Goal: Task Accomplishment & Management: Manage account settings

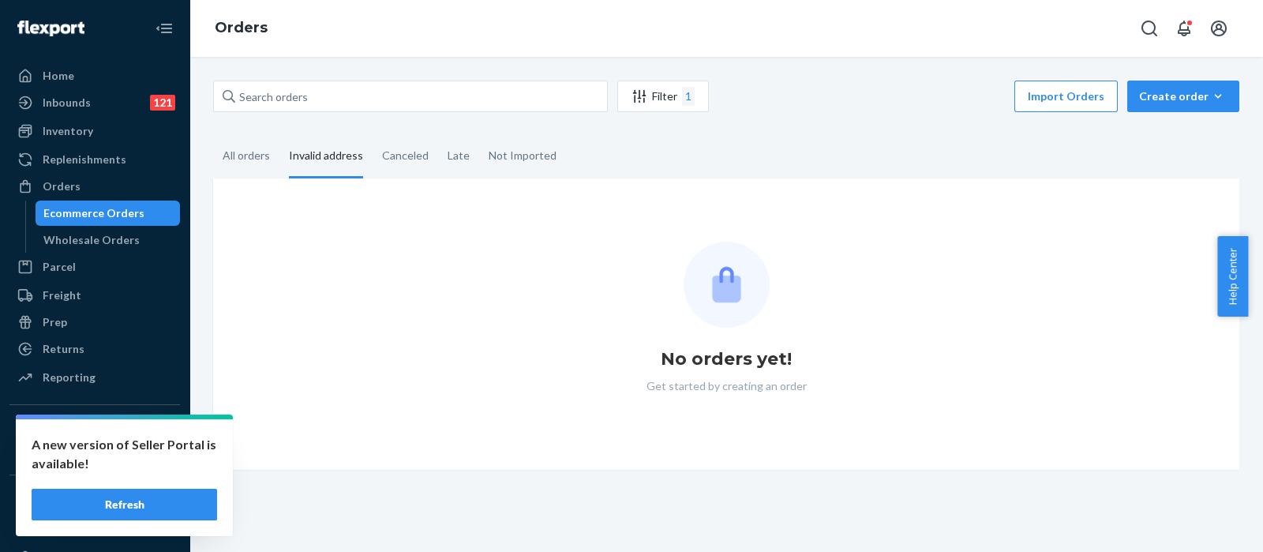
click at [120, 503] on button "Refresh" at bounding box center [125, 505] width 186 height 32
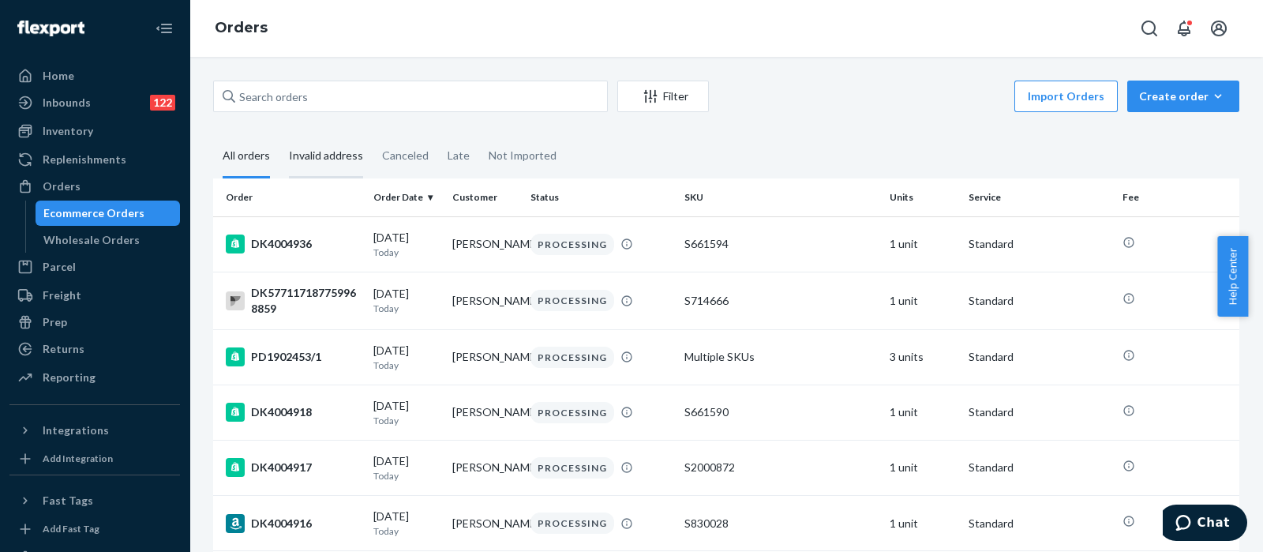
click at [332, 153] on div "Invalid address" at bounding box center [326, 156] width 74 height 43
click at [279, 135] on input "Invalid address" at bounding box center [279, 135] width 0 height 0
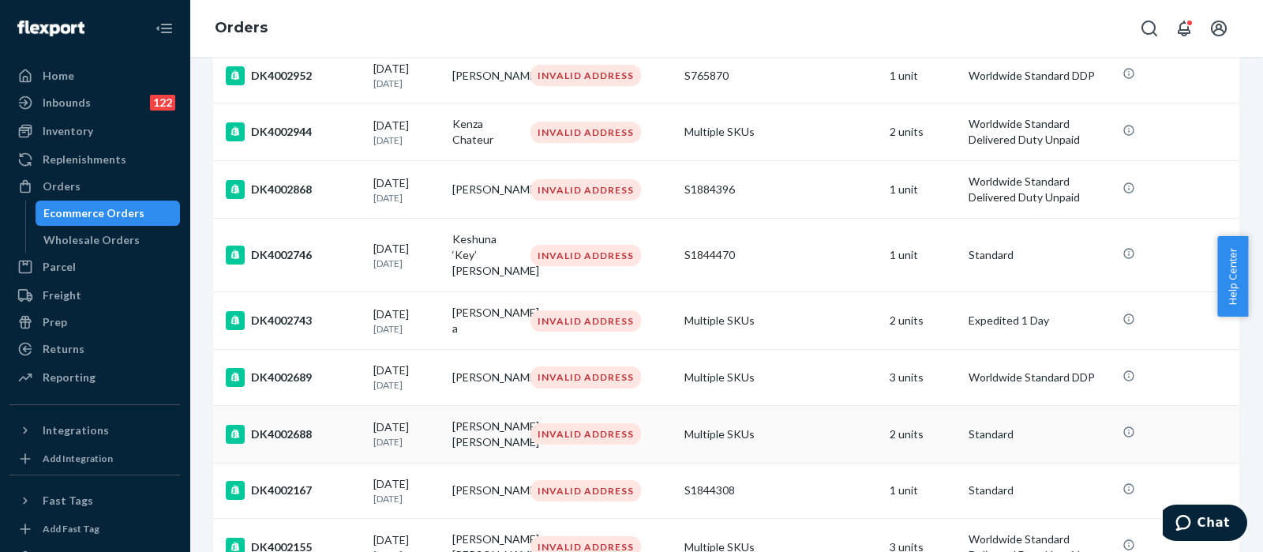
scroll to position [900, 0]
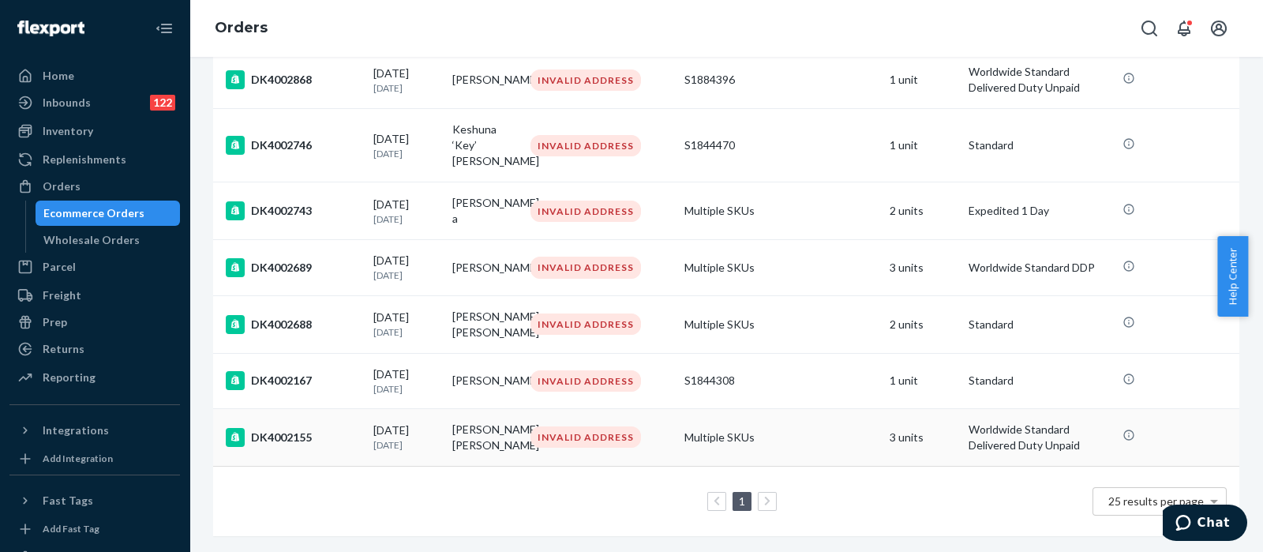
click at [794, 420] on td "Multiple SKUs" at bounding box center [780, 437] width 205 height 58
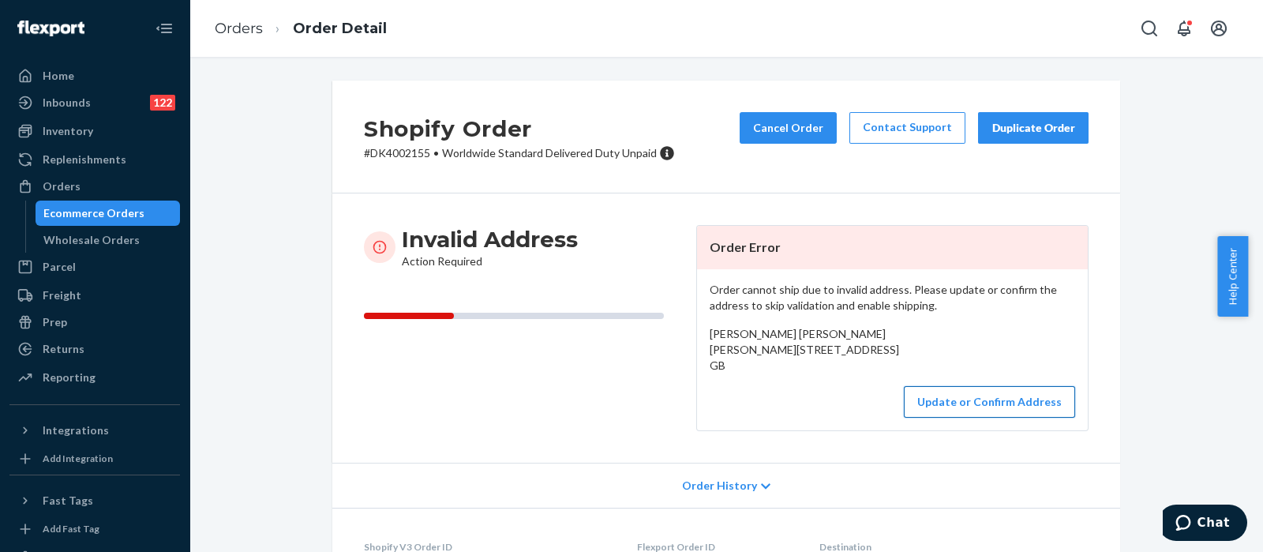
click at [947, 418] on button "Update or Confirm Address" at bounding box center [989, 402] width 171 height 32
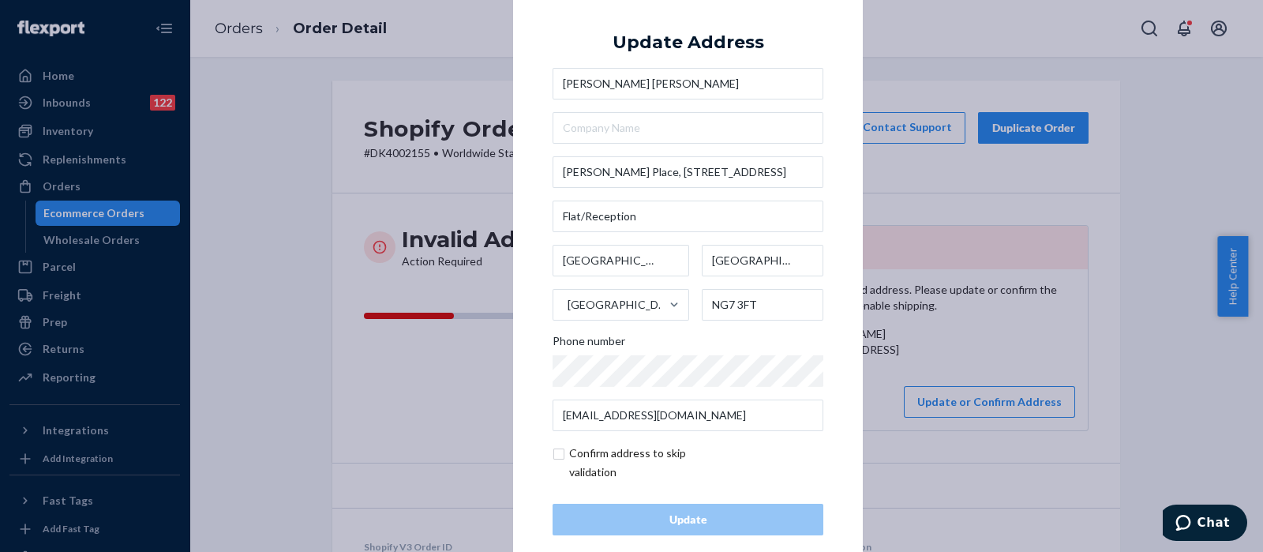
click at [553, 452] on input "checkbox" at bounding box center [644, 463] width 183 height 38
checkbox input "true"
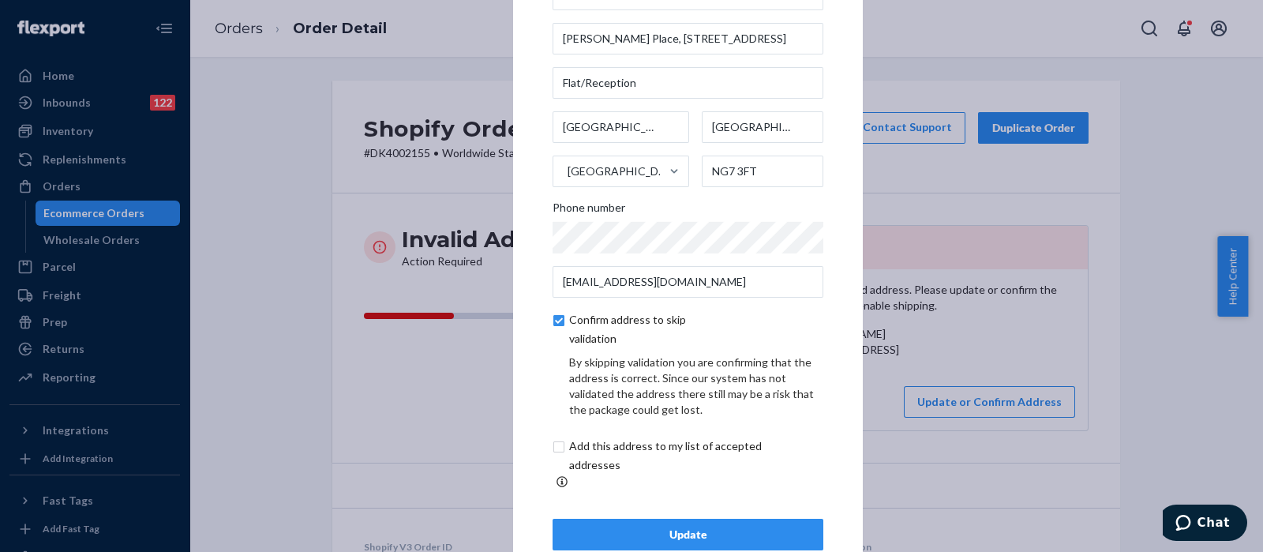
scroll to position [88, 0]
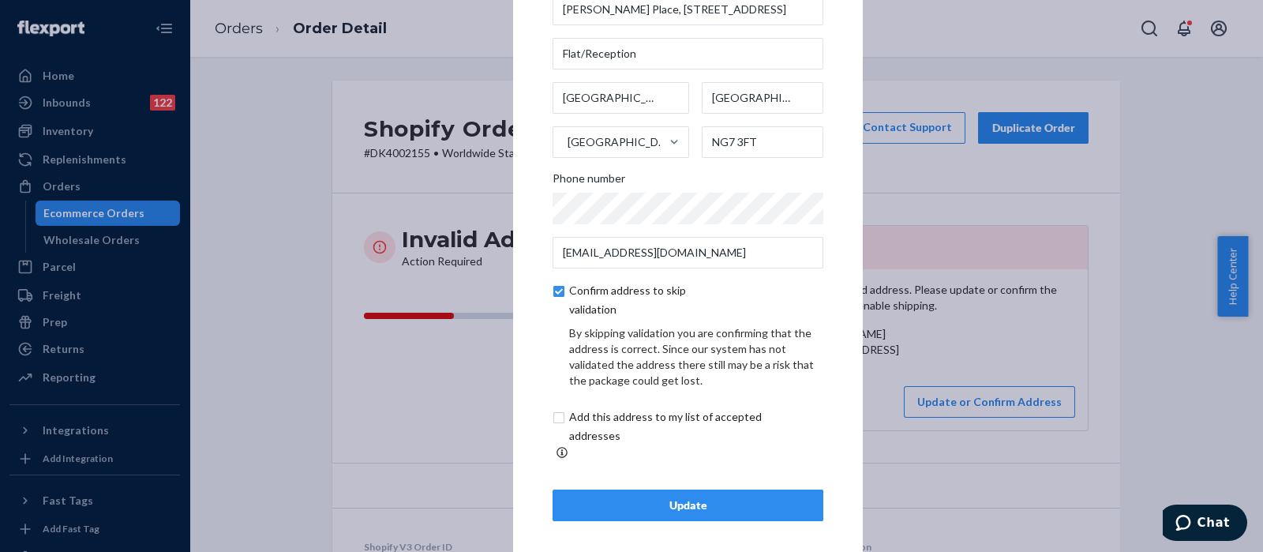
click at [650, 497] on div "Update" at bounding box center [688, 505] width 244 height 16
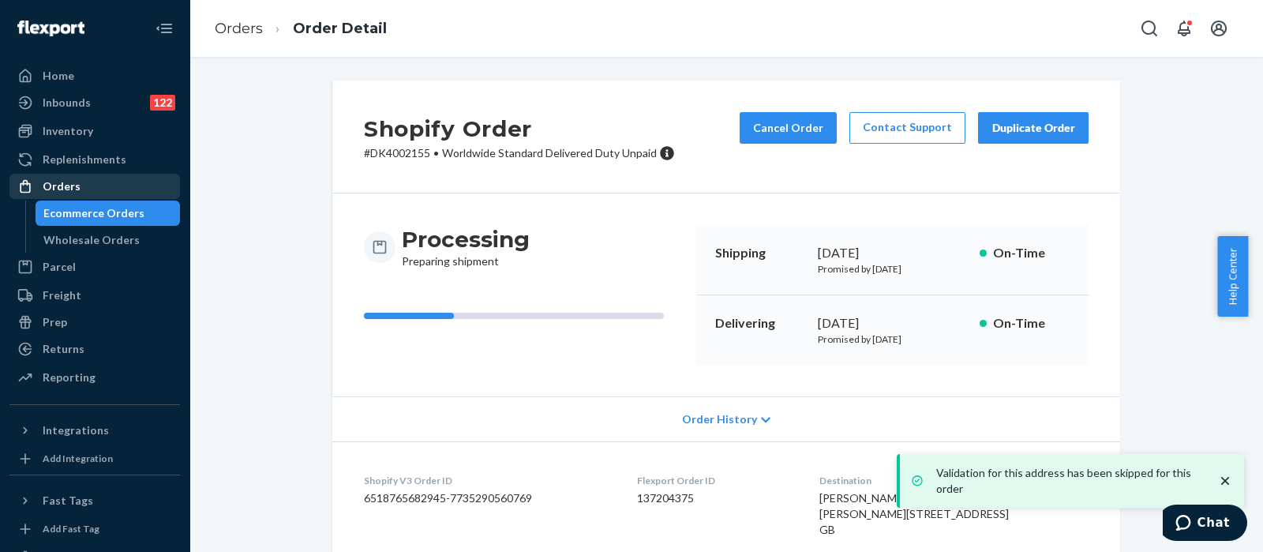
click at [118, 192] on div "Orders" at bounding box center [94, 186] width 167 height 22
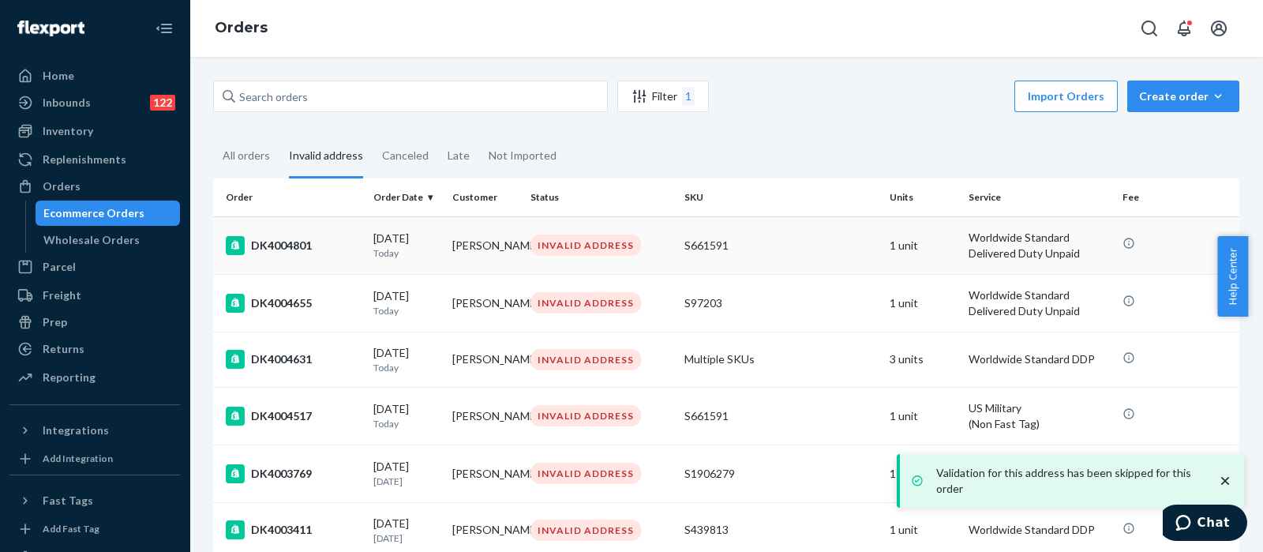
click at [812, 256] on td "S661591" at bounding box center [780, 245] width 205 height 58
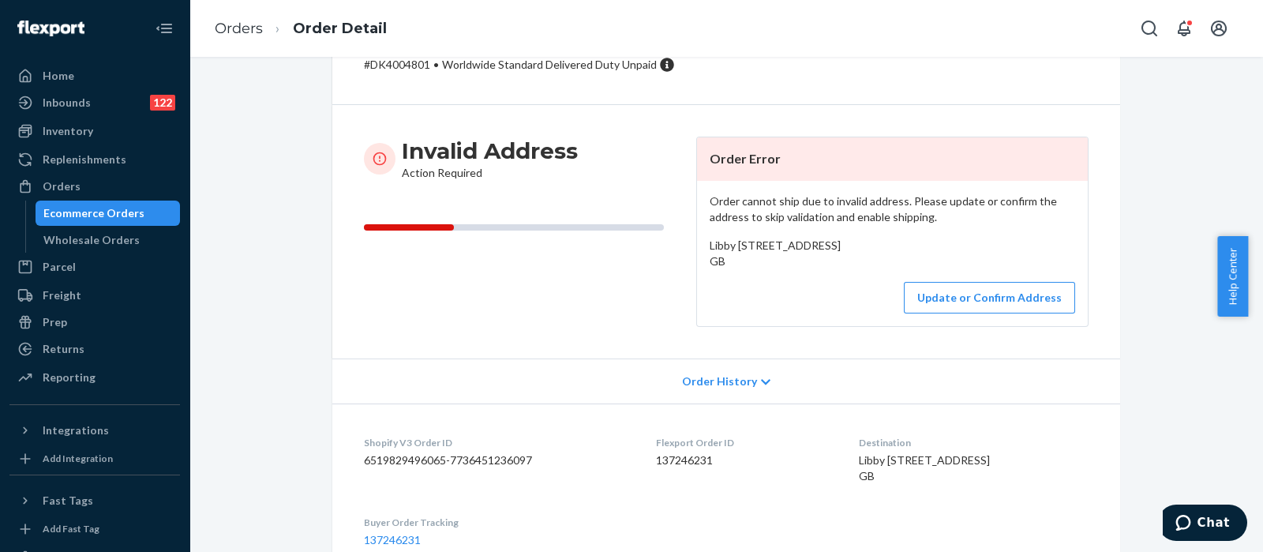
scroll to position [197, 0]
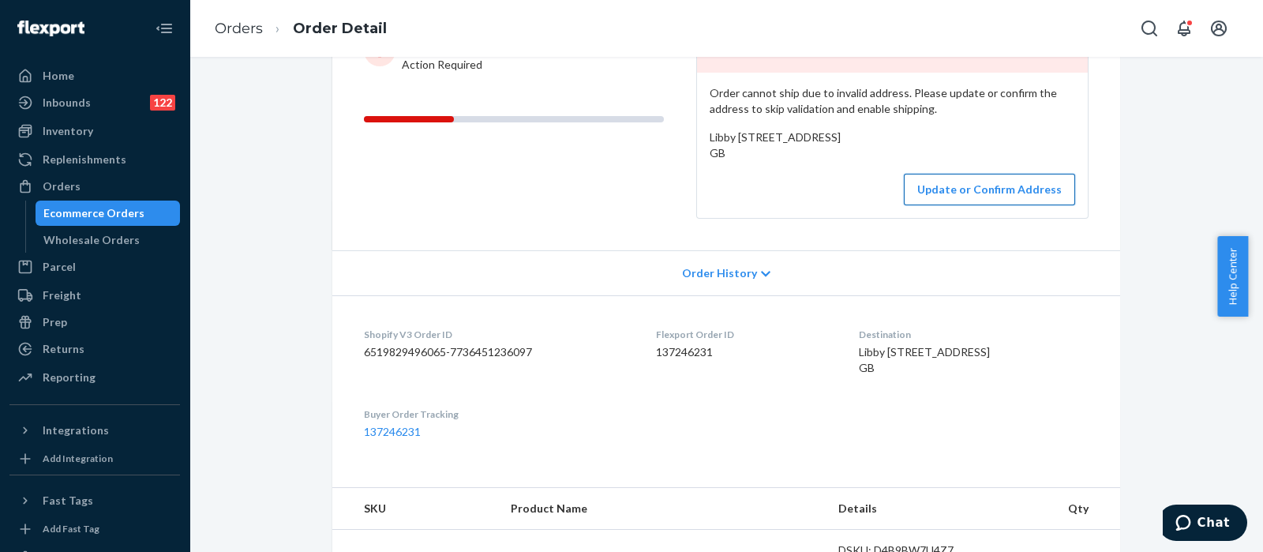
click at [966, 205] on button "Update or Confirm Address" at bounding box center [989, 190] width 171 height 32
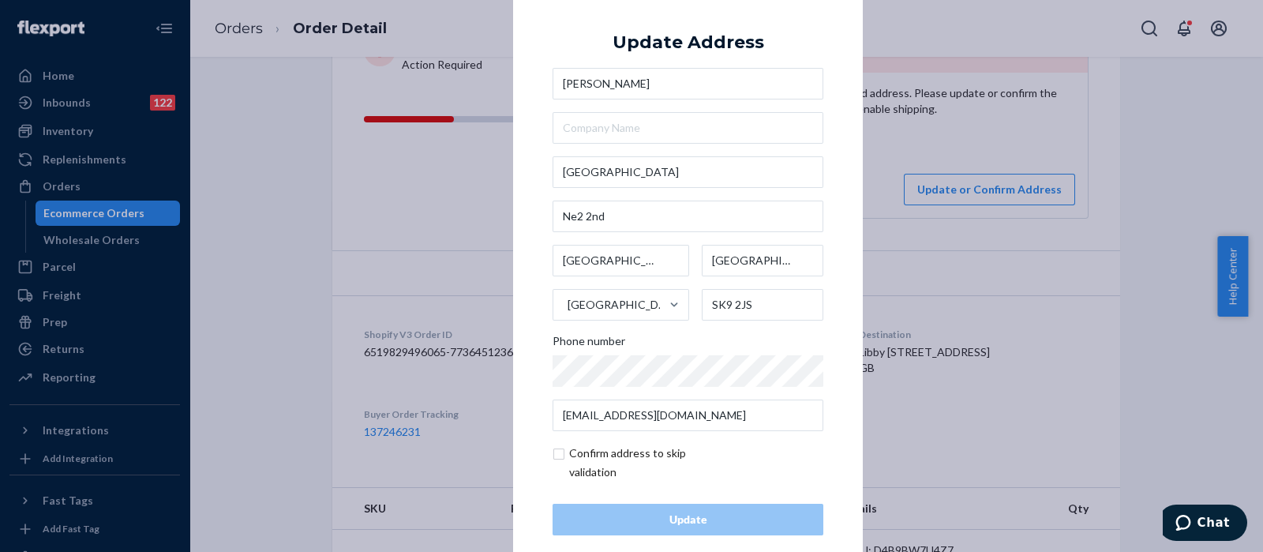
scroll to position [22, 0]
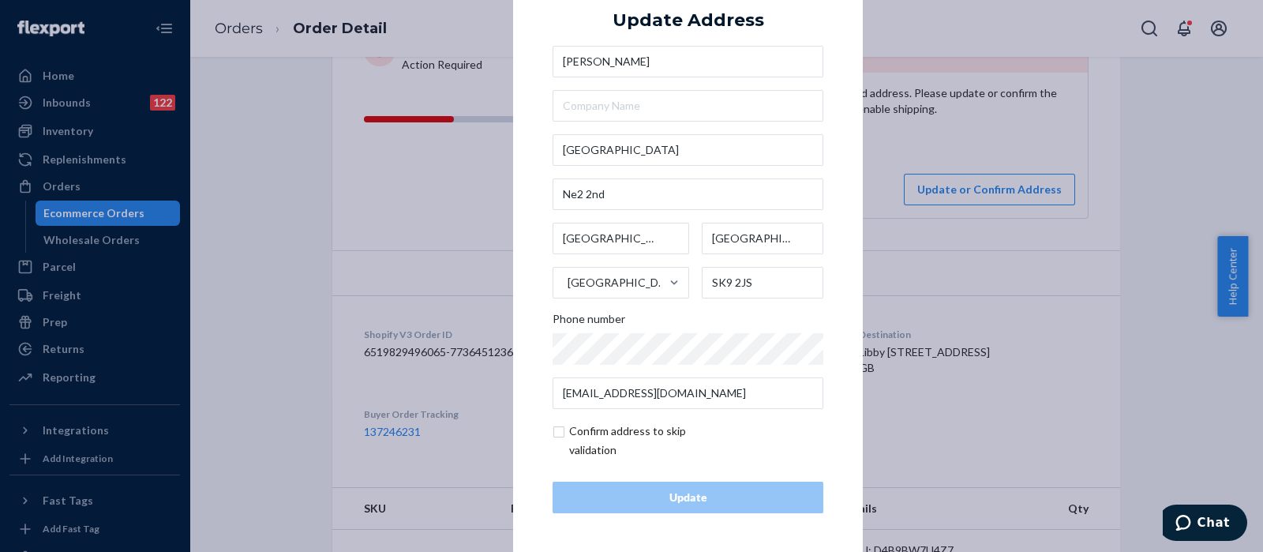
click at [557, 433] on input "checkbox" at bounding box center [644, 441] width 183 height 38
checkbox input "true"
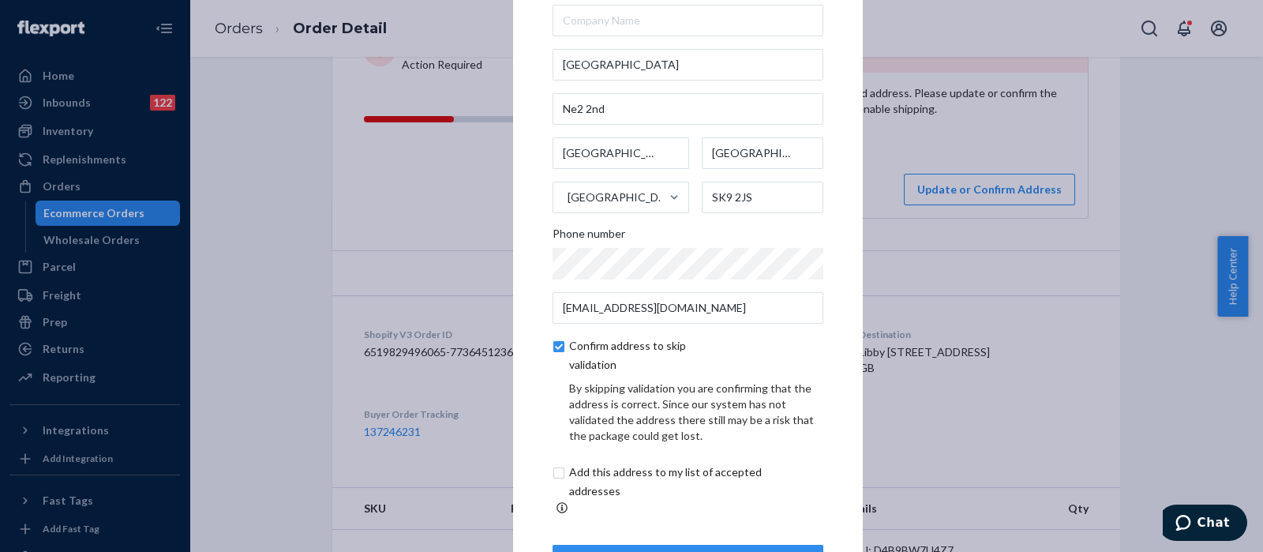
scroll to position [88, 0]
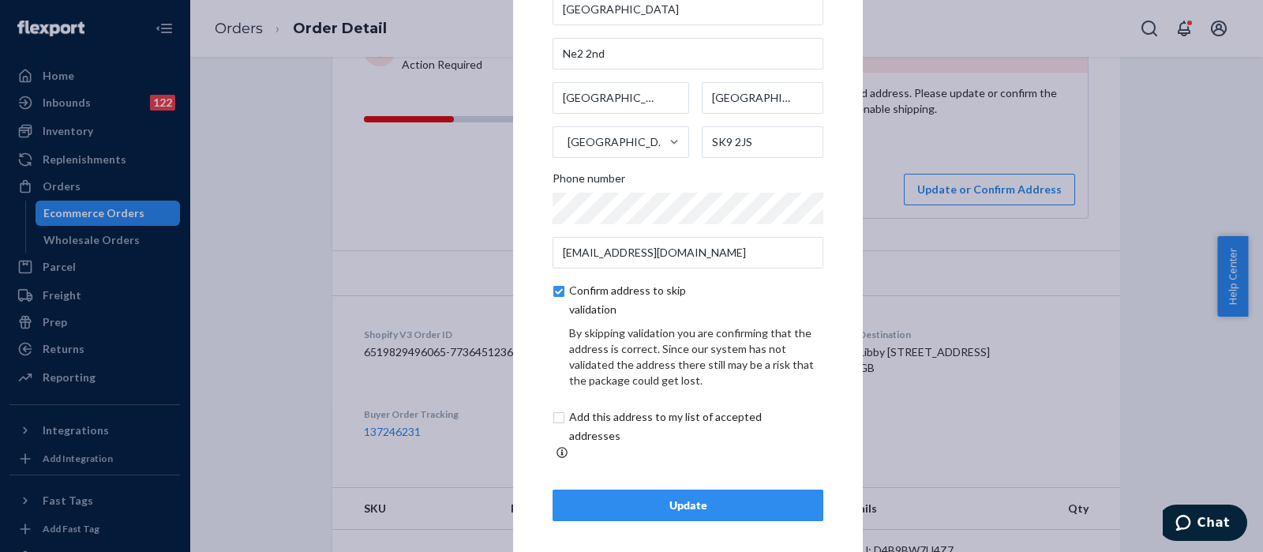
click at [636, 497] on div "Update" at bounding box center [688, 505] width 244 height 16
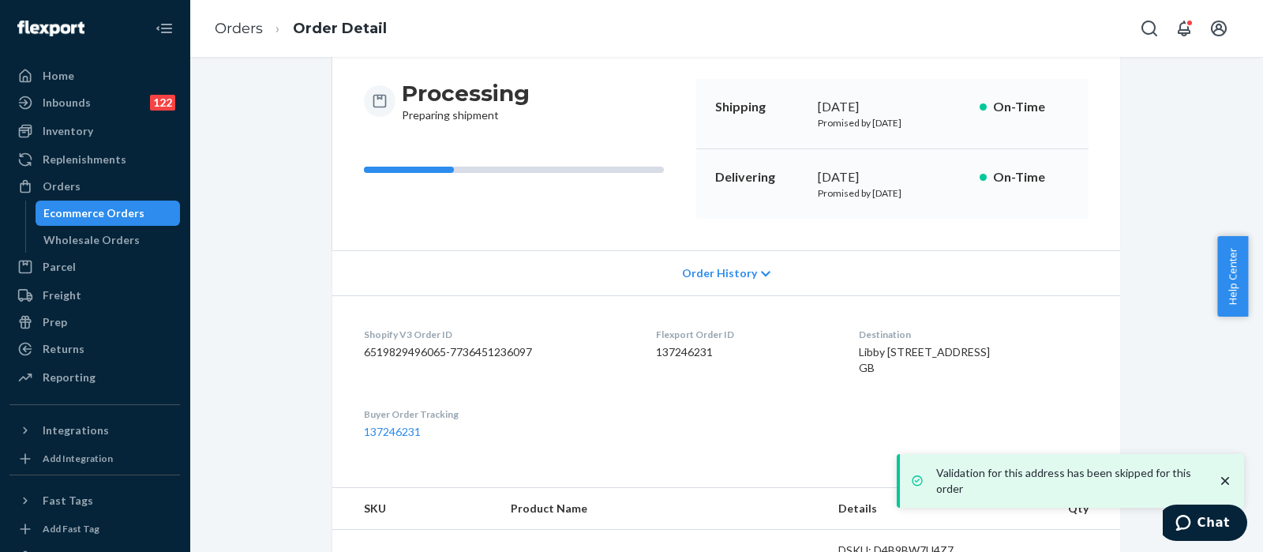
scroll to position [197, 0]
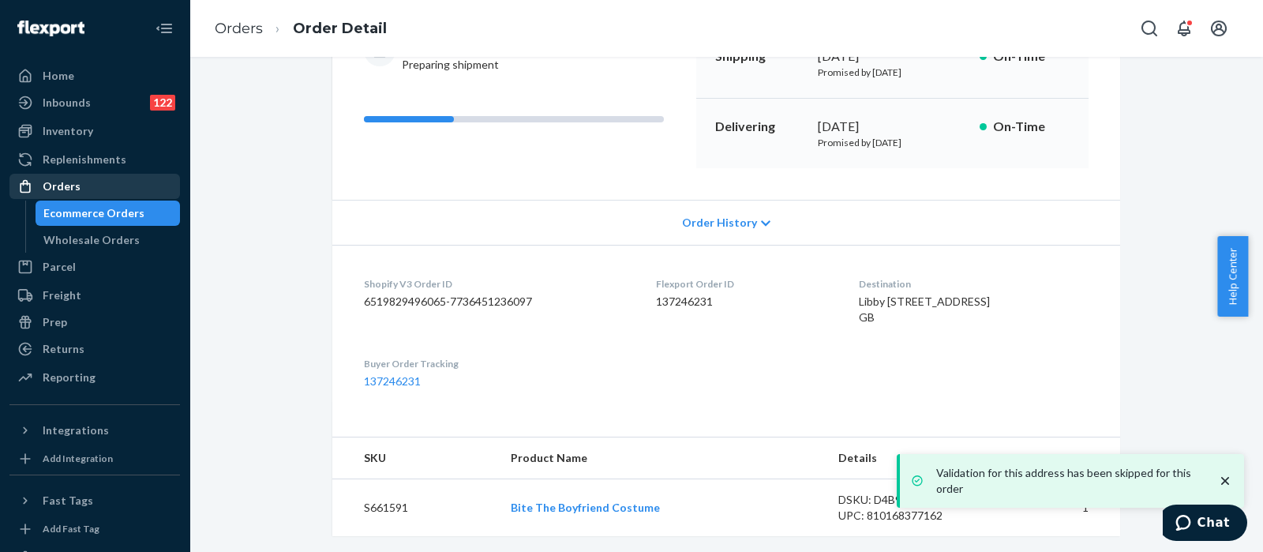
click at [118, 179] on div "Orders" at bounding box center [94, 186] width 167 height 22
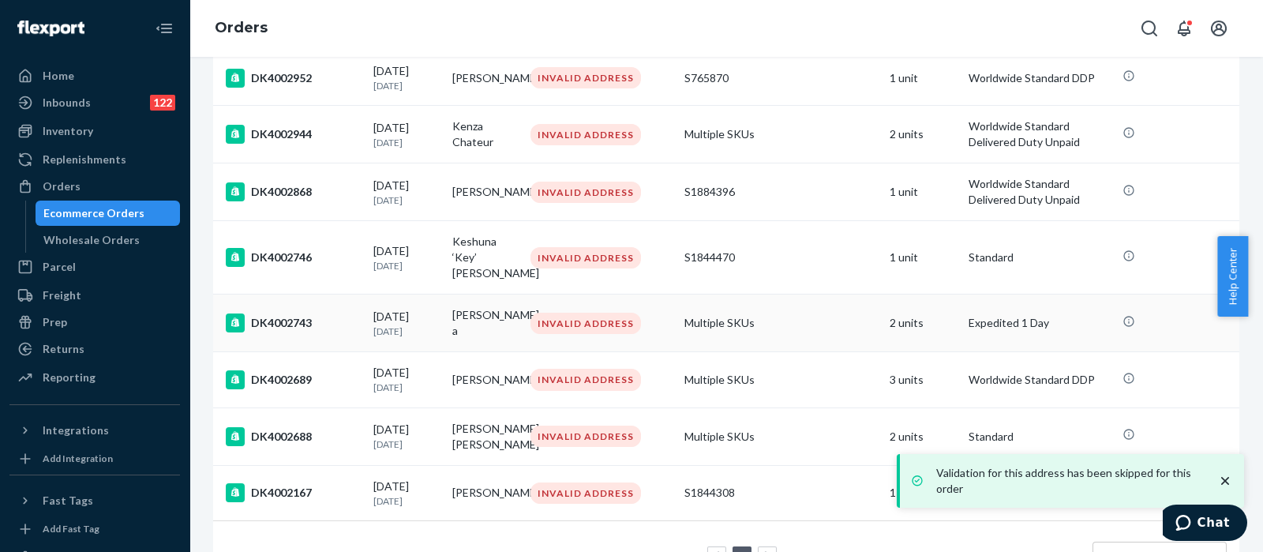
scroll to position [789, 0]
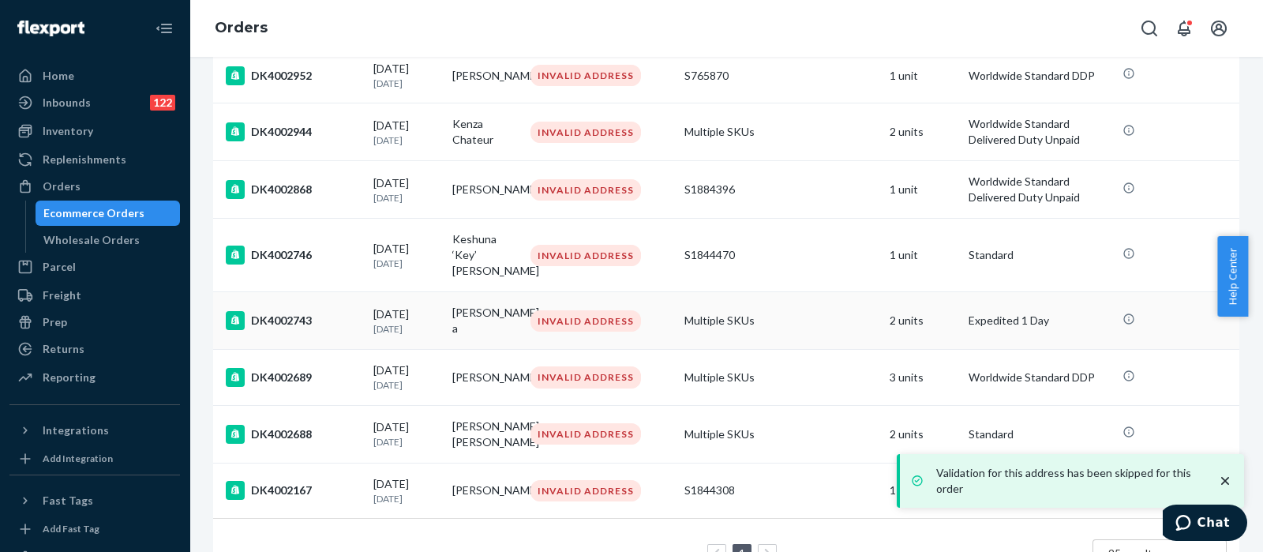
click at [763, 329] on td "Multiple SKUs" at bounding box center [780, 321] width 205 height 58
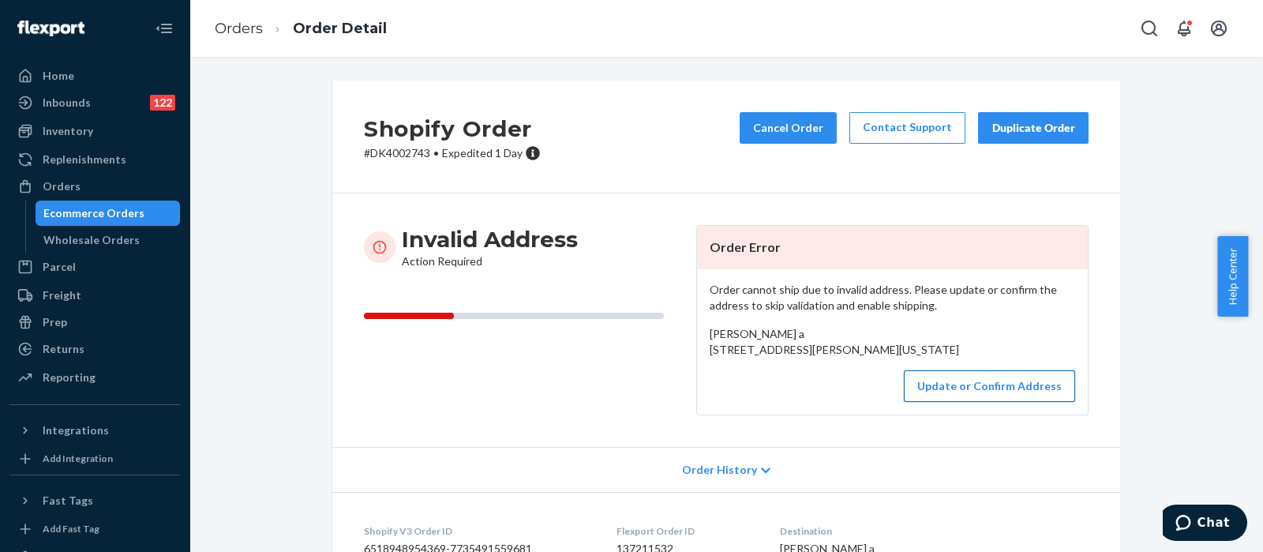
click at [963, 402] on button "Update or Confirm Address" at bounding box center [989, 386] width 171 height 32
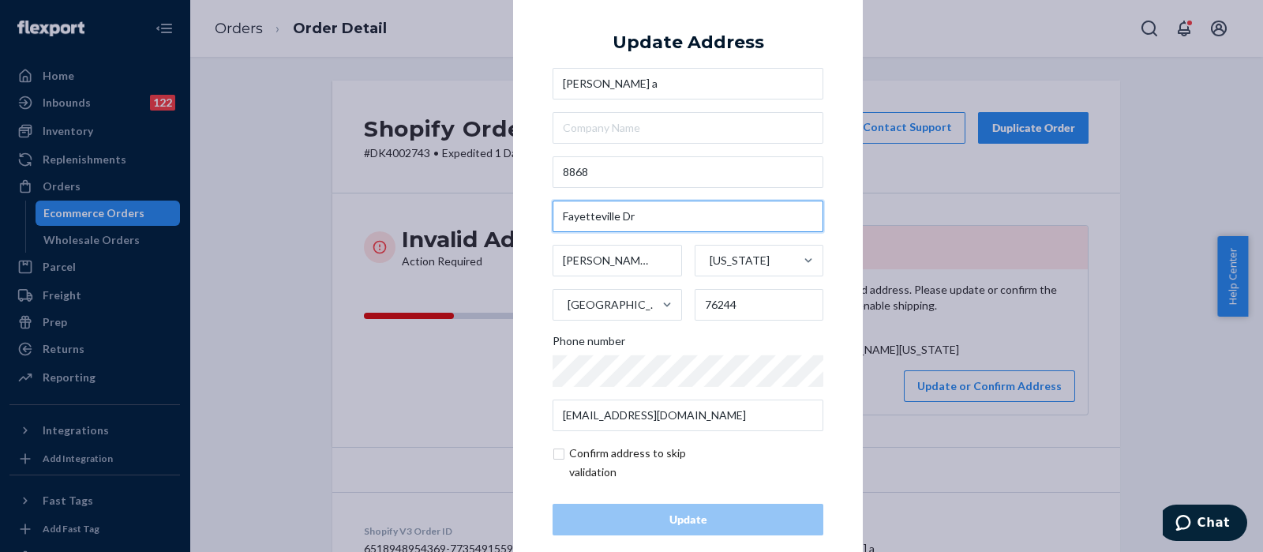
click at [688, 223] on input "Fayetteville Dr" at bounding box center [688, 217] width 271 height 32
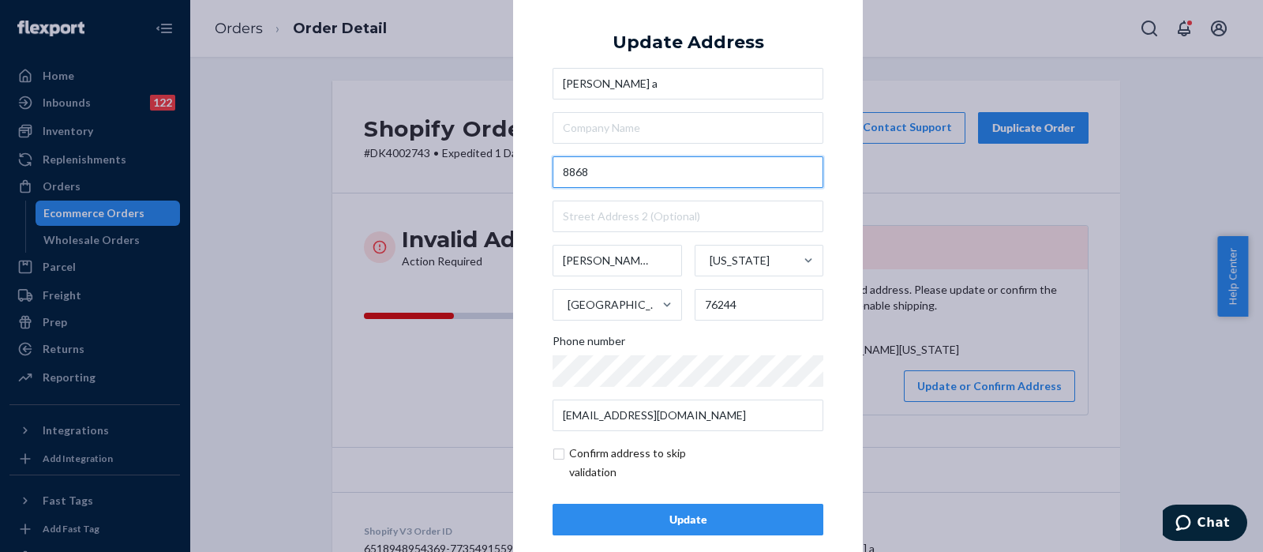
click at [691, 172] on input "8868" at bounding box center [688, 172] width 271 height 32
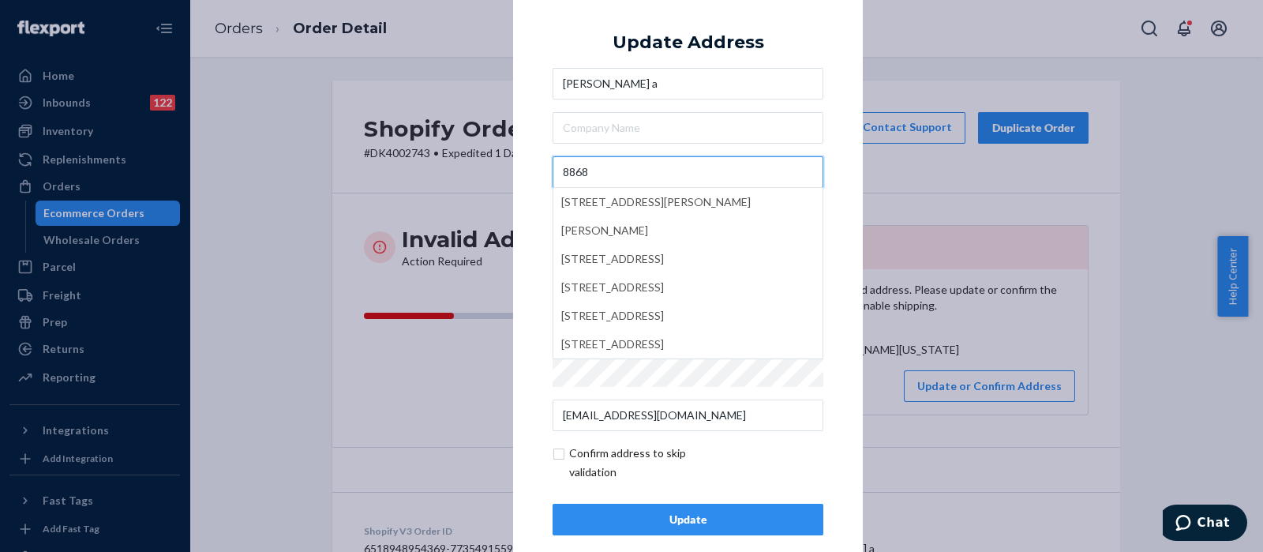
paste input "Fayetteville Dr"
click at [824, 61] on div "× Update Address Jordyn a 8868 Fayetteville Dr 8868 Fayetteville Drive, Fort Wo…" at bounding box center [688, 275] width 350 height 597
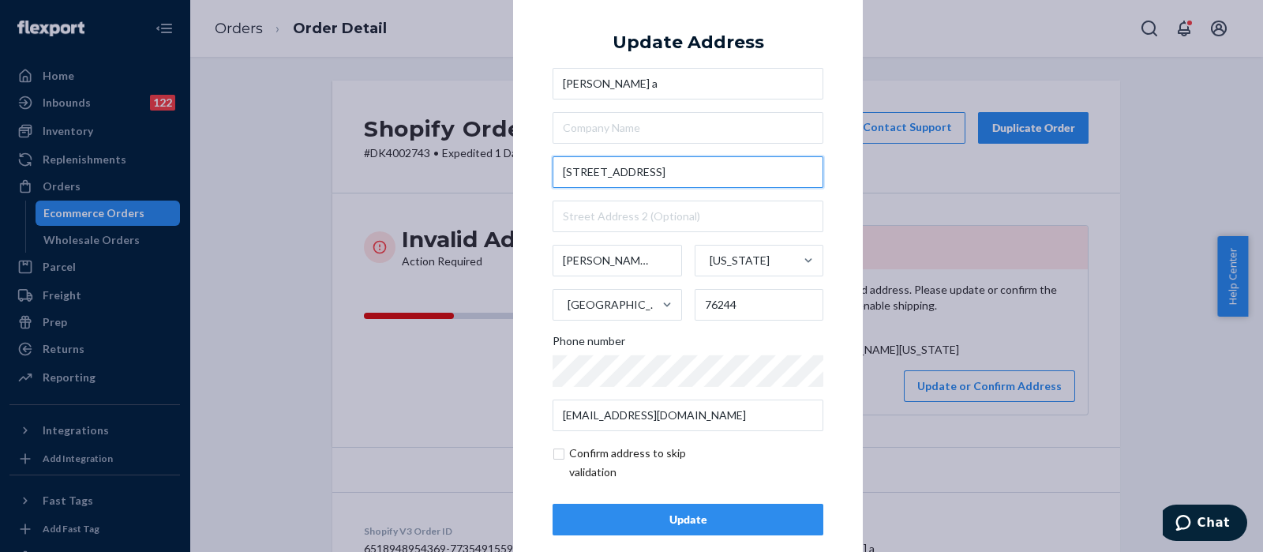
click at [704, 177] on input "8868 Fayetteville Dr" at bounding box center [688, 172] width 271 height 32
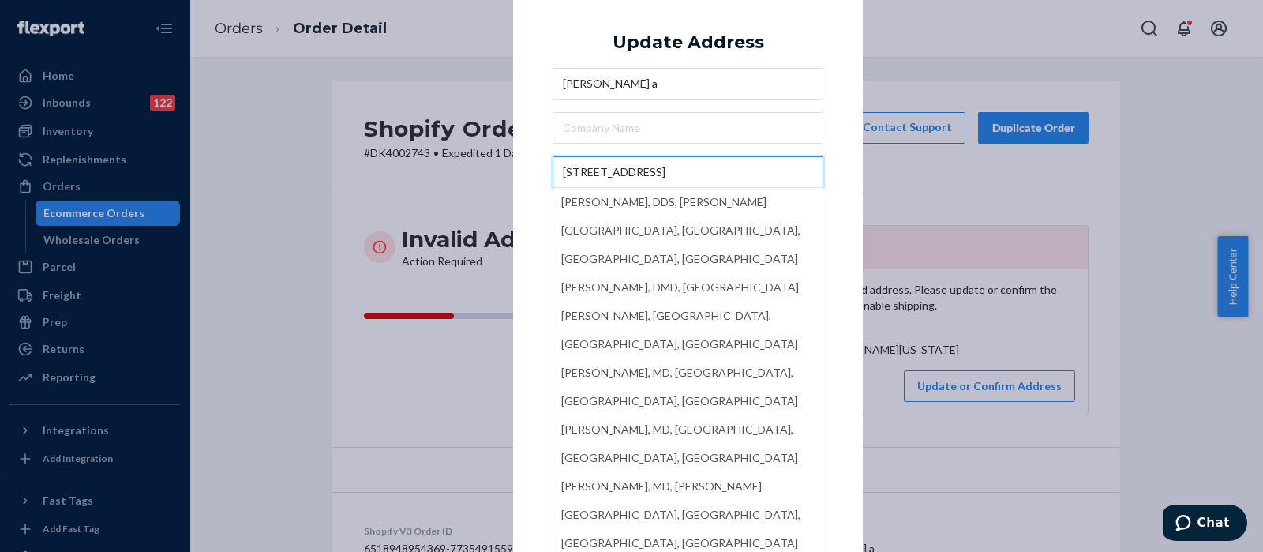
type input "8868 Fayetteville Dr"
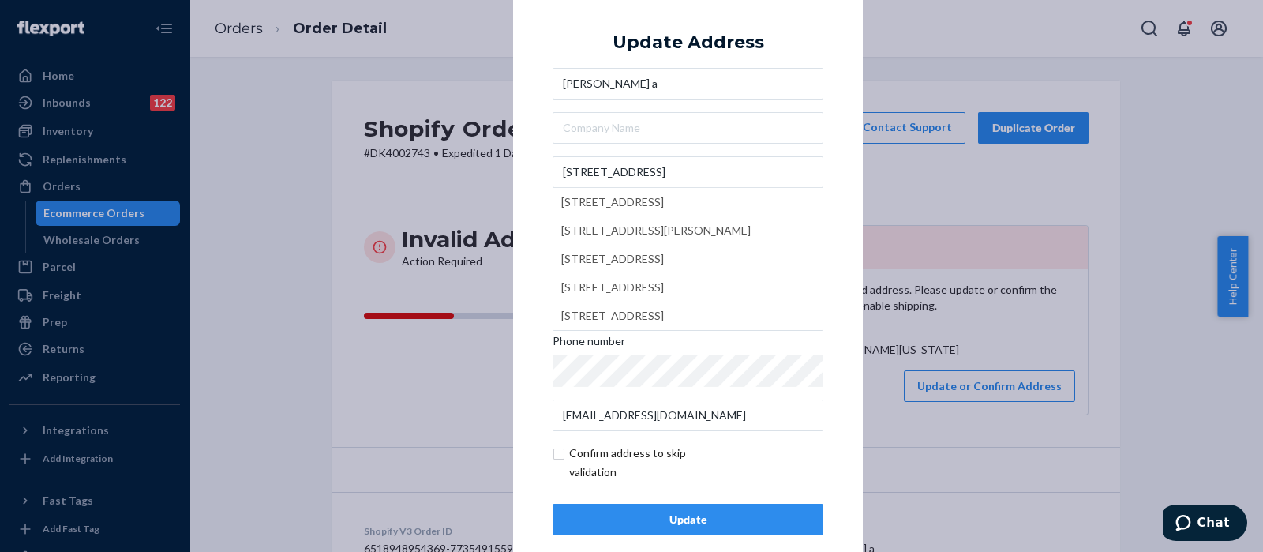
click at [842, 45] on div "× Update Address Jordyn a 8868 Fayetteville Dr 8868 Fayetteville Drive, Fort Wo…" at bounding box center [688, 275] width 350 height 597
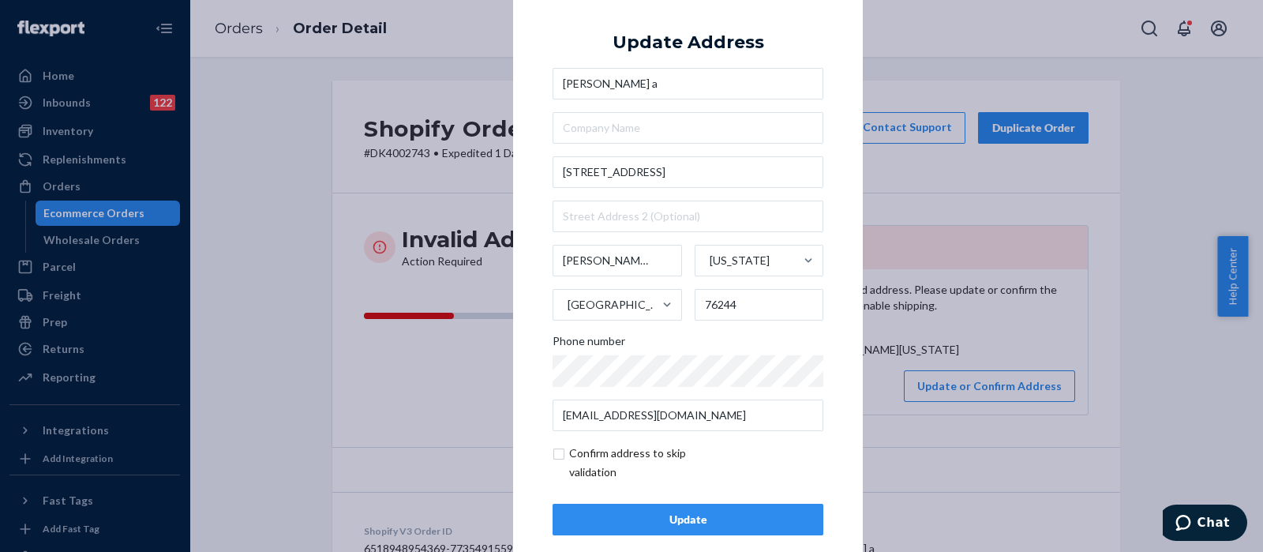
scroll to position [22, 0]
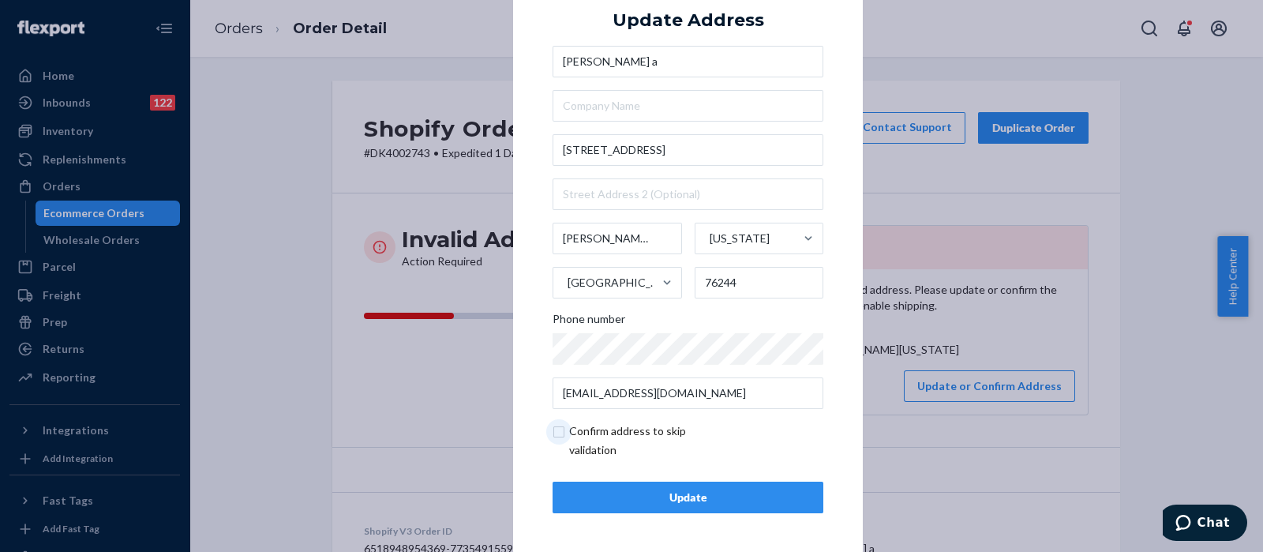
click at [553, 428] on input "checkbox" at bounding box center [644, 441] width 183 height 38
checkbox input "true"
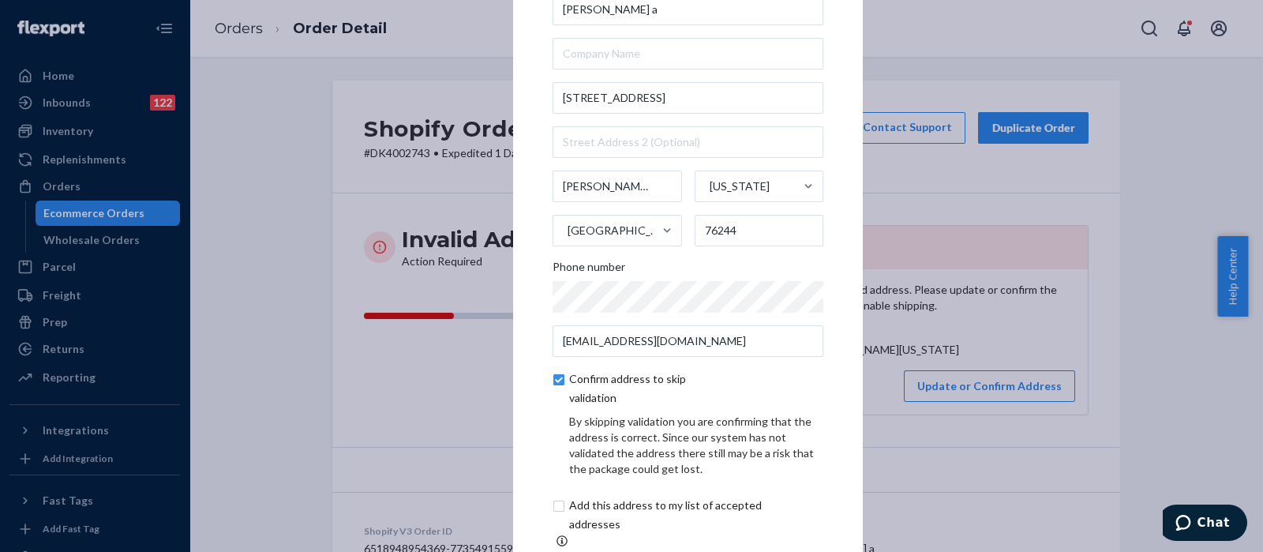
scroll to position [88, 0]
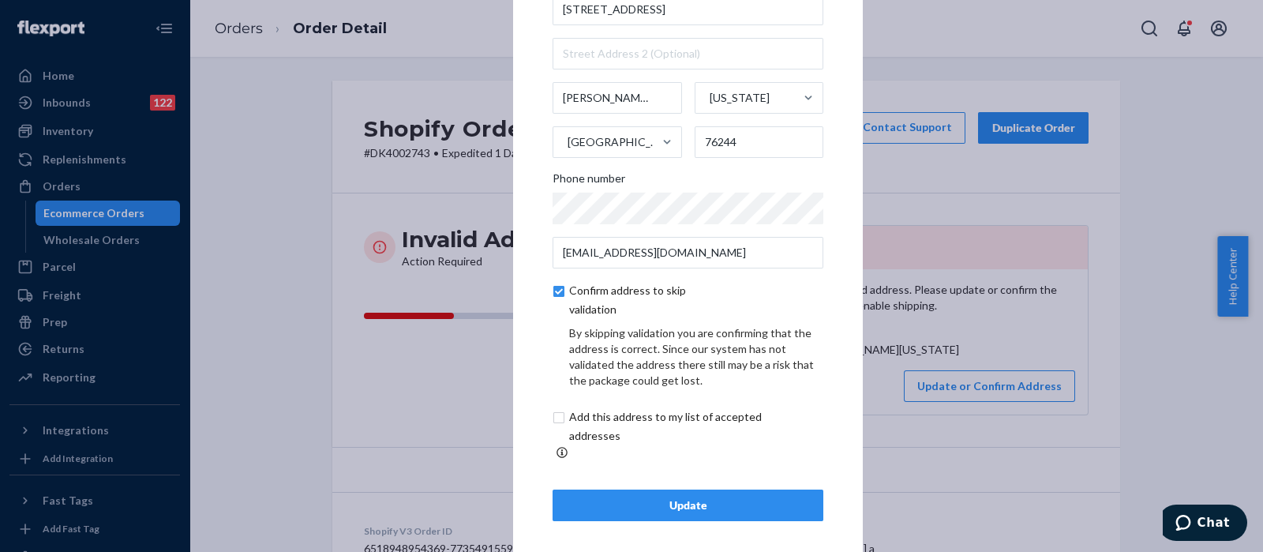
click at [678, 499] on div "Update" at bounding box center [688, 505] width 244 height 16
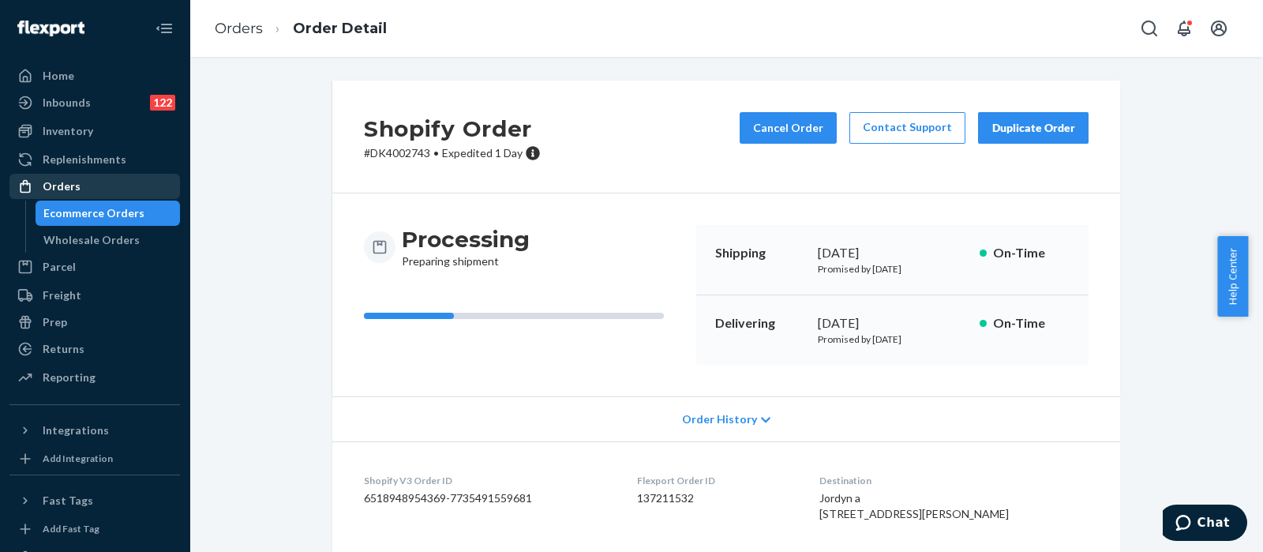
click at [134, 184] on div "Orders" at bounding box center [94, 186] width 167 height 22
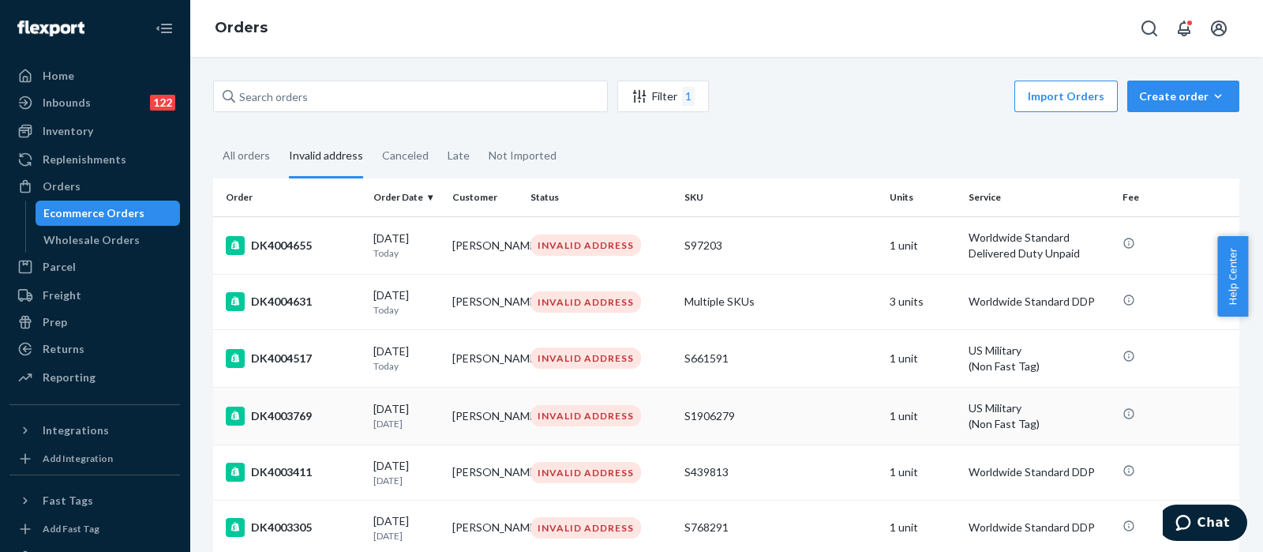
click at [786, 399] on td "S1906279" at bounding box center [780, 416] width 205 height 58
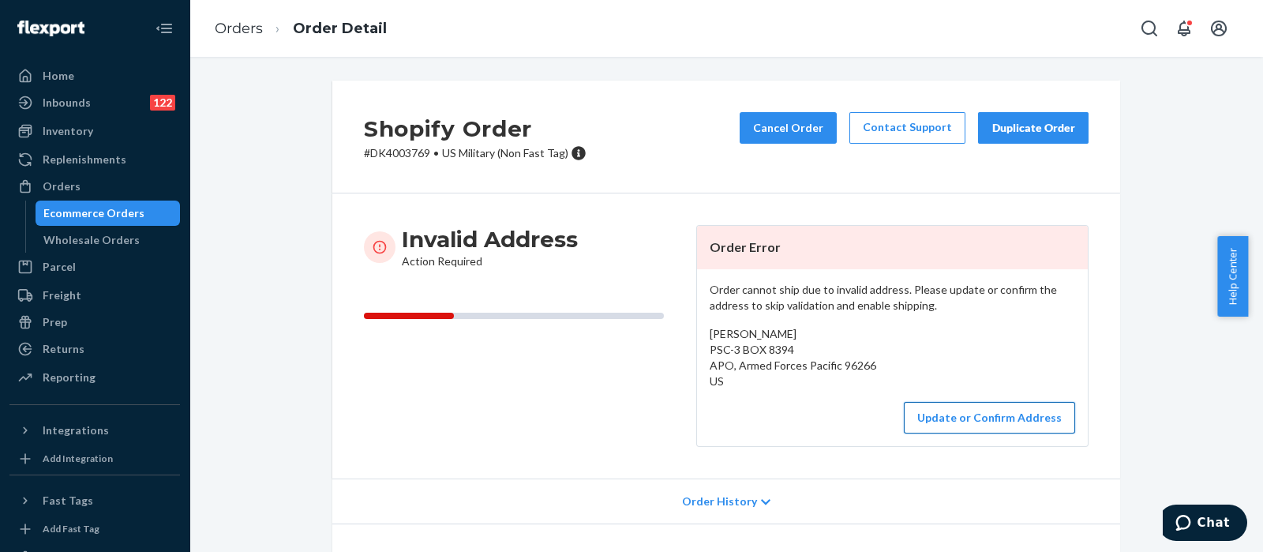
click at [971, 428] on button "Update or Confirm Address" at bounding box center [989, 418] width 171 height 32
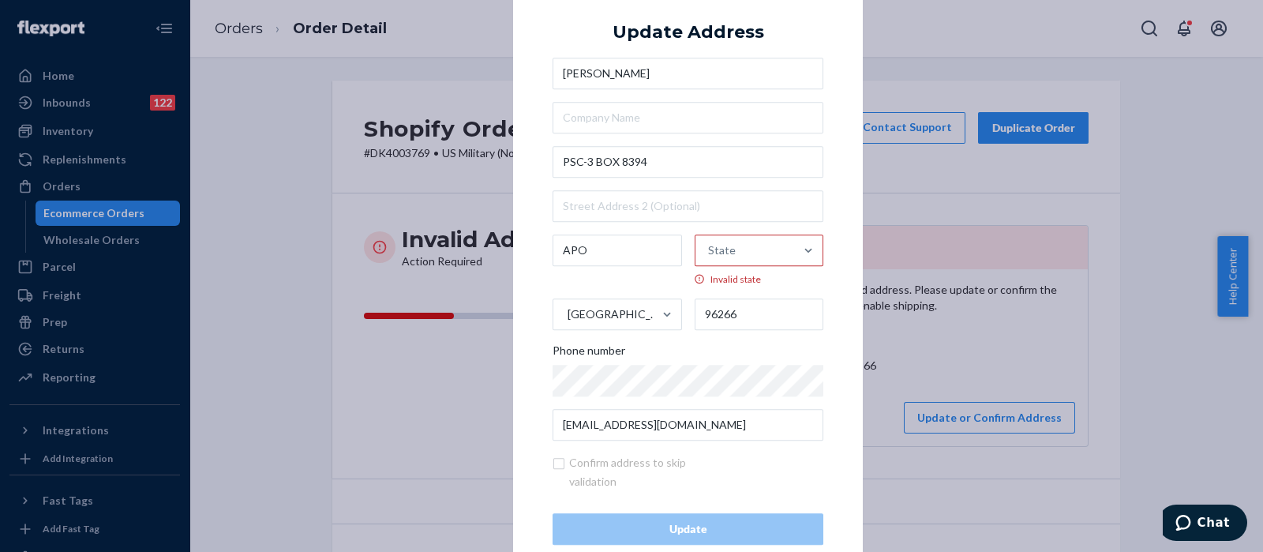
click at [752, 245] on div "State" at bounding box center [745, 250] width 99 height 47
click at [710, 245] on input "State Invalid state" at bounding box center [709, 250] width 2 height 32
type input "armed"
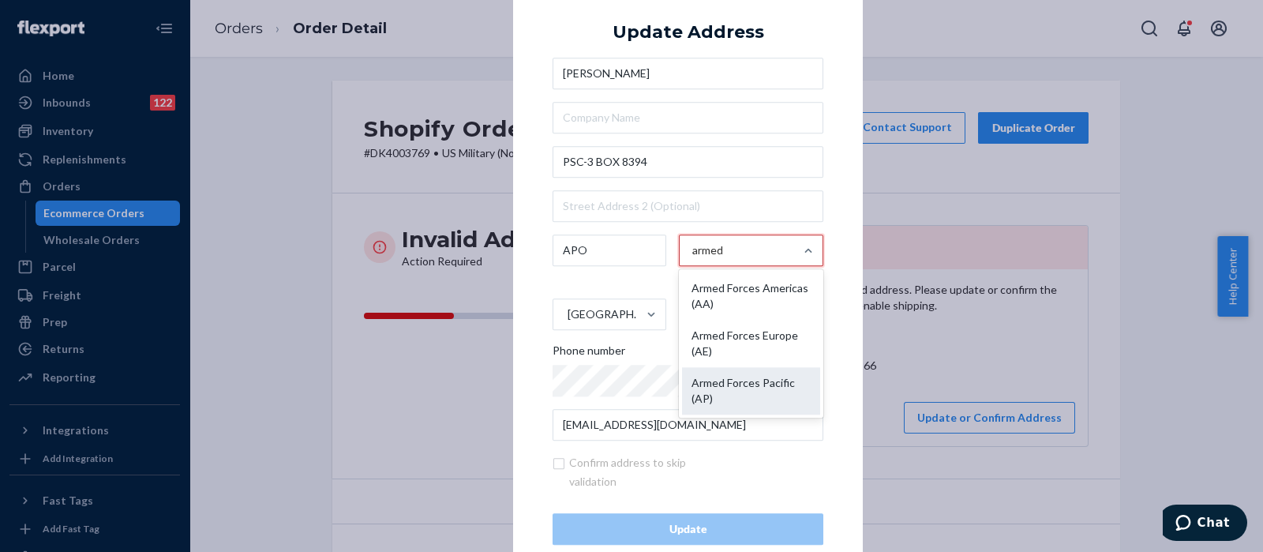
click at [746, 385] on div "Armed Forces Pacific (AP)" at bounding box center [751, 390] width 138 height 47
click at [725, 266] on input "armed" at bounding box center [708, 250] width 32 height 32
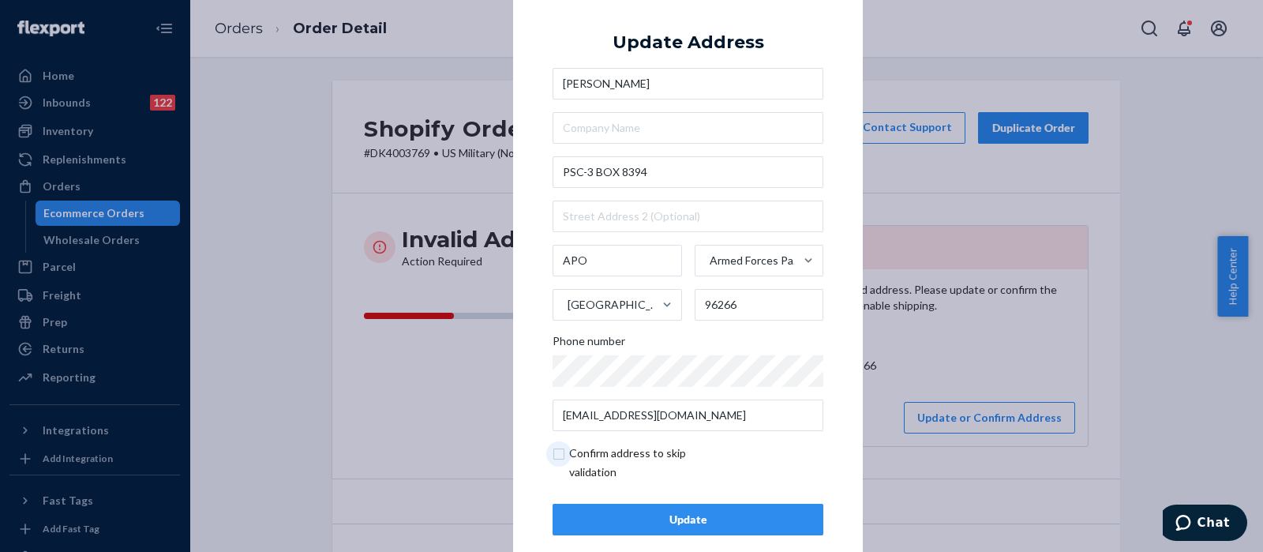
click at [553, 456] on input "checkbox" at bounding box center [644, 463] width 183 height 38
checkbox input "true"
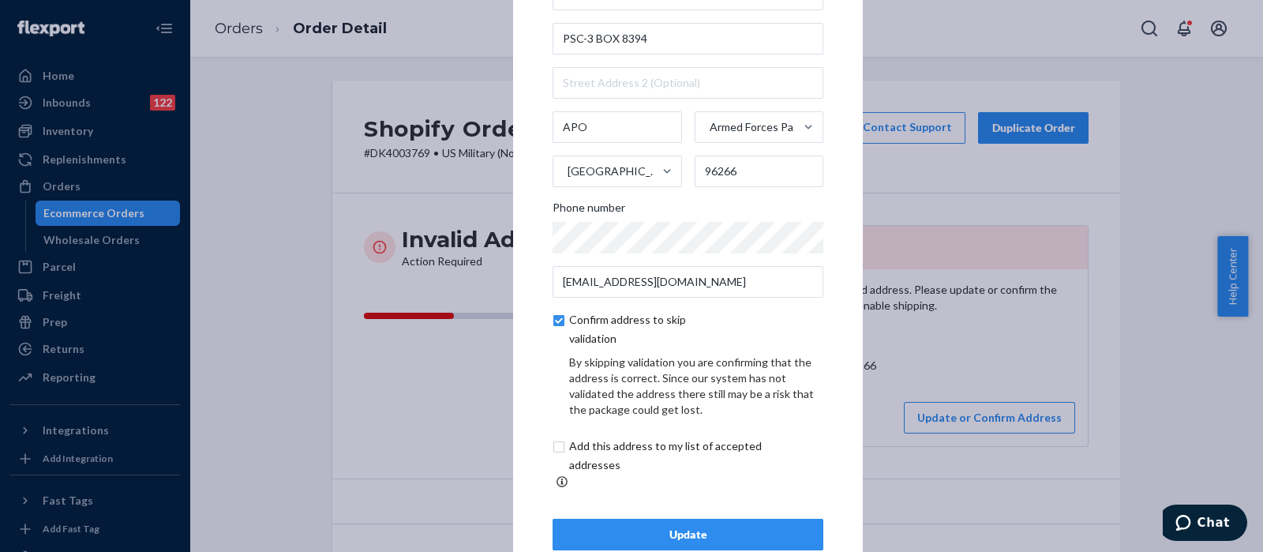
scroll to position [88, 0]
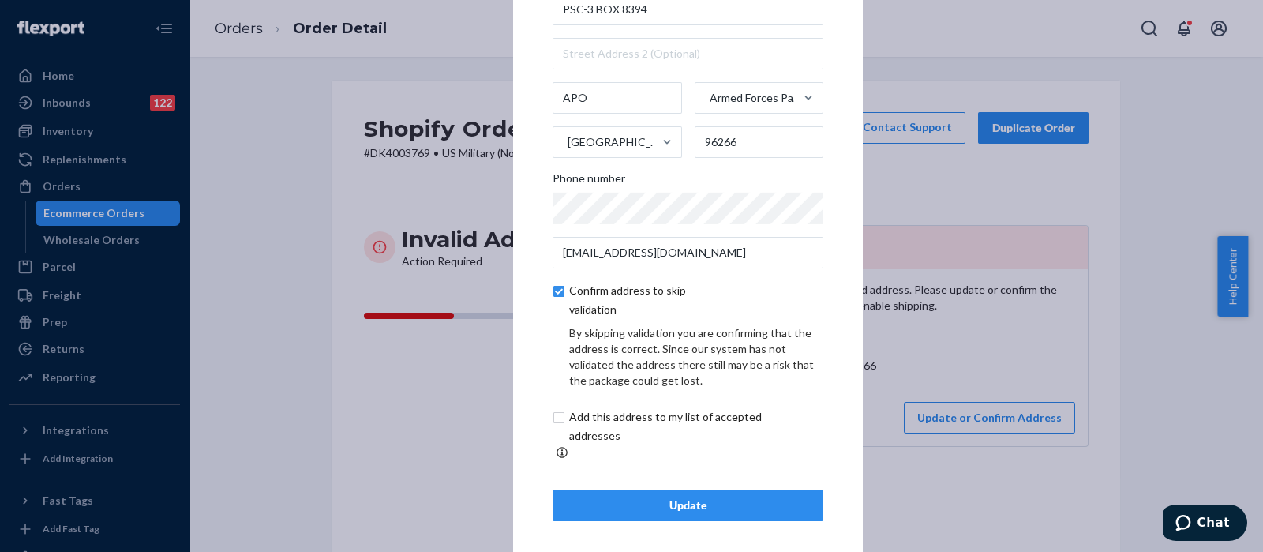
click at [624, 497] on div "Update" at bounding box center [688, 505] width 244 height 16
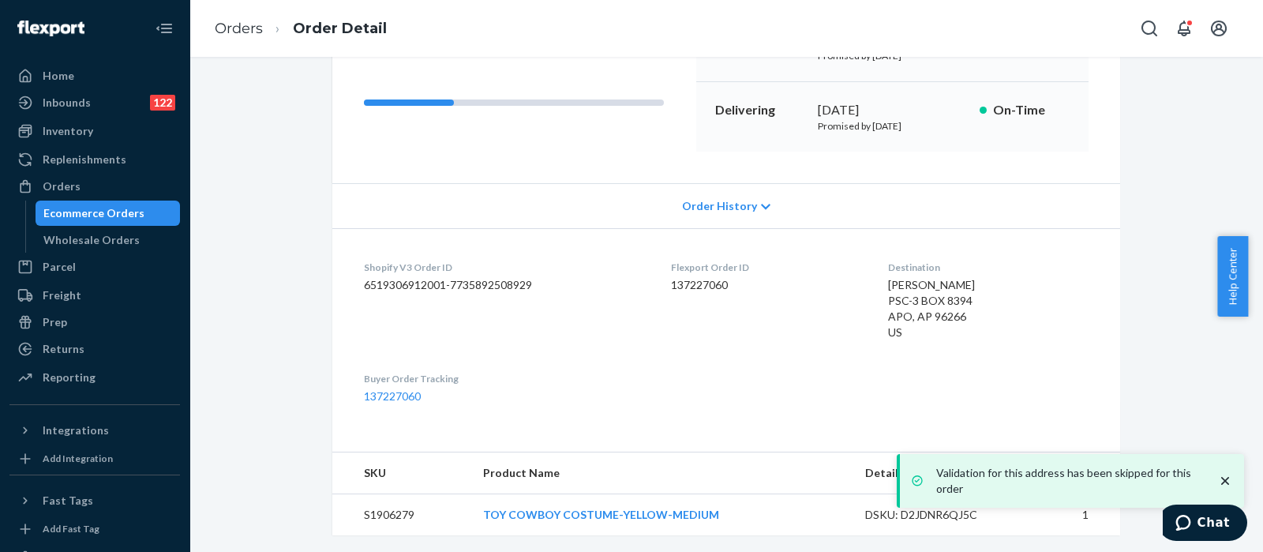
scroll to position [214, 0]
click at [122, 175] on div "Orders" at bounding box center [94, 186] width 167 height 22
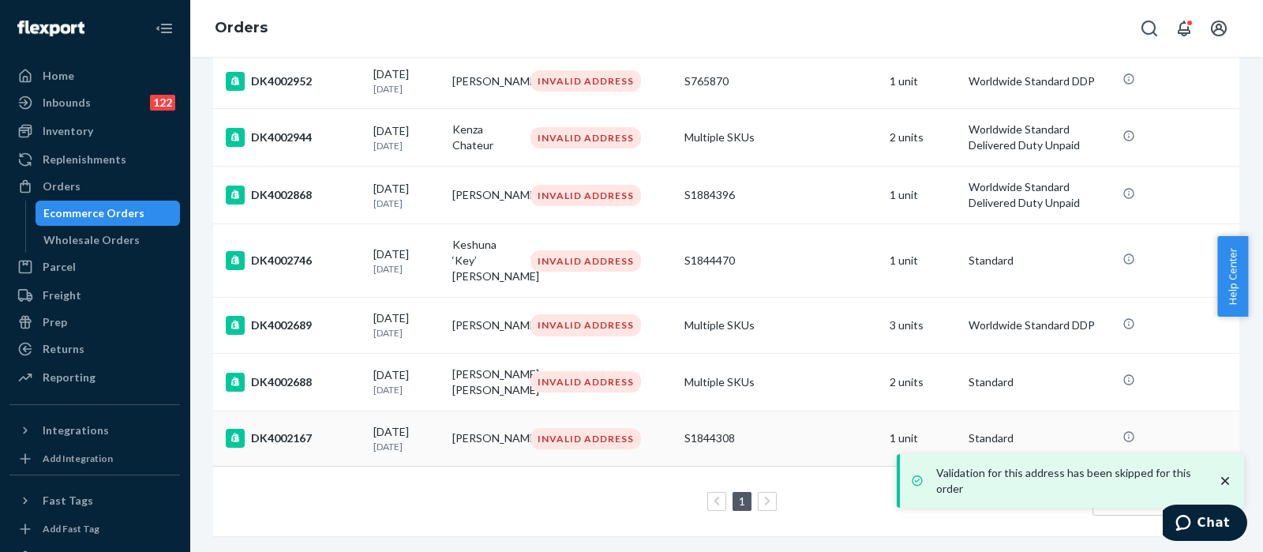
scroll to position [729, 0]
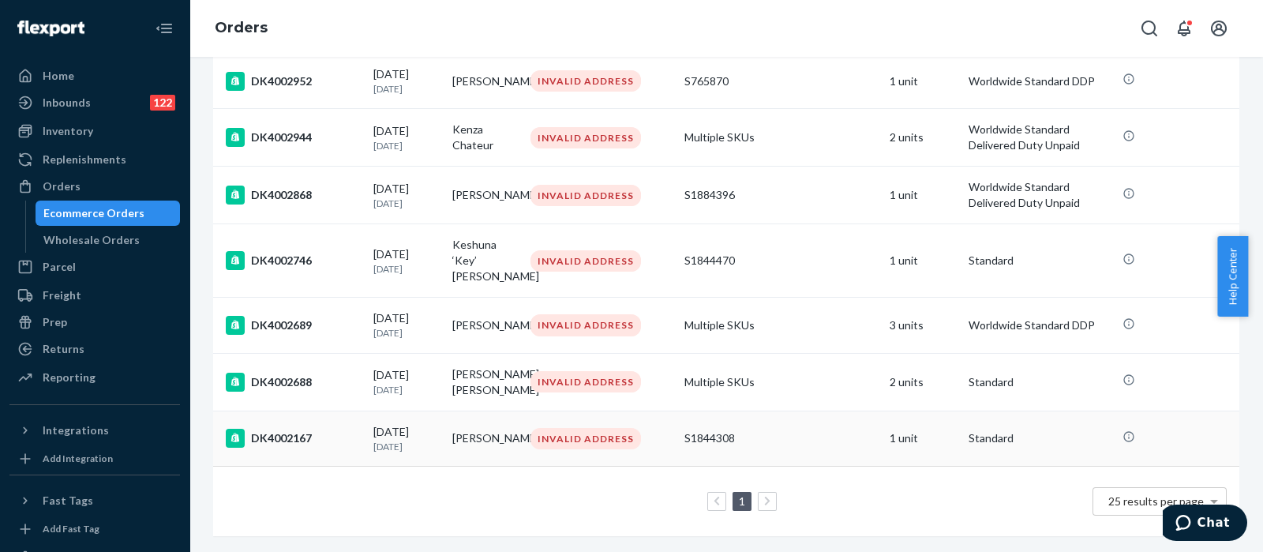
click at [808, 411] on td "S1844308" at bounding box center [780, 438] width 205 height 55
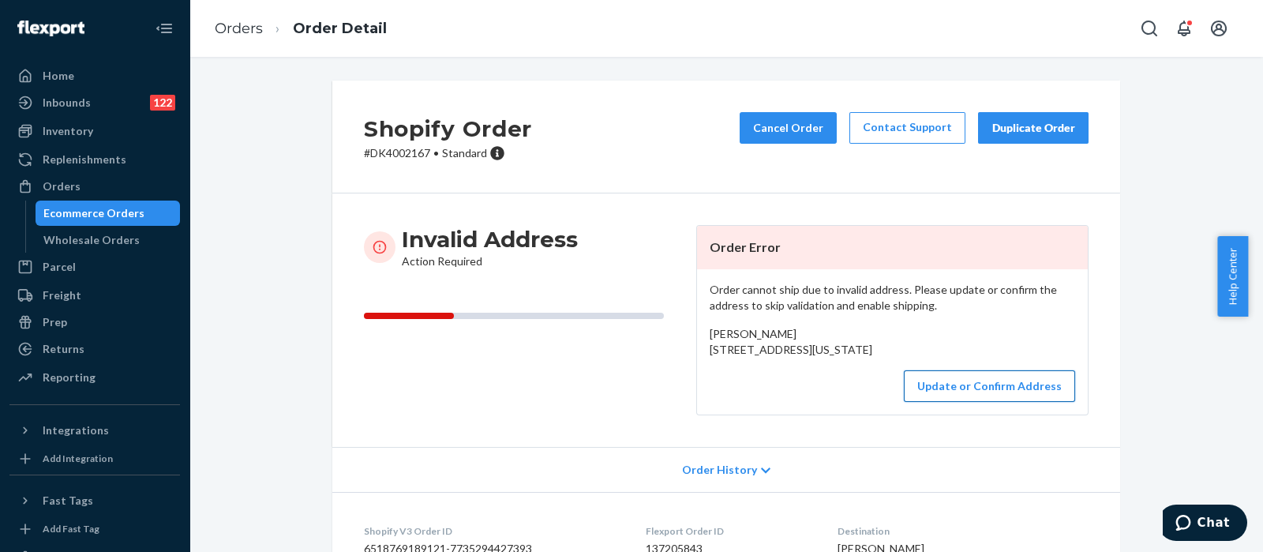
click at [952, 402] on button "Update or Confirm Address" at bounding box center [989, 386] width 171 height 32
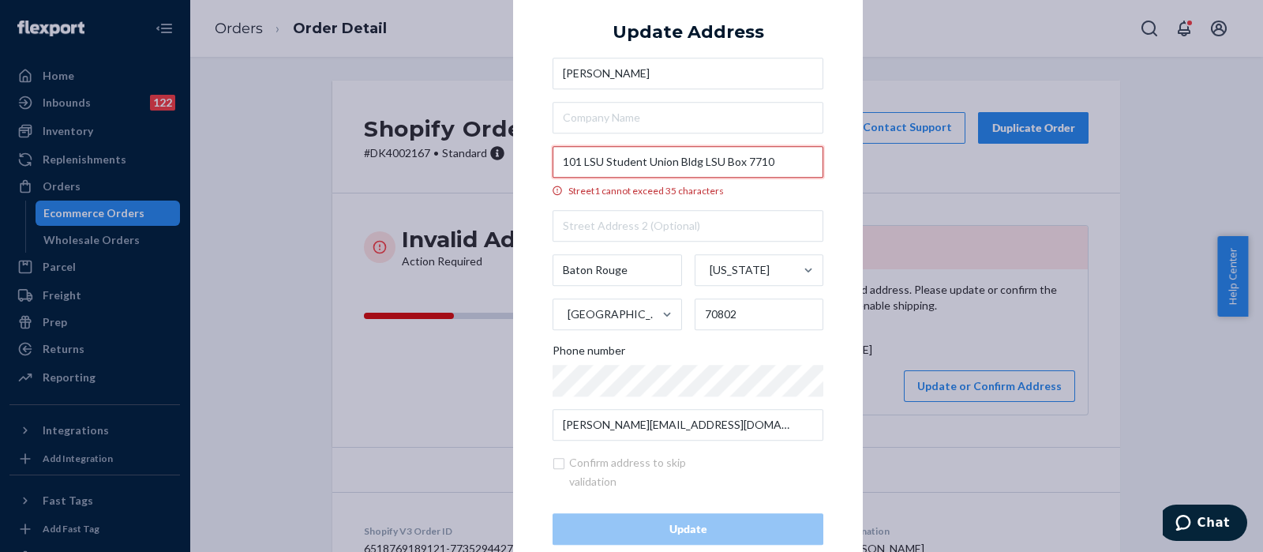
drag, startPoint x: 786, startPoint y: 162, endPoint x: 714, endPoint y: 163, distance: 71.1
click at [714, 163] on input "101 LSU Student Union Bldg LSU Box 7710" at bounding box center [688, 162] width 271 height 32
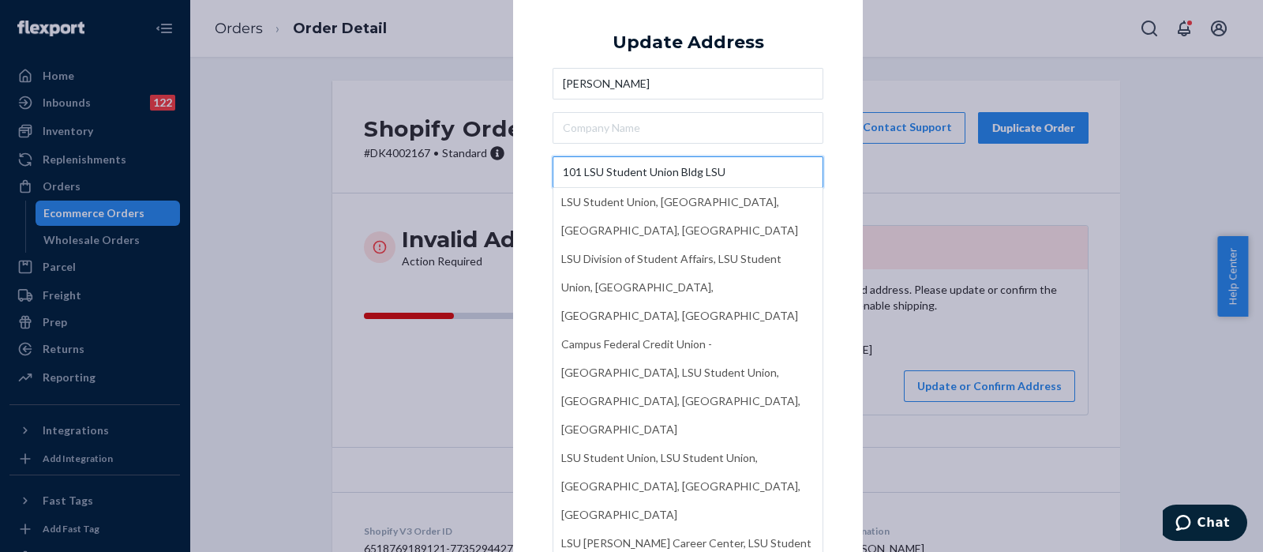
type input "101 LSU Student Union Bldg LSU"
click at [846, 63] on div "× Update Address Sophia Brockmann 101 LSU Student Union Bldg LSU LSU Student Un…" at bounding box center [688, 275] width 350 height 597
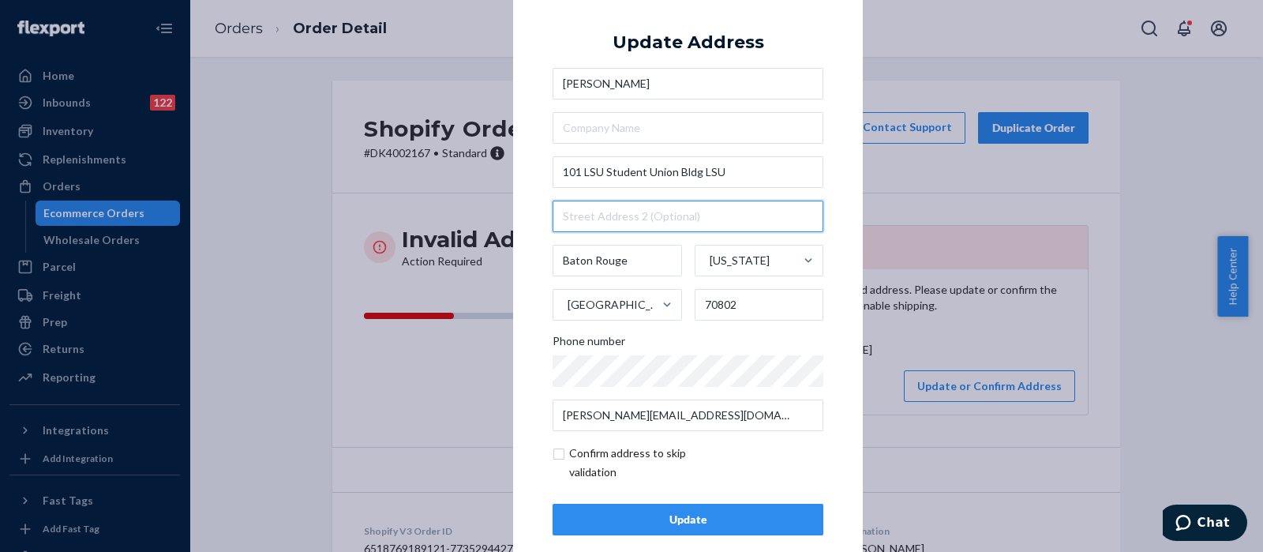
click at [645, 227] on input "text" at bounding box center [688, 217] width 271 height 32
paste input "Box 7710"
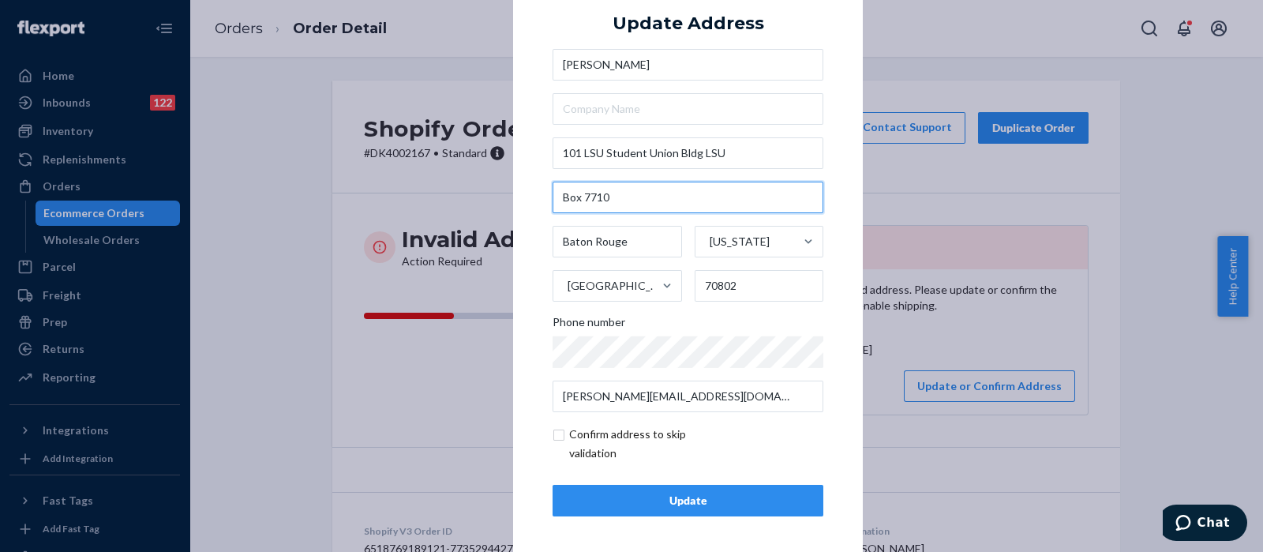
scroll to position [22, 0]
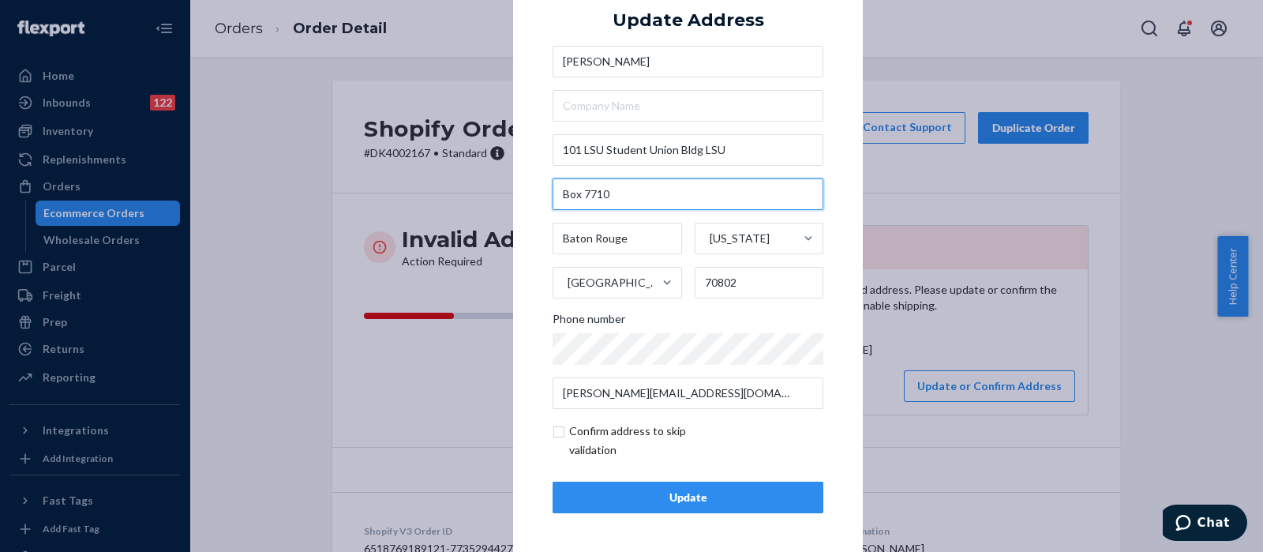
type input "Box 7710"
click at [553, 434] on input "checkbox" at bounding box center [644, 441] width 183 height 38
checkbox input "true"
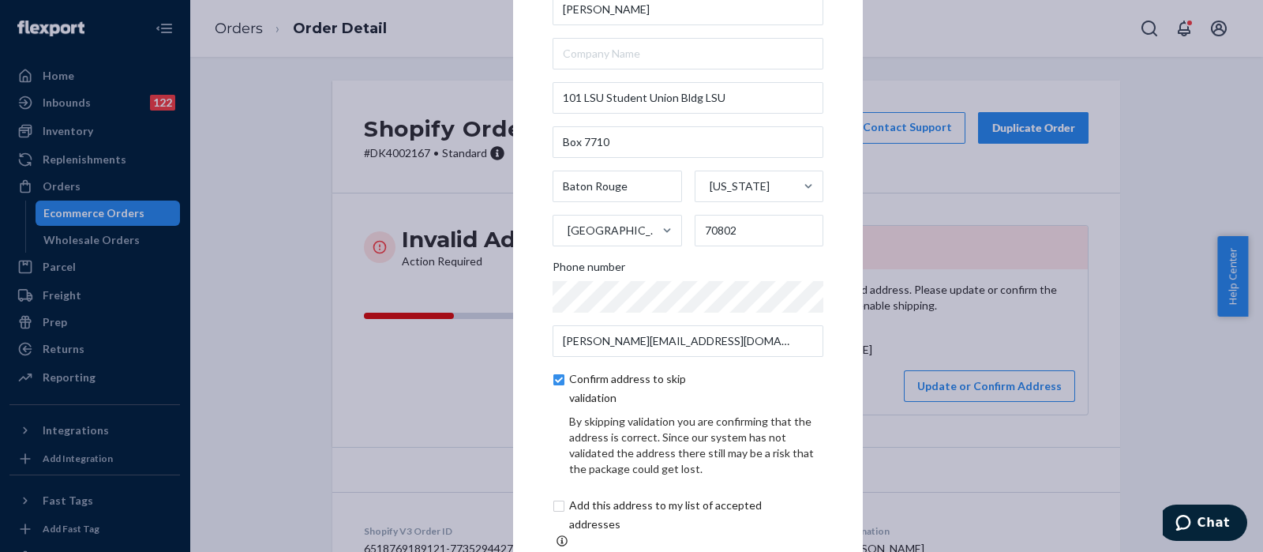
scroll to position [88, 0]
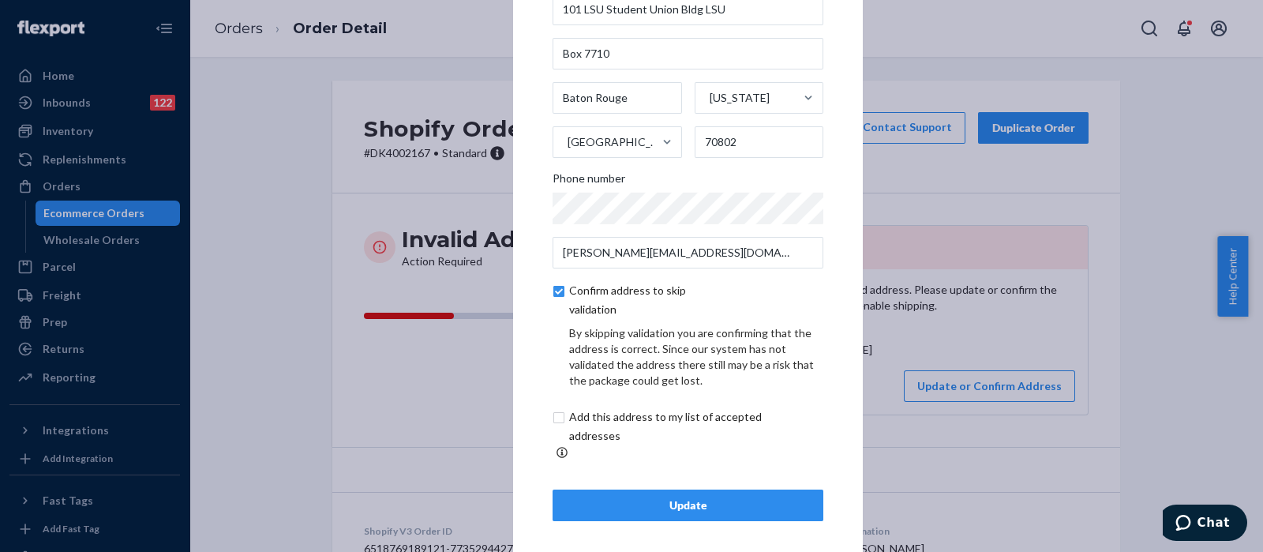
click at [643, 497] on div "Update" at bounding box center [688, 505] width 244 height 16
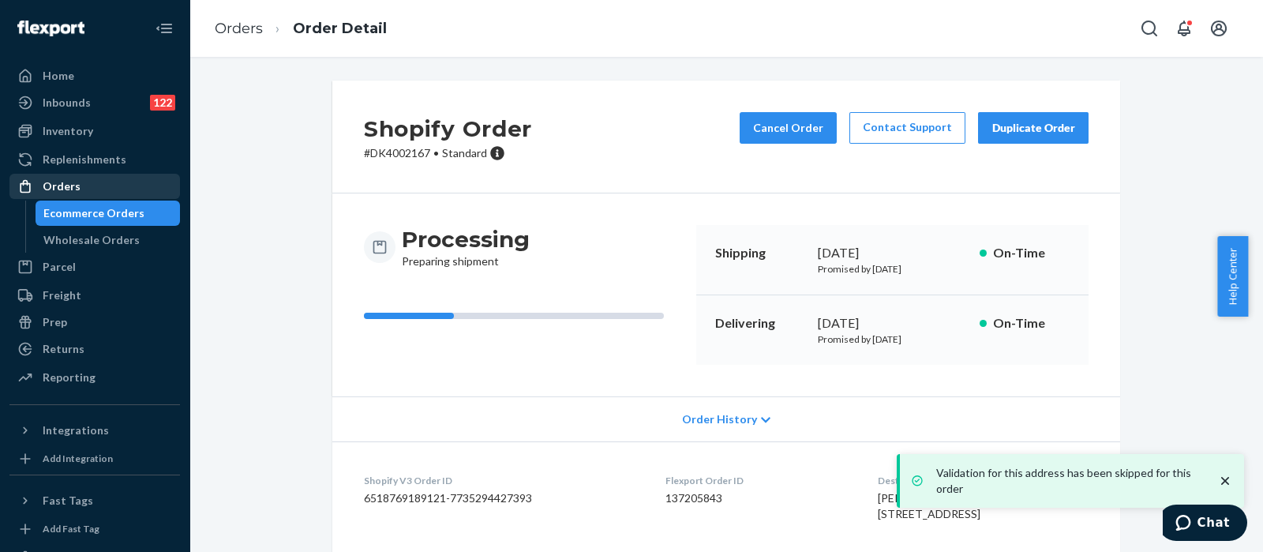
click at [133, 188] on div "Orders" at bounding box center [94, 186] width 167 height 22
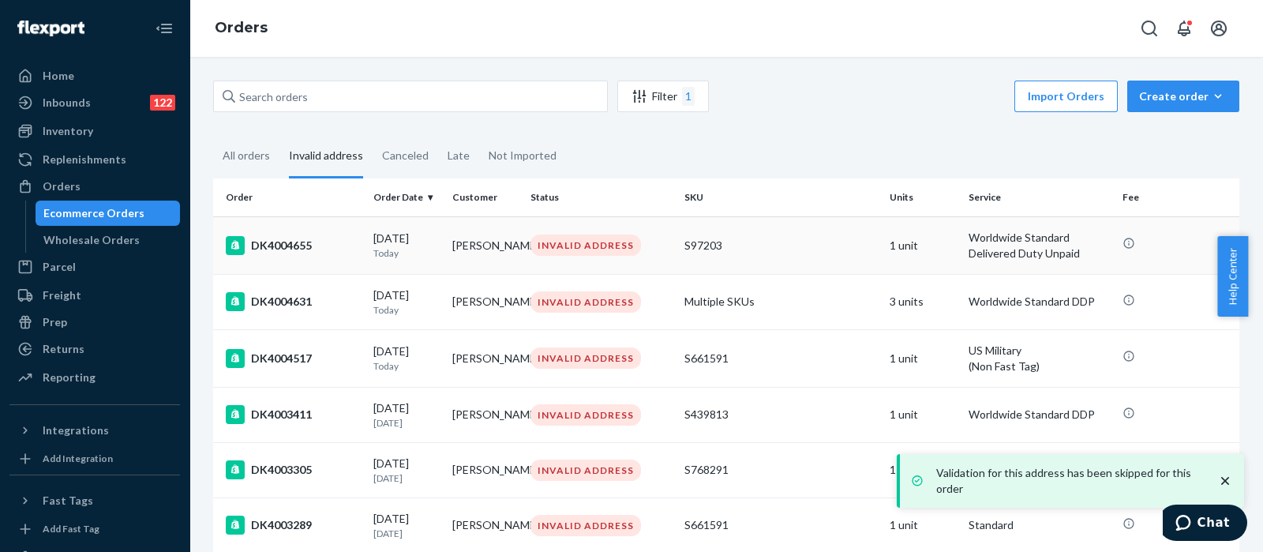
click at [819, 253] on td "S97203" at bounding box center [780, 245] width 205 height 58
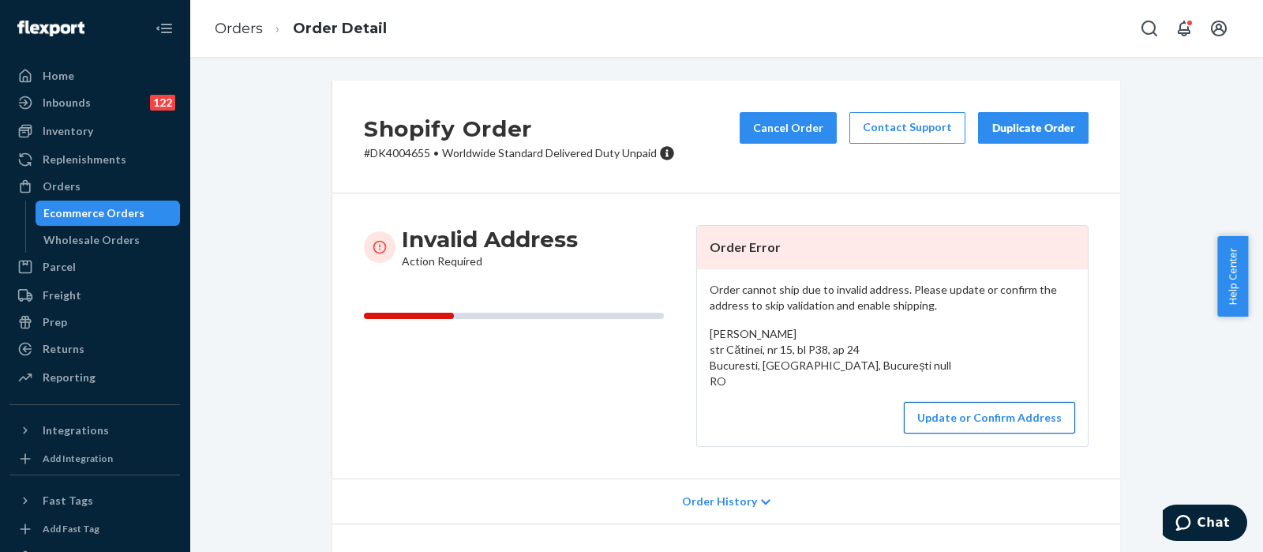
click at [982, 414] on button "Update or Confirm Address" at bounding box center [989, 418] width 171 height 32
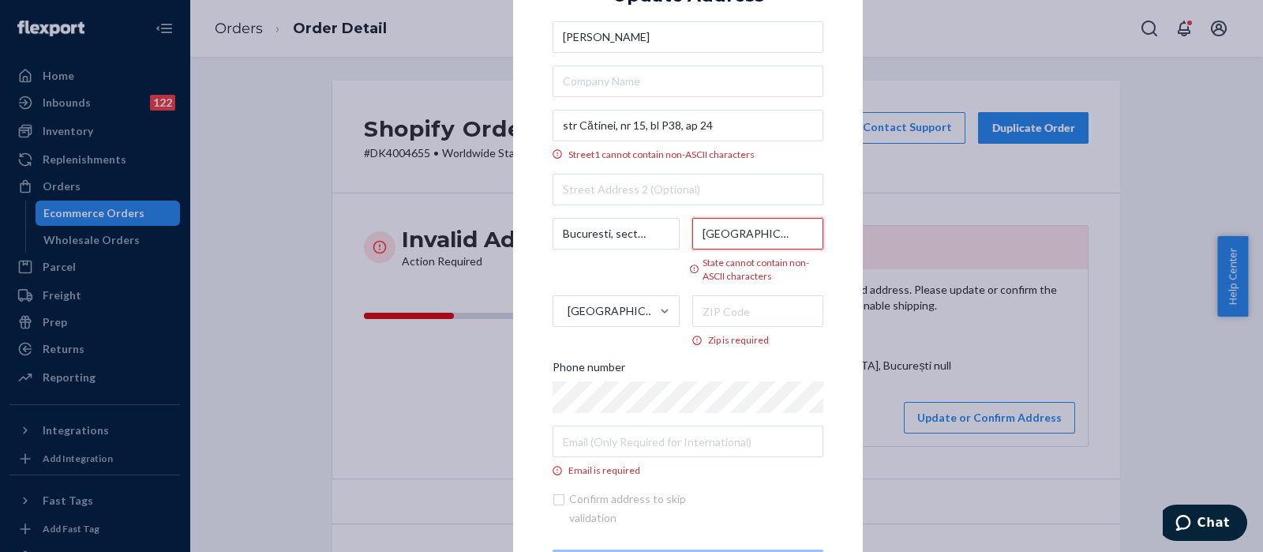
click at [734, 235] on input "București" at bounding box center [758, 234] width 132 height 32
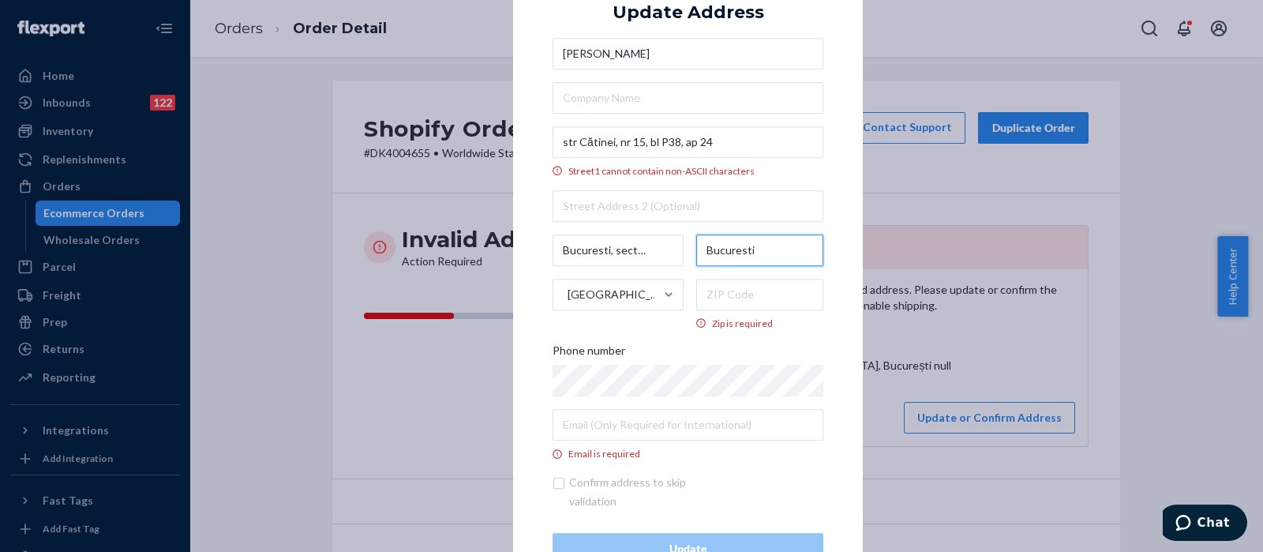
type input "Bucuresti"
click at [744, 291] on input "Zip is required" at bounding box center [760, 295] width 128 height 32
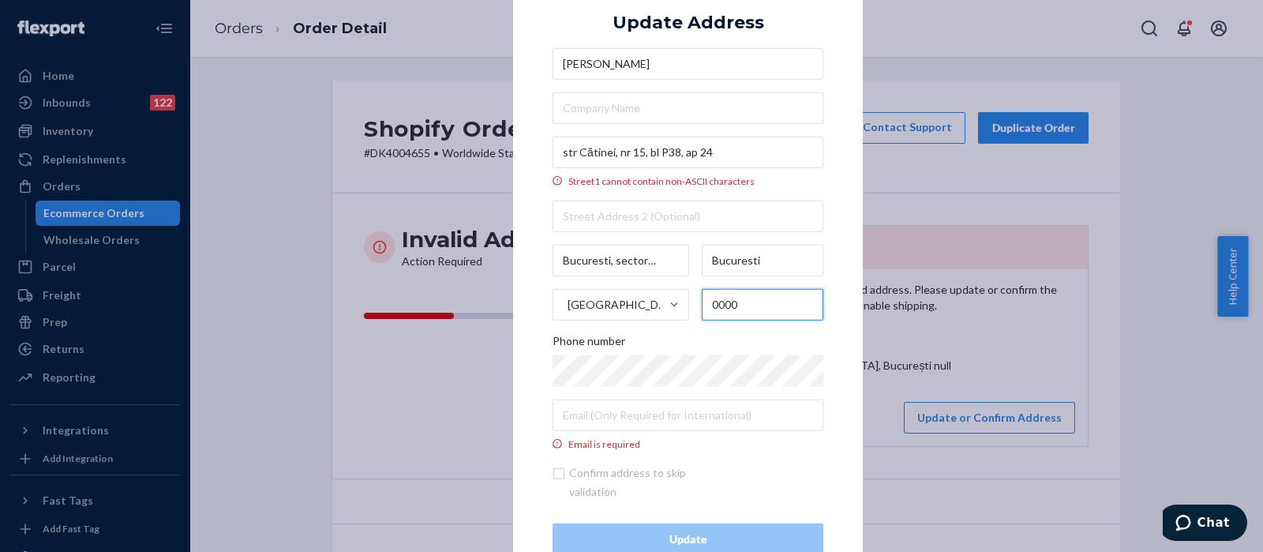
type input "0000"
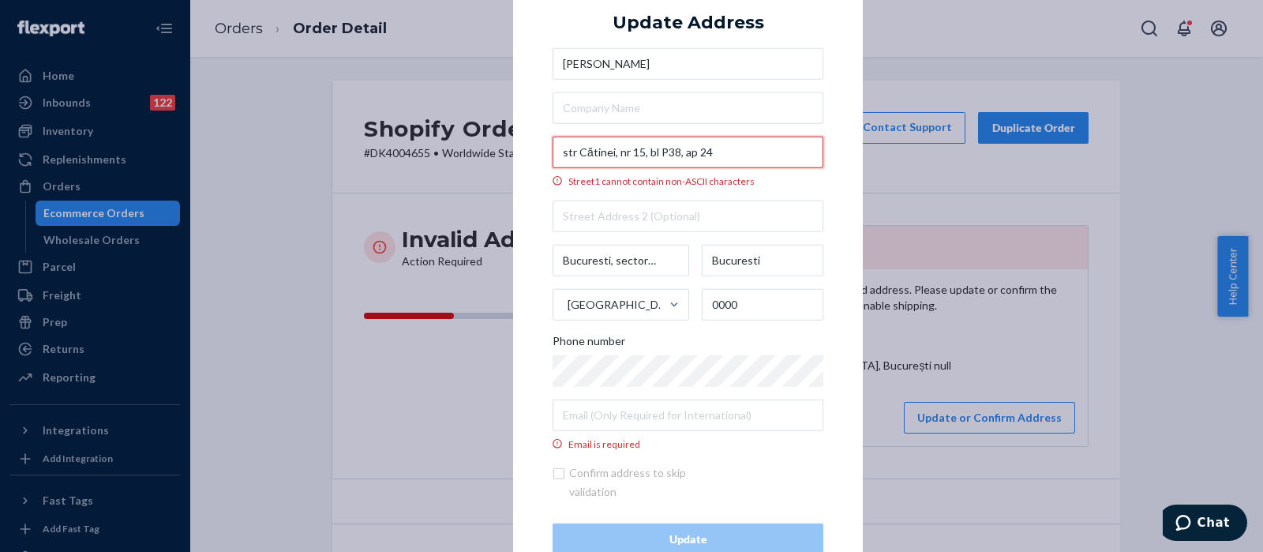
drag, startPoint x: 720, startPoint y: 155, endPoint x: 676, endPoint y: 155, distance: 44.2
click at [676, 155] on input "str Cătinei, nr 15, bl P38, ap 24" at bounding box center [688, 152] width 271 height 32
type input "str Cătinei, nr 15, bl P38,"
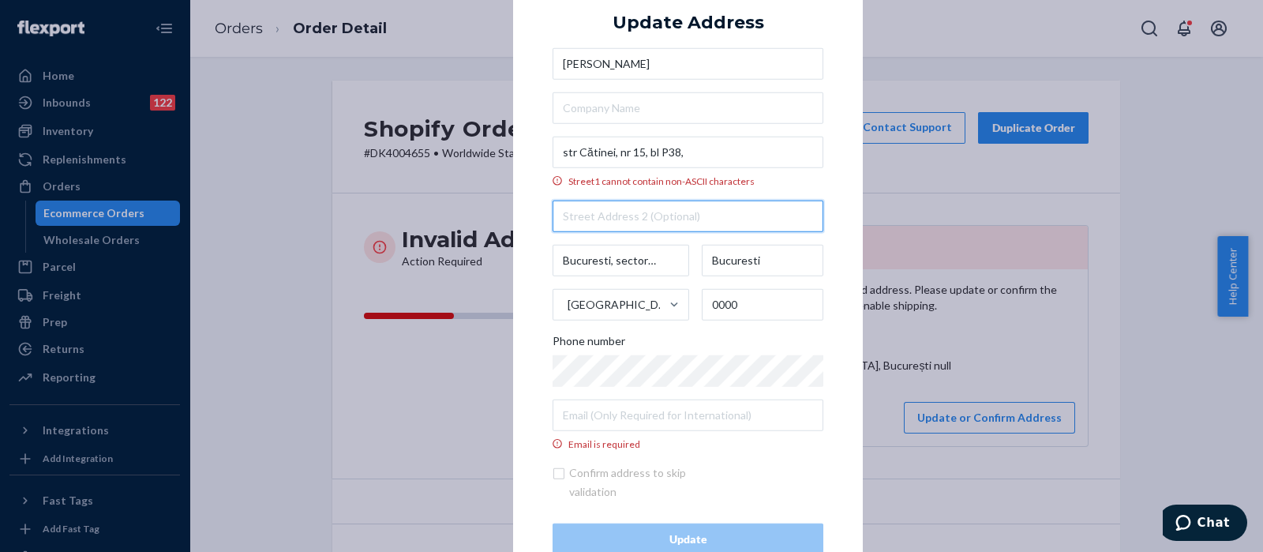
click at [770, 213] on input "text" at bounding box center [688, 217] width 271 height 32
paste input "ap 24"
type input "ap 24"
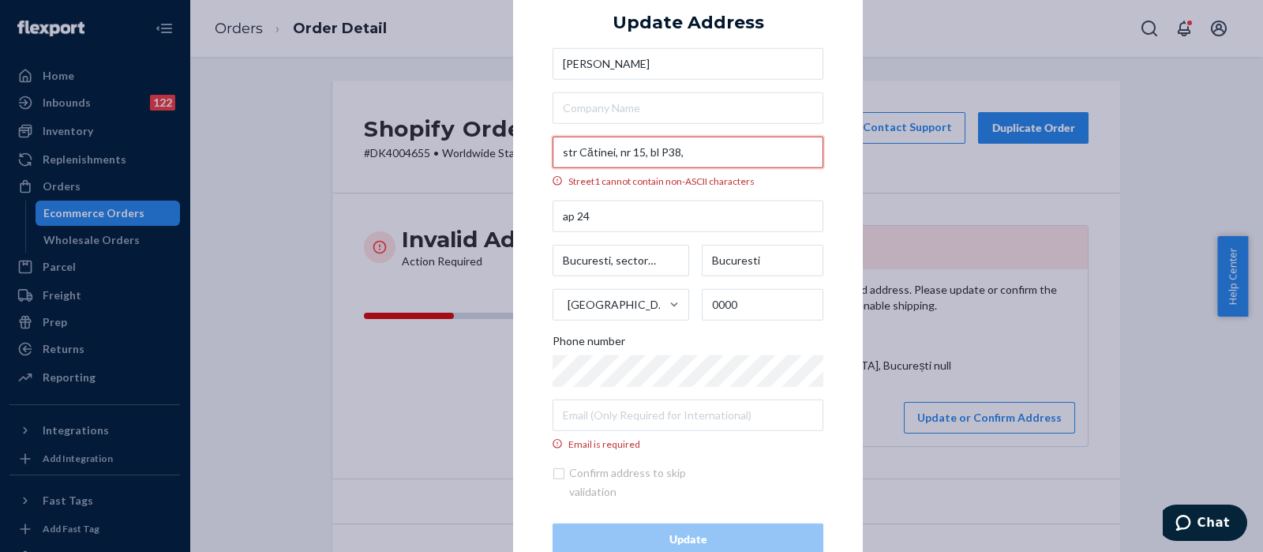
click at [583, 148] on input "str Cătinei, nr 15, bl P38," at bounding box center [688, 152] width 271 height 32
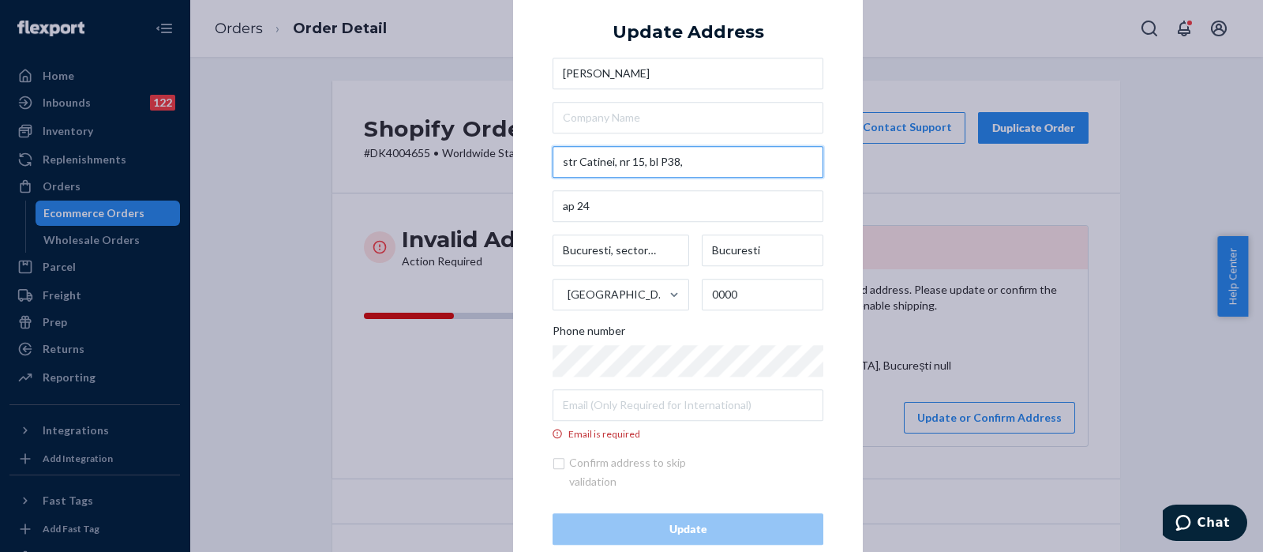
click at [755, 159] on input "str Catinei, nr 15, bl P38," at bounding box center [688, 162] width 271 height 32
type input "str Catinei, nr 15, bl P38"
click at [837, 68] on div "× Update Address Sara Duminica str Catinei, nr 15, bl P38 ap 24 Bucuresti, sect…" at bounding box center [688, 276] width 350 height 617
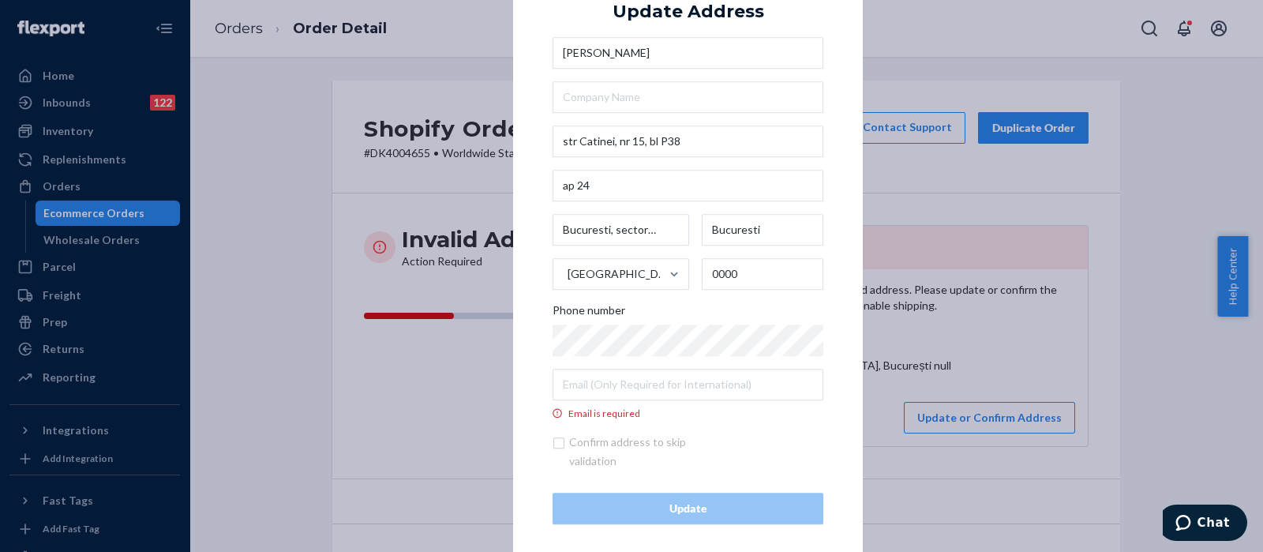
scroll to position [32, 0]
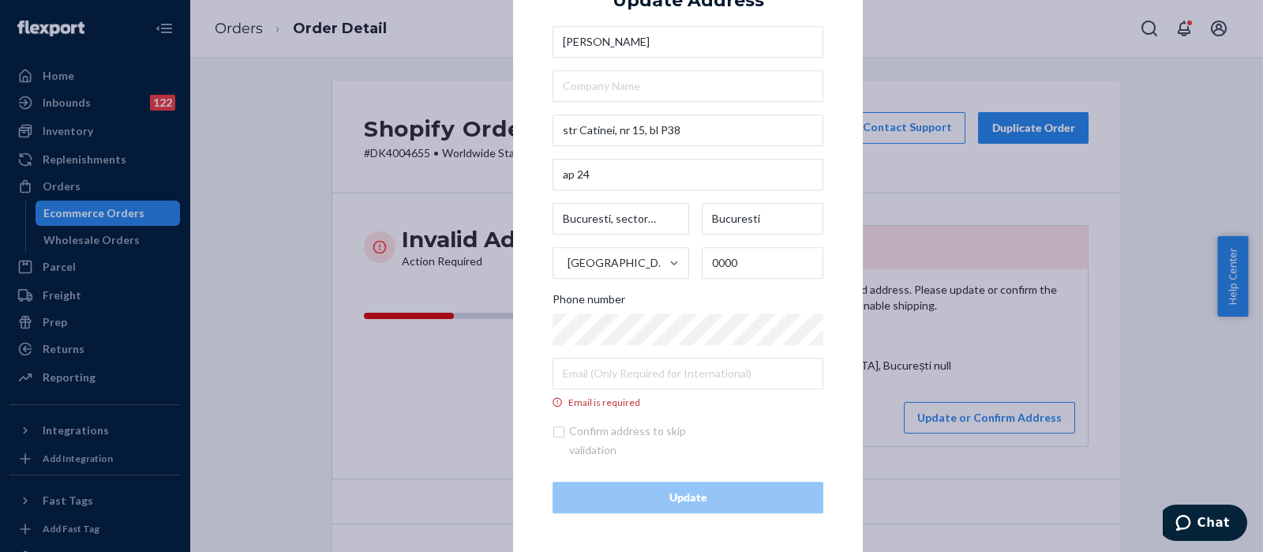
click at [417, 163] on div "× Update Address Sara Duminica str Catinei, nr 15, bl P38 ap 24 Bucuresti, sect…" at bounding box center [631, 276] width 1263 height 552
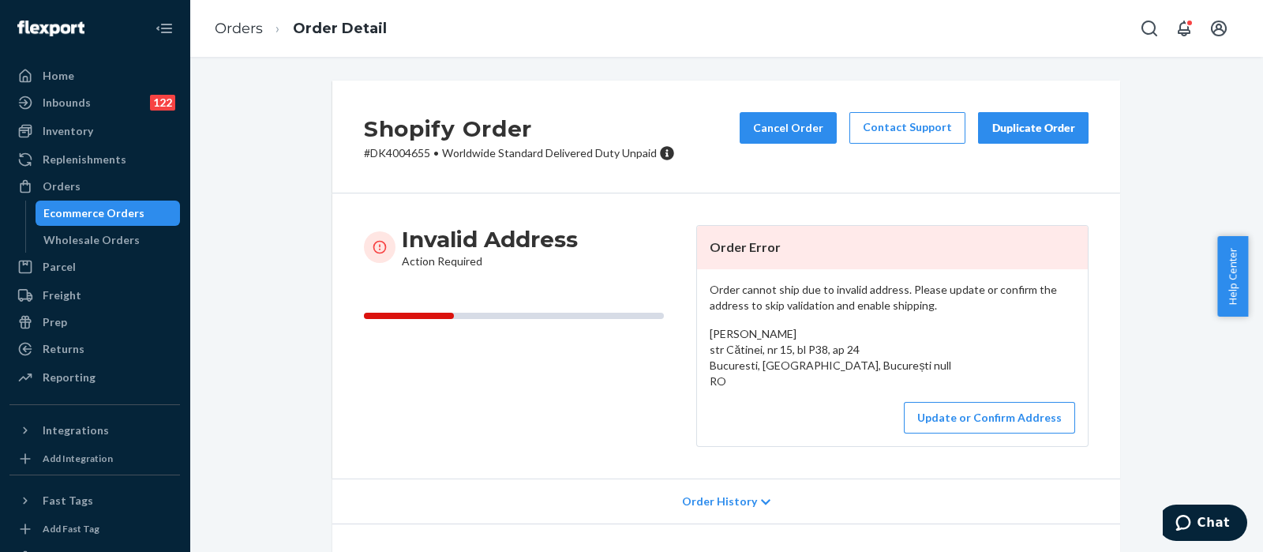
click at [388, 148] on p "# DK4004655 • Worldwide Standard Delivered Duty Unpaid" at bounding box center [519, 153] width 311 height 16
copy p "DK4004655"
click at [995, 424] on button "Update or Confirm Address" at bounding box center [989, 418] width 171 height 32
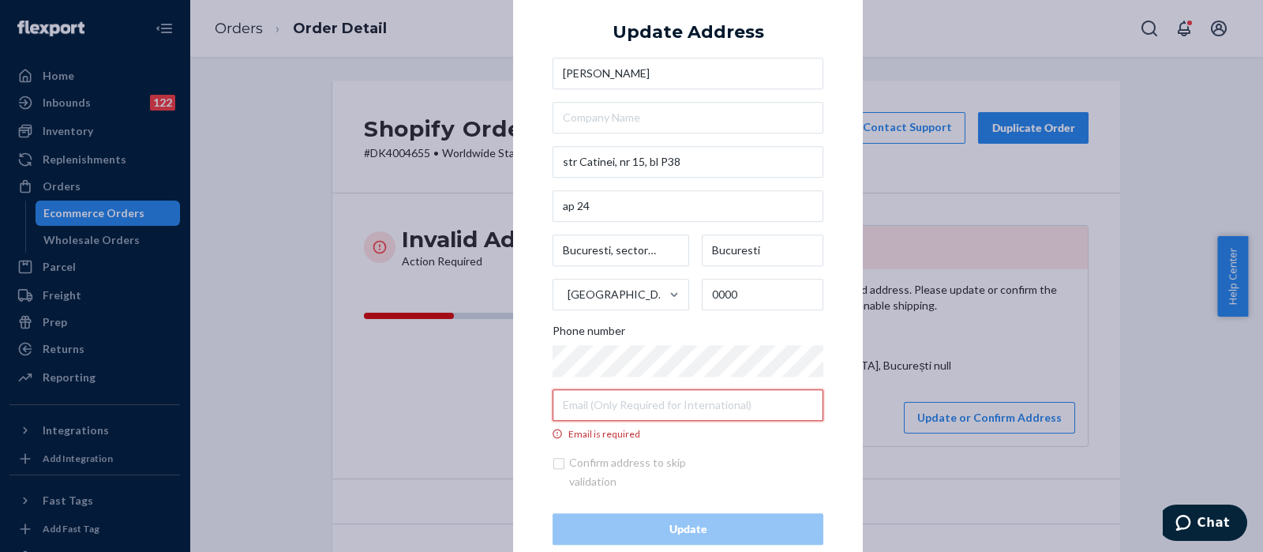
click at [621, 413] on input "Email is required" at bounding box center [688, 405] width 271 height 32
paste input "andra.sara.duminica@gmail.com"
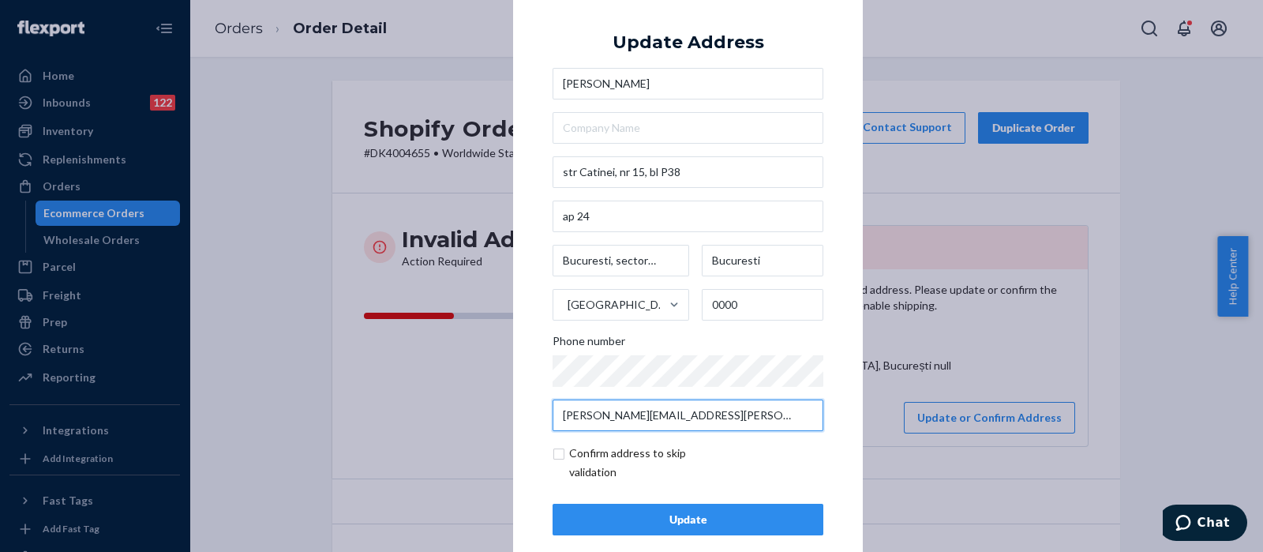
type input "andra.sara.duminica@gmail.com"
click at [555, 459] on input "checkbox" at bounding box center [644, 463] width 183 height 38
checkbox input "true"
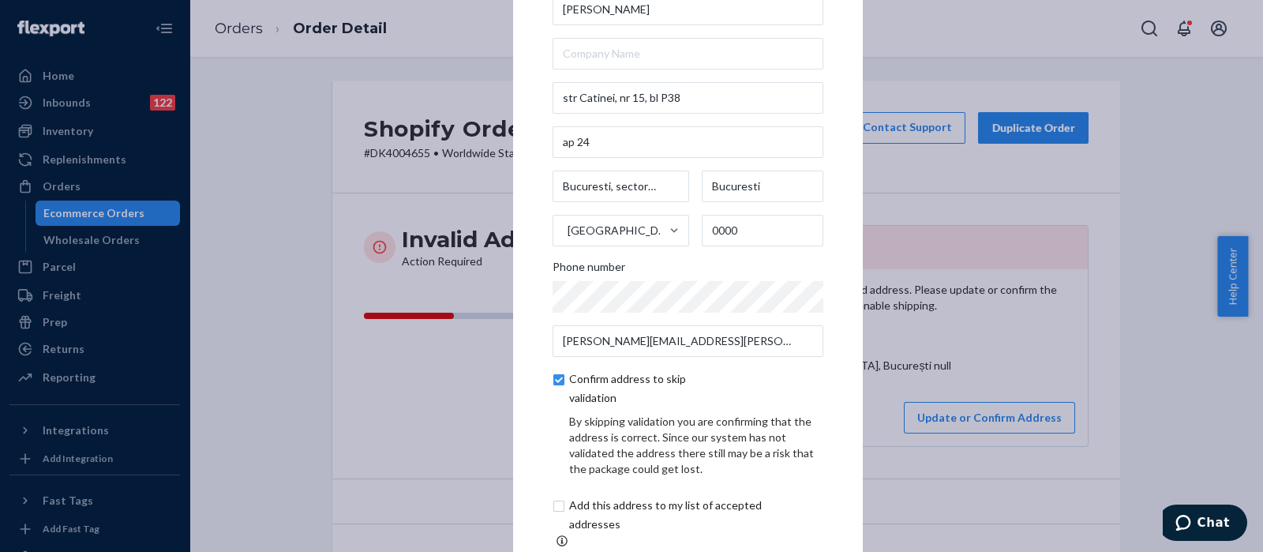
scroll to position [88, 0]
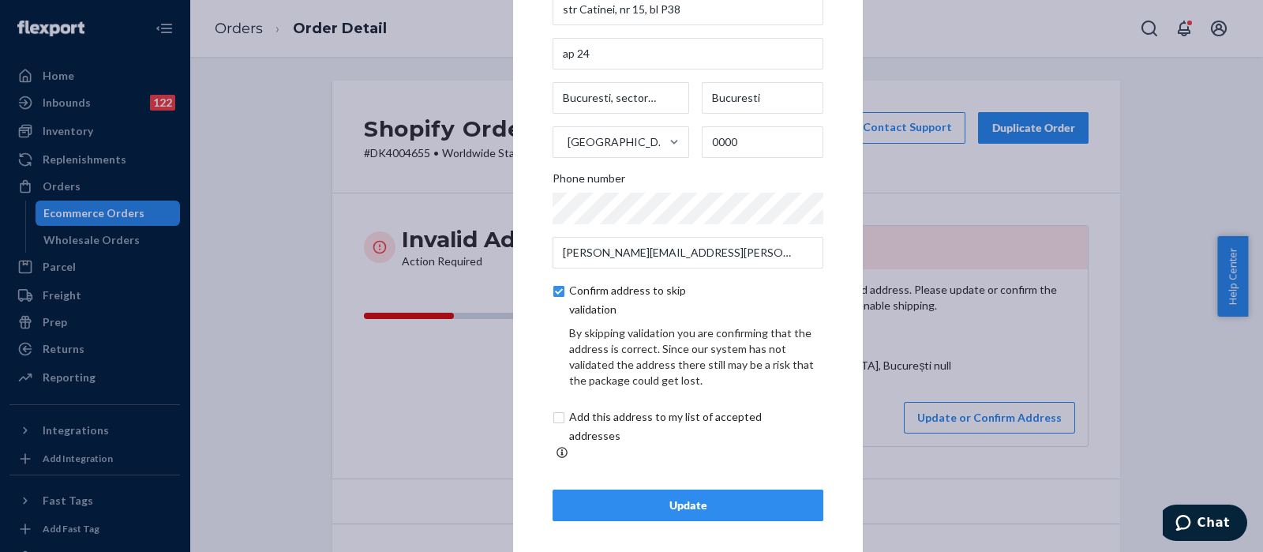
click at [673, 497] on div "Update" at bounding box center [688, 505] width 244 height 16
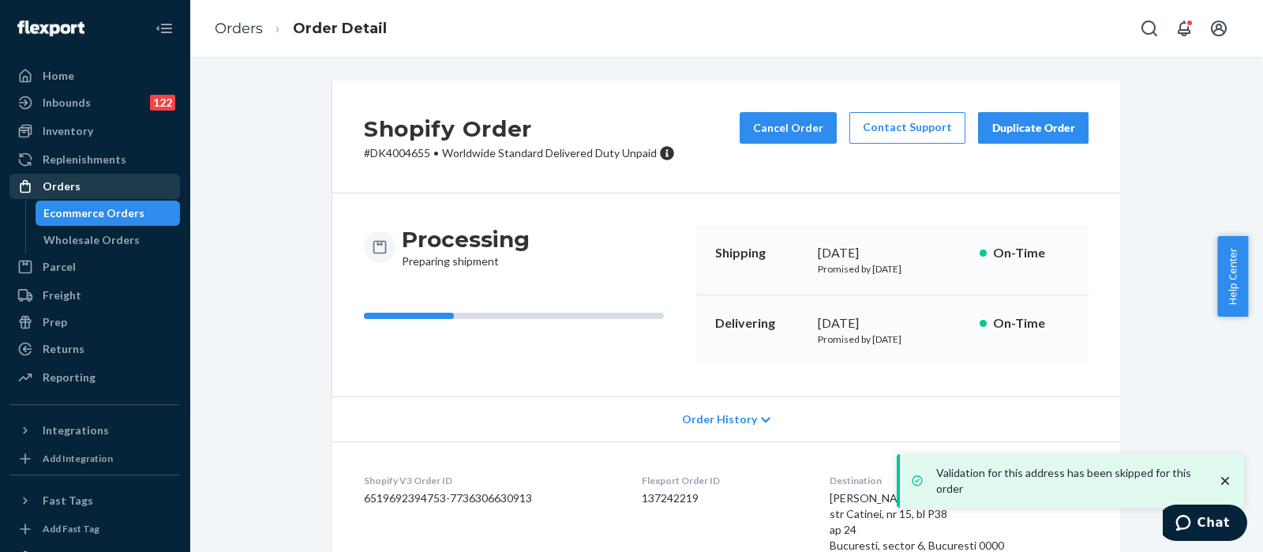
click at [96, 195] on div "Orders" at bounding box center [94, 186] width 167 height 22
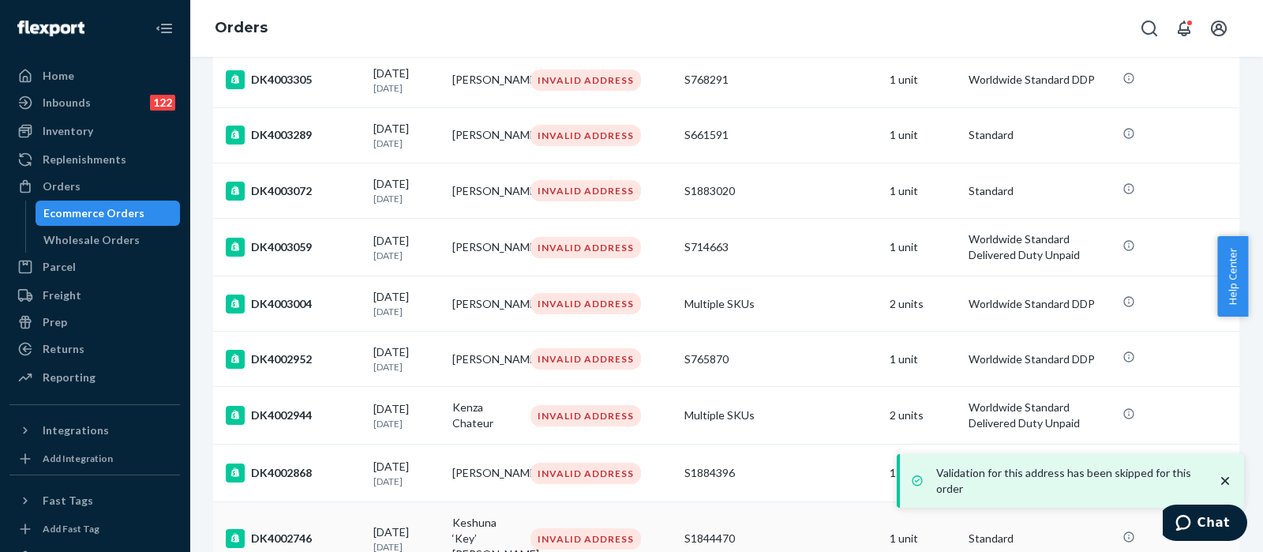
scroll to position [615, 0]
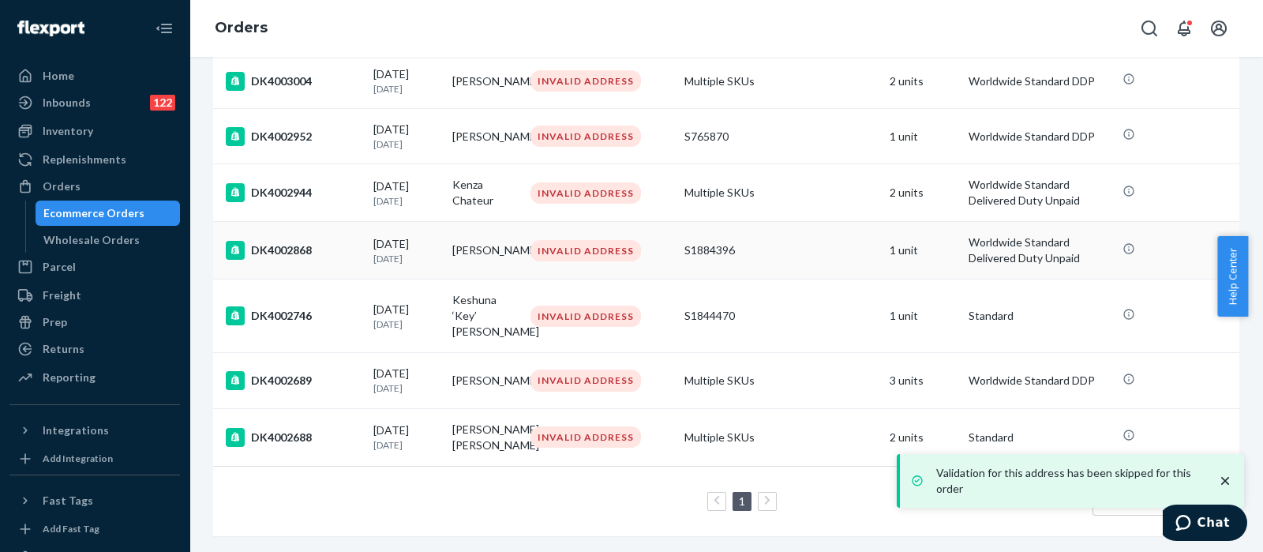
click at [785, 250] on div "S1884396" at bounding box center [780, 250] width 193 height 16
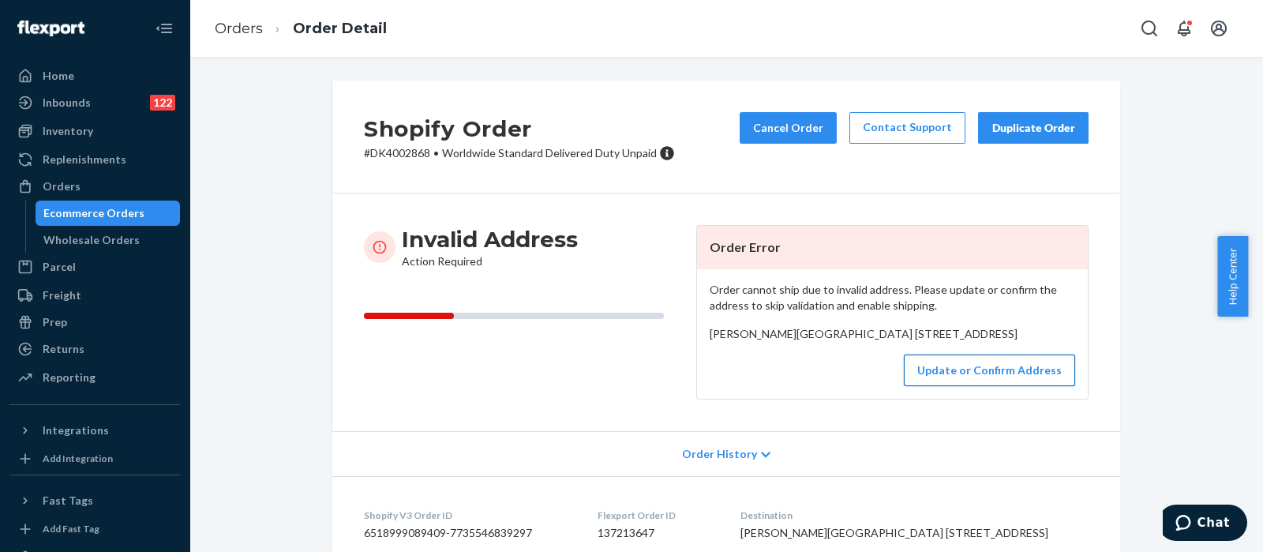
click at [1033, 386] on button "Update or Confirm Address" at bounding box center [989, 370] width 171 height 32
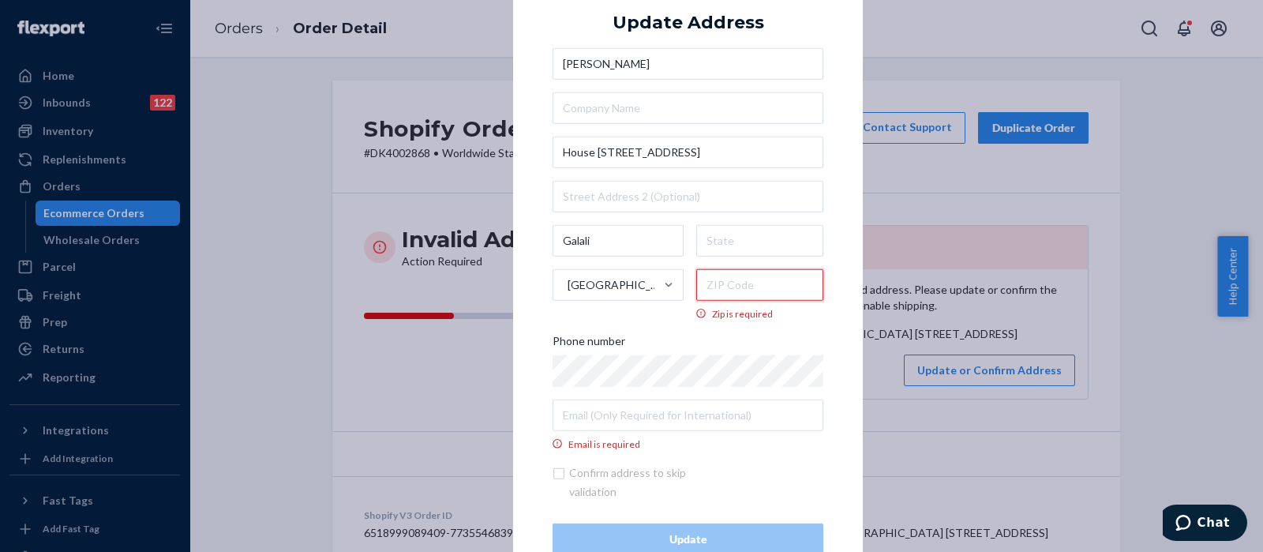
click at [762, 286] on input "Zip is required" at bounding box center [760, 284] width 128 height 32
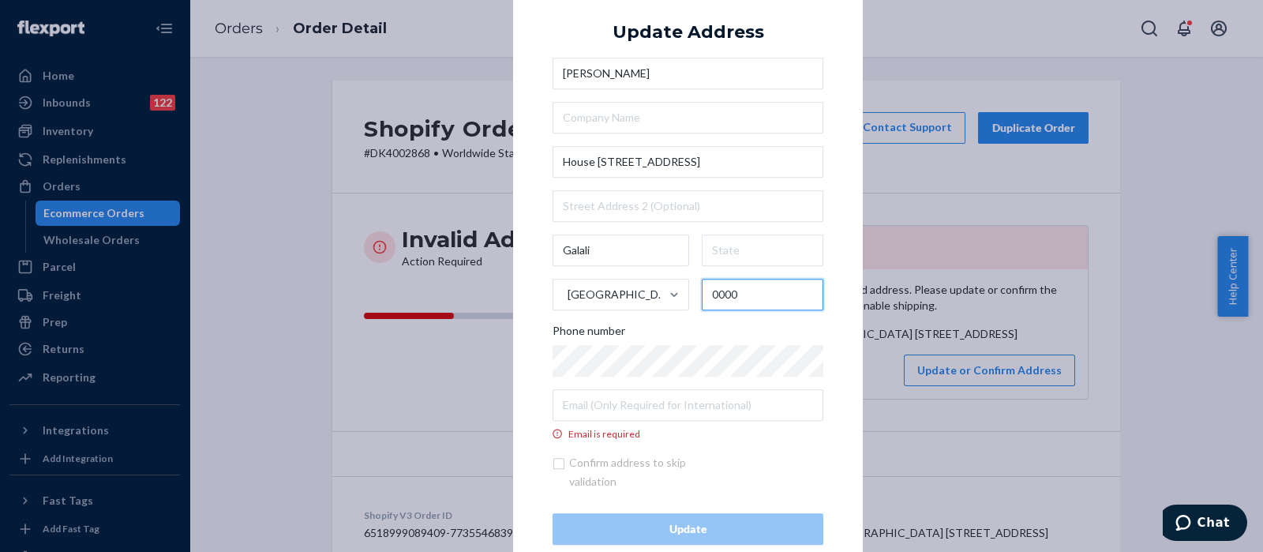
type input "0000"
click at [623, 251] on input "Galali" at bounding box center [621, 250] width 137 height 32
click at [763, 238] on input "text" at bounding box center [763, 250] width 122 height 32
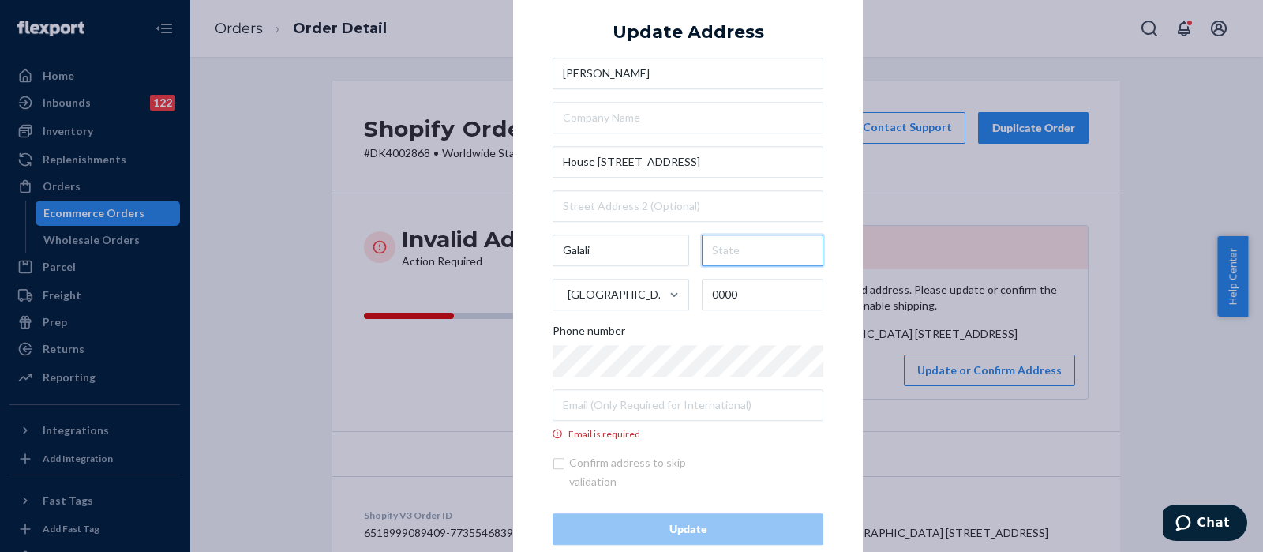
paste input "Galali"
type input "Galali"
click at [410, 179] on div "× Update Address Hesa Albinali House 21 - Street 13 - Block 252 Galali Galali B…" at bounding box center [631, 276] width 1263 height 552
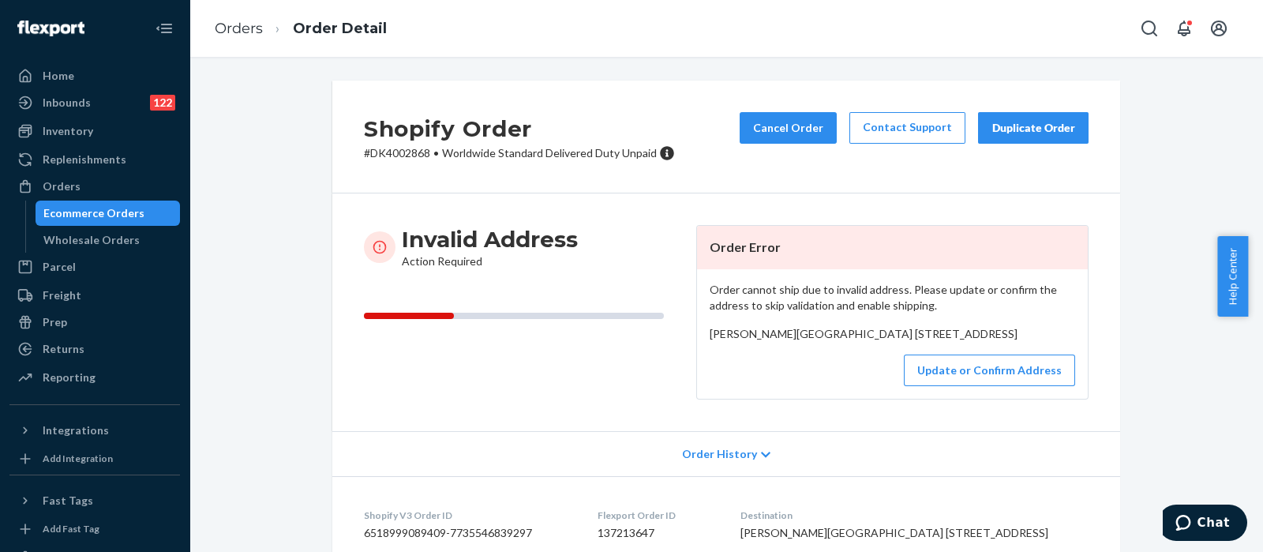
click at [394, 145] on p "# DK4002868 • Worldwide Standard Delivered Duty Unpaid" at bounding box center [519, 153] width 311 height 16
copy p "DK4002868"
click at [963, 386] on button "Update or Confirm Address" at bounding box center [989, 370] width 171 height 32
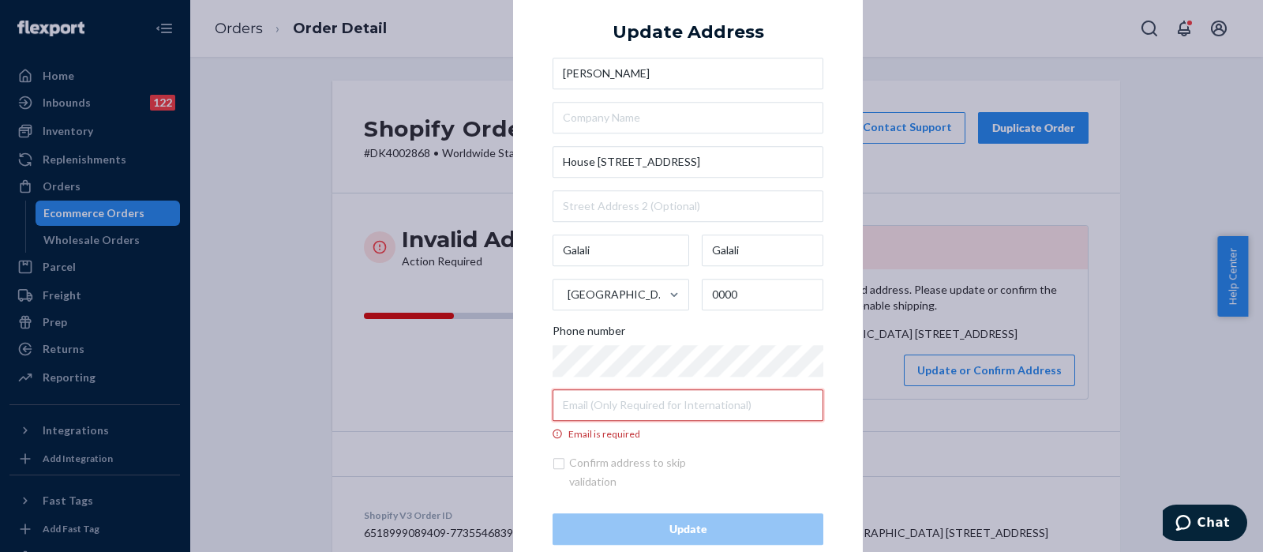
click at [615, 411] on input "Email is required" at bounding box center [688, 405] width 271 height 32
paste input "hesa.kitty@gmail.com"
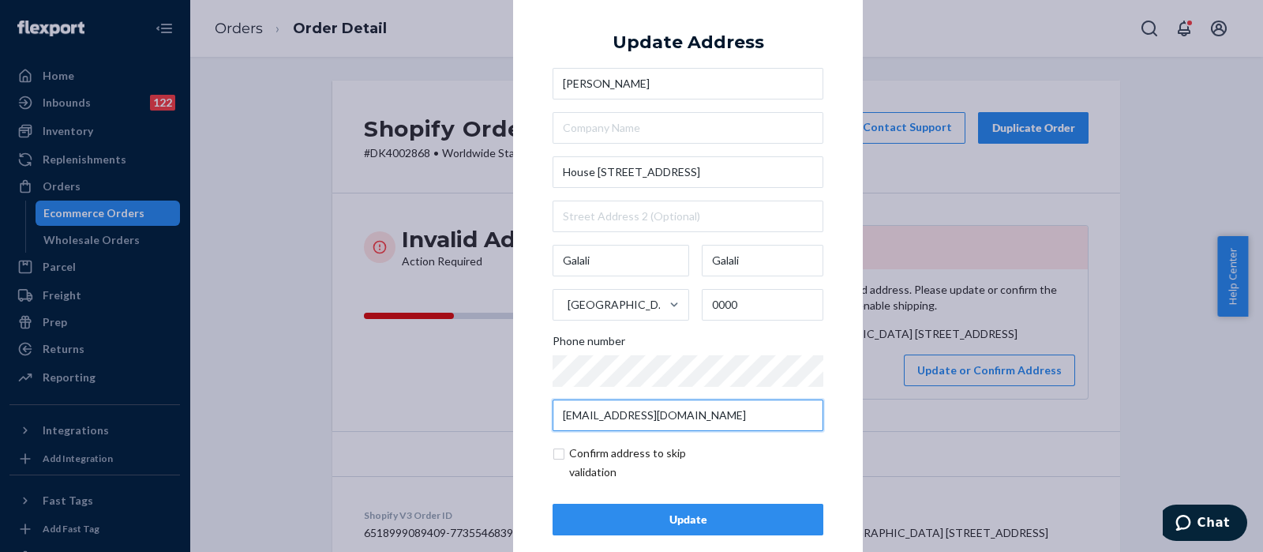
type input "hesa.kitty@gmail.com"
click at [553, 458] on input "checkbox" at bounding box center [644, 463] width 183 height 38
checkbox input "true"
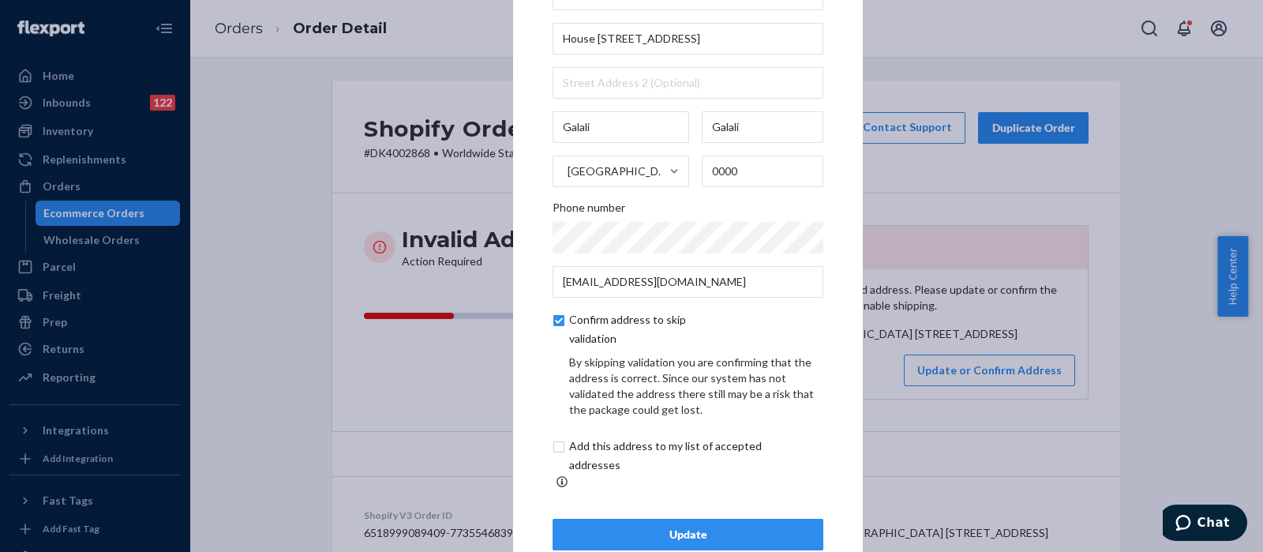
scroll to position [88, 0]
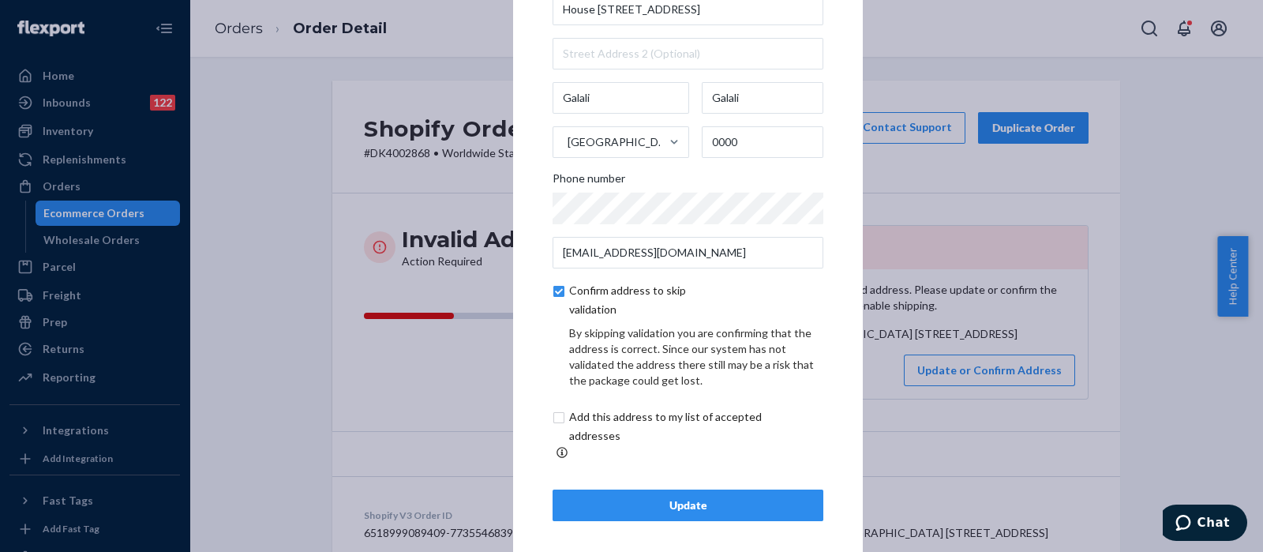
click at [711, 498] on div "Update" at bounding box center [688, 505] width 244 height 16
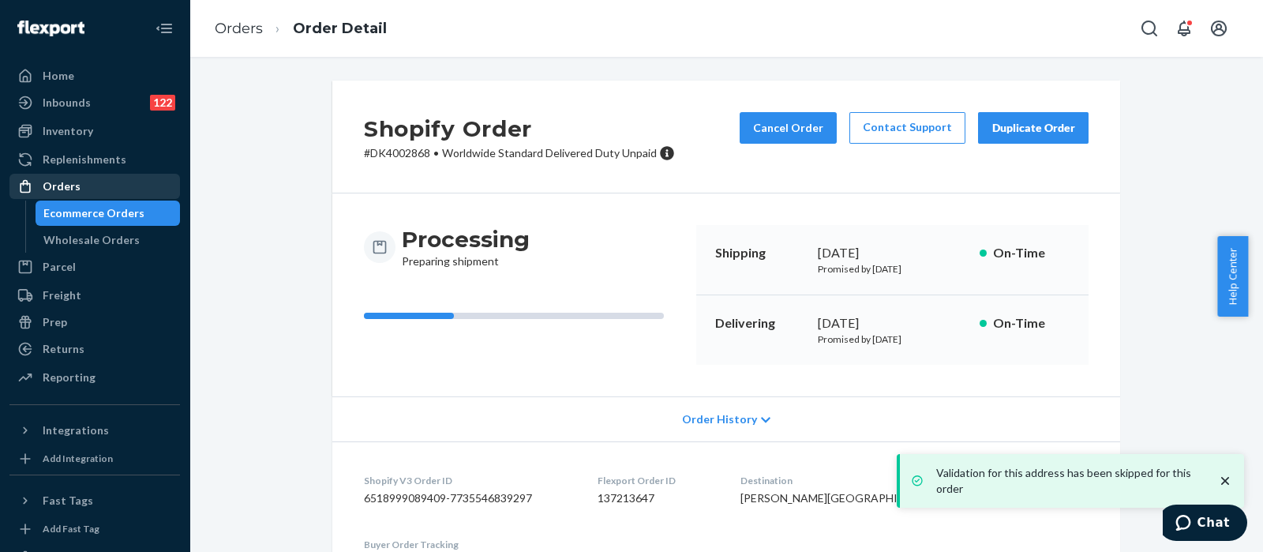
click at [99, 186] on div "Orders" at bounding box center [94, 186] width 167 height 22
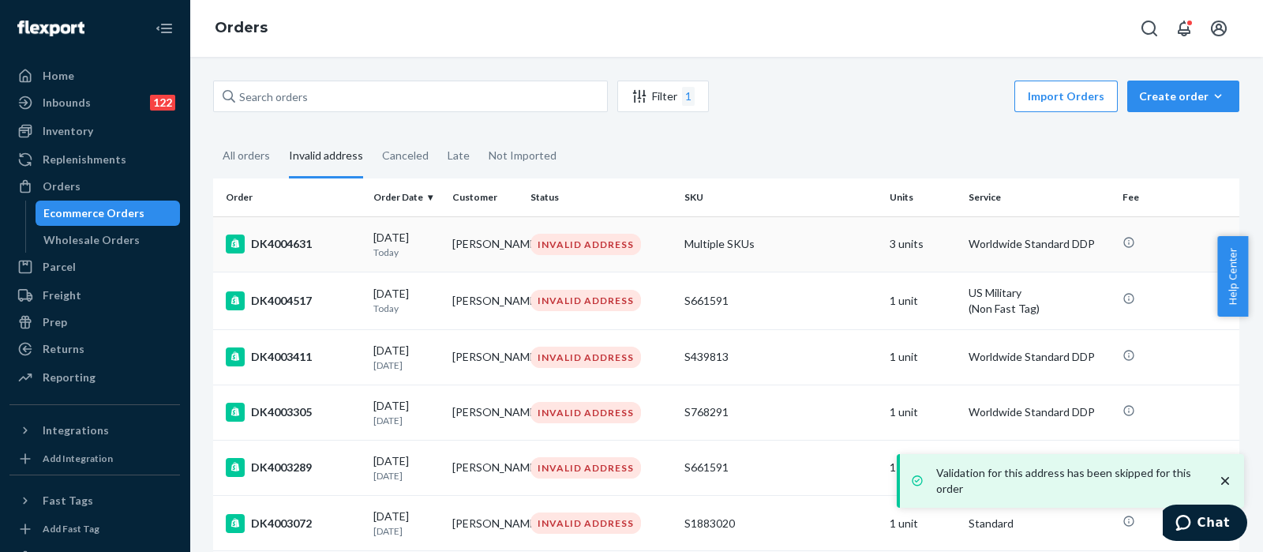
click at [778, 229] on td "Multiple SKUs" at bounding box center [780, 243] width 205 height 55
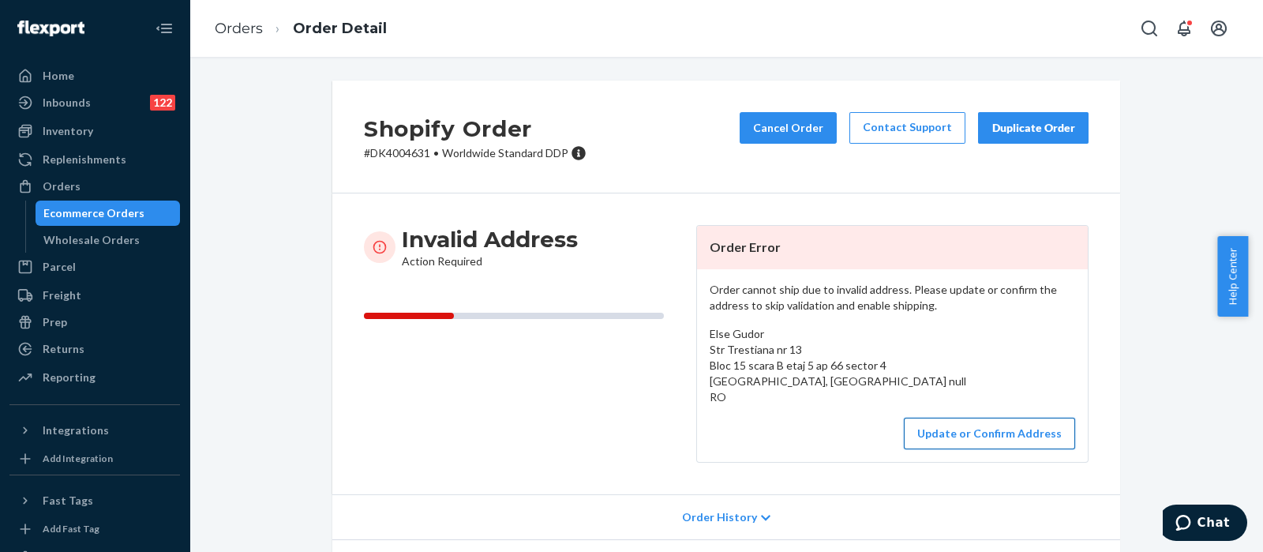
click at [983, 428] on button "Update or Confirm Address" at bounding box center [989, 434] width 171 height 32
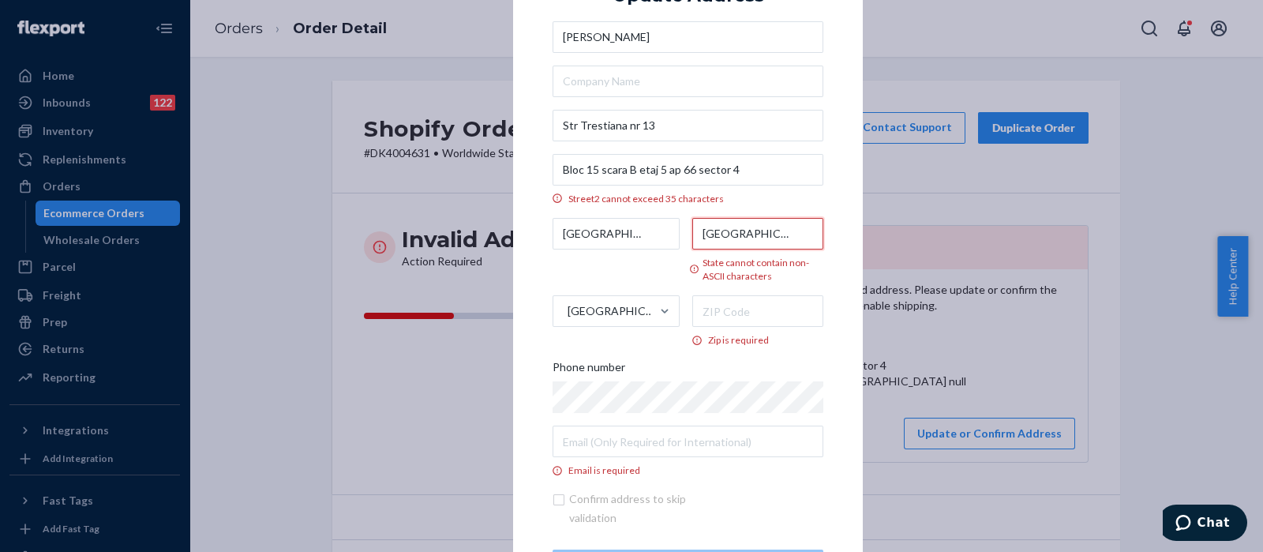
click at [730, 234] on input "București" at bounding box center [758, 234] width 132 height 32
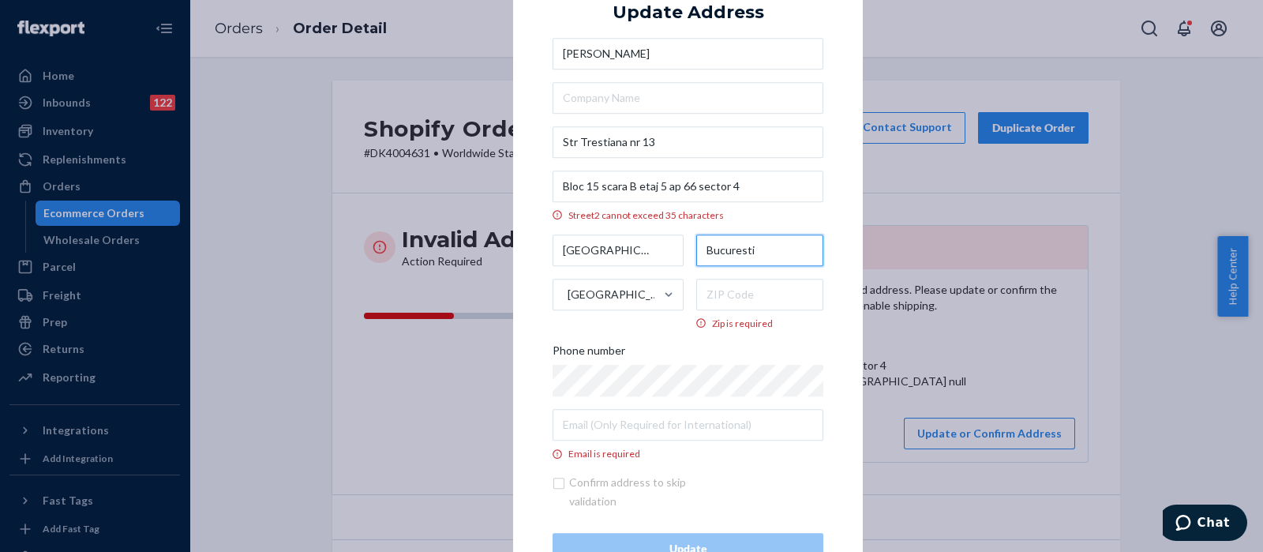
type input "Bucuresti"
click at [757, 189] on input "Bloc 15 scara B etaj 5 ap 66 sector 4" at bounding box center [688, 187] width 271 height 32
drag, startPoint x: 590, startPoint y: 186, endPoint x: 542, endPoint y: 185, distance: 48.2
click at [542, 185] on div "× Update Address Else Gudor Str Trestiana nr 13 Bloc 15 scara B etaj 5 ap 66 se…" at bounding box center [688, 276] width 350 height 657
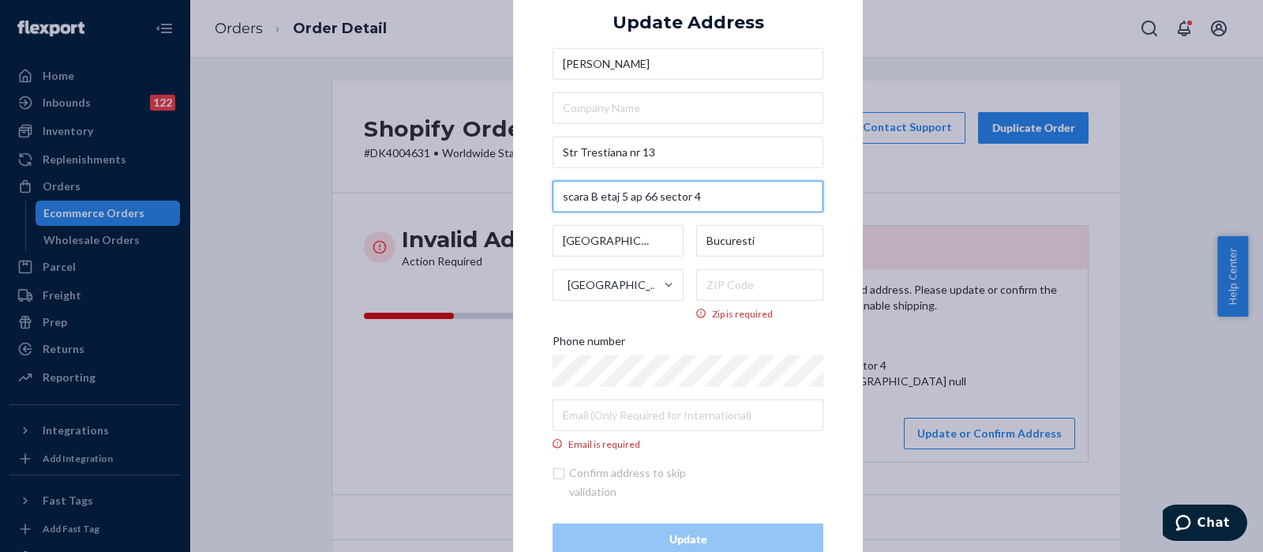
type input "scara B etaj 5 ap 66 sector 4"
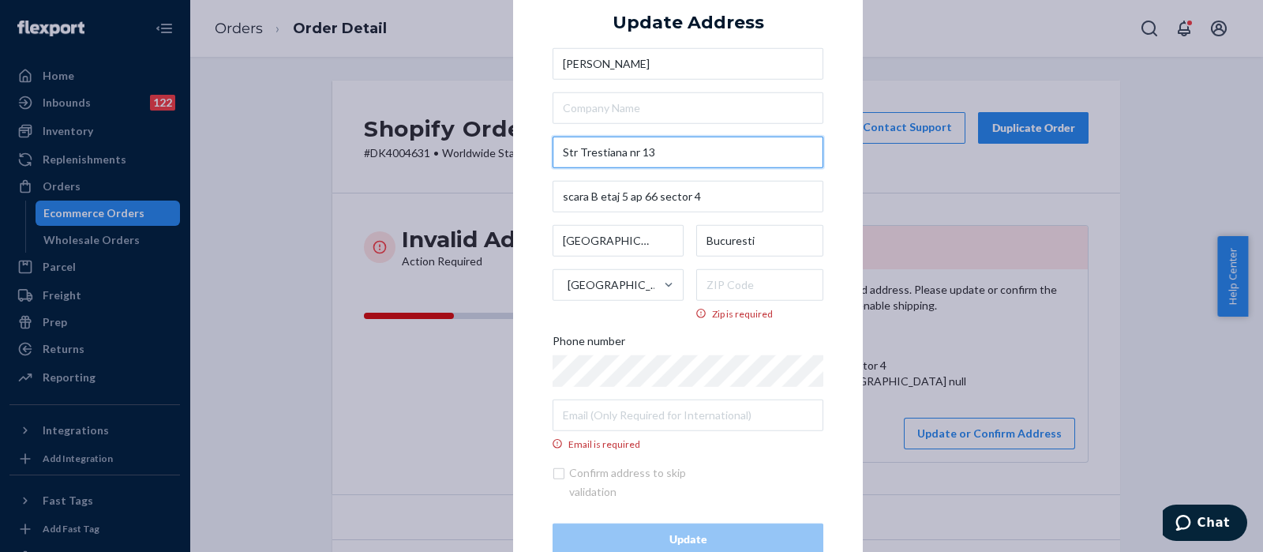
click at [763, 157] on input "Str Trestiana nr 13" at bounding box center [688, 152] width 271 height 32
paste input "Bloc 15"
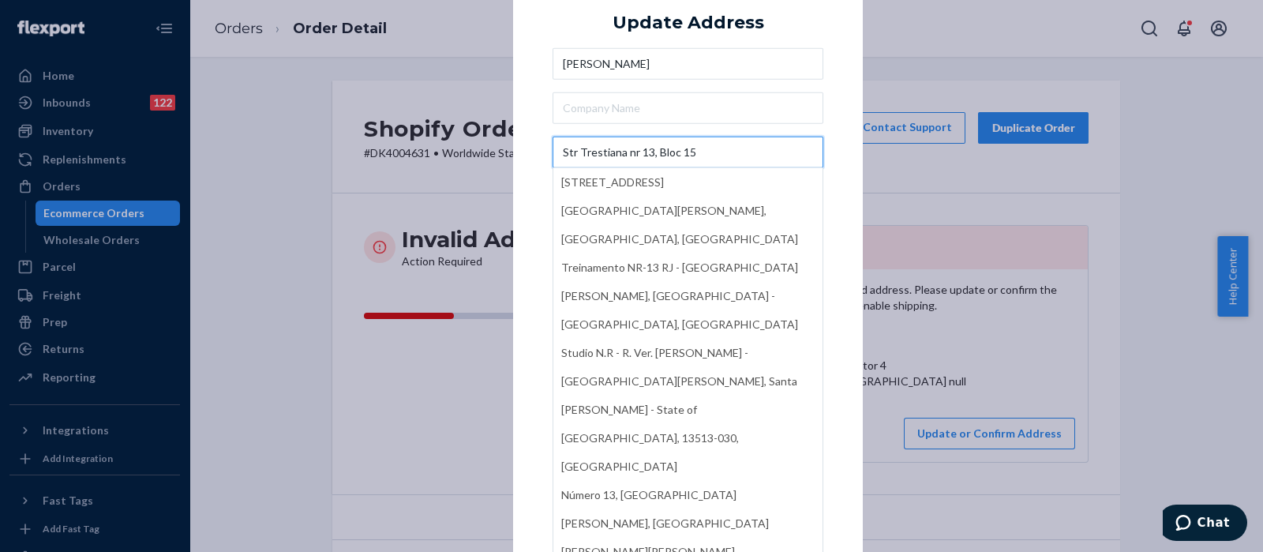
type input "Str Trestiana nr 13, Bloc 15"
click at [829, 102] on div "× Update Address Else Gudor Str Trestiana nr 13, Bloc 15 Strada Trestiana 13, B…" at bounding box center [688, 275] width 350 height 636
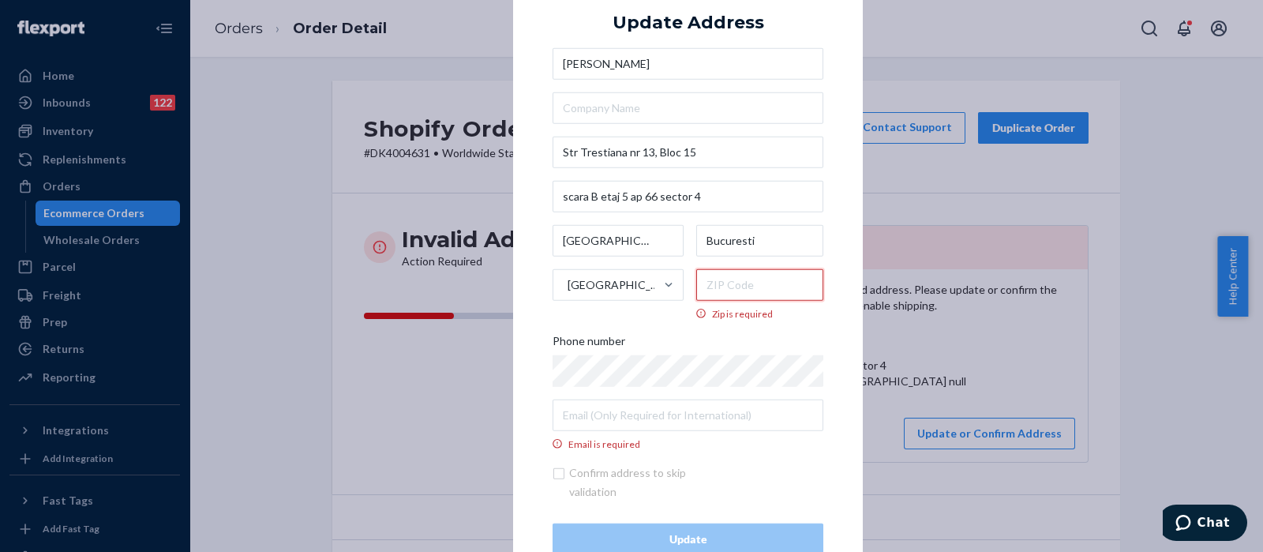
click at [738, 283] on input "Zip is required" at bounding box center [760, 284] width 128 height 32
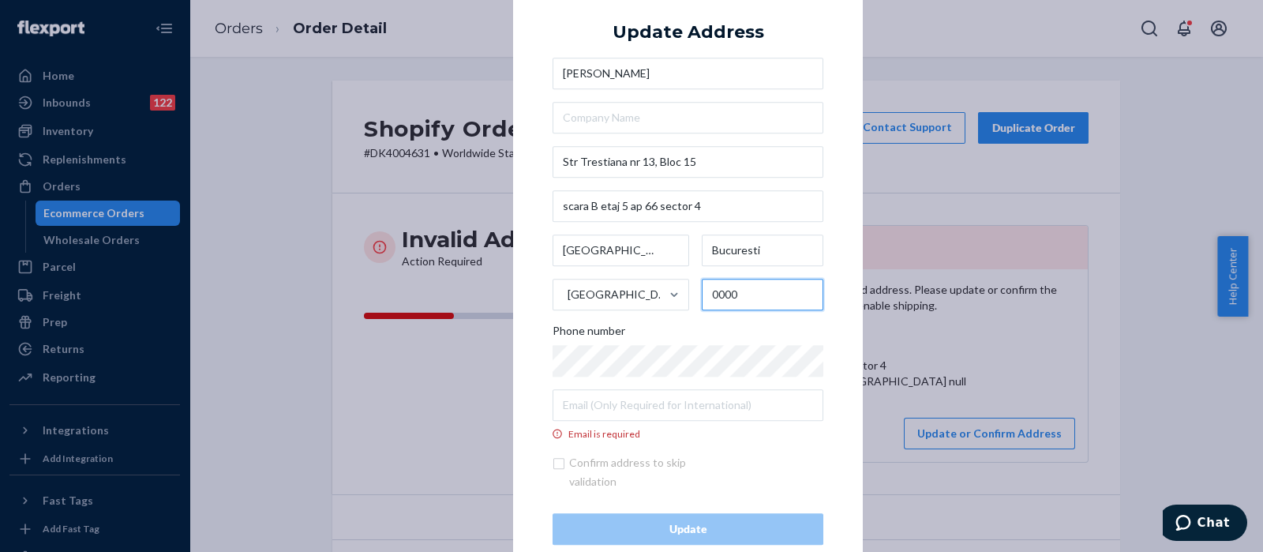
type input "0000"
click at [421, 149] on div "× Update Address Else Gudor Str Trestiana nr 13, Bloc 15 scara B etaj 5 ap 66 s…" at bounding box center [631, 276] width 1263 height 552
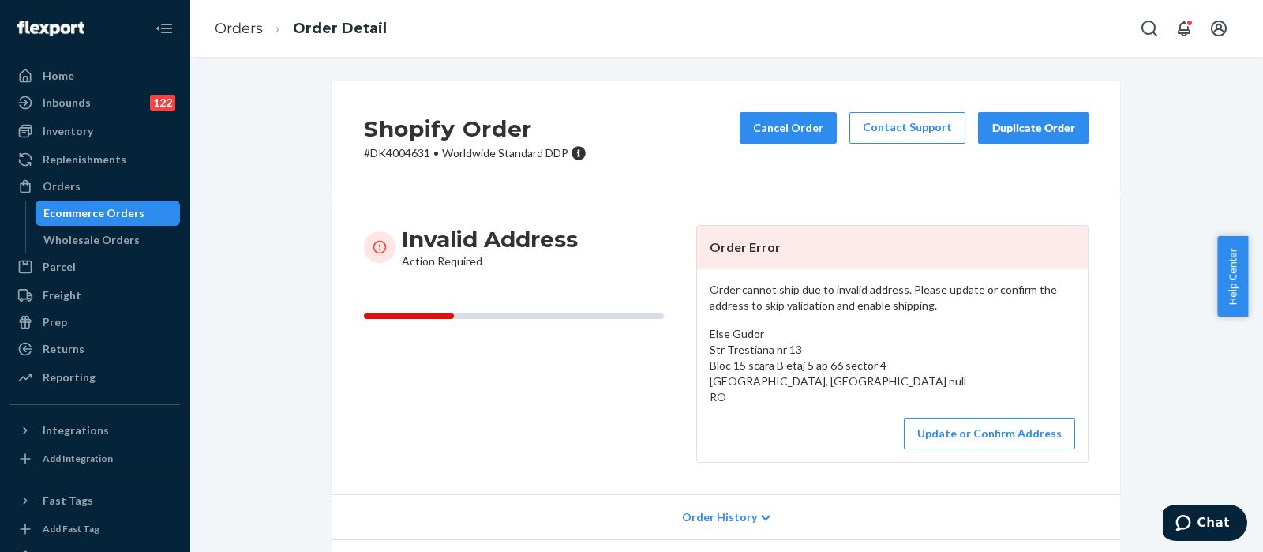
click at [392, 152] on p "# DK4004631 • Worldwide Standard DDP" at bounding box center [475, 153] width 223 height 16
copy p "DK4004631"
click at [965, 430] on button "Update or Confirm Address" at bounding box center [989, 434] width 171 height 32
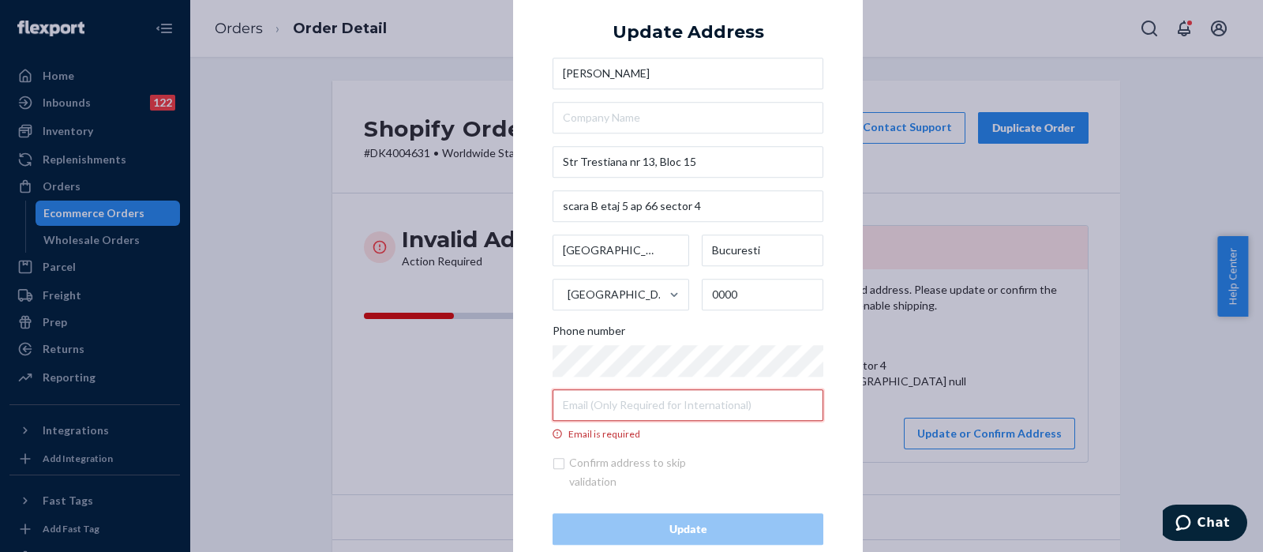
click at [628, 410] on input "Email is required" at bounding box center [688, 405] width 271 height 32
paste input "alexandraelse.g@gmail.com"
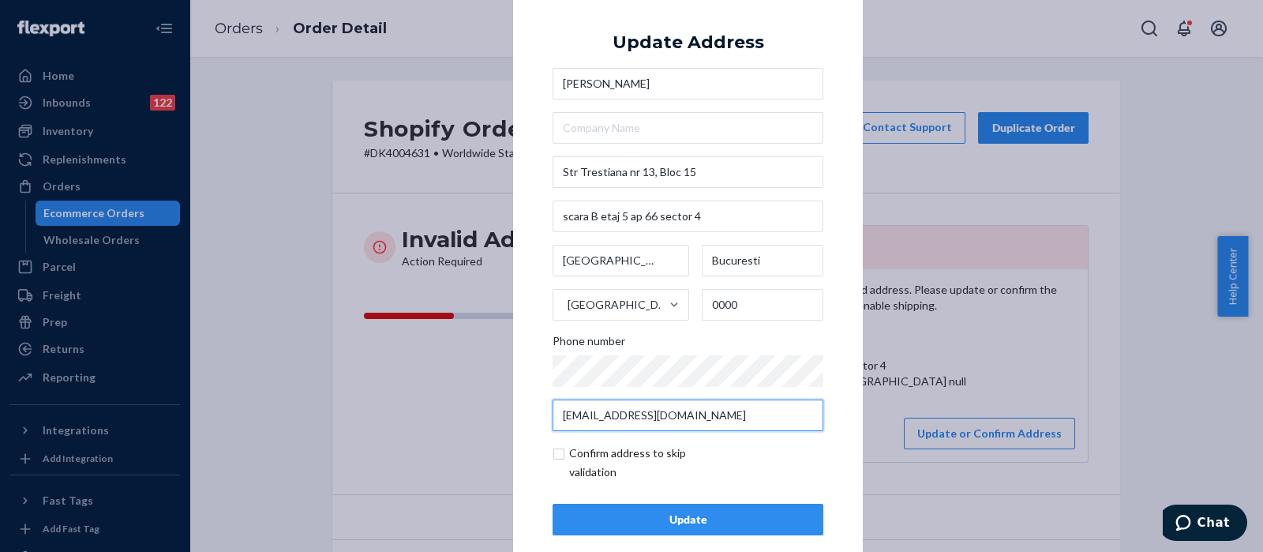
type input "alexandraelse.g@gmail.com"
click at [553, 456] on input "checkbox" at bounding box center [644, 463] width 183 height 38
checkbox input "true"
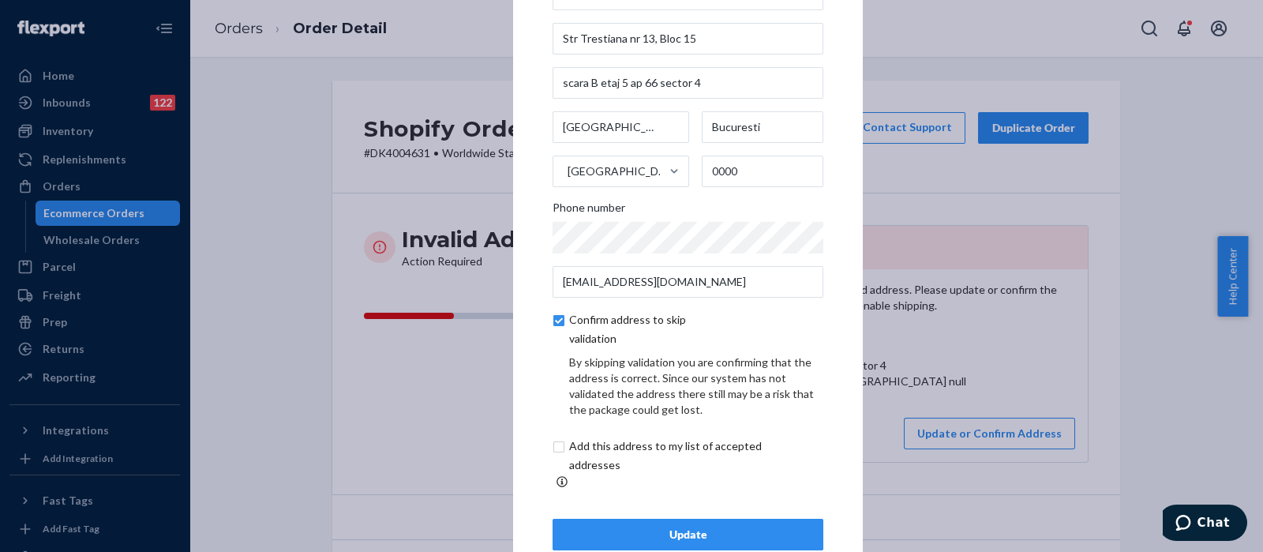
scroll to position [88, 0]
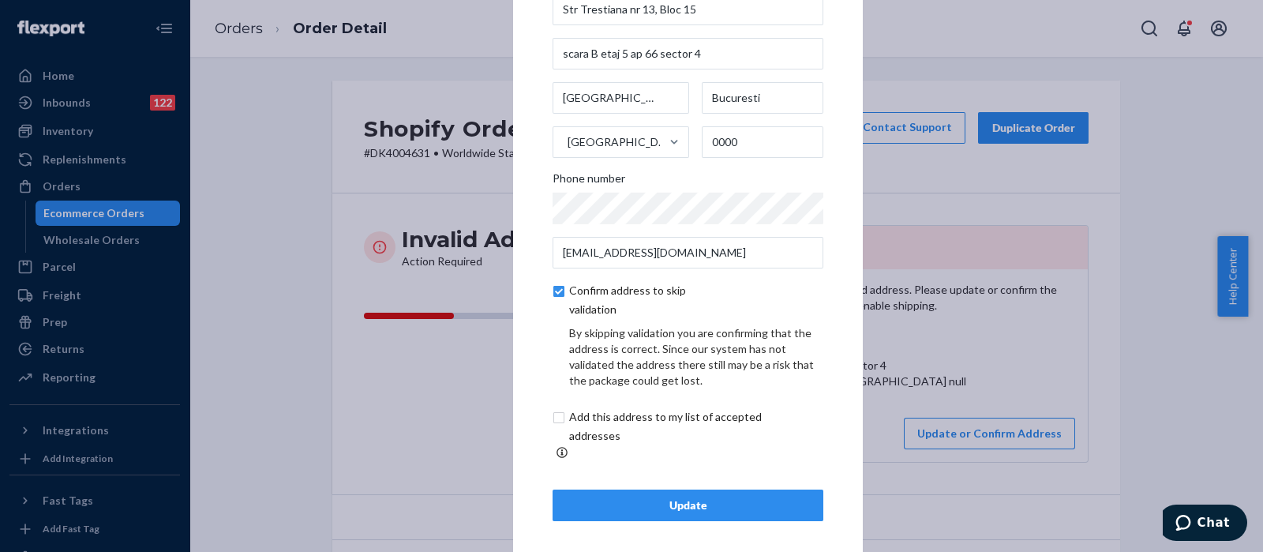
click at [721, 499] on div "Update" at bounding box center [688, 505] width 244 height 16
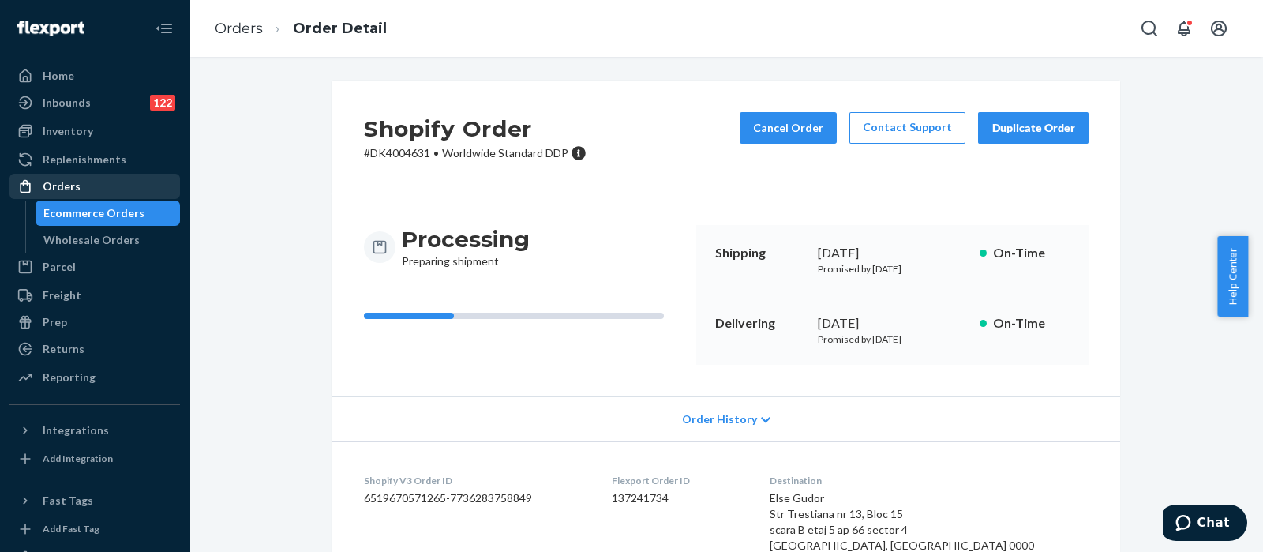
click at [88, 195] on div "Orders" at bounding box center [94, 186] width 167 height 22
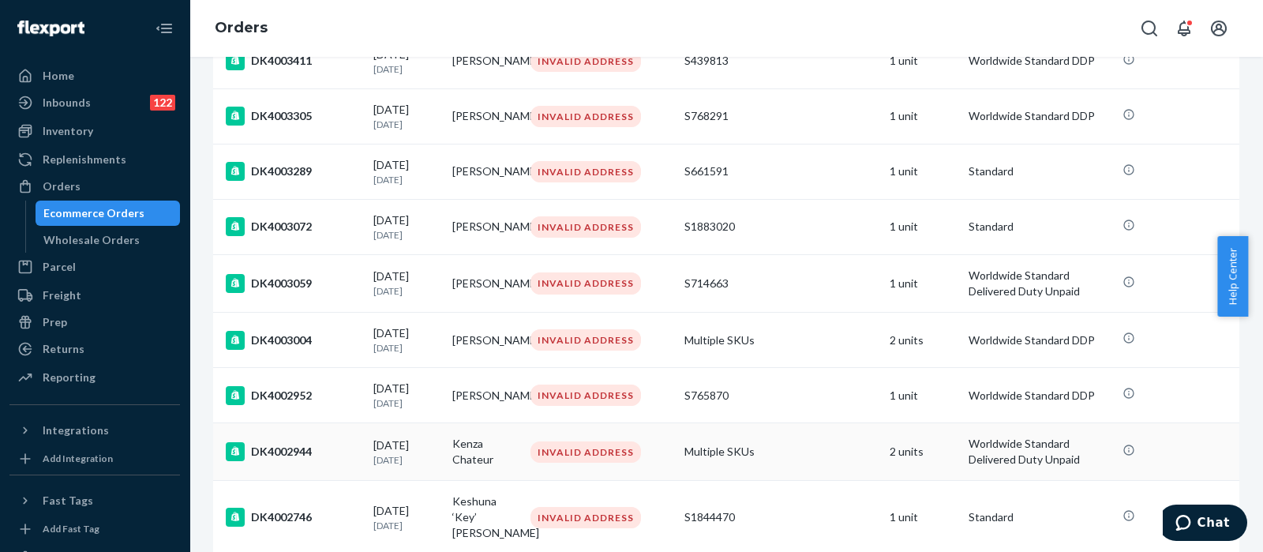
scroll to position [444, 0]
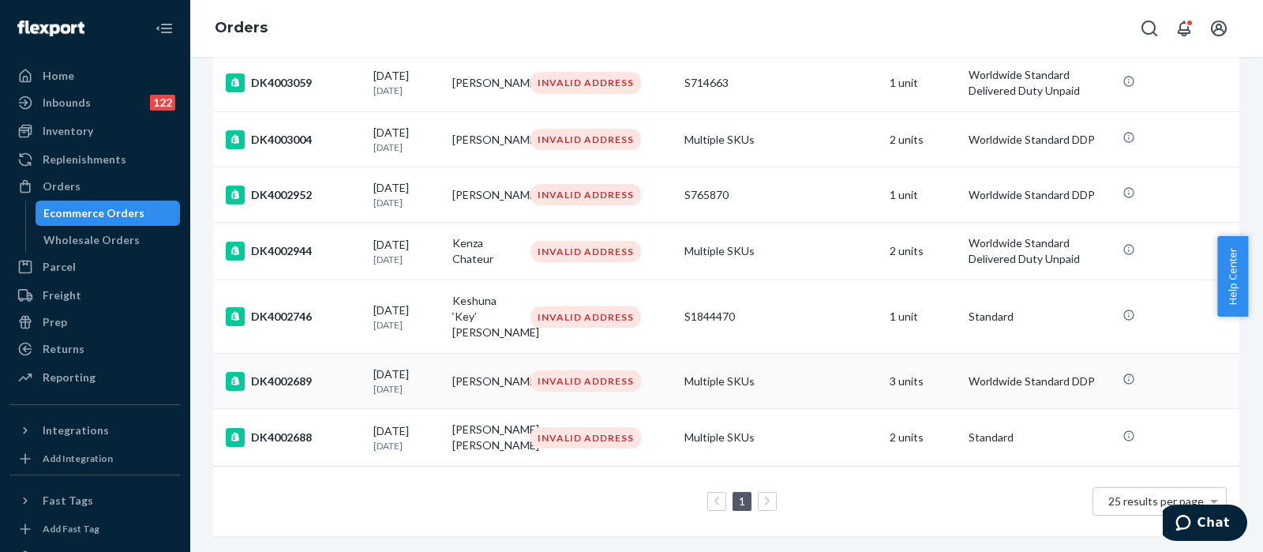
click at [789, 366] on td "Multiple SKUs" at bounding box center [780, 381] width 205 height 55
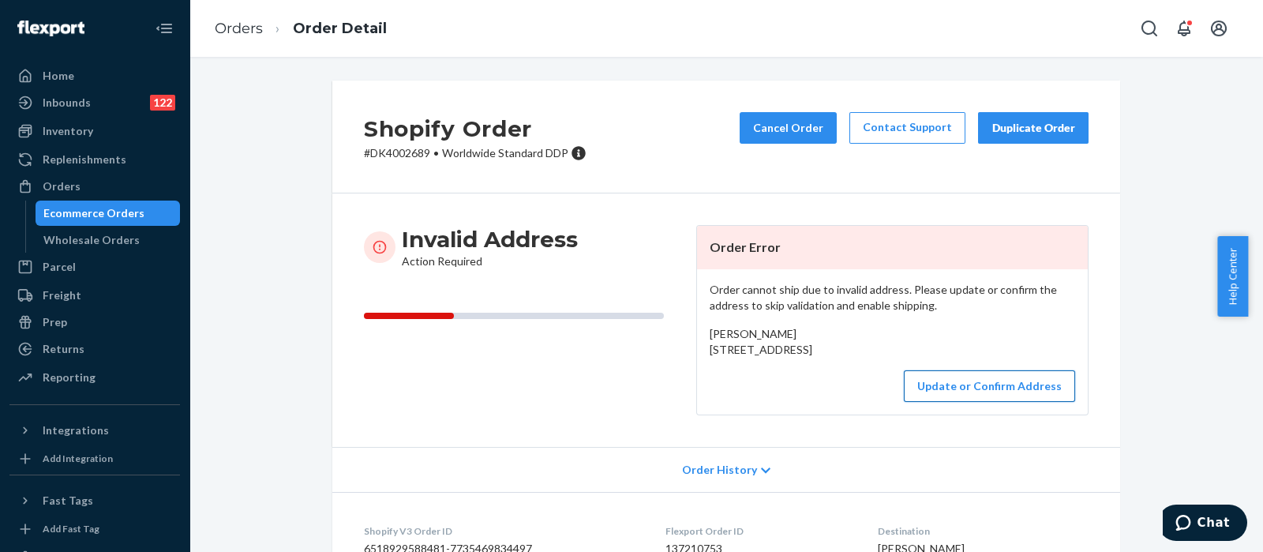
click at [962, 402] on button "Update or Confirm Address" at bounding box center [989, 386] width 171 height 32
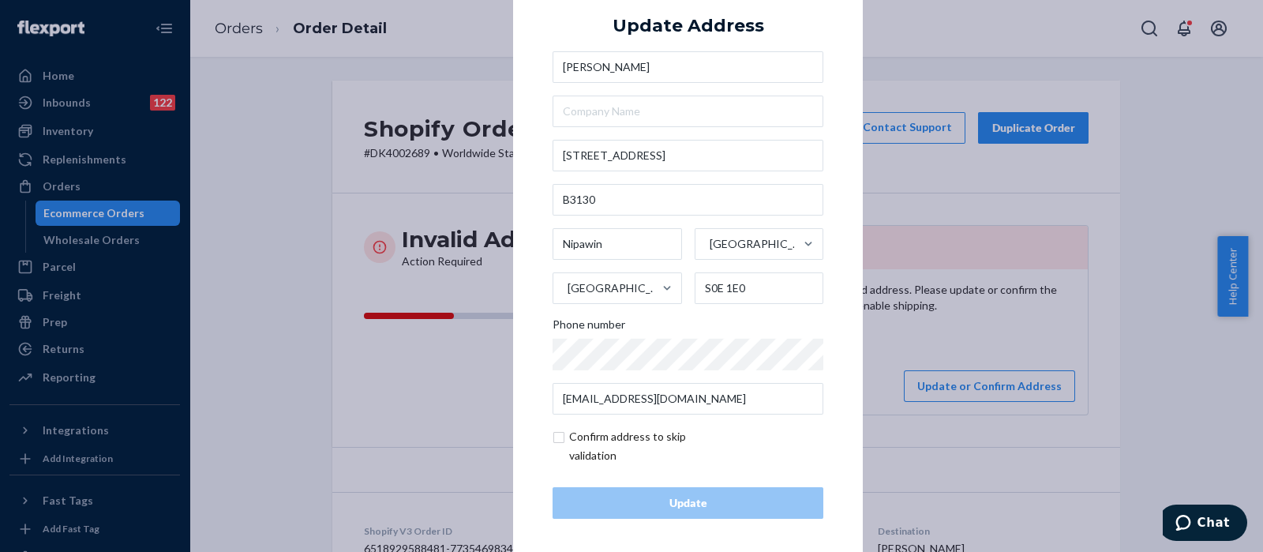
scroll to position [22, 0]
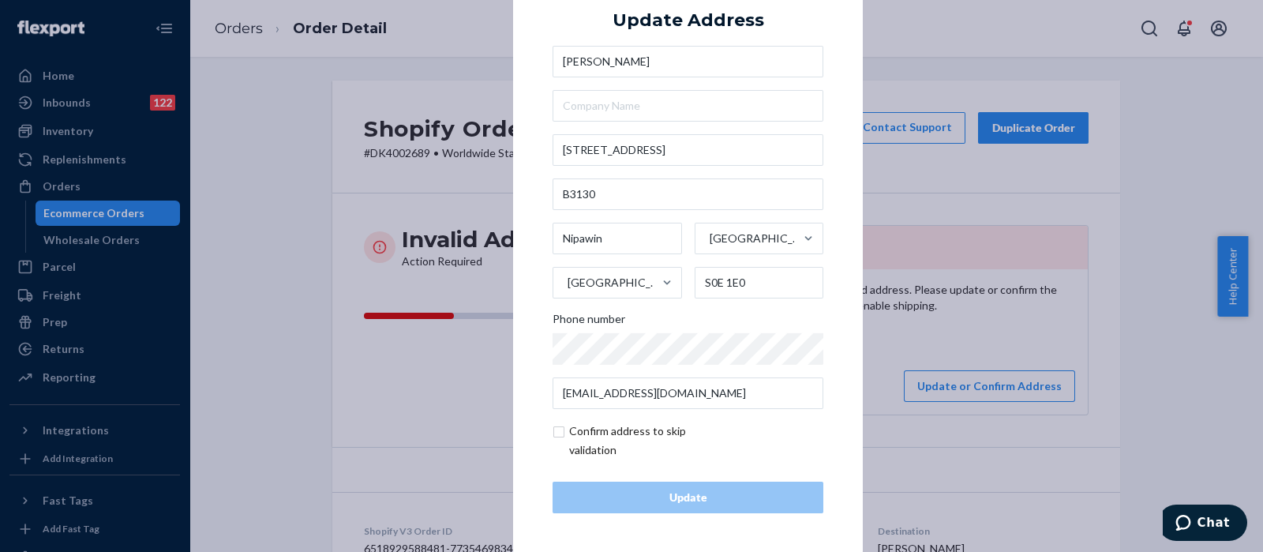
click at [554, 434] on input "checkbox" at bounding box center [644, 441] width 183 height 38
checkbox input "true"
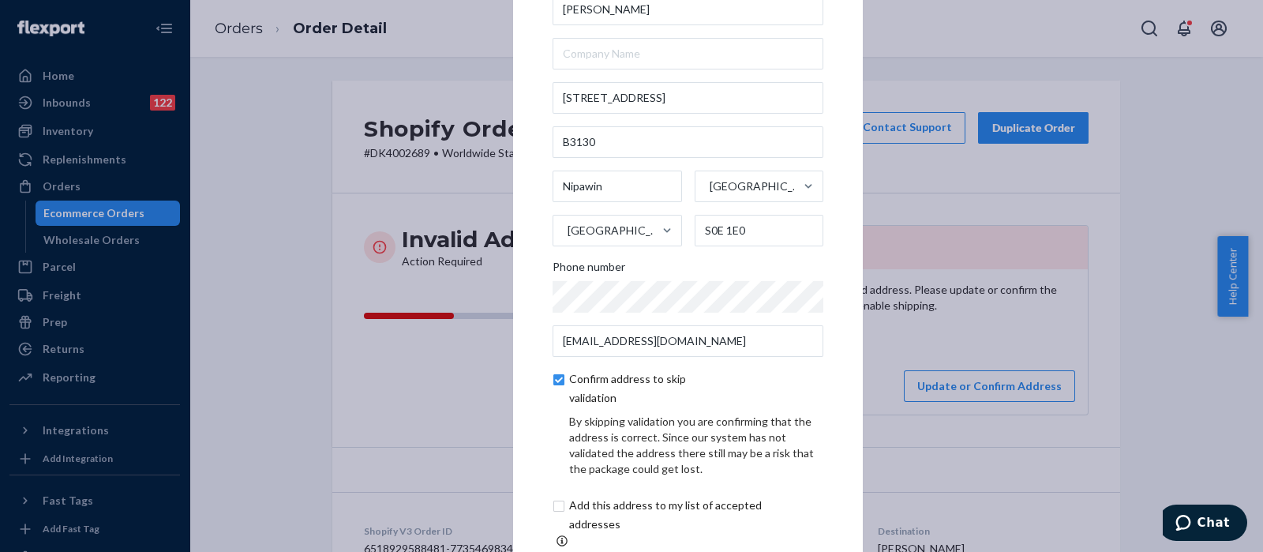
scroll to position [88, 0]
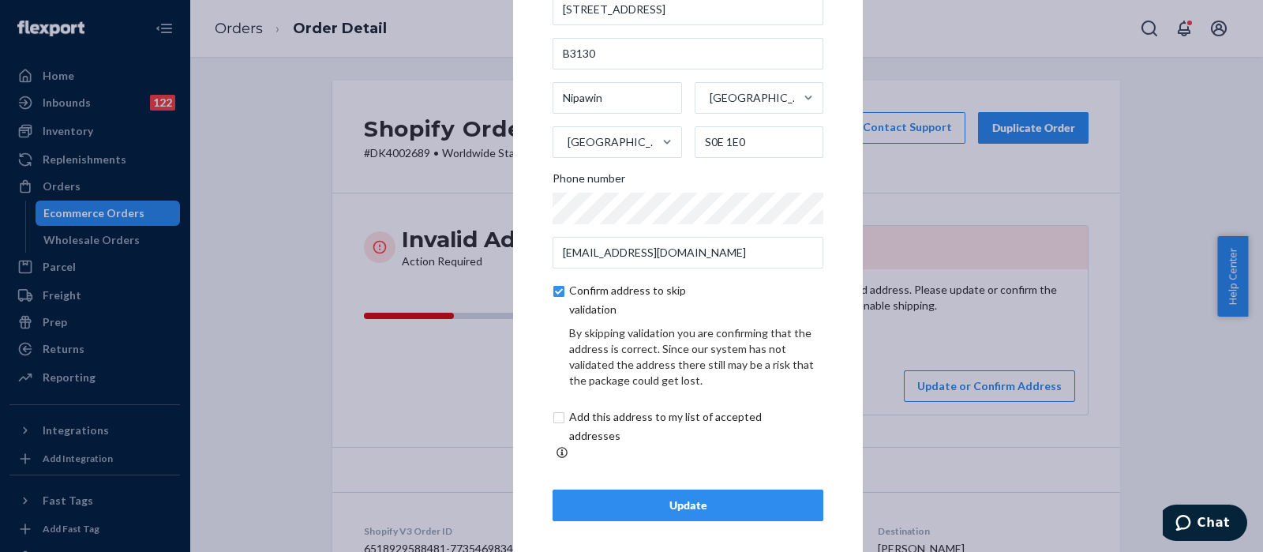
click at [667, 497] on div "Update" at bounding box center [688, 505] width 244 height 16
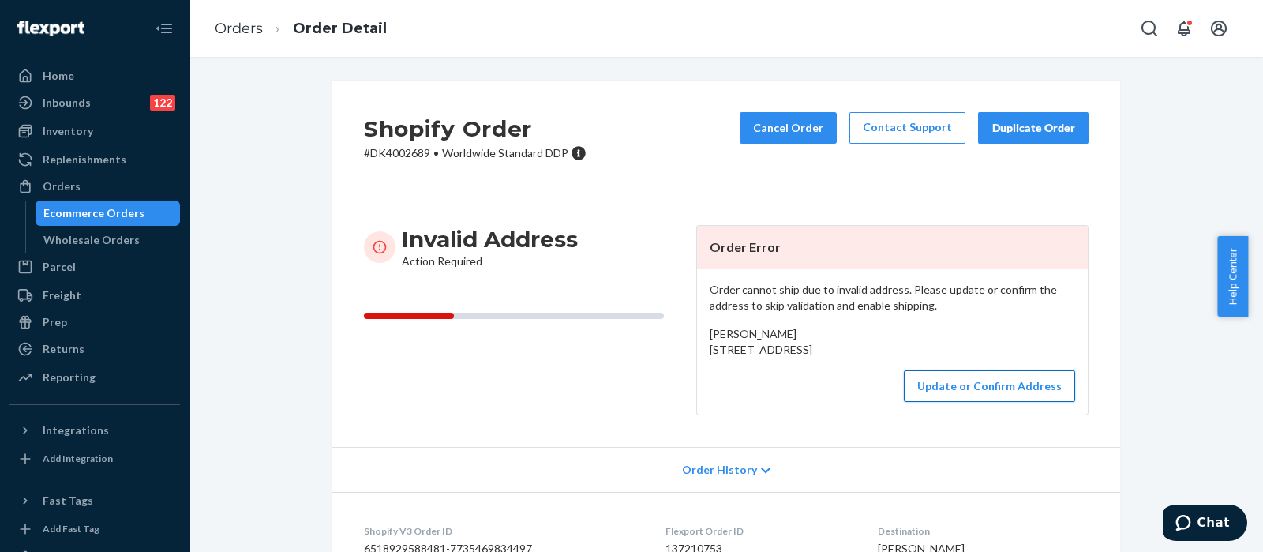
click at [944, 402] on button "Update or Confirm Address" at bounding box center [989, 386] width 171 height 32
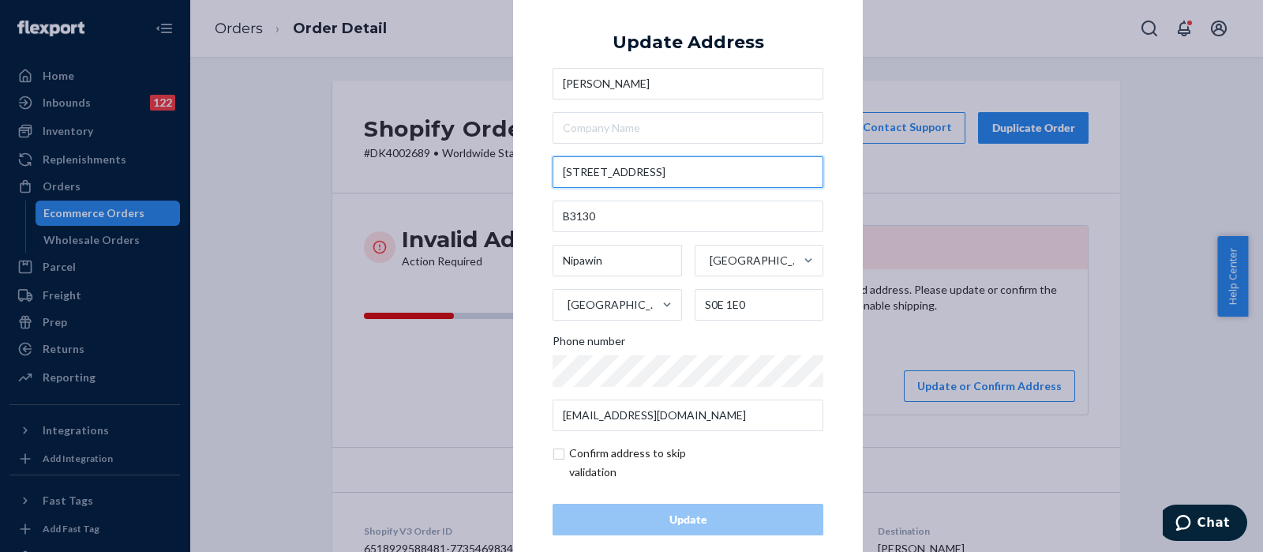
click at [684, 170] on input "115 4th Avenue East" at bounding box center [688, 172] width 271 height 32
click at [684, 169] on input "115 4th Avenue East" at bounding box center [688, 172] width 271 height 32
click at [702, 172] on input "115 4th Avenue East" at bounding box center [688, 172] width 271 height 32
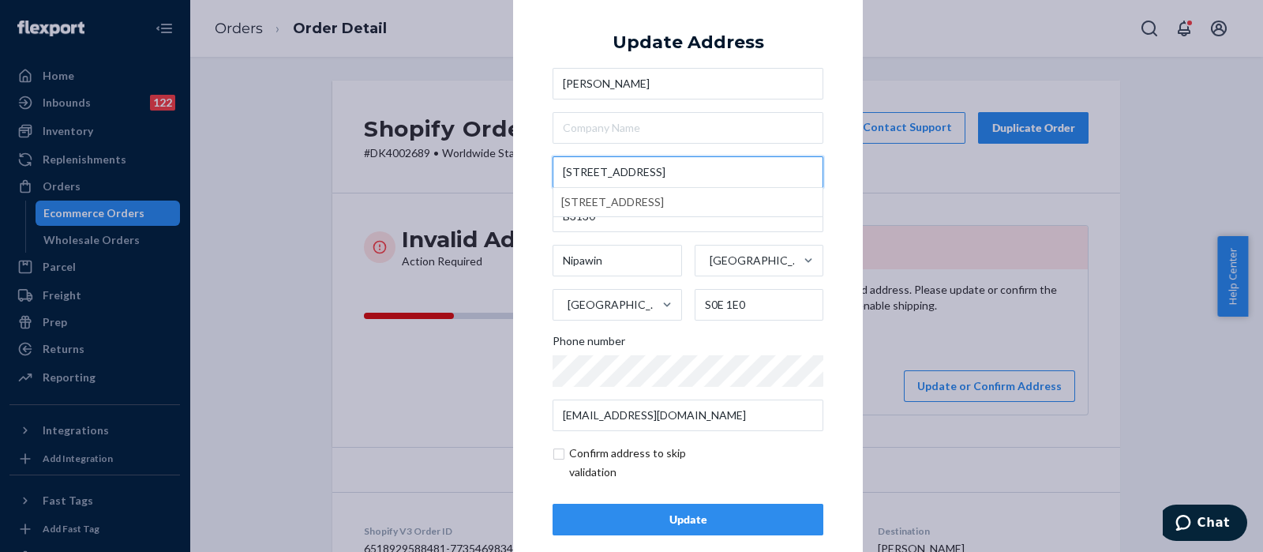
type input "115 4th Avenue East nipawin"
click at [797, 36] on div "Update Address Nika Peifer 115 4th Avenue East nipawin 115 4th Avenue East, Nip…" at bounding box center [688, 276] width 271 height 518
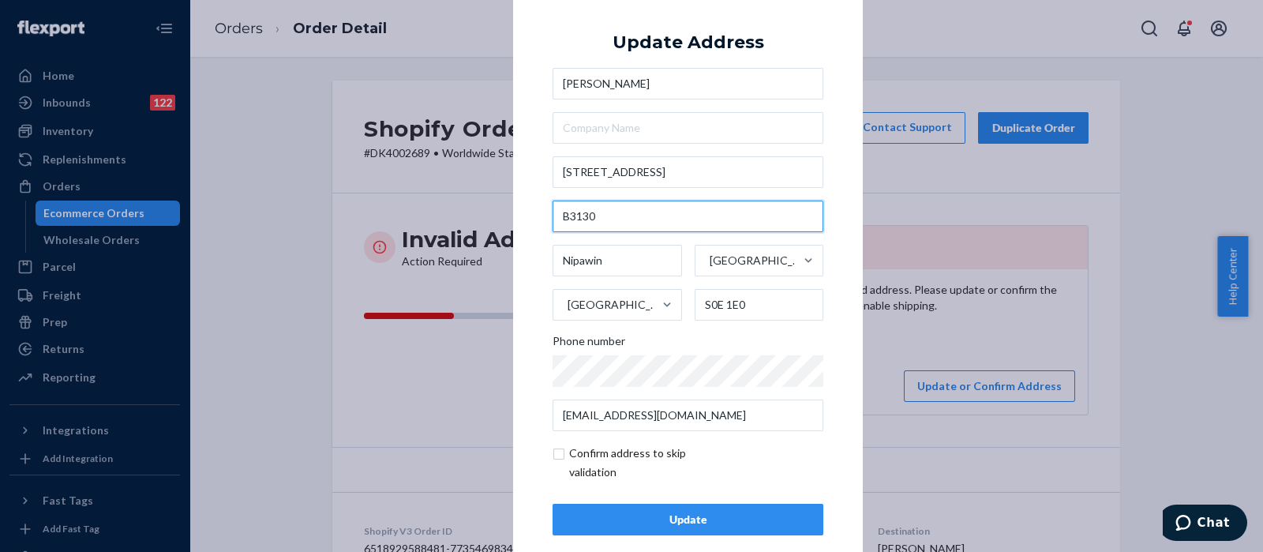
click at [620, 210] on input "B3130" at bounding box center [688, 217] width 271 height 32
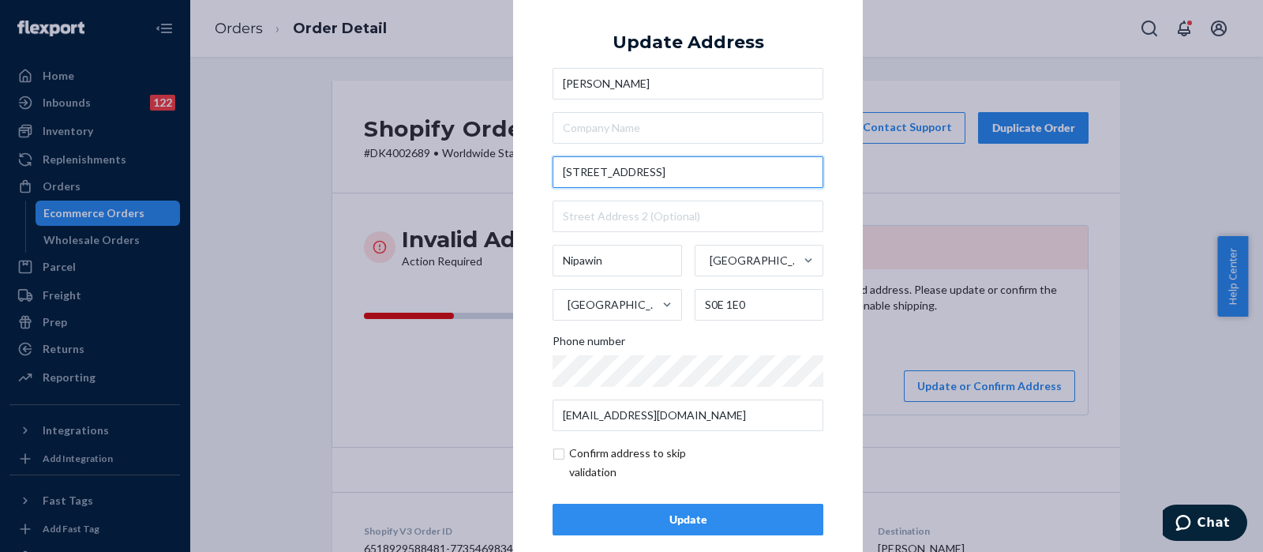
click at [714, 165] on input "115 4th Avenue East nipawin" at bounding box center [688, 172] width 271 height 32
type input "115 4 Ave E"
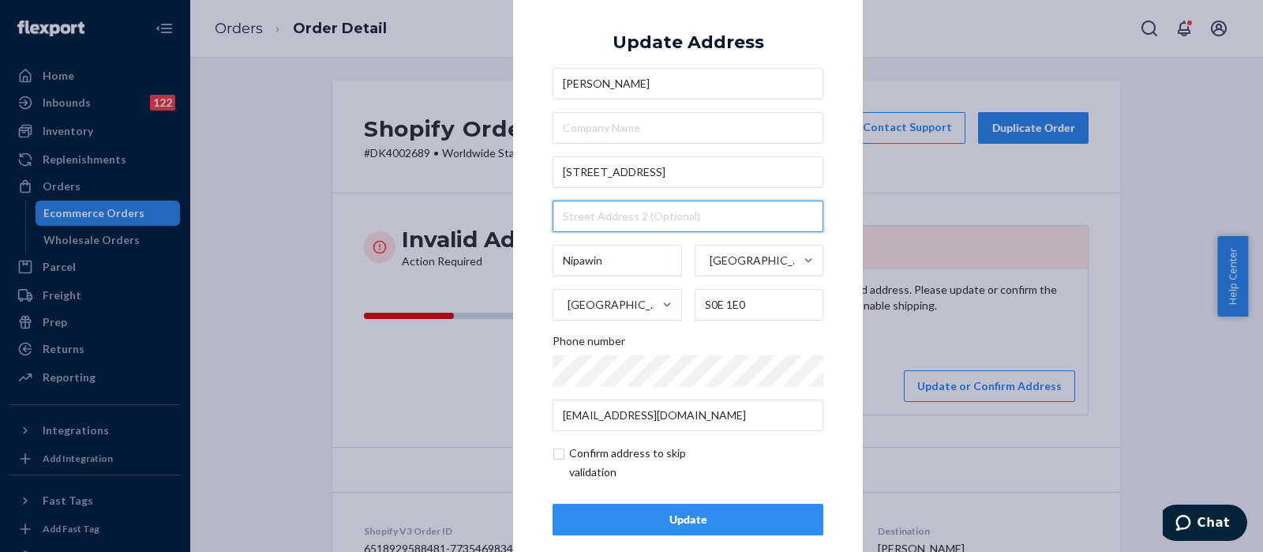
click at [632, 219] on input "text" at bounding box center [688, 217] width 271 height 32
paste input "B3130"
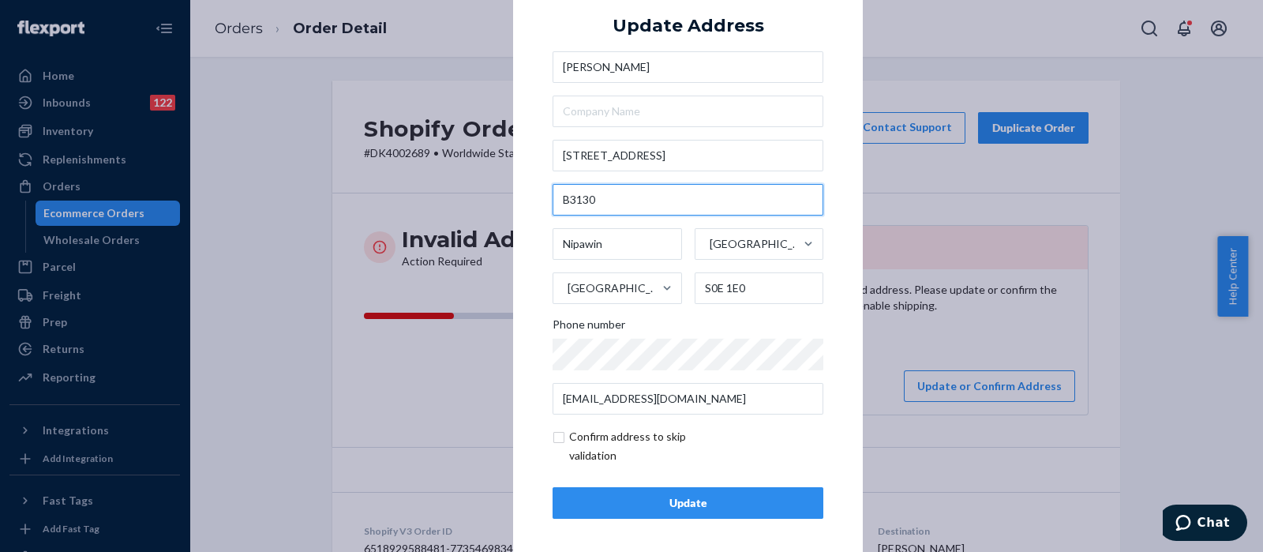
scroll to position [22, 0]
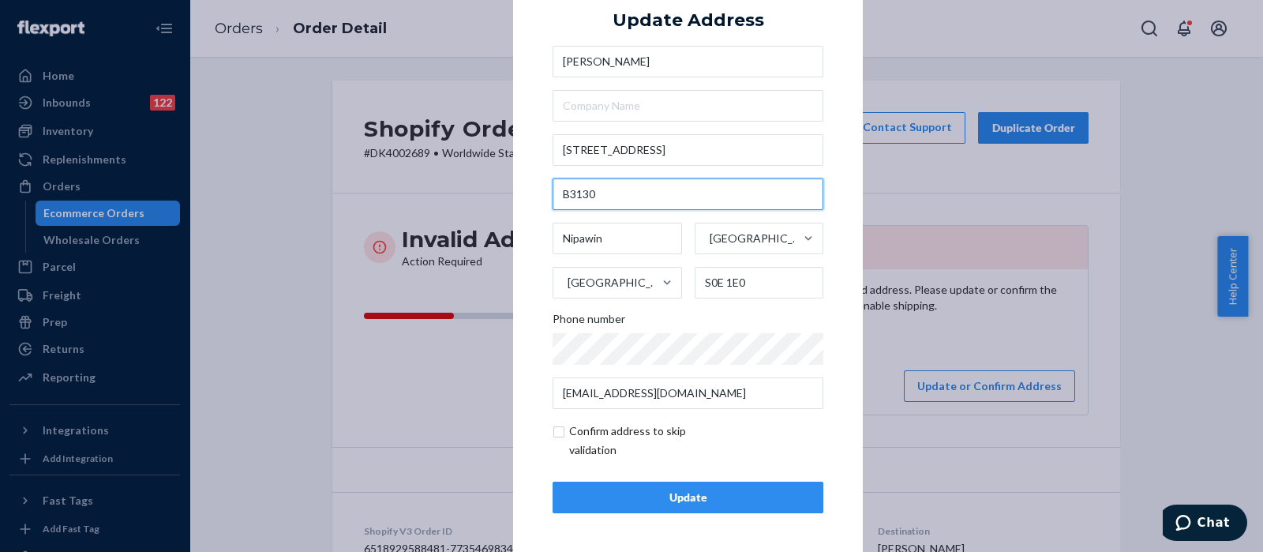
type input "B3130"
click at [553, 433] on input "checkbox" at bounding box center [644, 441] width 183 height 38
checkbox input "true"
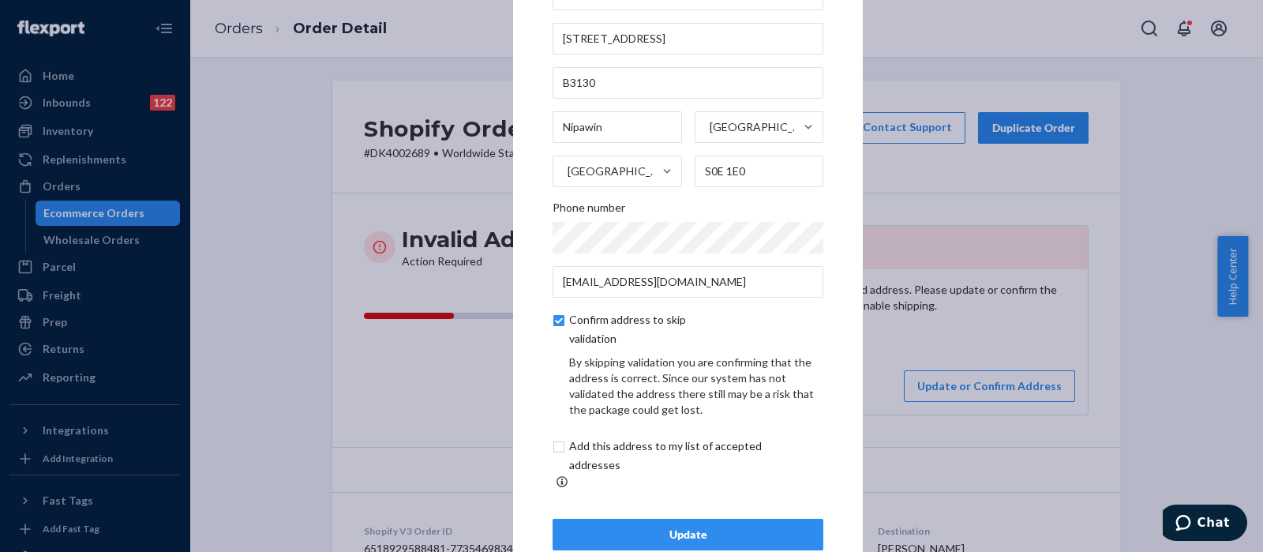
scroll to position [88, 0]
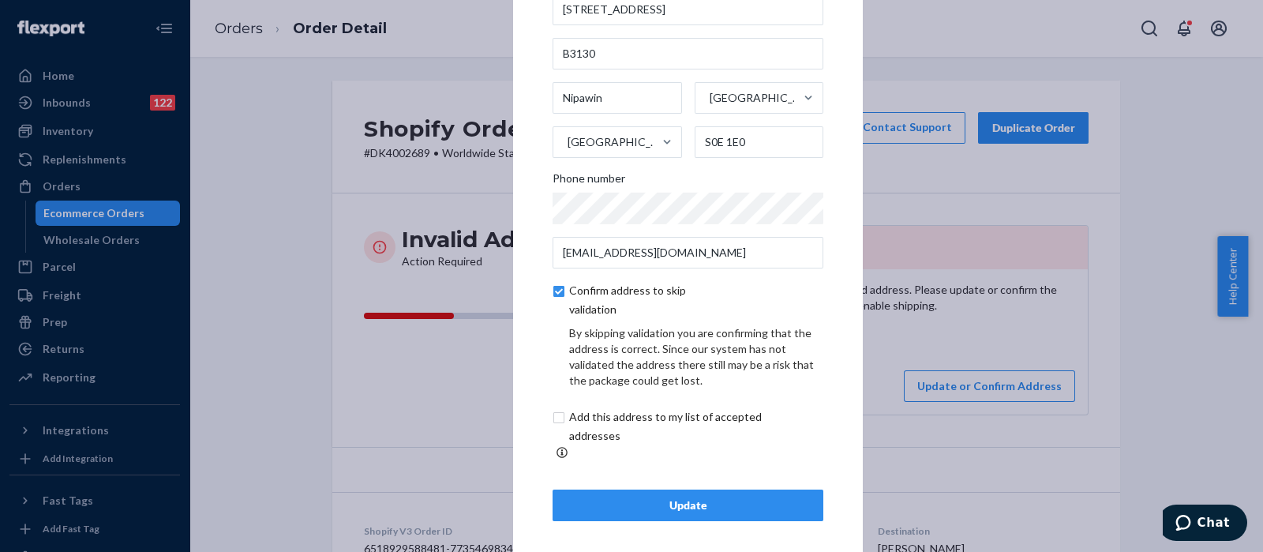
click at [639, 506] on button "Update" at bounding box center [688, 505] width 271 height 32
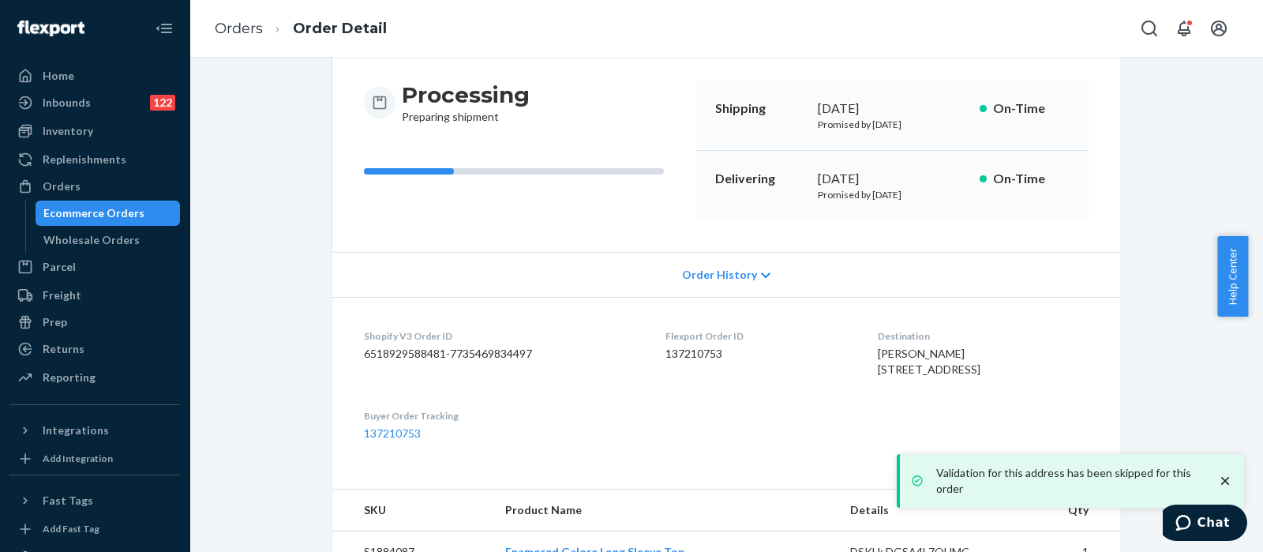
scroll to position [312, 0]
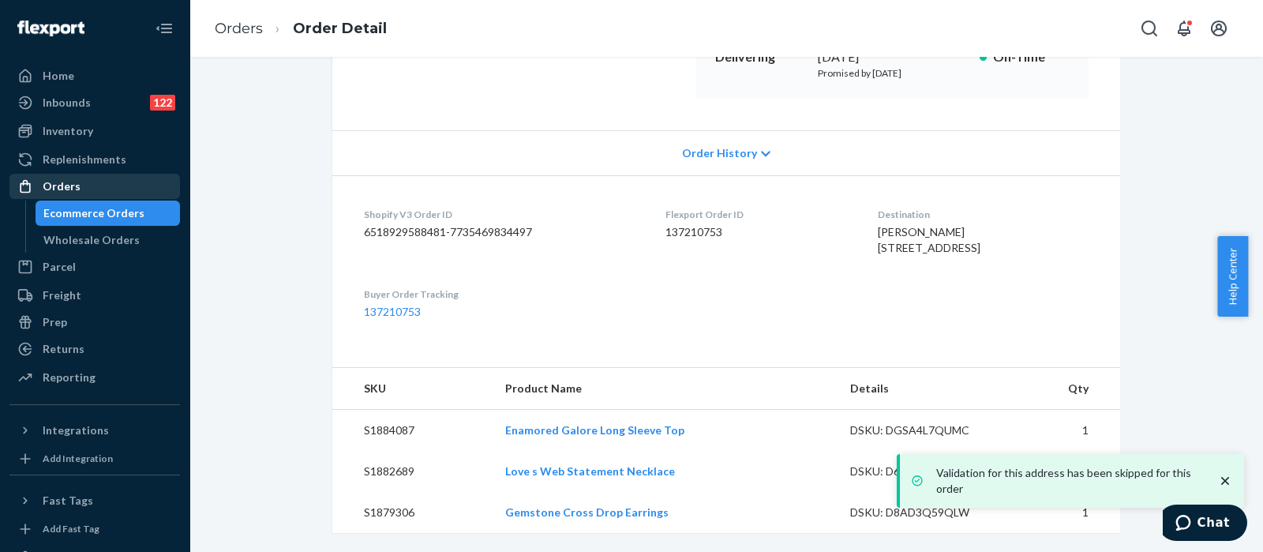
click at [121, 175] on div "Orders" at bounding box center [94, 186] width 167 height 22
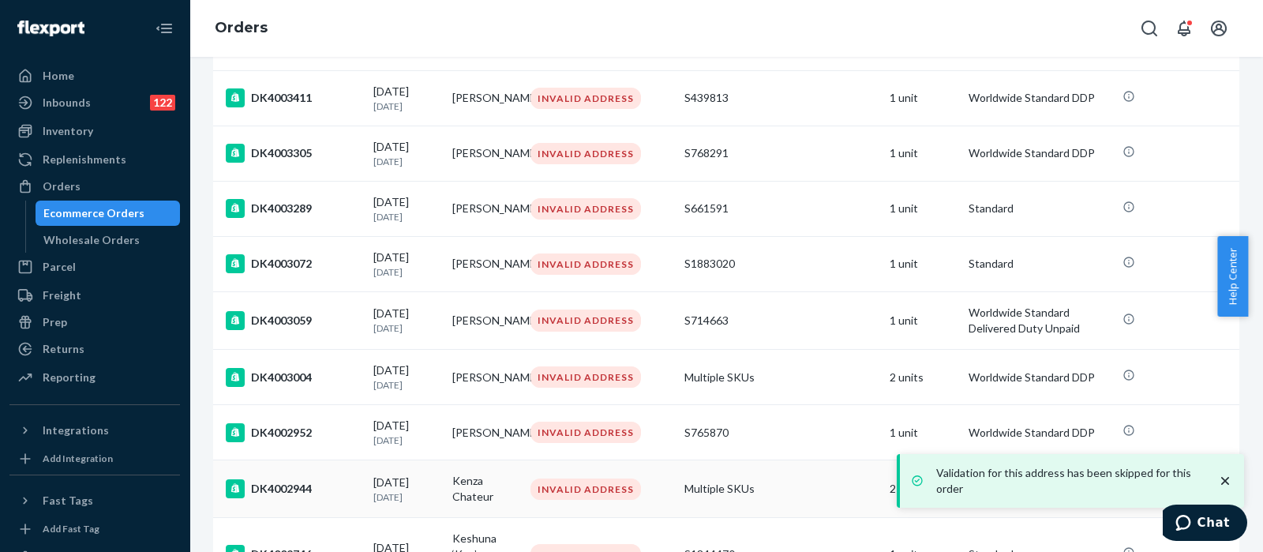
scroll to position [444, 0]
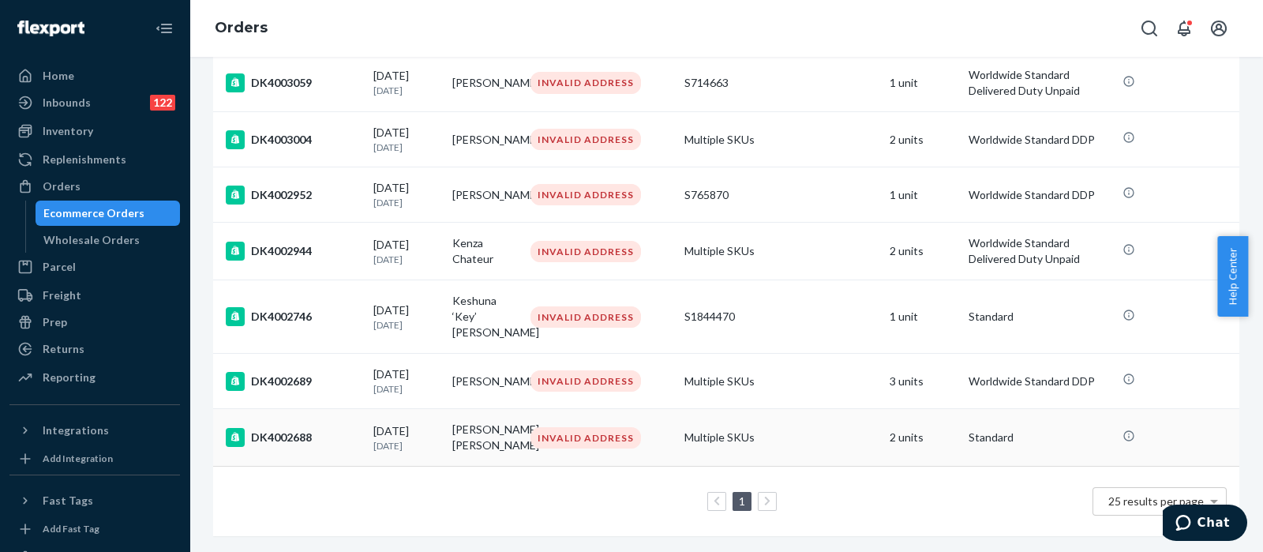
click at [782, 424] on td "Multiple SKUs" at bounding box center [780, 438] width 205 height 58
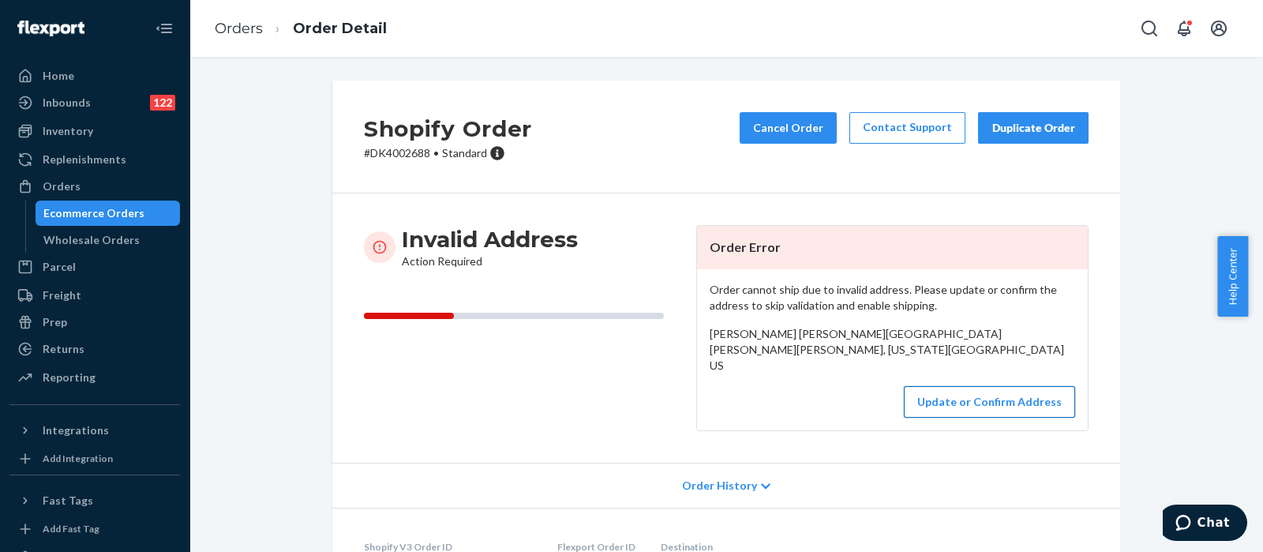
click at [958, 413] on button "Update or Confirm Address" at bounding box center [989, 402] width 171 height 32
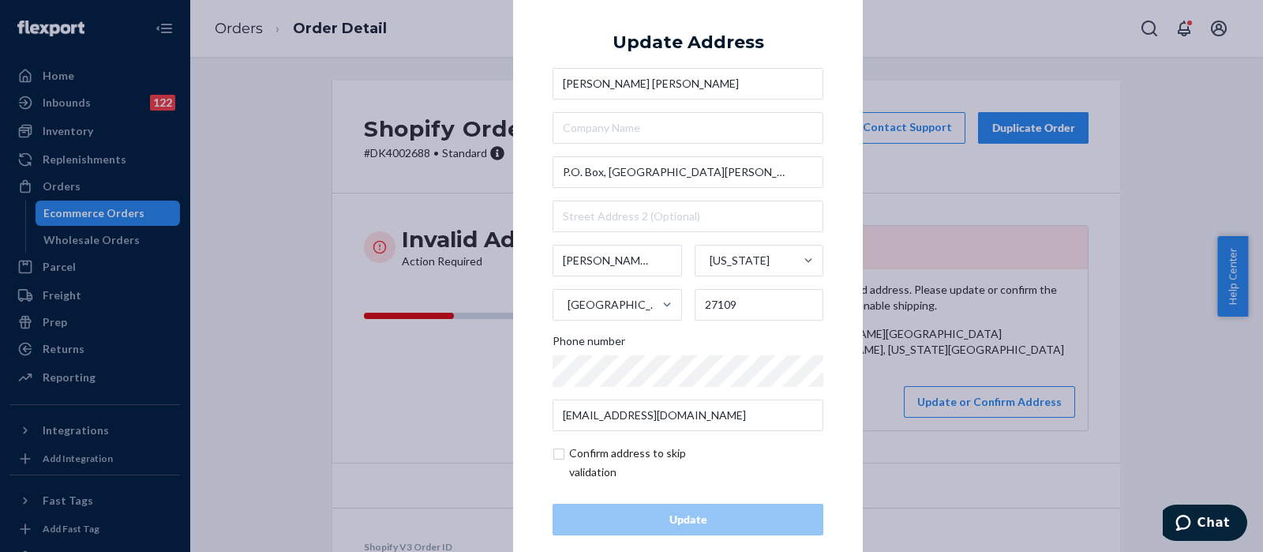
scroll to position [22, 0]
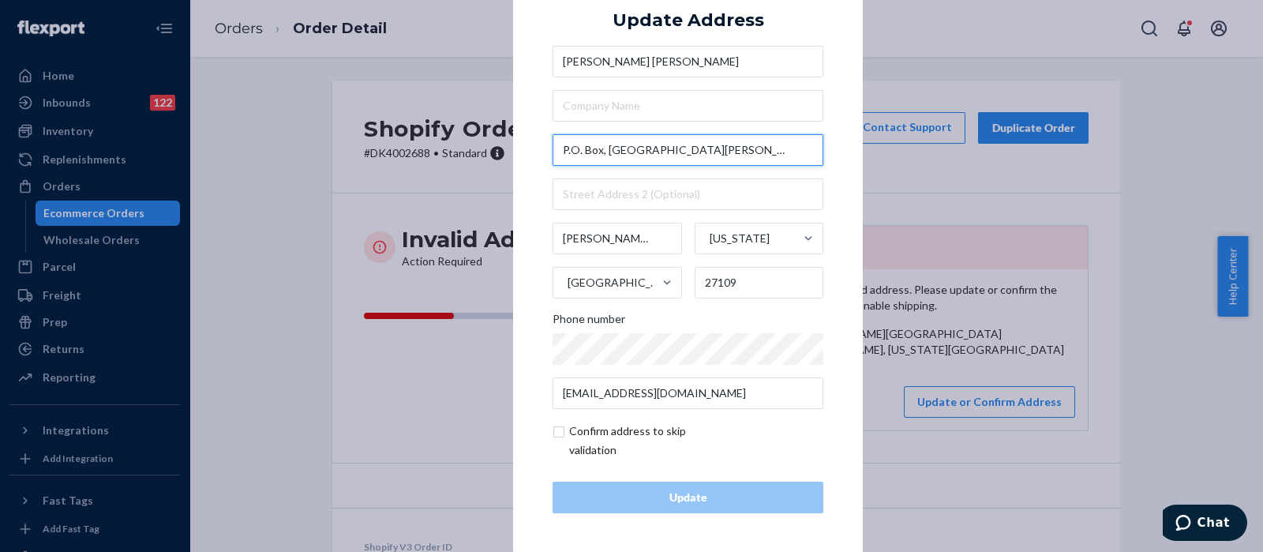
drag, startPoint x: 727, startPoint y: 145, endPoint x: 628, endPoint y: 152, distance: 99.7
click at [628, 152] on input "P.O. Box, 28352, Winston Salem" at bounding box center [688, 150] width 271 height 32
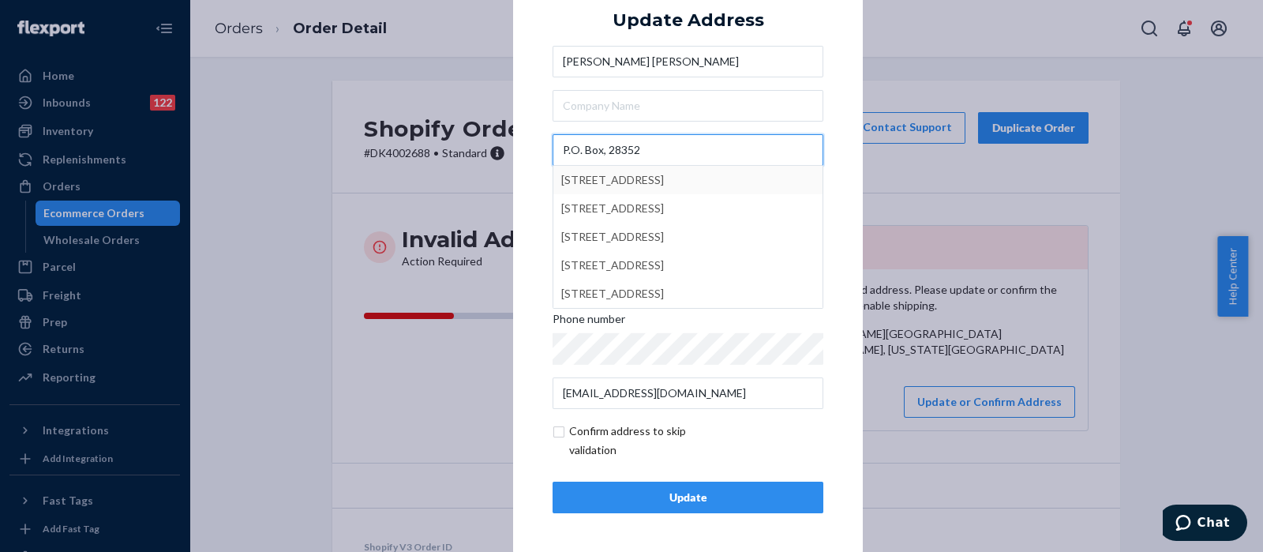
type input "P.O. Box, 28352"
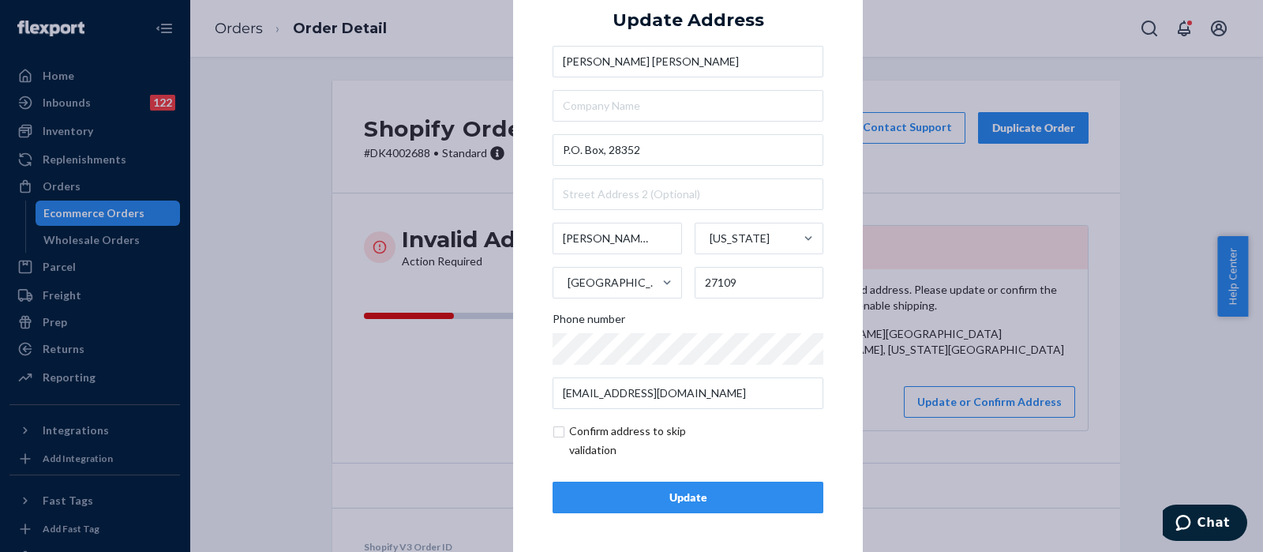
click at [833, 47] on div "× Update Address Helena Froes Hermann P.O. Box, 28352 Winston Salem North Carol…" at bounding box center [688, 253] width 350 height 597
click at [553, 425] on input "checkbox" at bounding box center [644, 441] width 183 height 38
checkbox input "true"
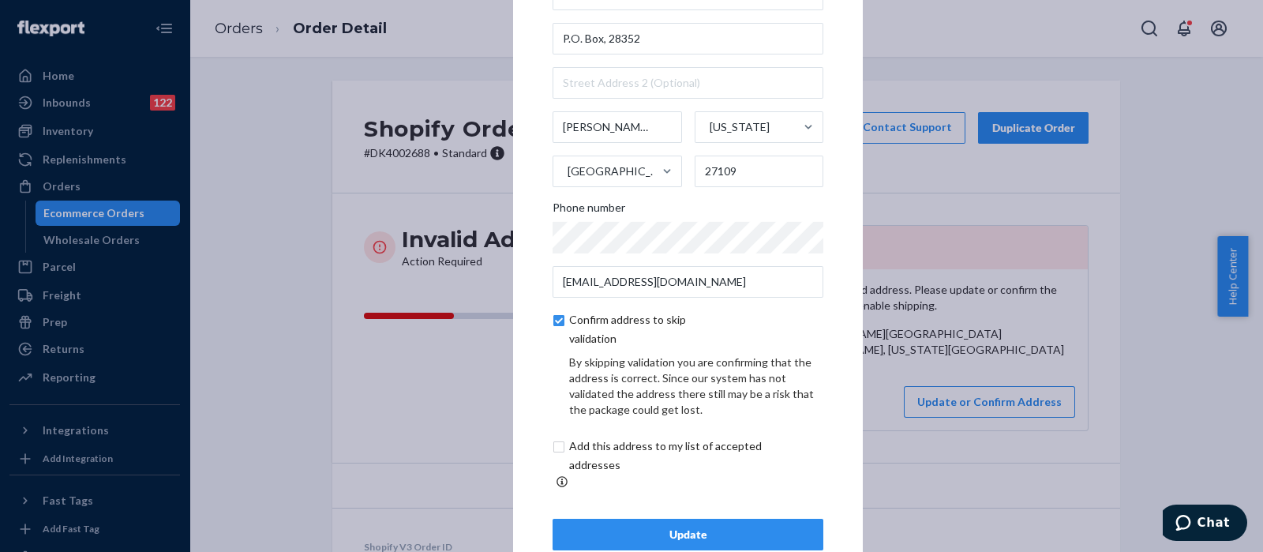
scroll to position [88, 0]
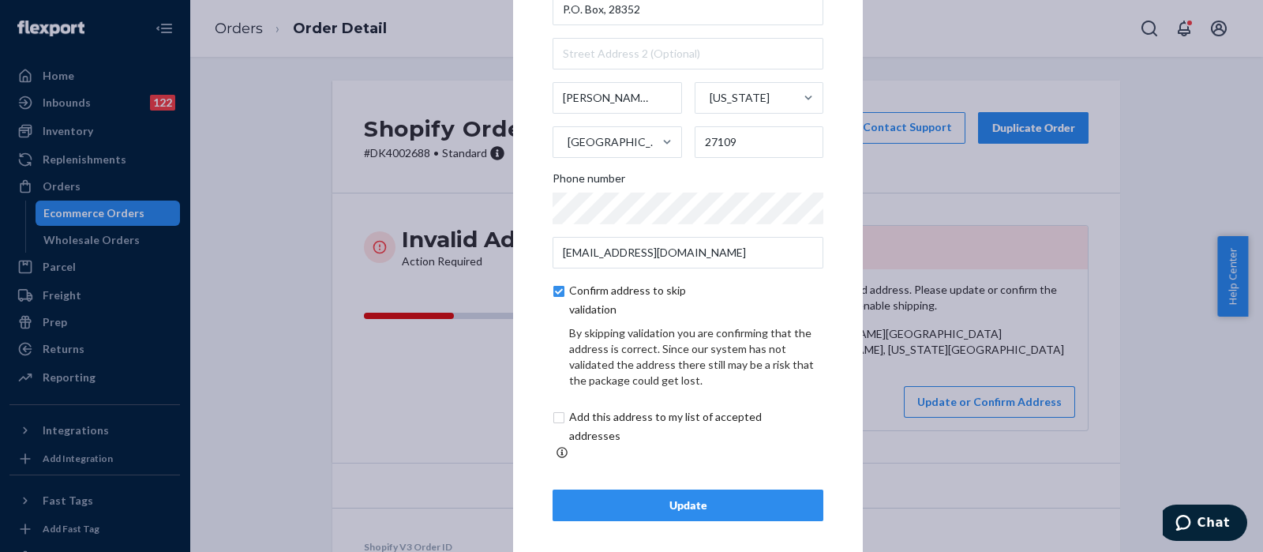
click at [726, 501] on div "Update" at bounding box center [688, 505] width 244 height 16
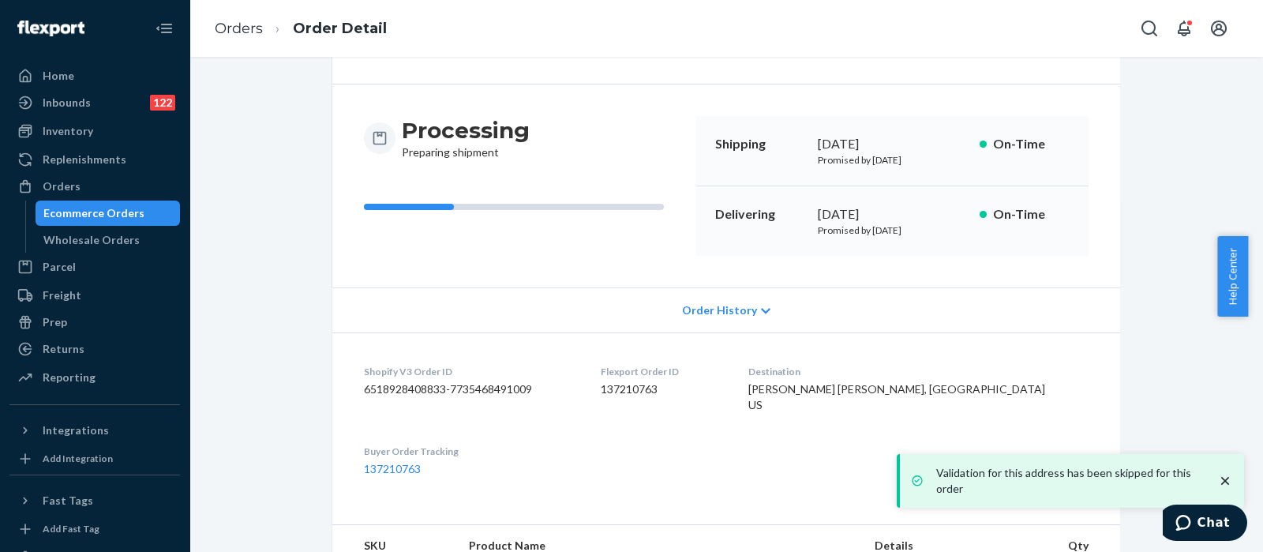
scroll to position [271, 0]
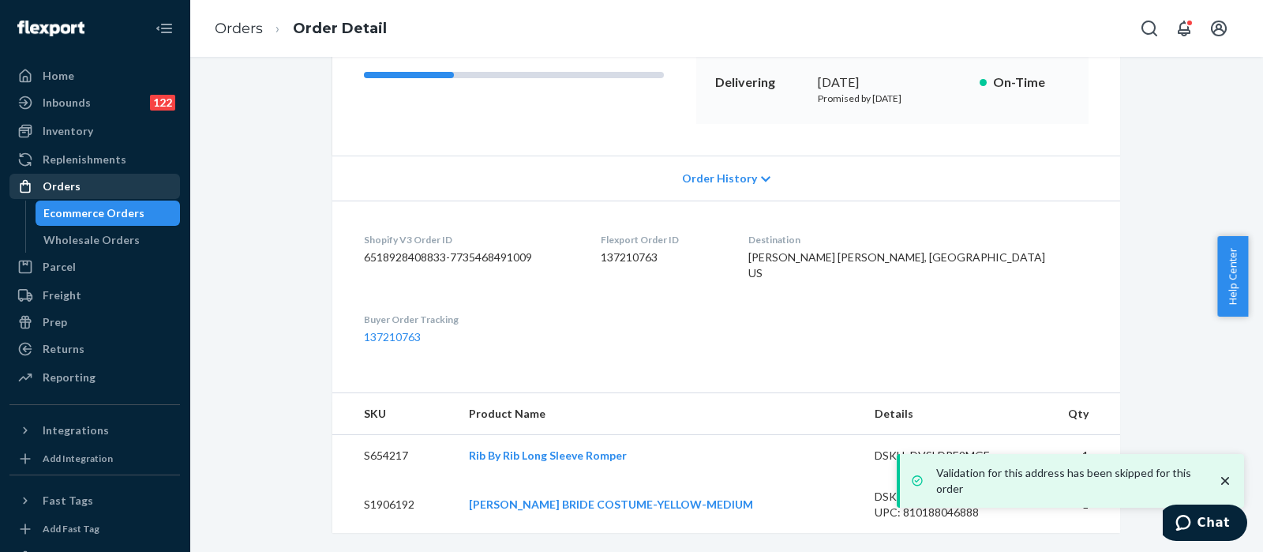
click at [100, 174] on link "Orders" at bounding box center [94, 186] width 171 height 25
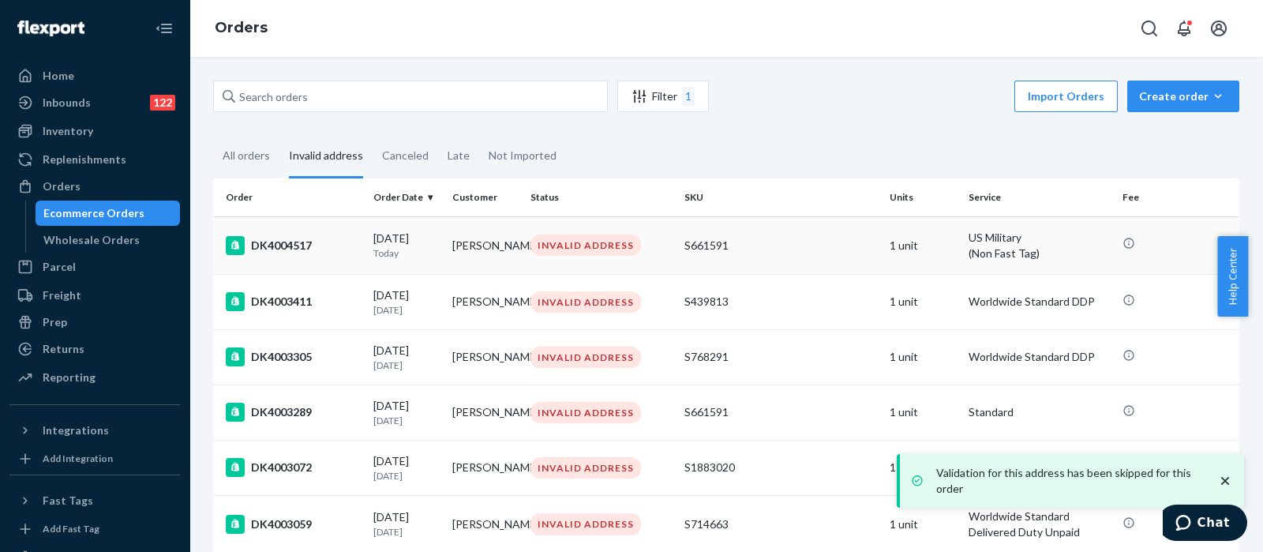
click at [758, 242] on div "S661591" at bounding box center [780, 246] width 193 height 16
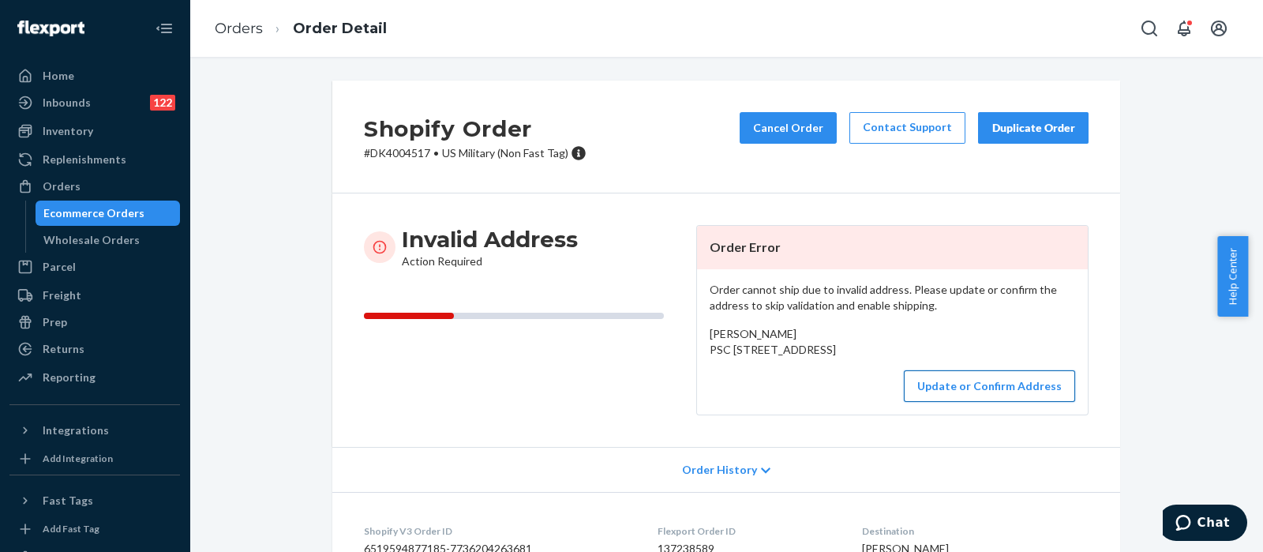
click at [992, 402] on button "Update or Confirm Address" at bounding box center [989, 386] width 171 height 32
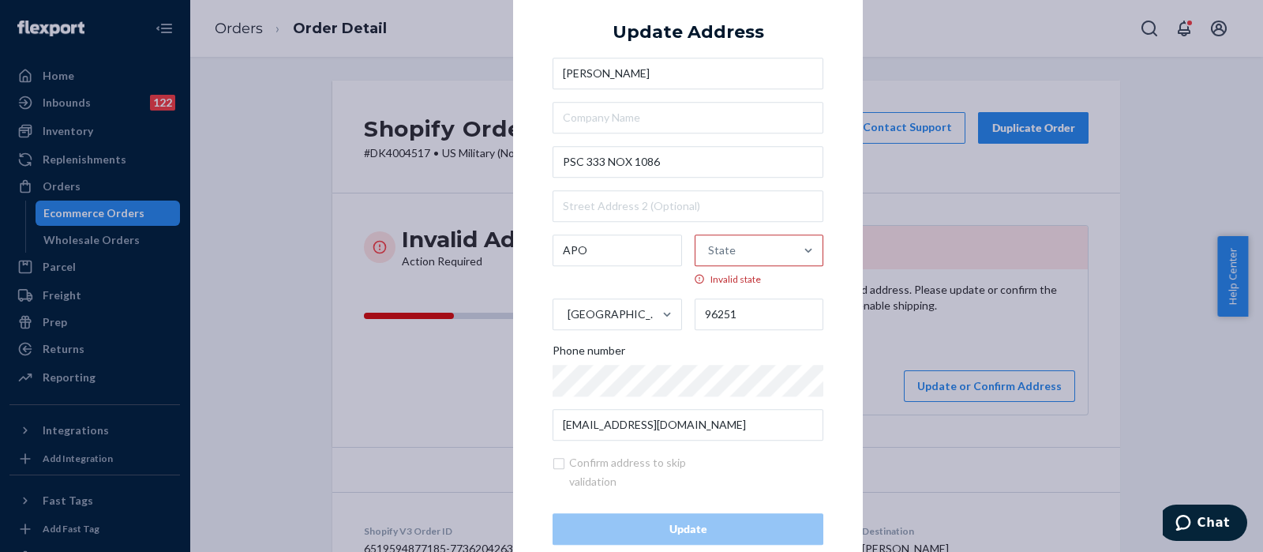
click at [754, 253] on div "State" at bounding box center [745, 250] width 99 height 47
click at [710, 253] on input "State Invalid state" at bounding box center [709, 250] width 2 height 32
type input "armed"
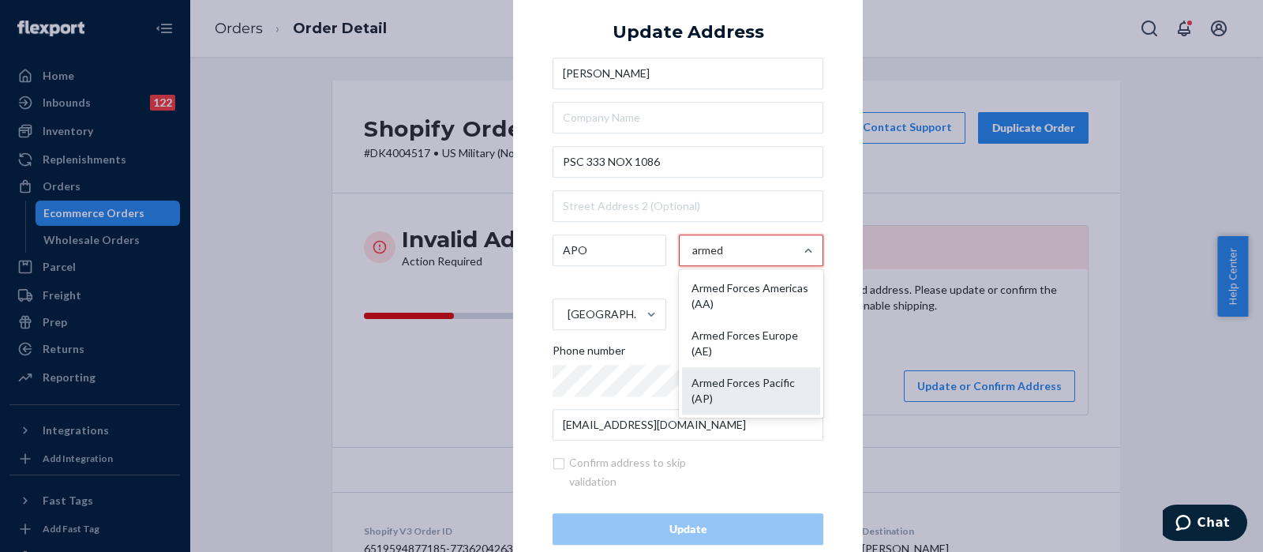
click at [739, 386] on div "Armed Forces Pacific (AP)" at bounding box center [751, 390] width 138 height 47
click at [725, 266] on input "armed" at bounding box center [708, 250] width 32 height 32
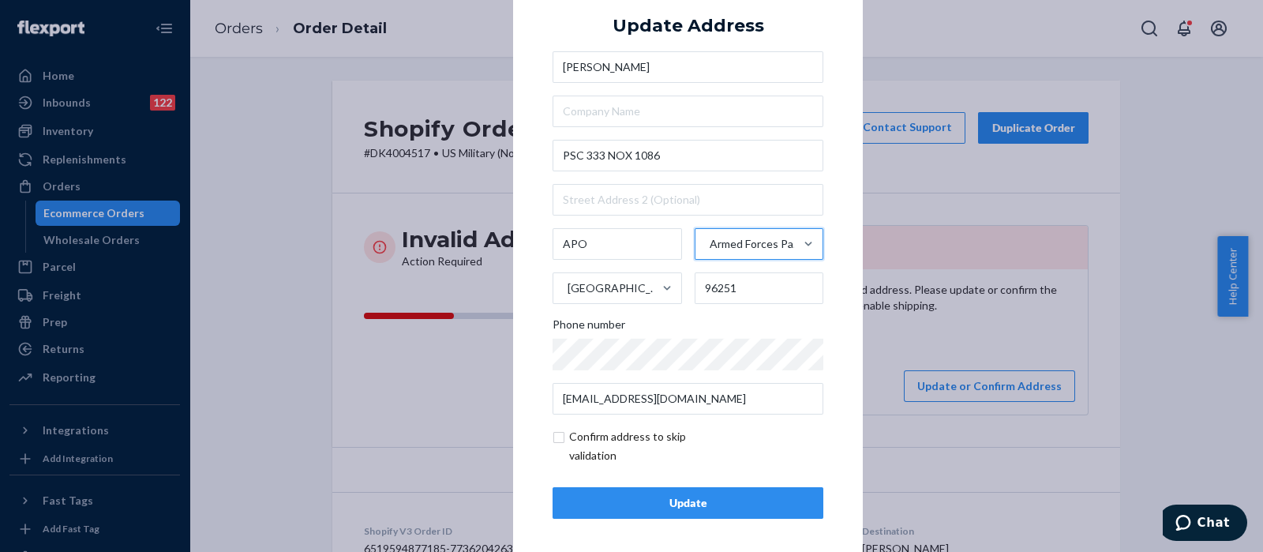
scroll to position [22, 0]
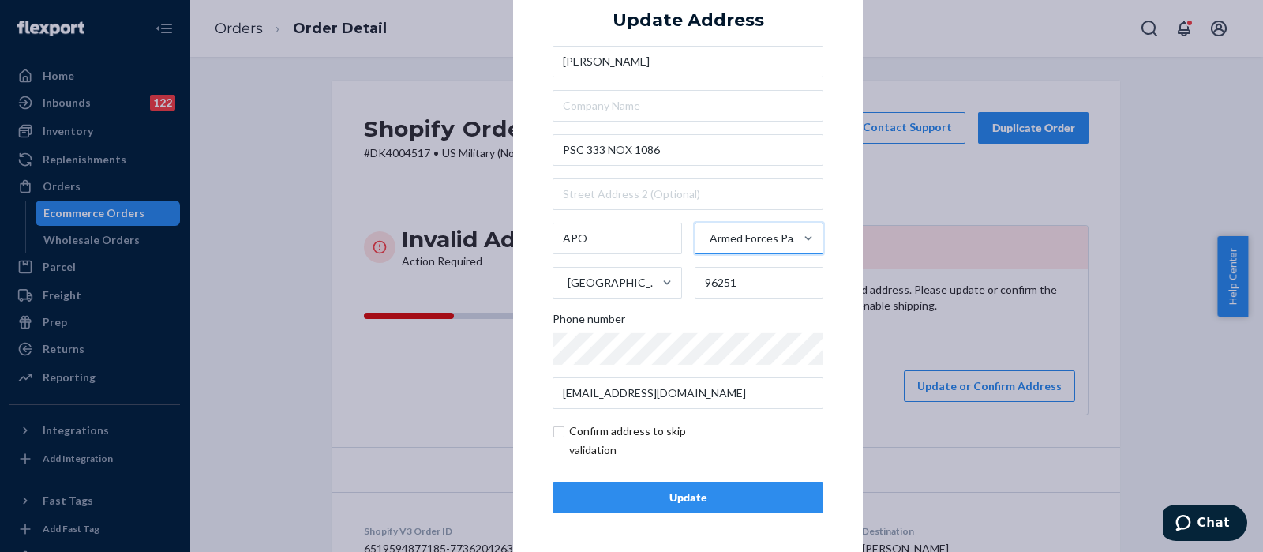
click at [553, 432] on input "checkbox" at bounding box center [644, 441] width 183 height 38
checkbox input "true"
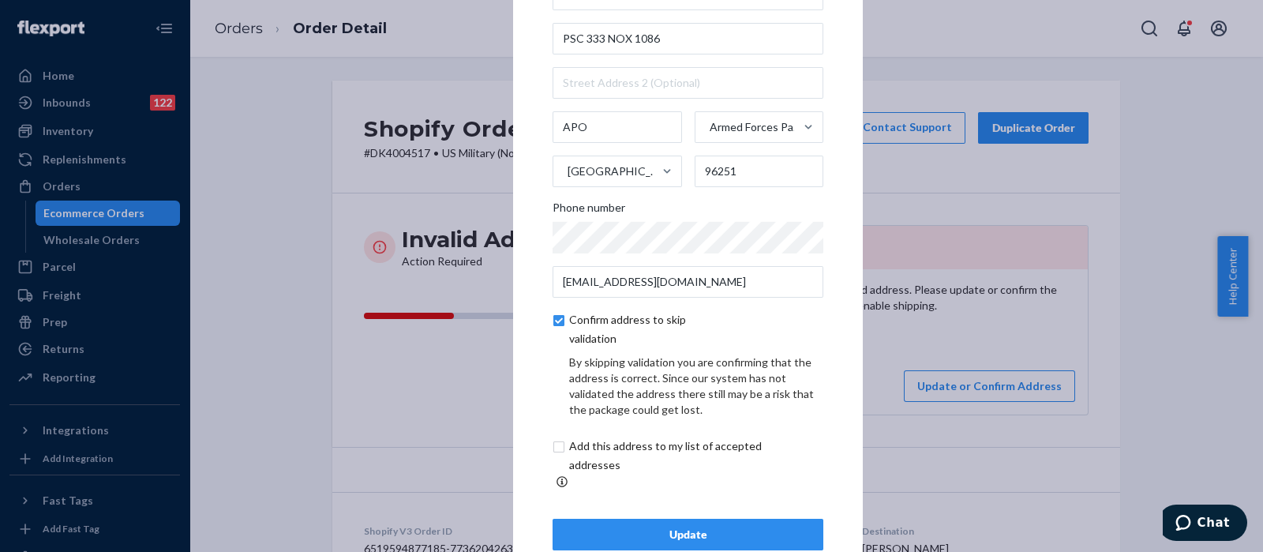
scroll to position [88, 0]
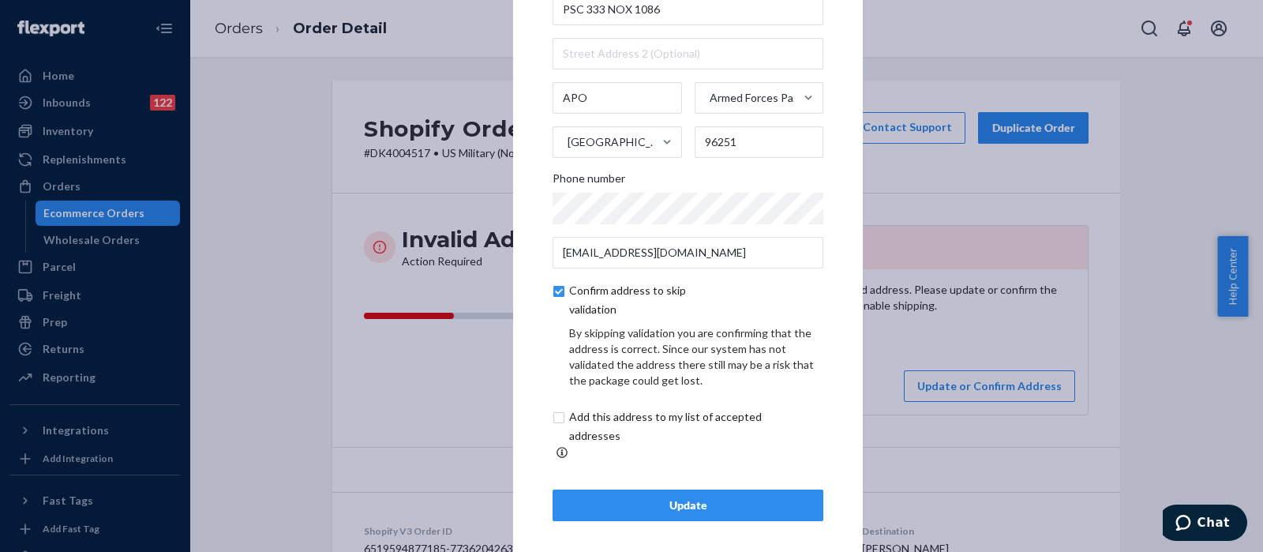
click at [660, 507] on button "Update" at bounding box center [688, 505] width 271 height 32
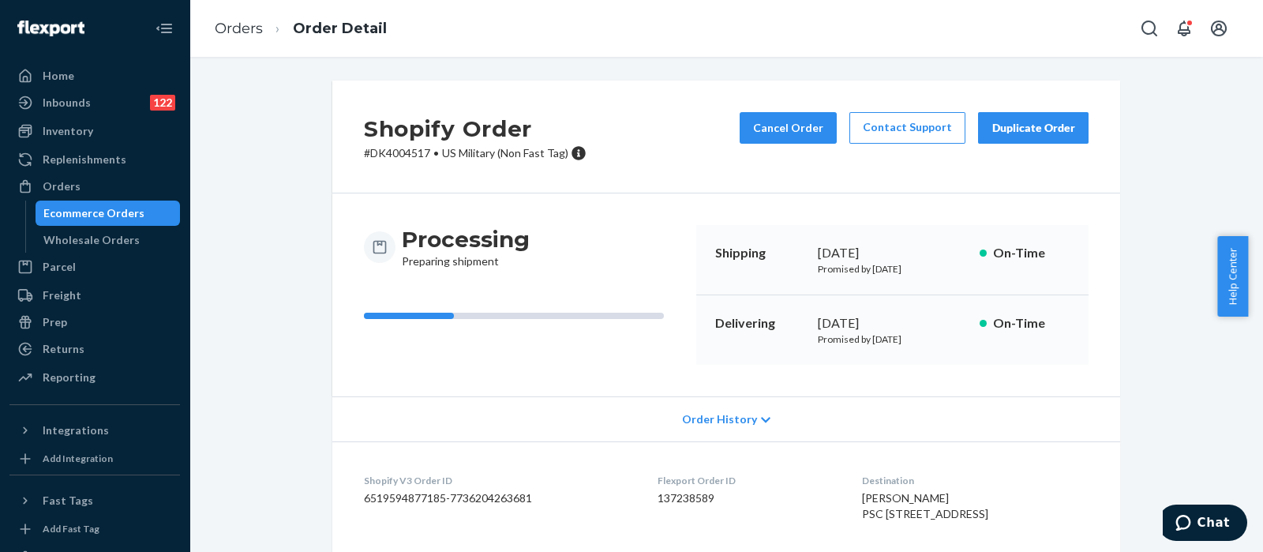
scroll to position [230, 0]
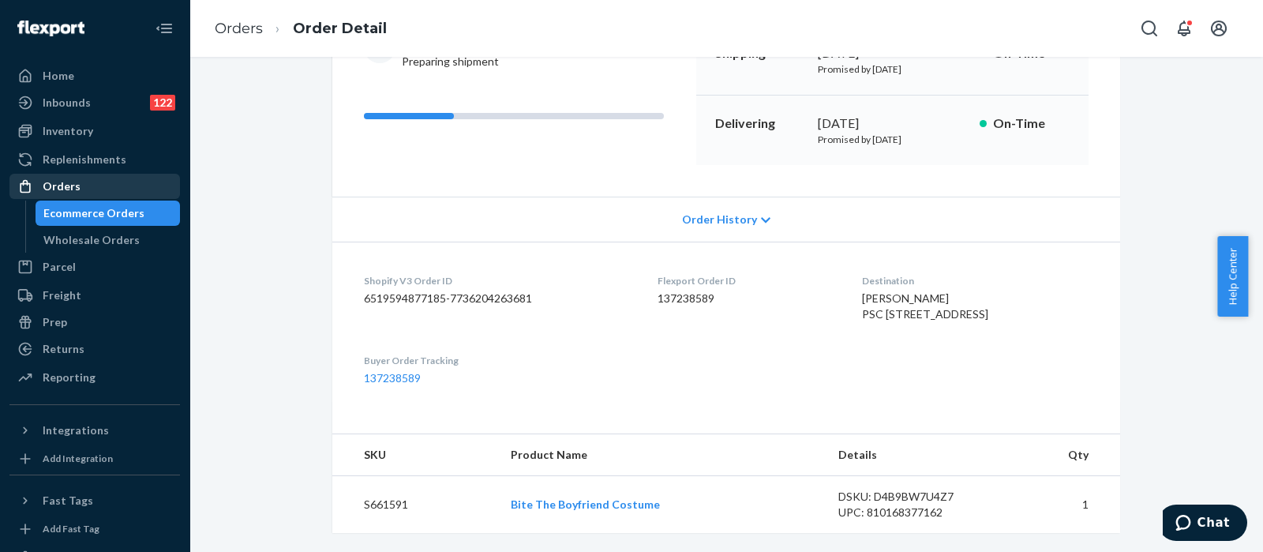
click at [81, 182] on div "Orders" at bounding box center [94, 186] width 167 height 22
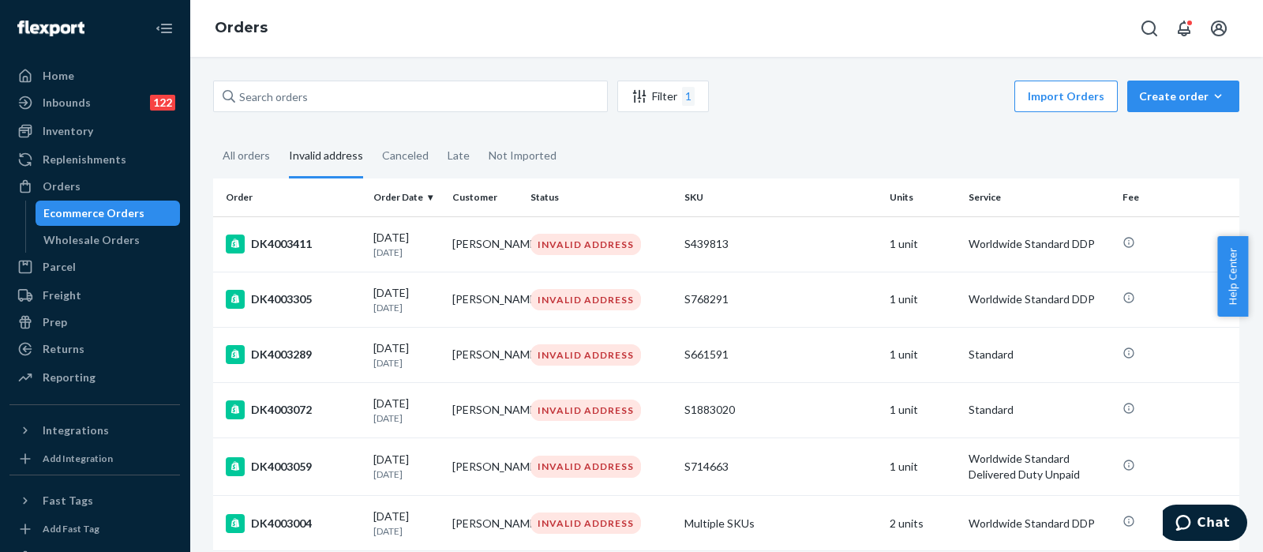
scroll to position [275, 0]
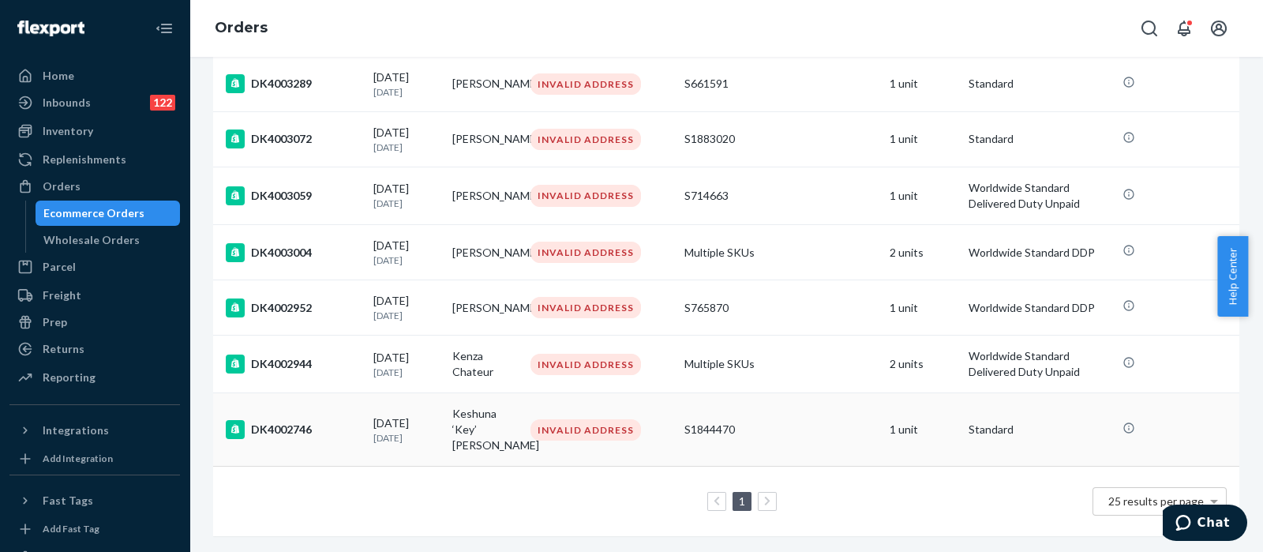
click at [782, 422] on div "S1844470" at bounding box center [780, 430] width 193 height 16
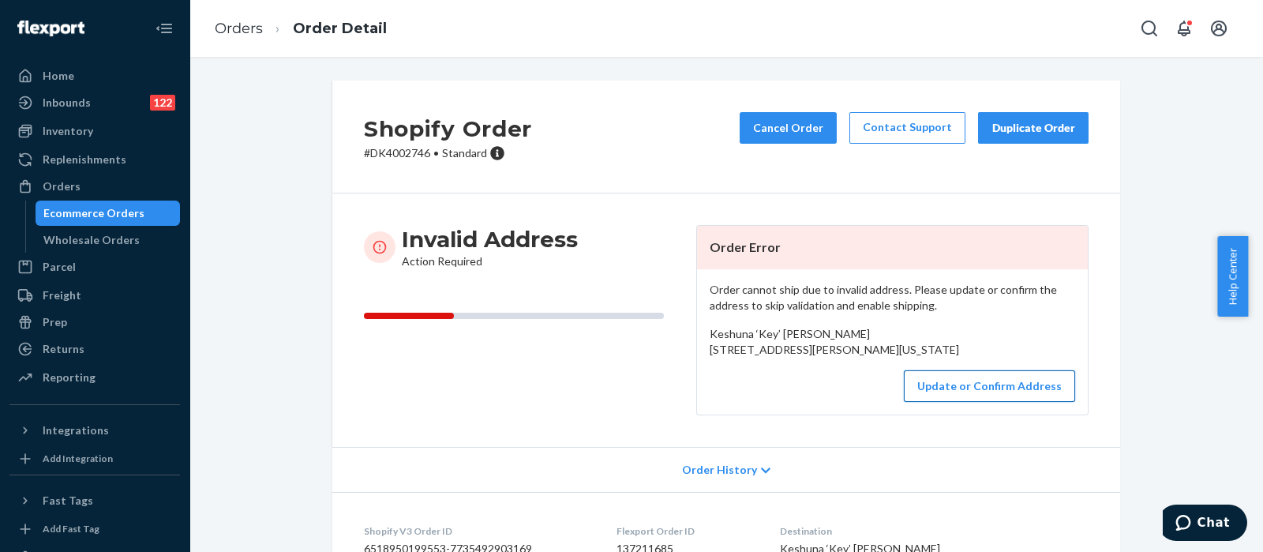
click at [950, 402] on button "Update or Confirm Address" at bounding box center [989, 386] width 171 height 32
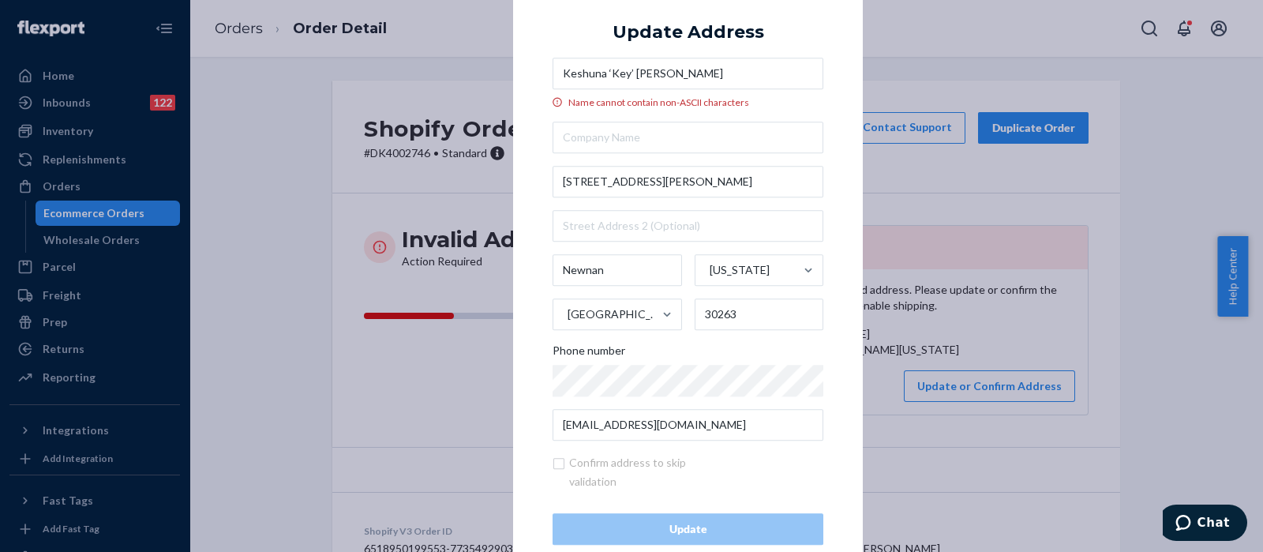
click at [624, 75] on input "Keshuna ‘Key’ Wilson" at bounding box center [688, 74] width 271 height 32
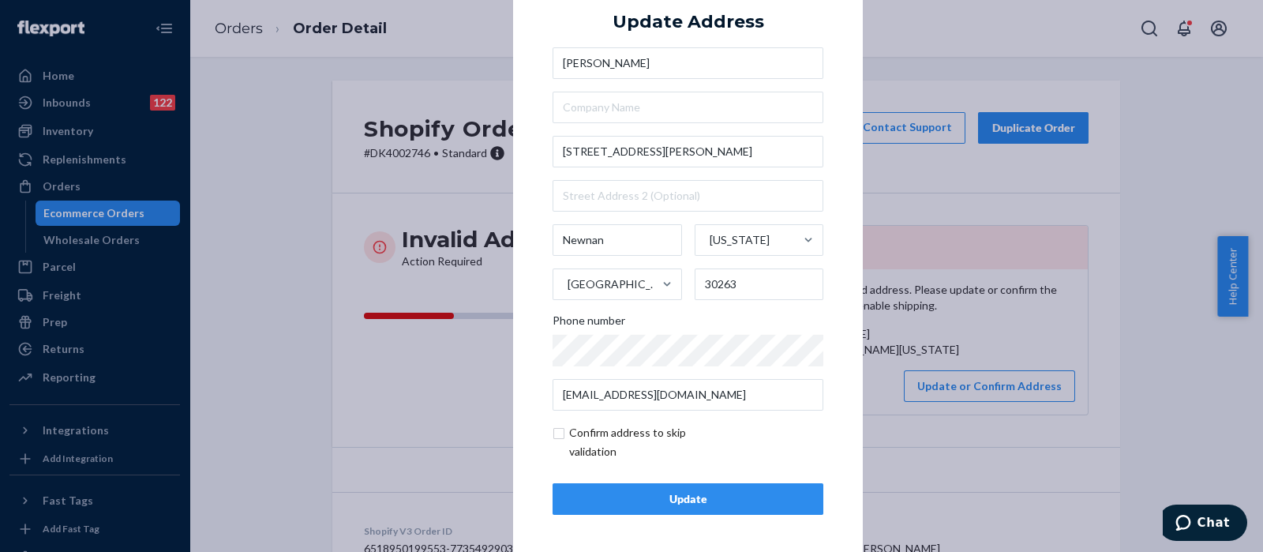
scroll to position [22, 0]
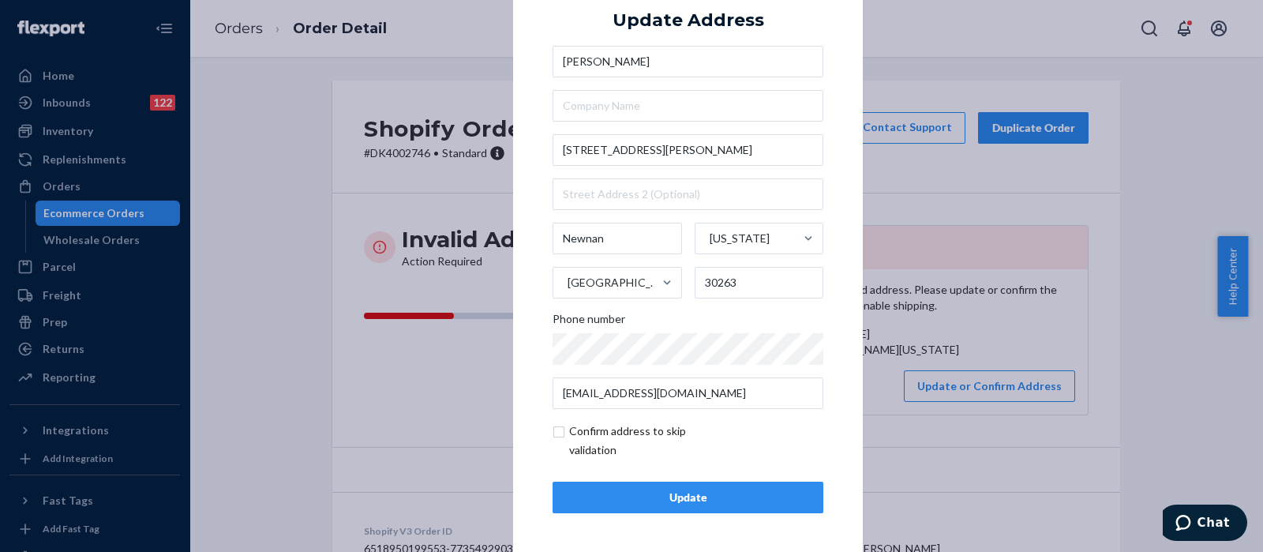
type input "Keshuna Key Wilson"
click at [553, 431] on input "checkbox" at bounding box center [644, 441] width 183 height 38
checkbox input "true"
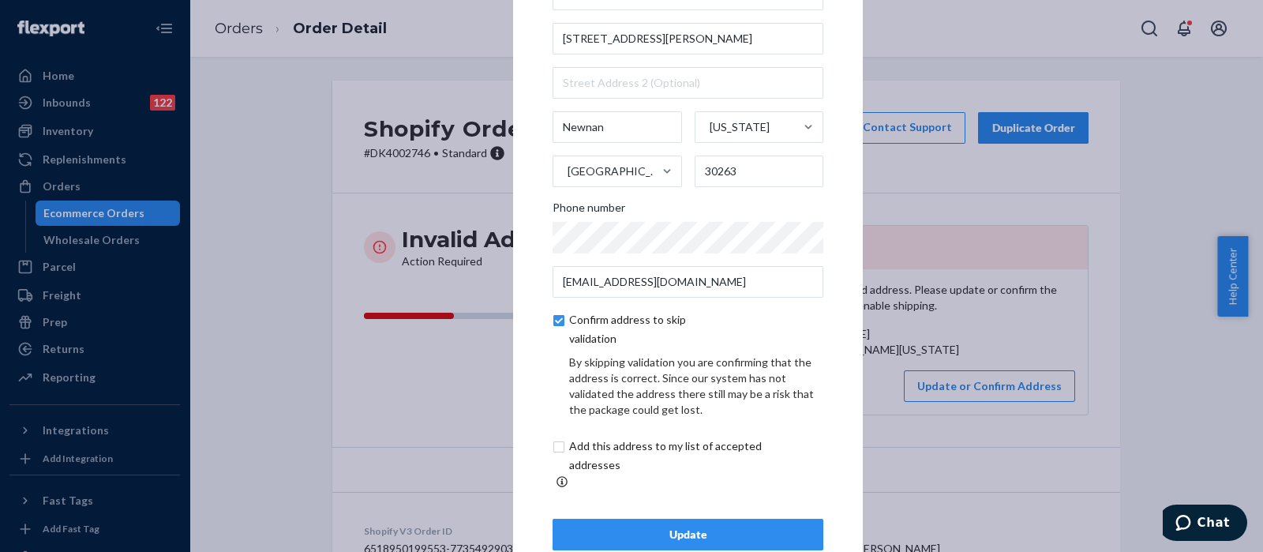
scroll to position [88, 0]
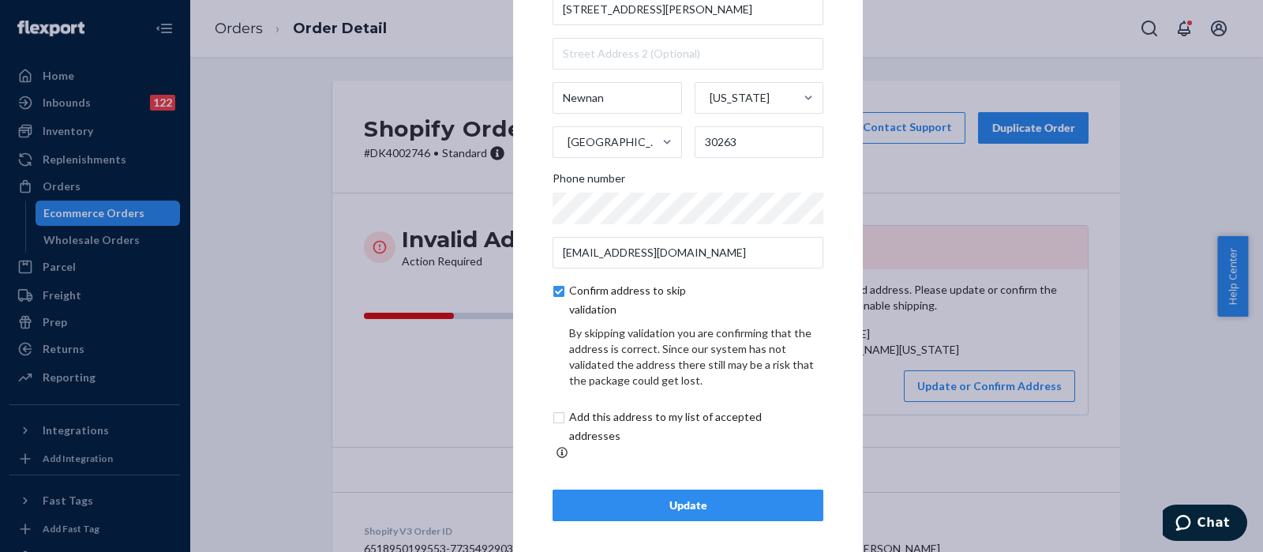
click at [708, 489] on button "Update" at bounding box center [688, 505] width 271 height 32
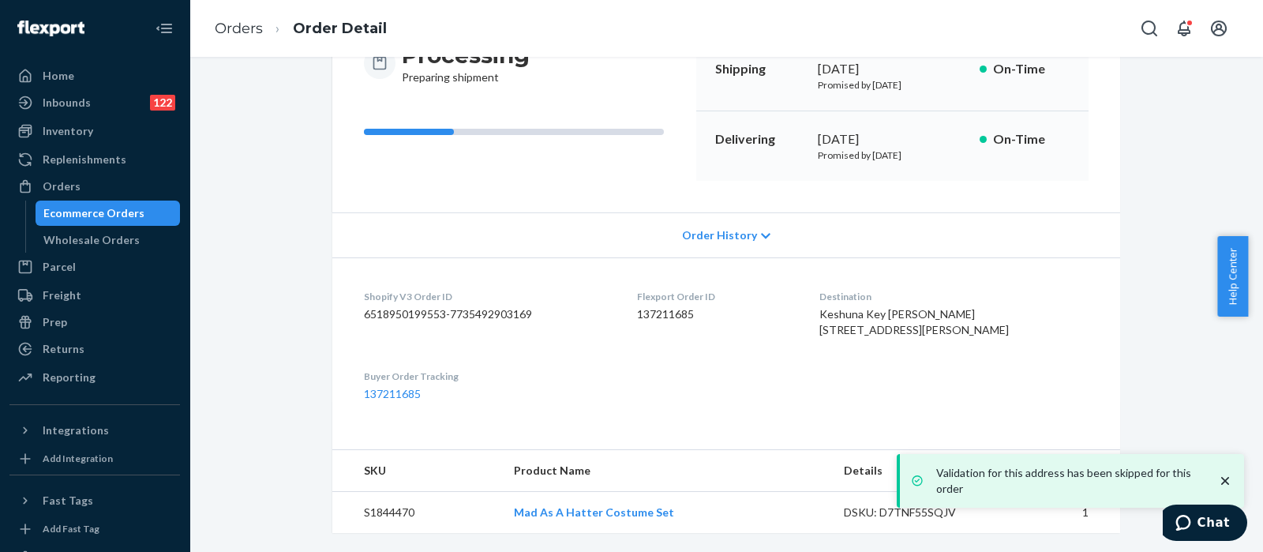
scroll to position [214, 0]
click at [138, 180] on div "Orders" at bounding box center [94, 186] width 167 height 22
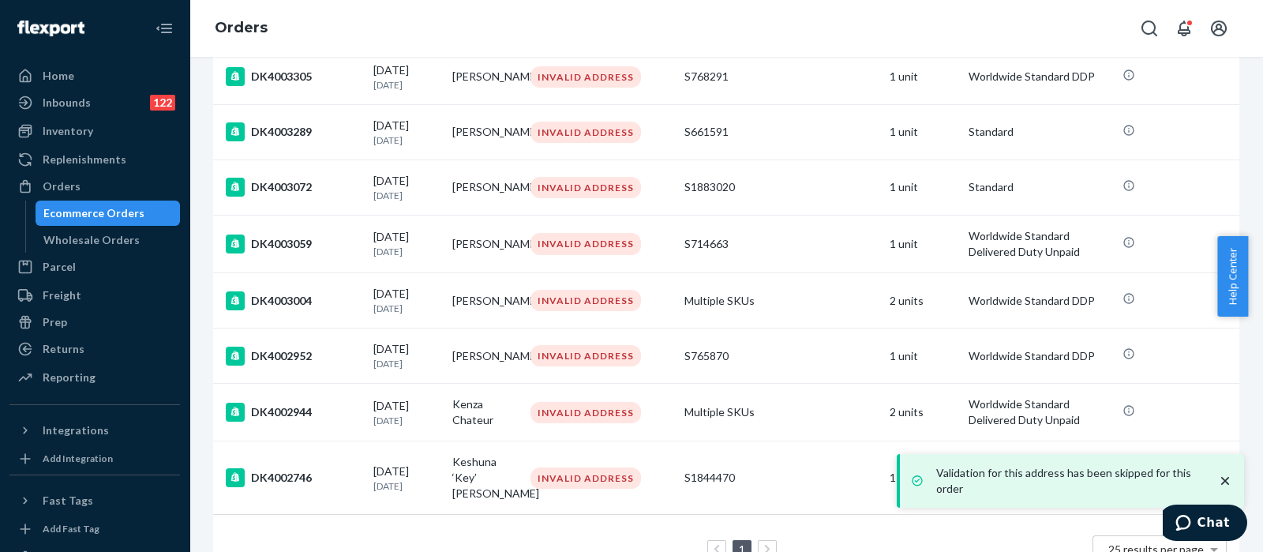
scroll to position [275, 0]
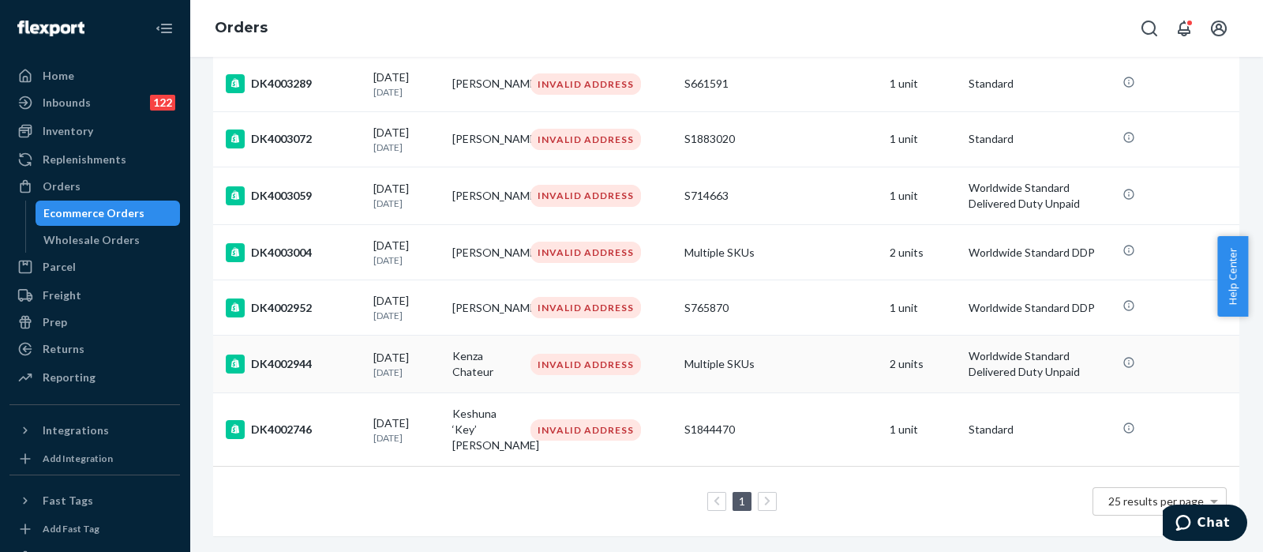
click at [797, 345] on td "Multiple SKUs" at bounding box center [780, 365] width 205 height 58
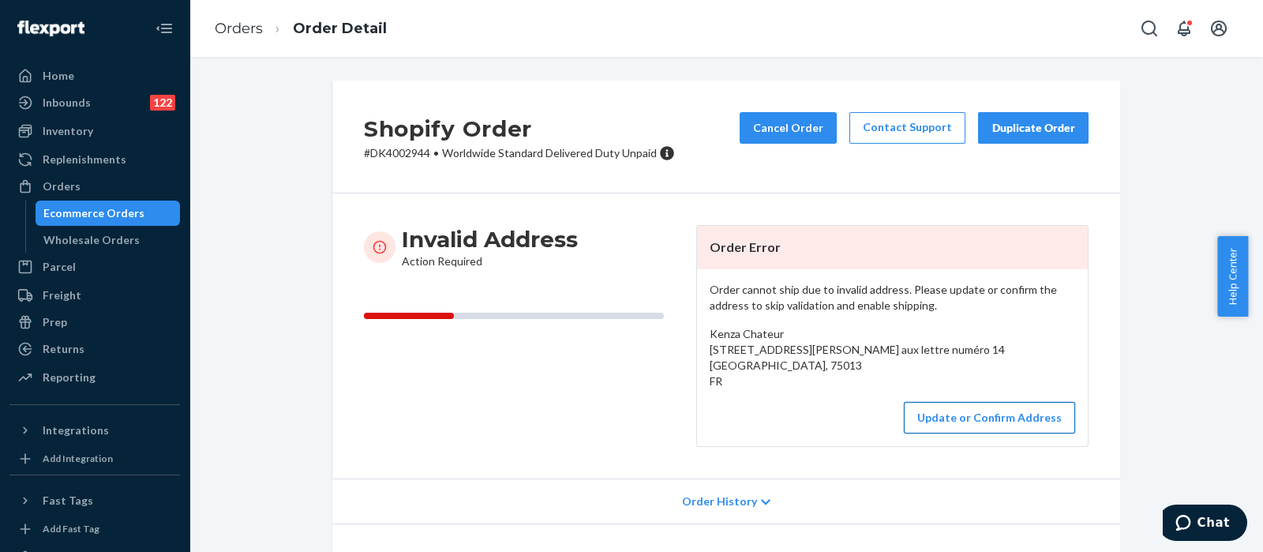
click at [1003, 425] on button "Update or Confirm Address" at bounding box center [989, 418] width 171 height 32
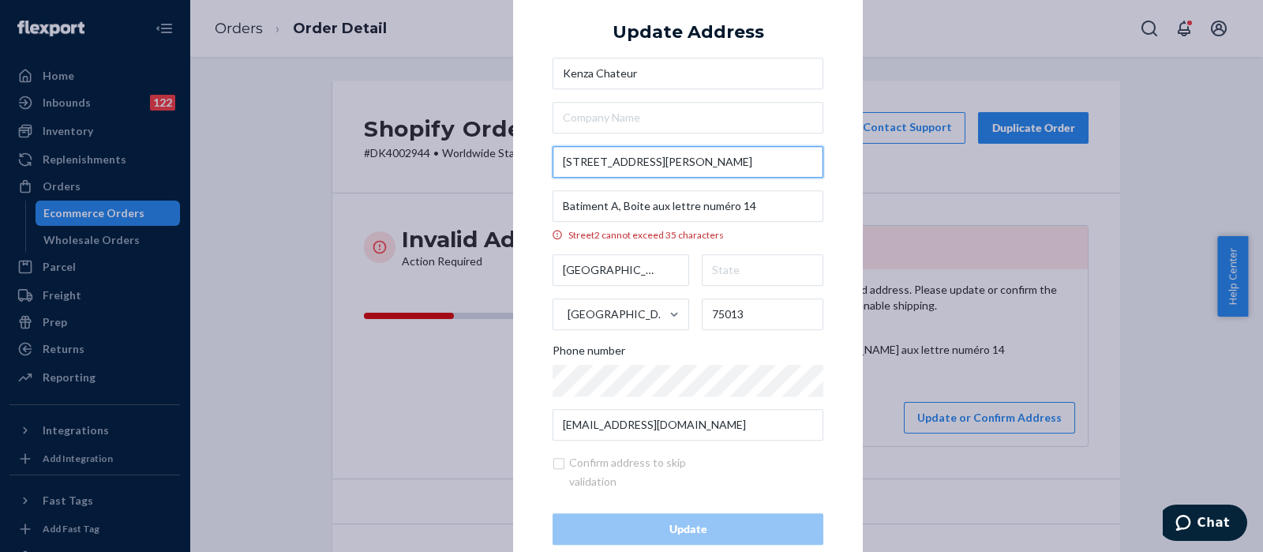
drag, startPoint x: 608, startPoint y: 159, endPoint x: 613, endPoint y: 189, distance: 30.5
click at [607, 159] on input "7 Rue Aimé Morot" at bounding box center [688, 162] width 271 height 32
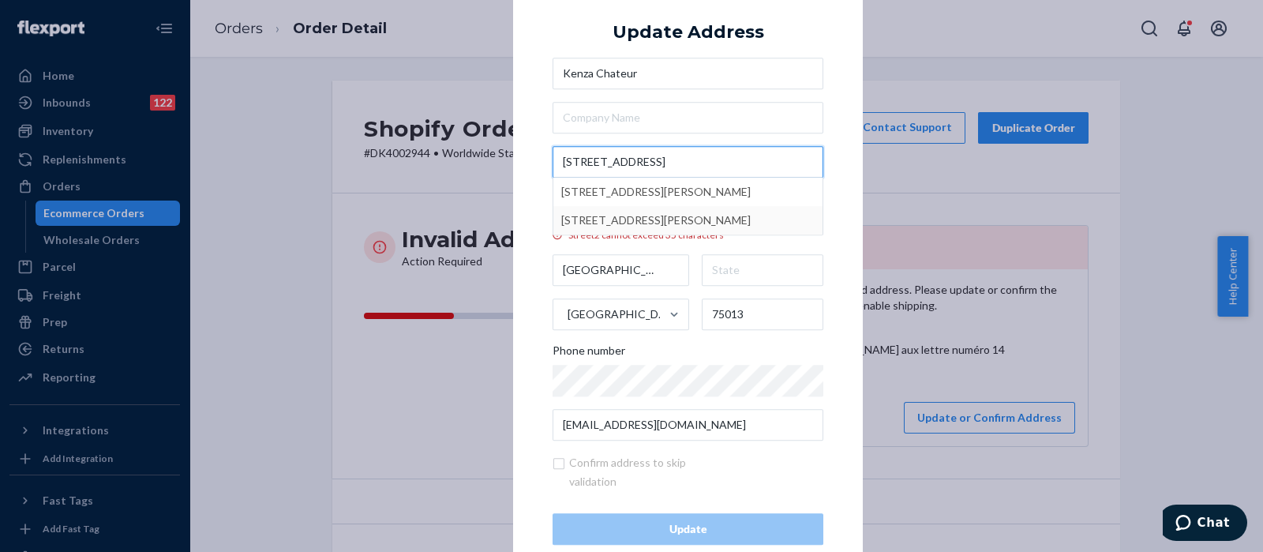
type input "7 Rue Aime Morot"
click at [849, 57] on div "× Update Address Kenza Chateur 7 Rue Aime Morot 7 Rue Aimé Morot, Paris, France…" at bounding box center [688, 276] width 350 height 617
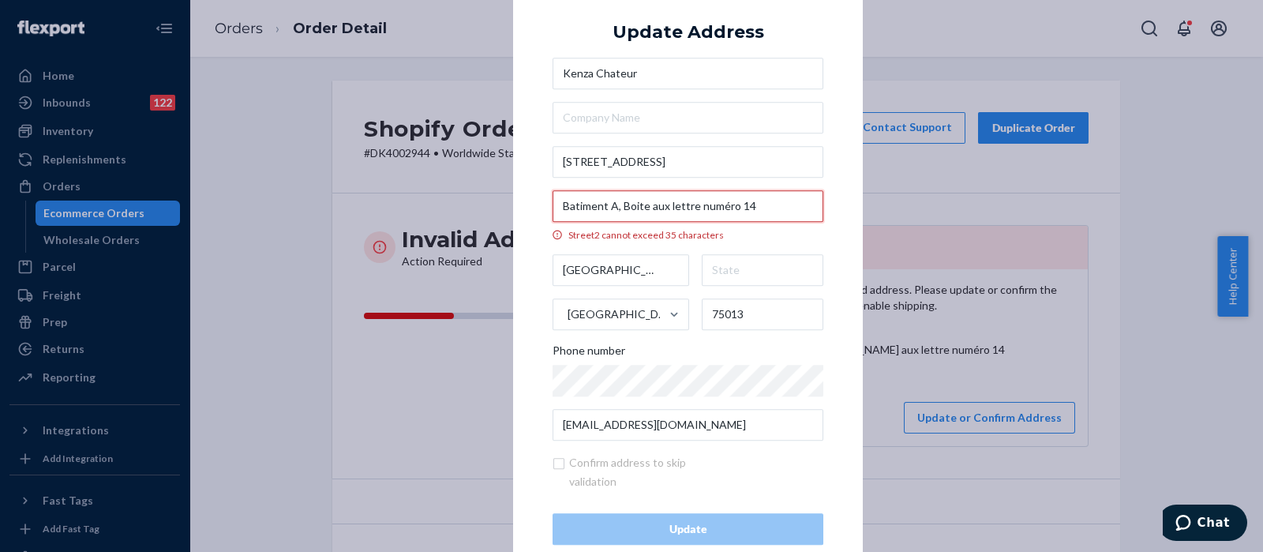
click at [718, 208] on input "Batiment A, Boite aux lettre numéro 14" at bounding box center [688, 206] width 271 height 32
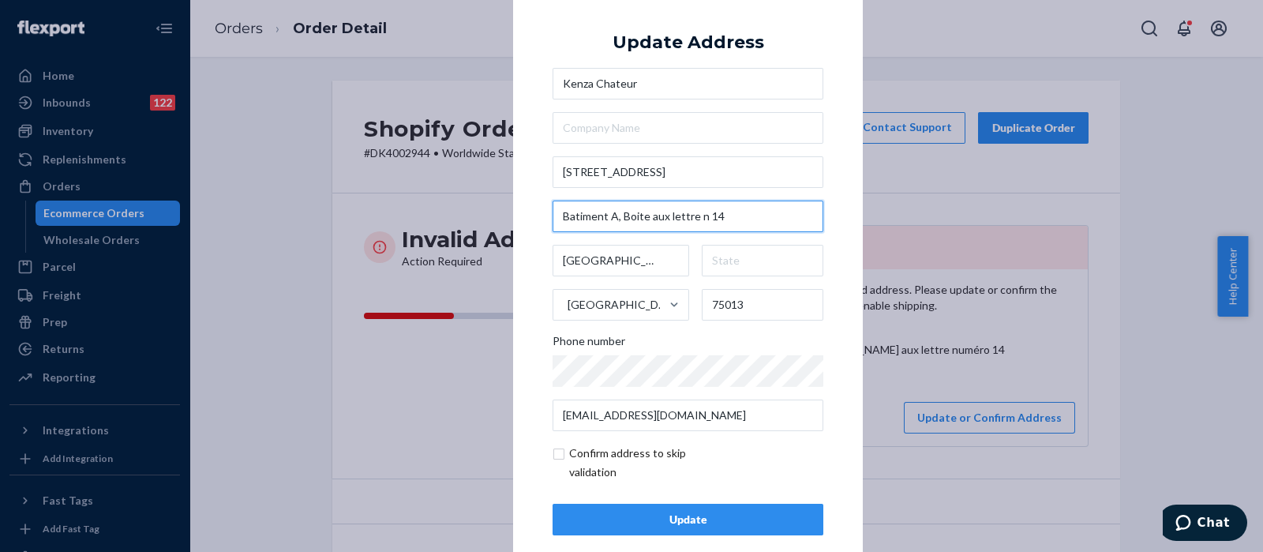
type input "Batiment A, Boite aux lettre n 14"
click at [827, 104] on div "× Update Address Kenza Chateur 7 Rue Aime Morot Batiment A, Boite aux lettre n …" at bounding box center [688, 275] width 350 height 597
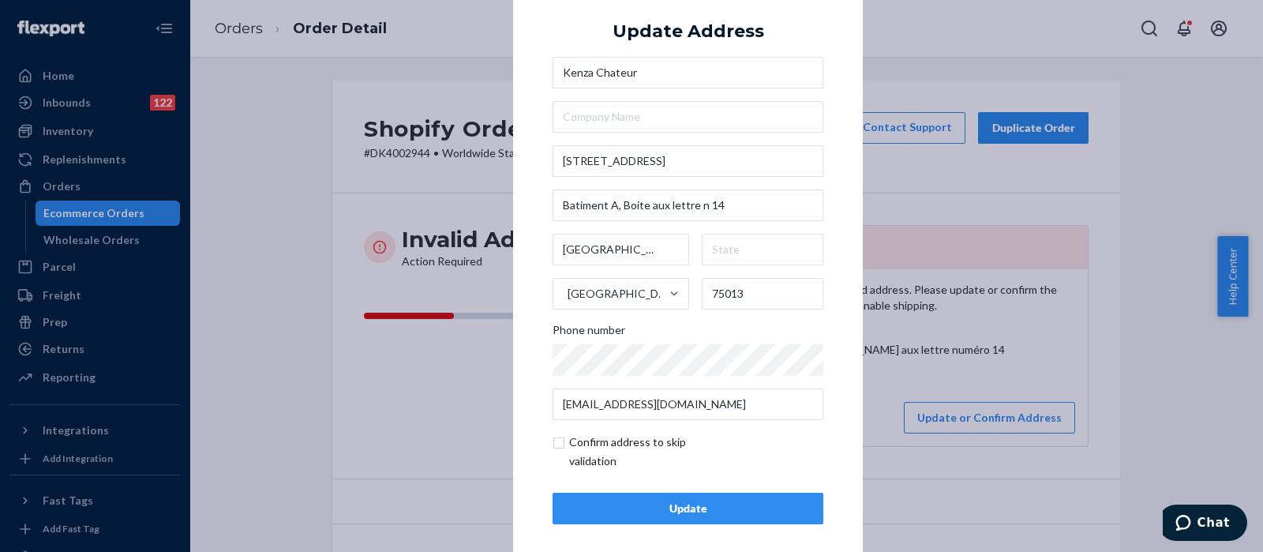
scroll to position [22, 0]
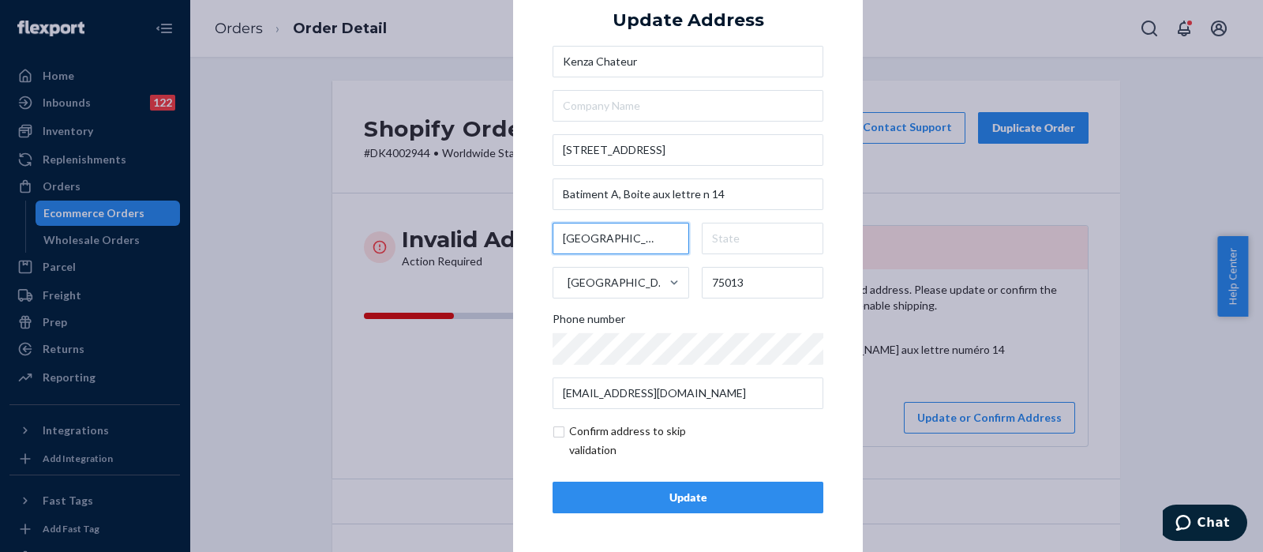
click at [620, 241] on input "Paris" at bounding box center [621, 239] width 137 height 32
click at [620, 240] on input "Paris" at bounding box center [621, 239] width 137 height 32
click at [748, 244] on input "text" at bounding box center [763, 239] width 122 height 32
paste input "Paris"
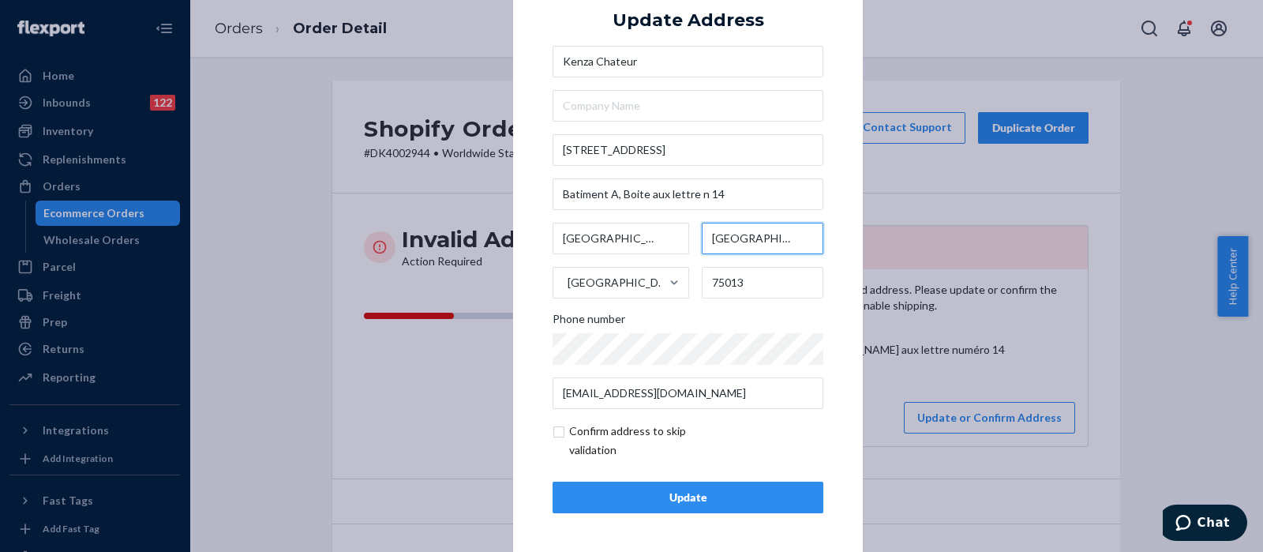
type input "Paris"
click at [553, 423] on input "checkbox" at bounding box center [644, 441] width 183 height 38
checkbox input "true"
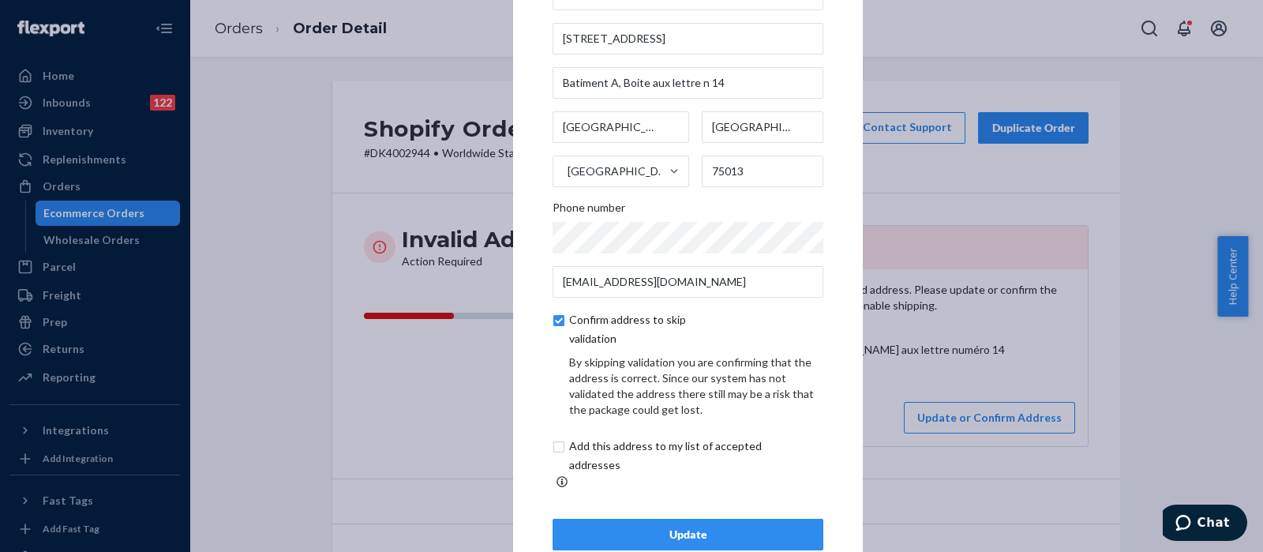
scroll to position [88, 0]
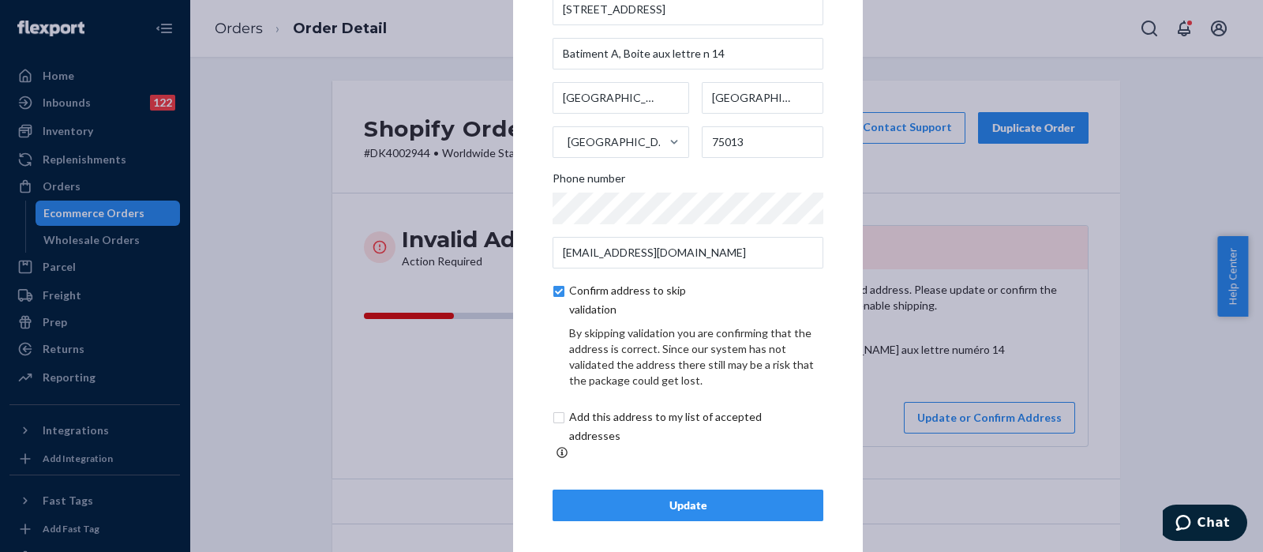
click at [677, 510] on button "Update" at bounding box center [688, 505] width 271 height 32
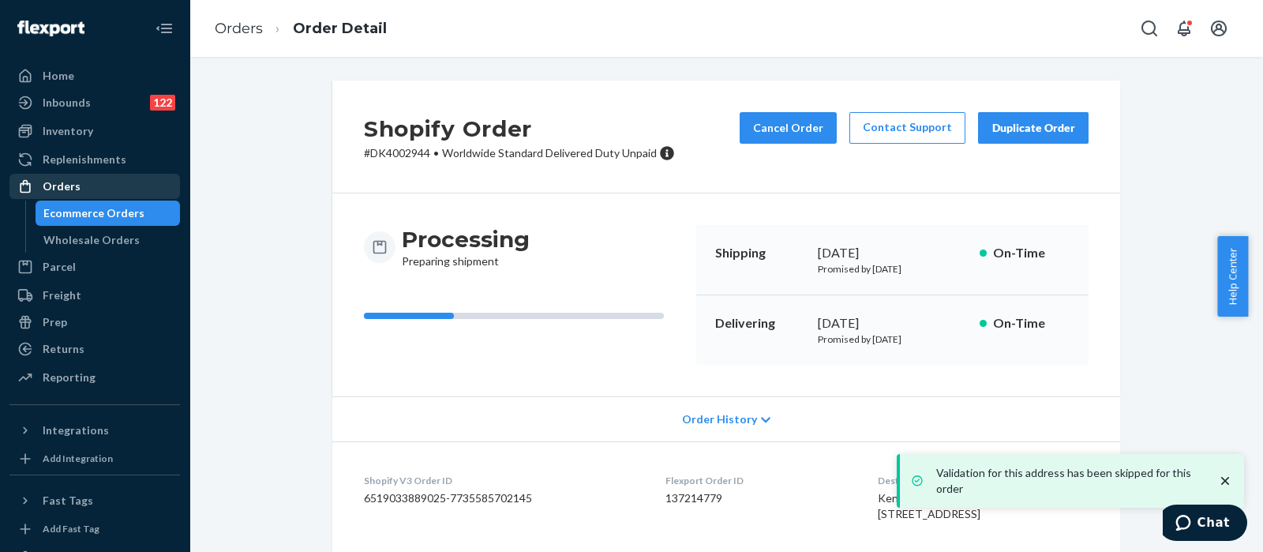
click at [159, 184] on div "Orders" at bounding box center [94, 186] width 167 height 22
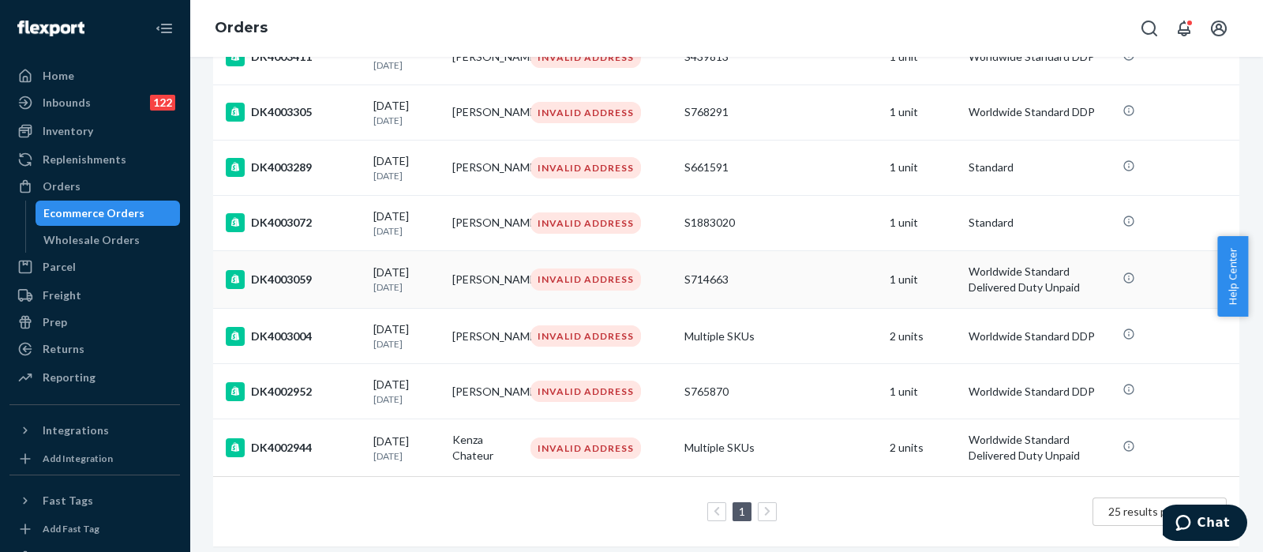
scroll to position [217, 0]
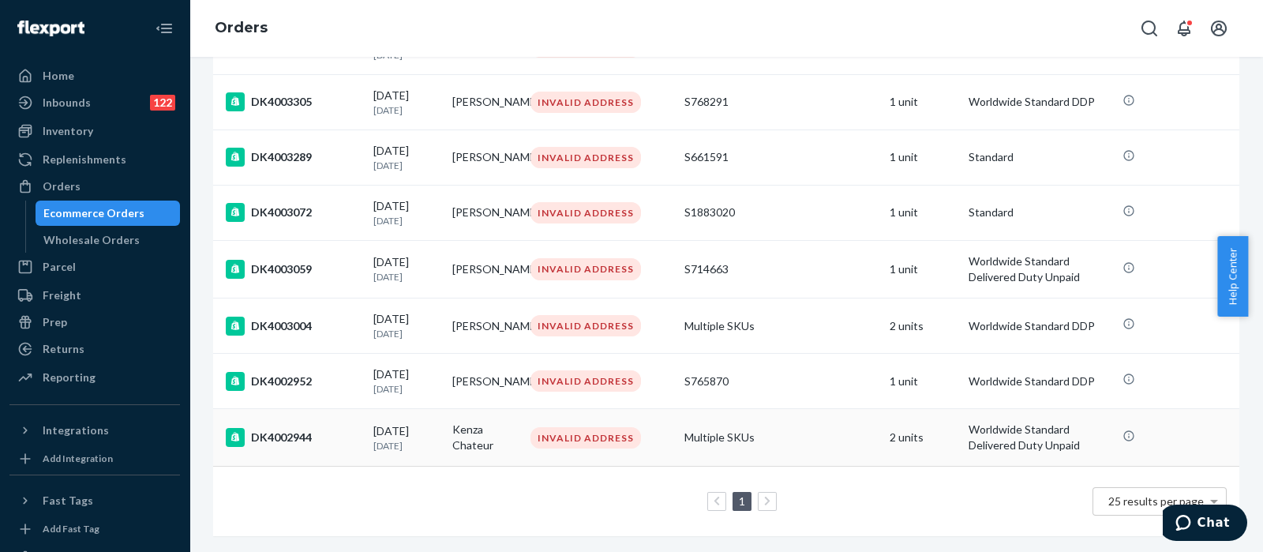
click at [790, 423] on td "Multiple SKUs" at bounding box center [780, 438] width 205 height 58
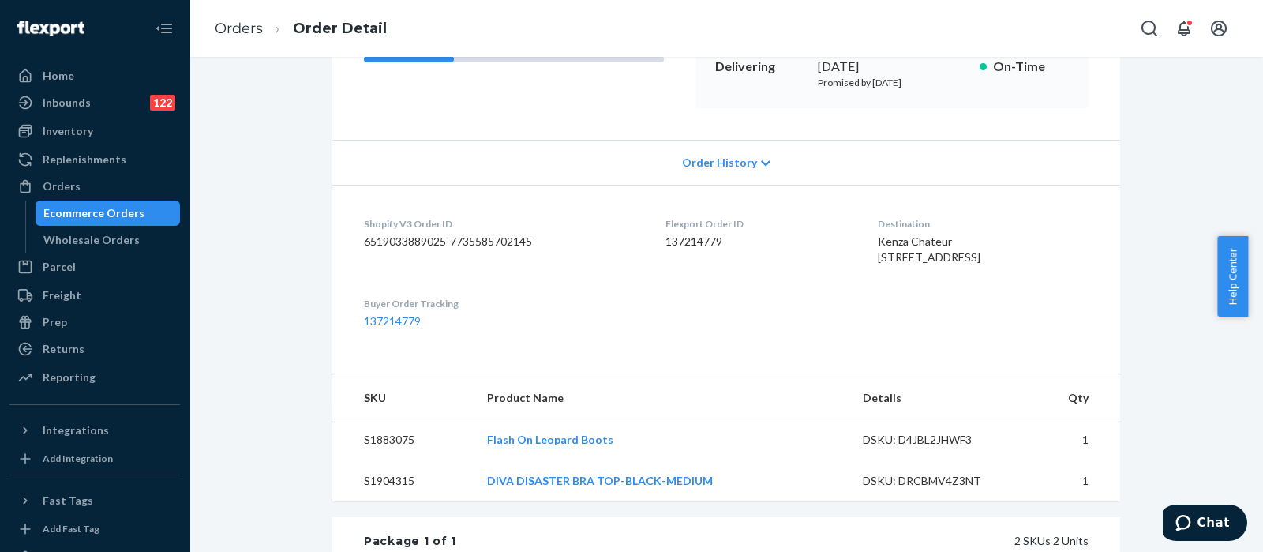
scroll to position [296, 0]
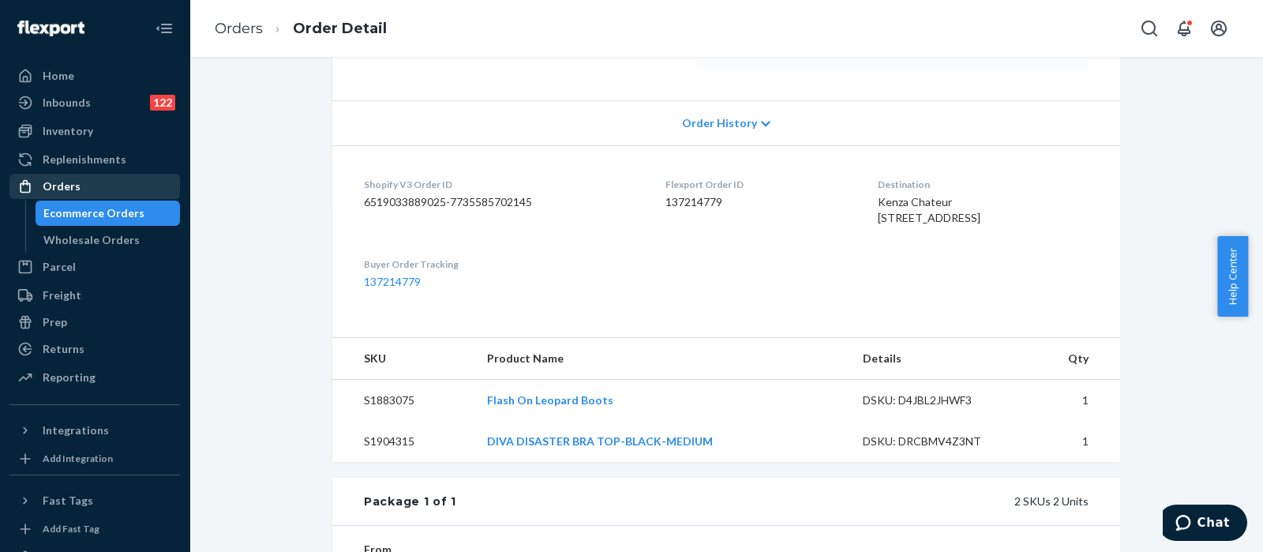
click at [78, 181] on div "Orders" at bounding box center [94, 186] width 167 height 22
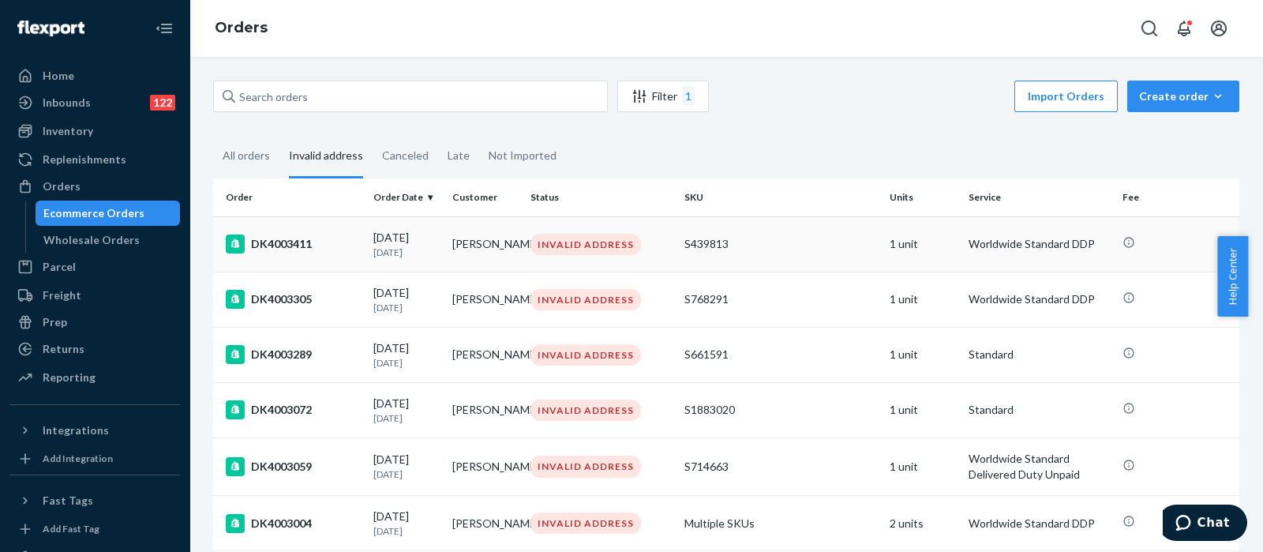
click at [758, 253] on td "S439813" at bounding box center [780, 243] width 205 height 55
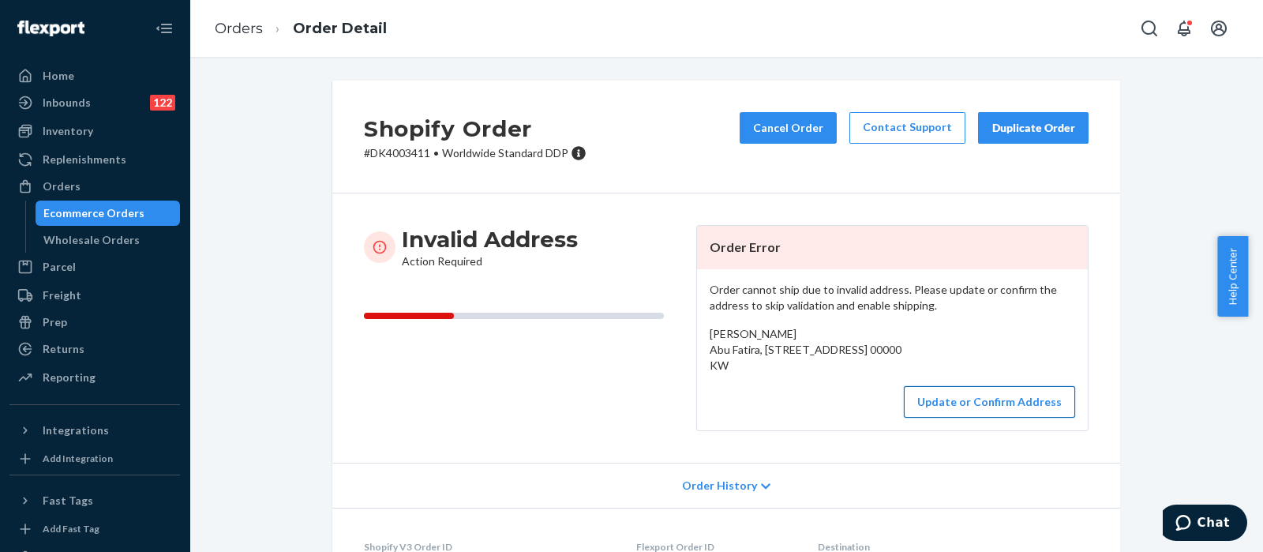
click at [975, 418] on button "Update or Confirm Address" at bounding box center [989, 402] width 171 height 32
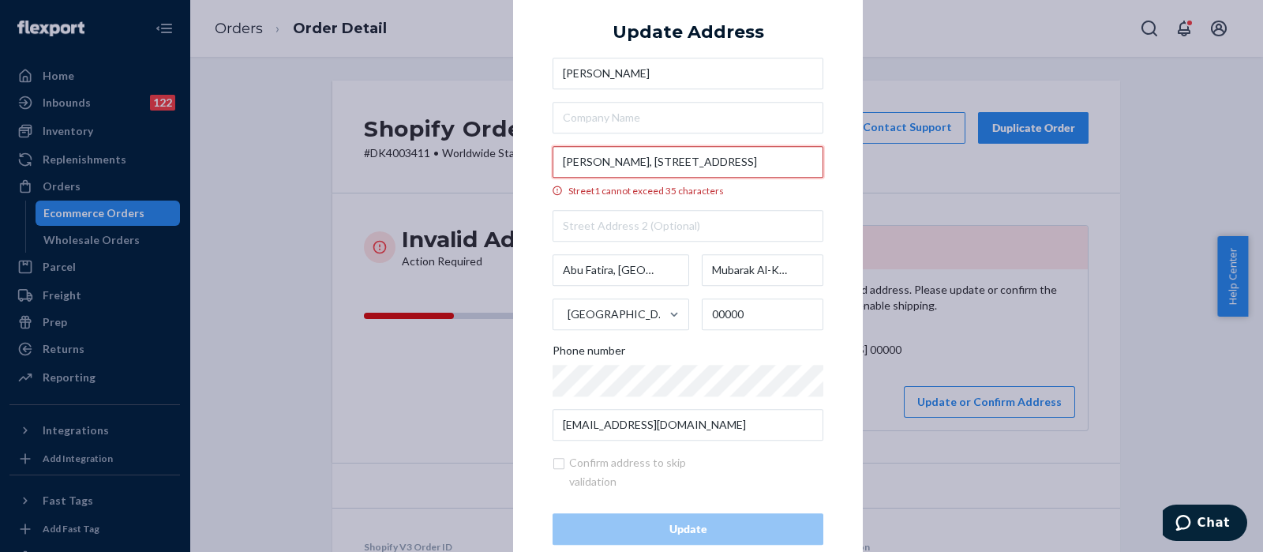
drag, startPoint x: 742, startPoint y: 168, endPoint x: 704, endPoint y: 167, distance: 37.9
click at [704, 167] on input "Abu Fatira, block 7, street 162, house 54" at bounding box center [688, 162] width 271 height 32
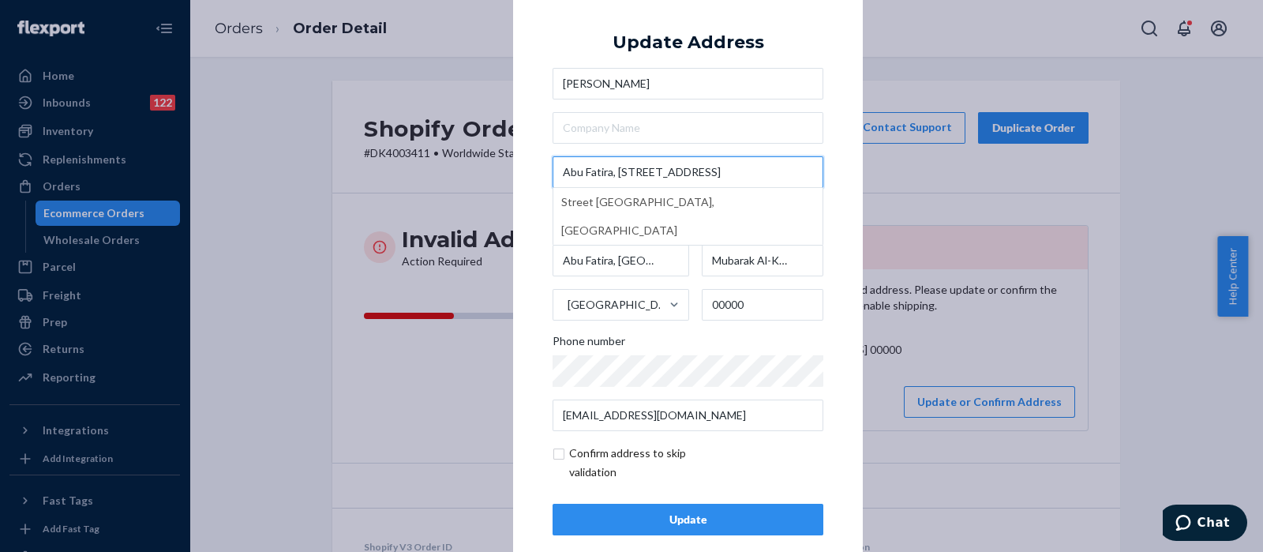
type input "Abu Fatira, block 7, street 162"
click at [827, 55] on div "× Update Address Basmah Al Shami Abu Fatira, block 7, street 162 Abu Fatira, Ku…" at bounding box center [688, 275] width 350 height 597
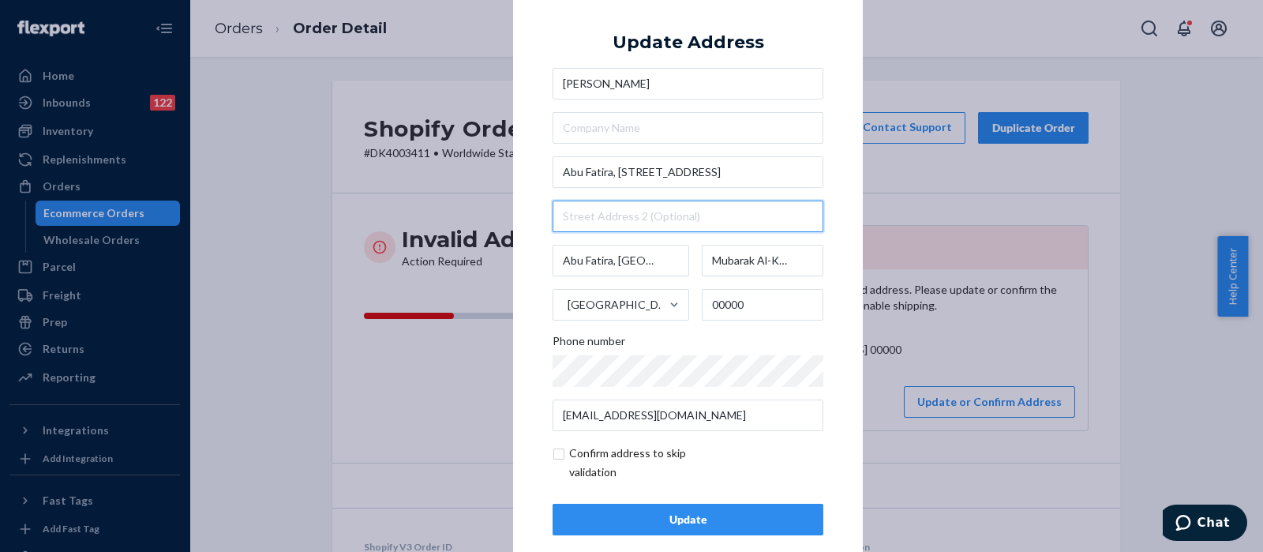
click at [679, 208] on input "text" at bounding box center [688, 217] width 271 height 32
paste input "house 54"
type input "house 54"
click at [556, 452] on input "checkbox" at bounding box center [644, 463] width 183 height 38
checkbox input "true"
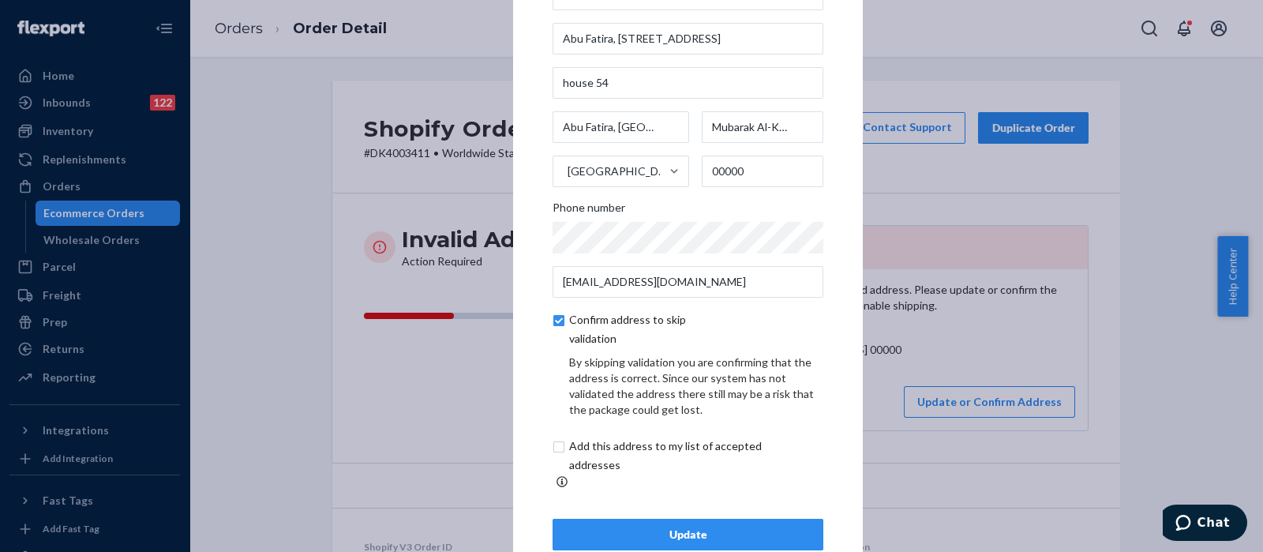
scroll to position [88, 0]
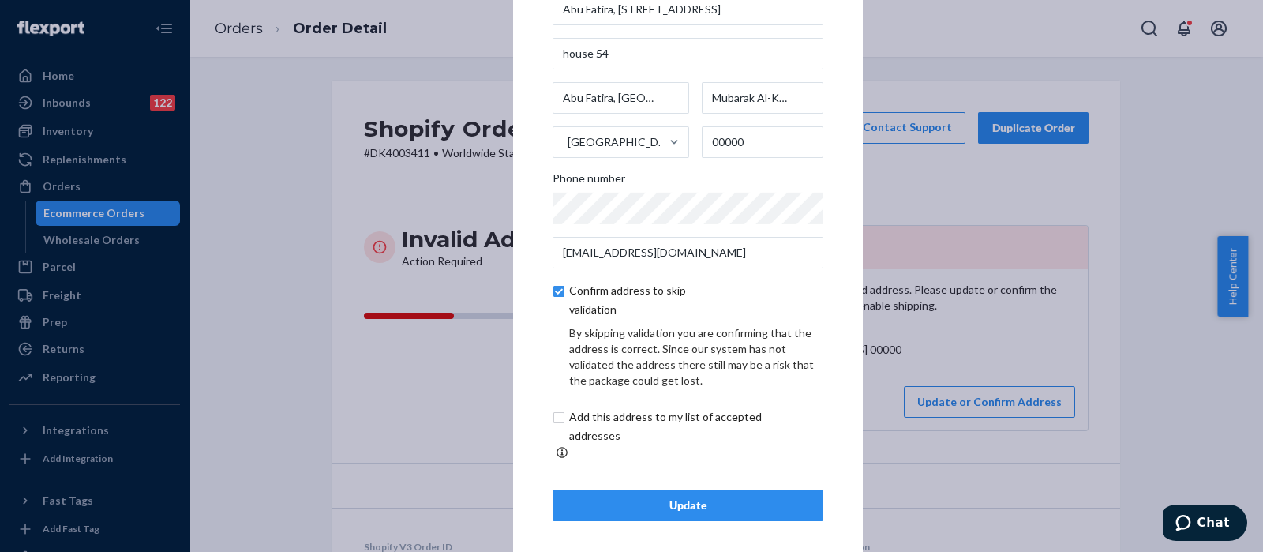
click at [642, 497] on div "Update" at bounding box center [688, 505] width 244 height 16
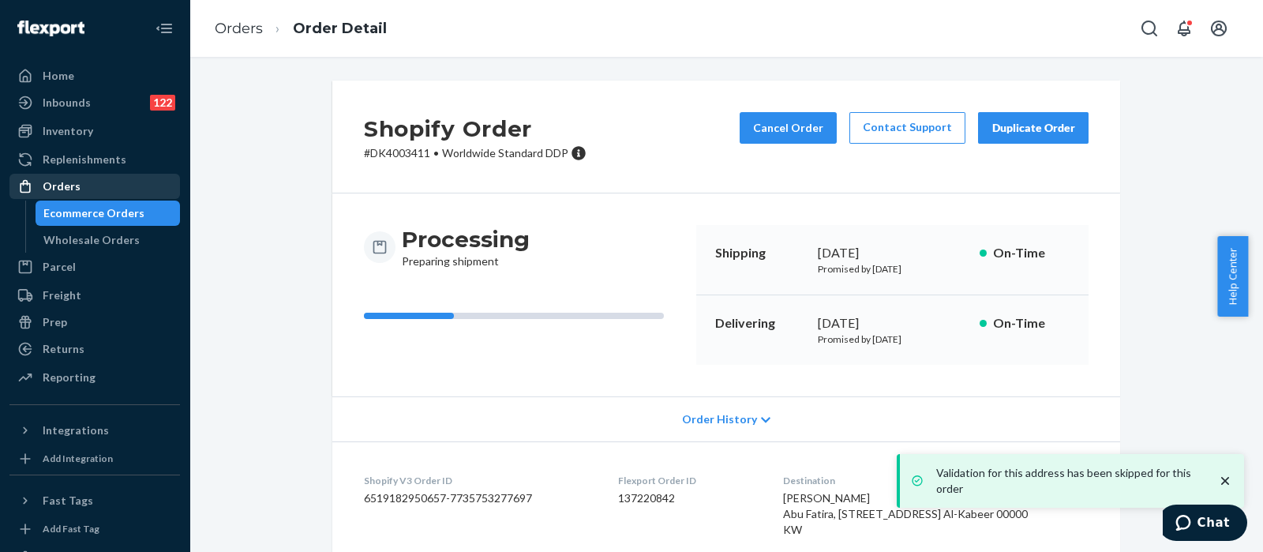
click at [112, 187] on div "Orders" at bounding box center [94, 186] width 167 height 22
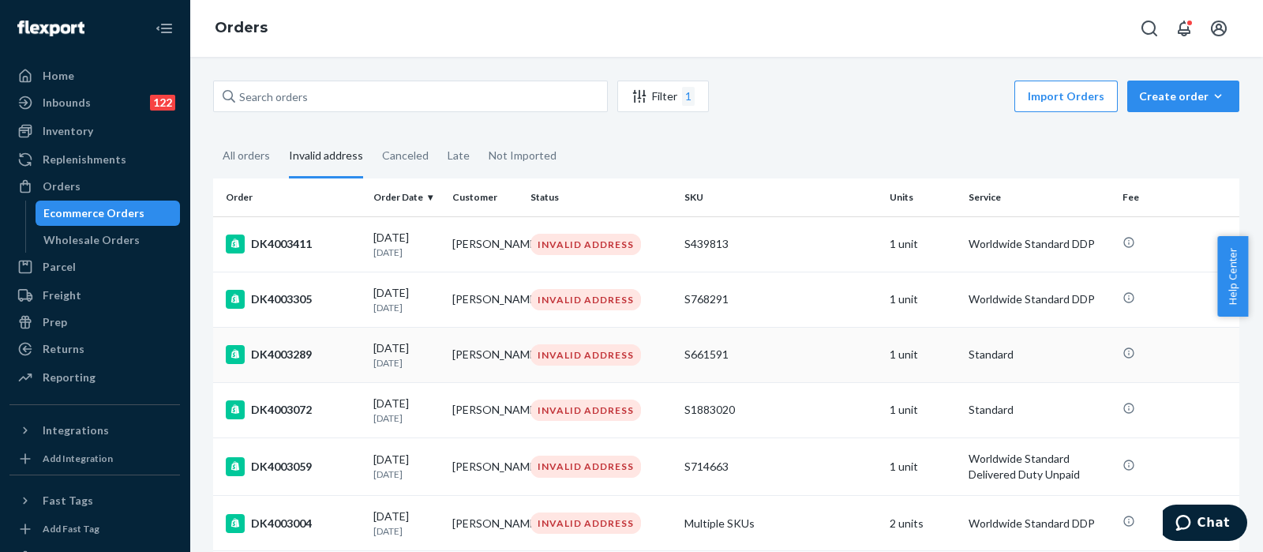
click at [808, 380] on td "S661591" at bounding box center [780, 354] width 205 height 55
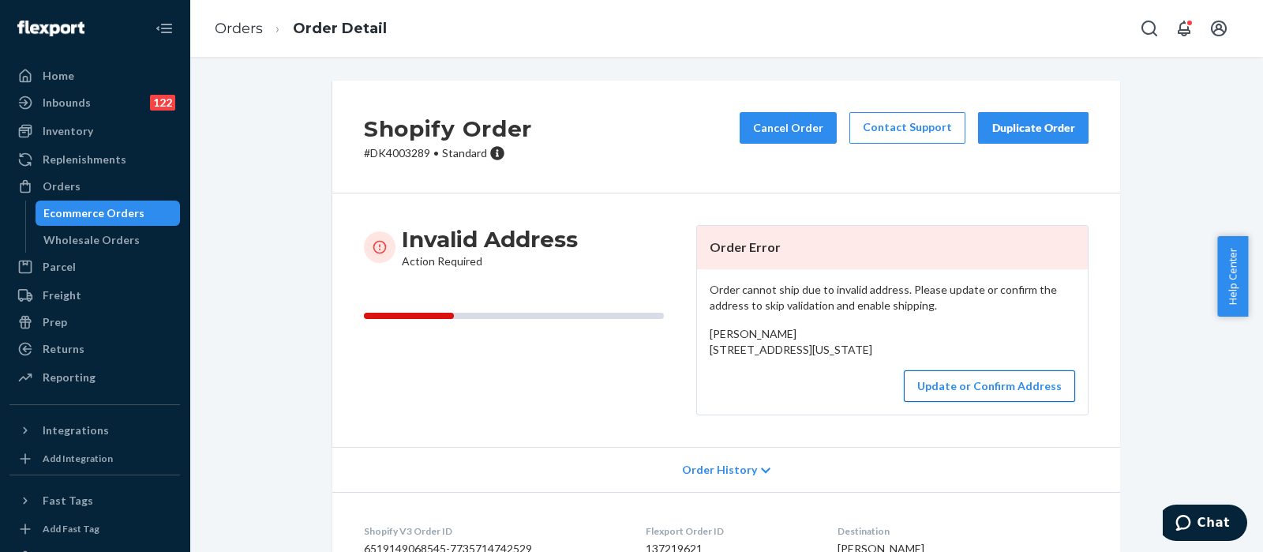
click at [978, 402] on button "Update or Confirm Address" at bounding box center [989, 386] width 171 height 32
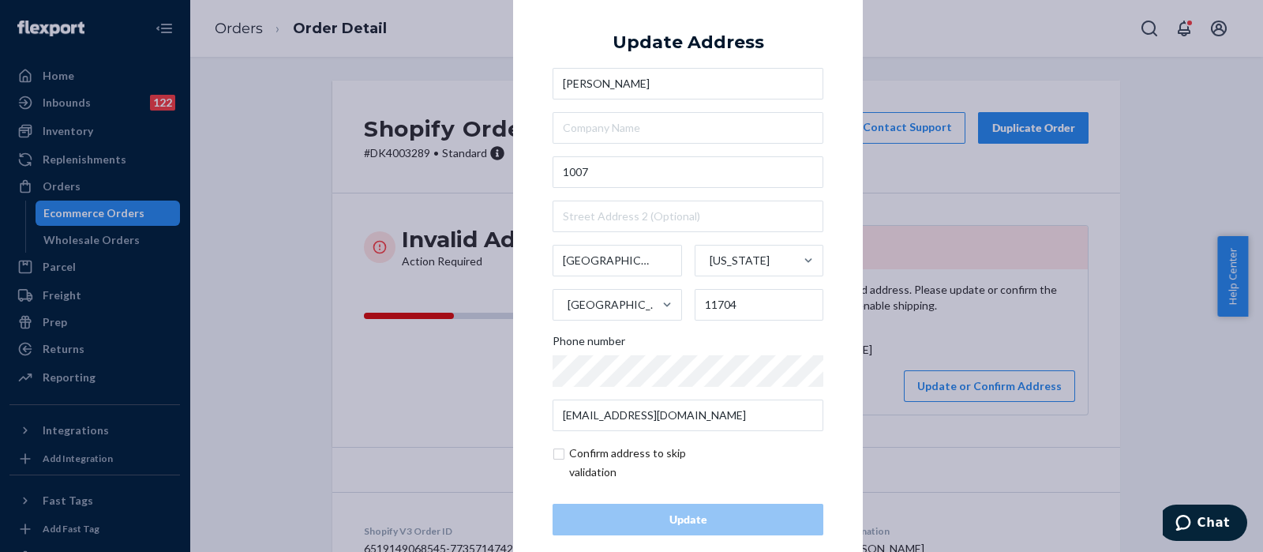
scroll to position [22, 0]
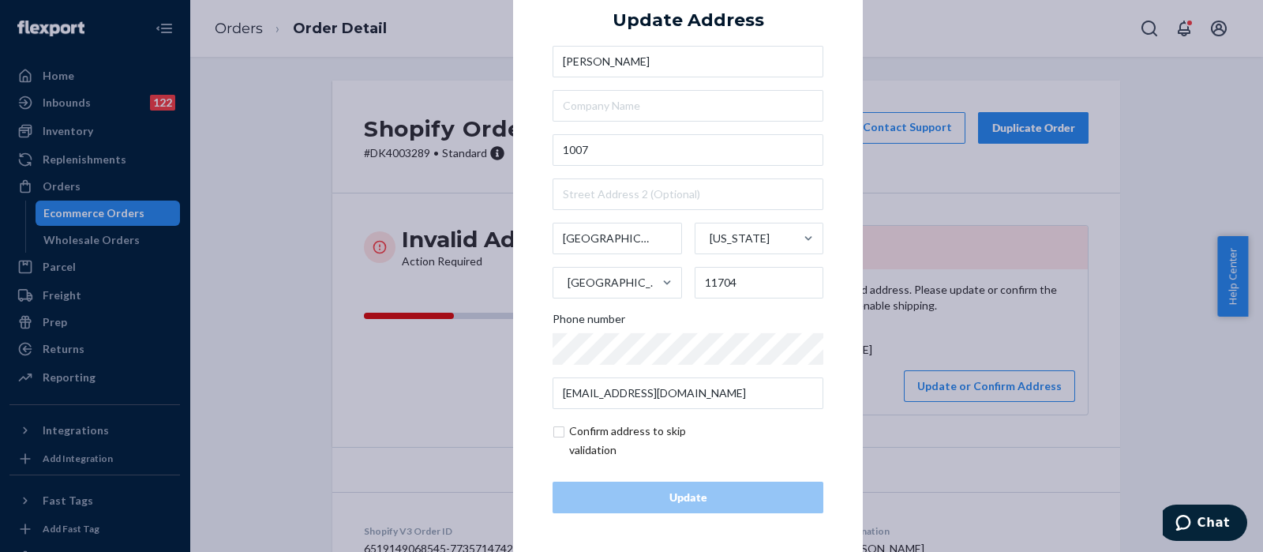
click at [943, 358] on div "× Update Address Peyton Ruhl 1007 West babylon New York United States 11704 Pho…" at bounding box center [631, 276] width 1263 height 552
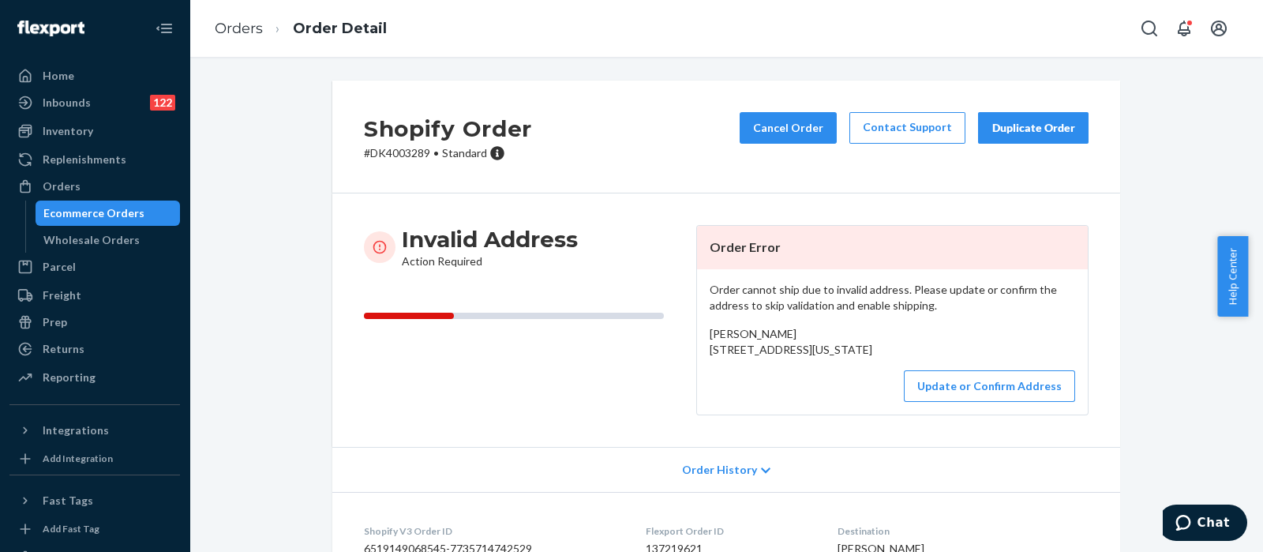
click at [395, 148] on p "# DK4003289 • Standard" at bounding box center [448, 153] width 168 height 16
copy p "DK4003289"
click at [952, 402] on button "Update or Confirm Address" at bounding box center [989, 386] width 171 height 32
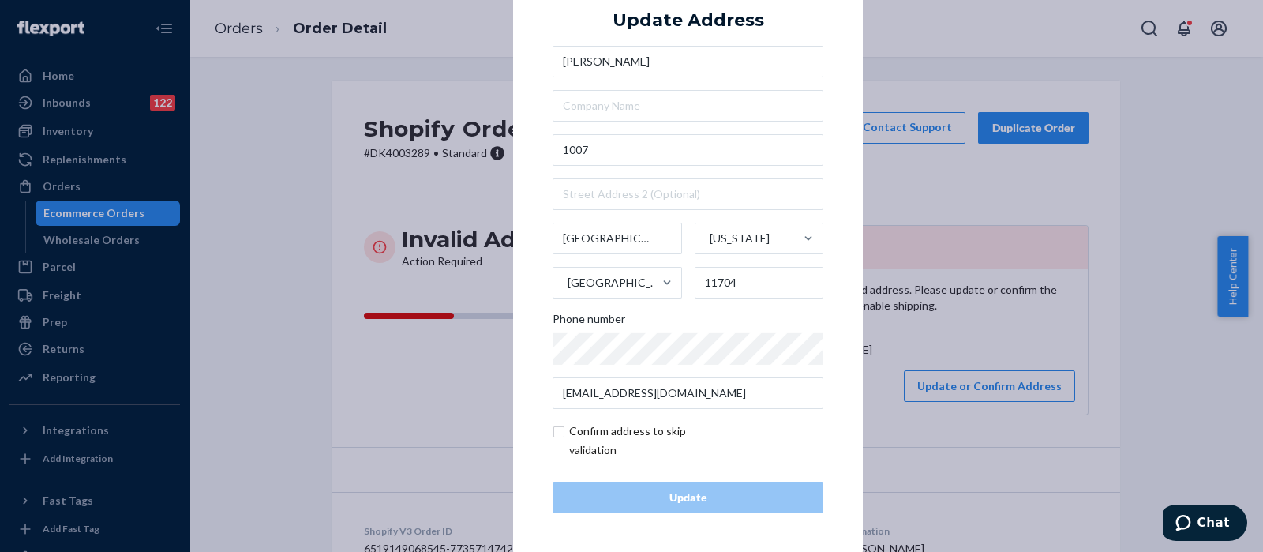
click at [553, 425] on input "checkbox" at bounding box center [644, 441] width 183 height 38
checkbox input "true"
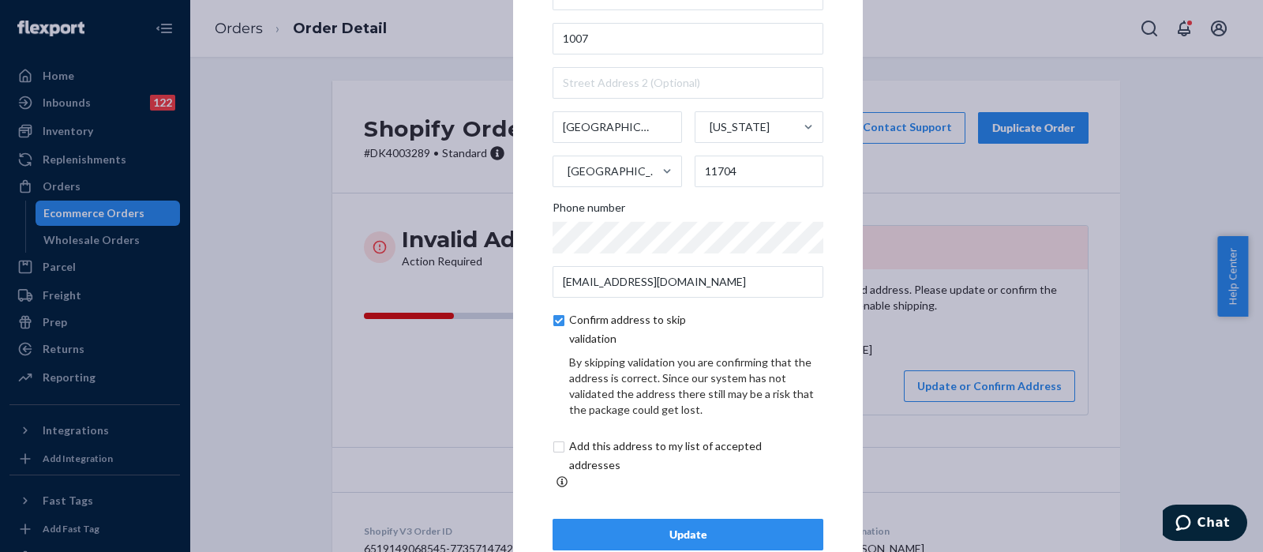
scroll to position [88, 0]
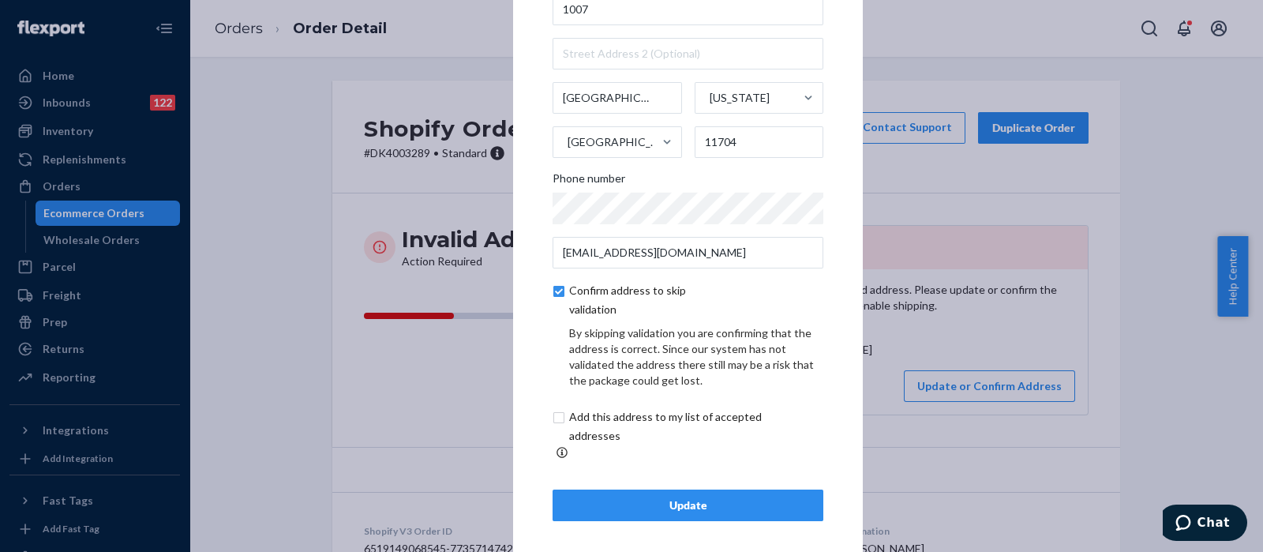
click at [616, 501] on div "Update" at bounding box center [688, 505] width 244 height 16
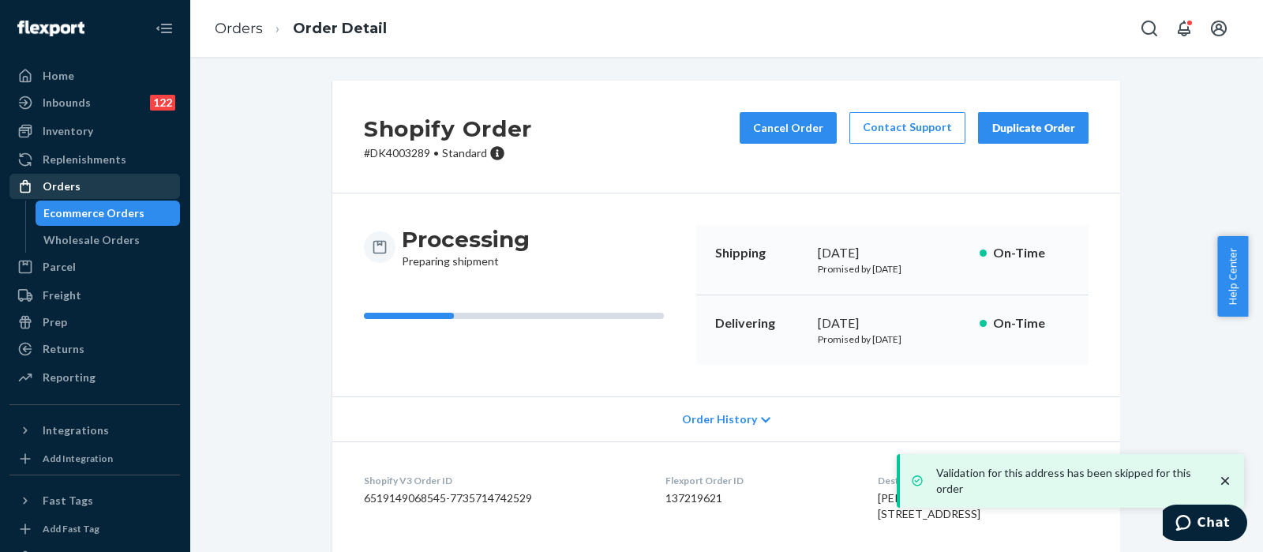
click at [80, 182] on div "Orders" at bounding box center [94, 186] width 167 height 22
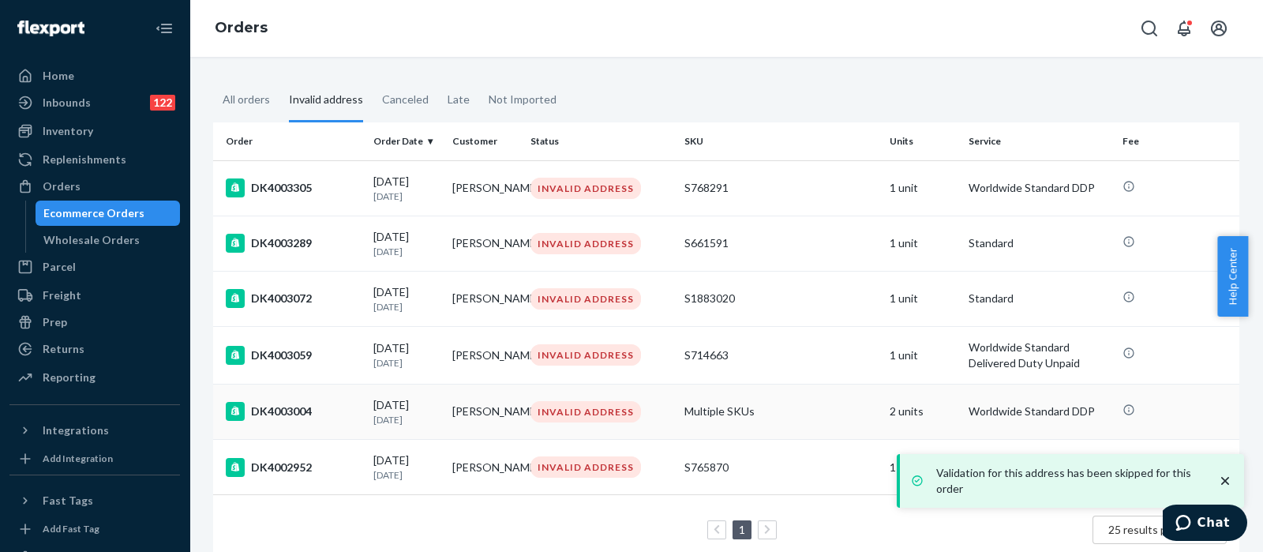
scroll to position [103, 0]
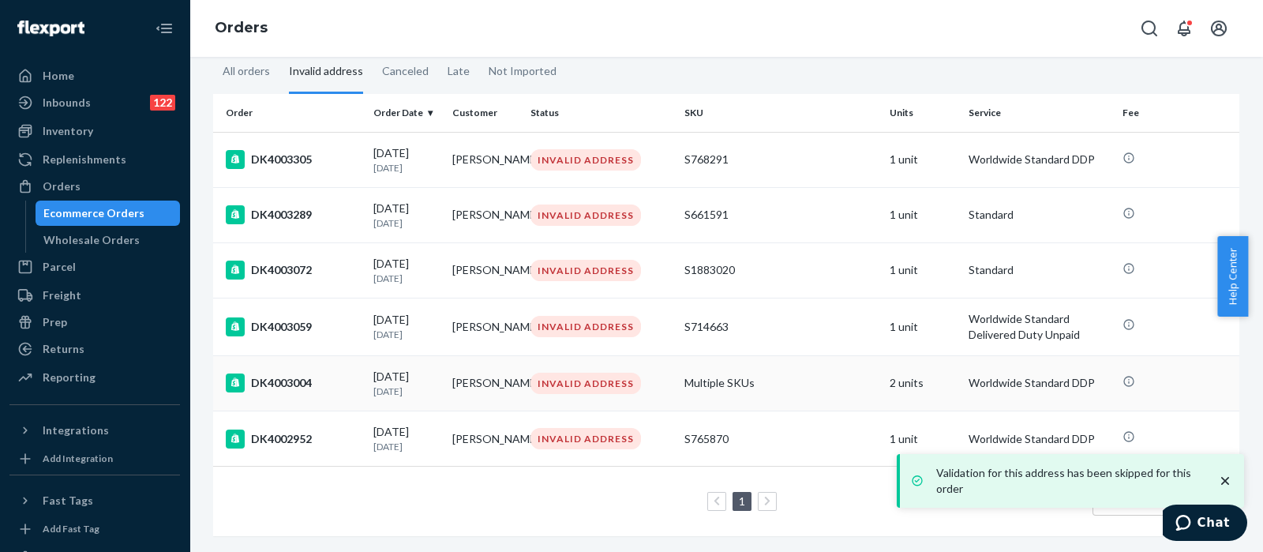
click at [793, 366] on td "Multiple SKUs" at bounding box center [780, 382] width 205 height 55
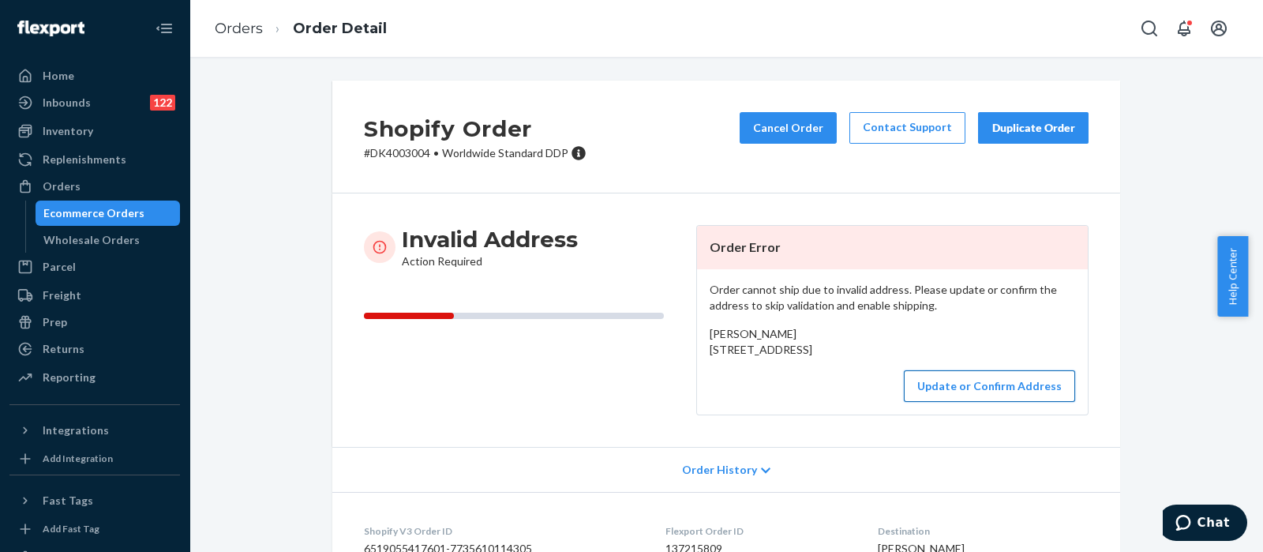
click at [999, 402] on button "Update or Confirm Address" at bounding box center [989, 386] width 171 height 32
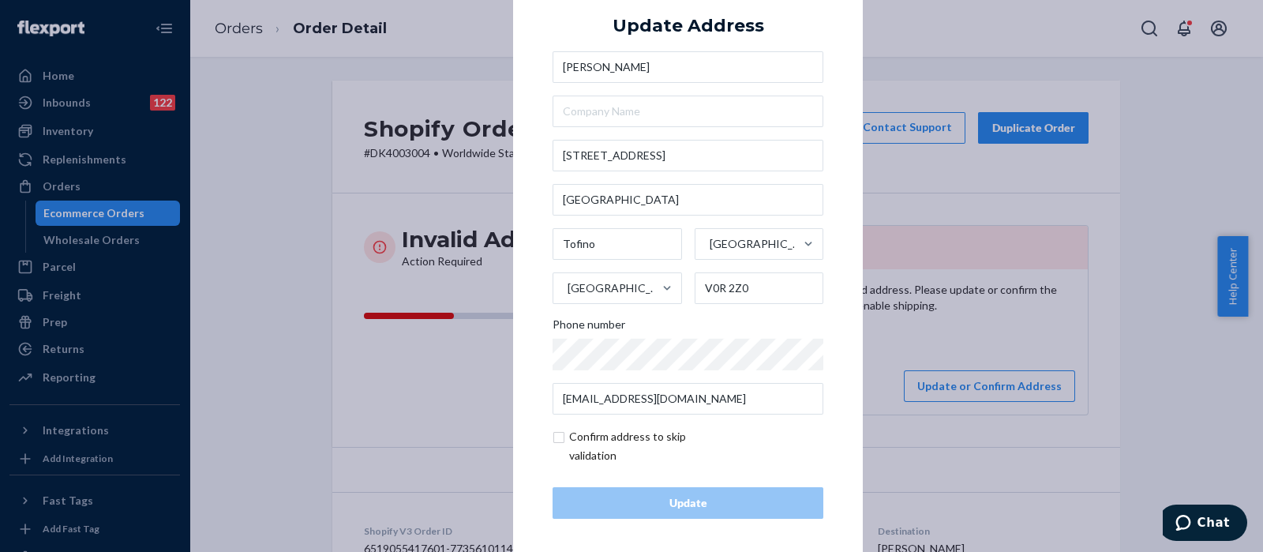
scroll to position [22, 0]
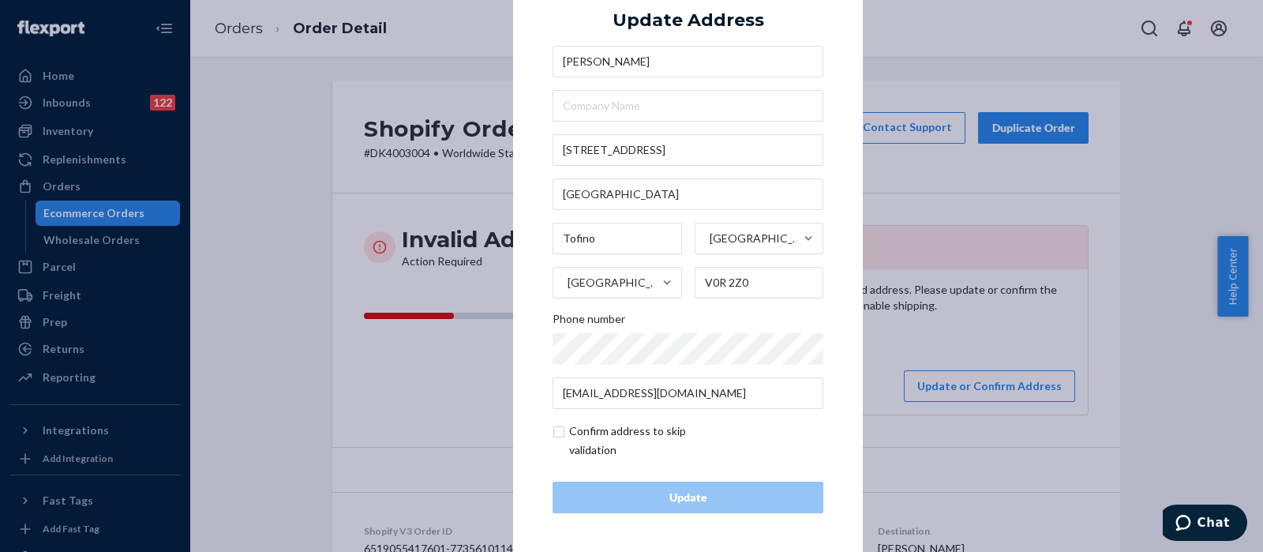
click at [542, 432] on div "× Update Address Tiffany Poitras 1850 Pacific Rim Hwy Long Beach Golf Course To…" at bounding box center [688, 253] width 350 height 597
click at [553, 432] on input "checkbox" at bounding box center [644, 441] width 183 height 38
checkbox input "true"
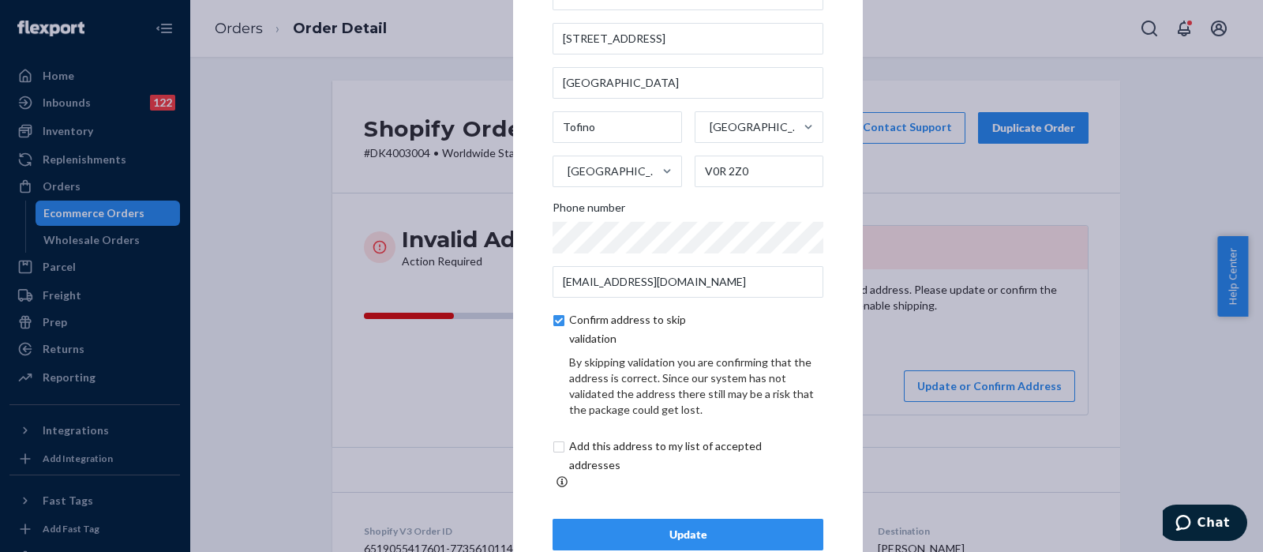
scroll to position [88, 0]
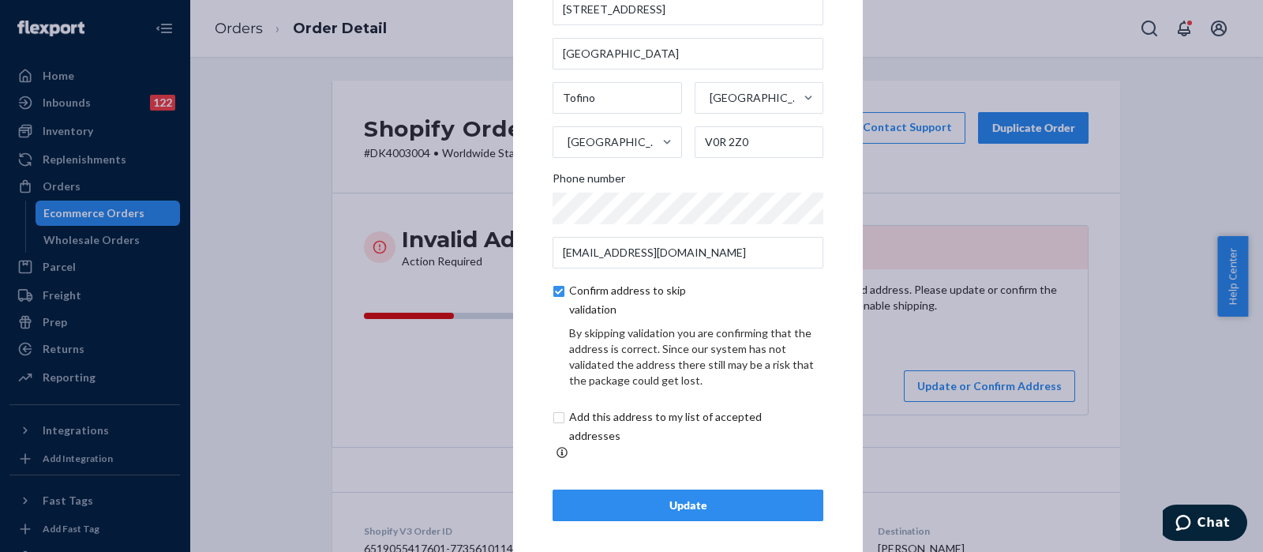
click at [654, 497] on div "Update" at bounding box center [688, 505] width 244 height 16
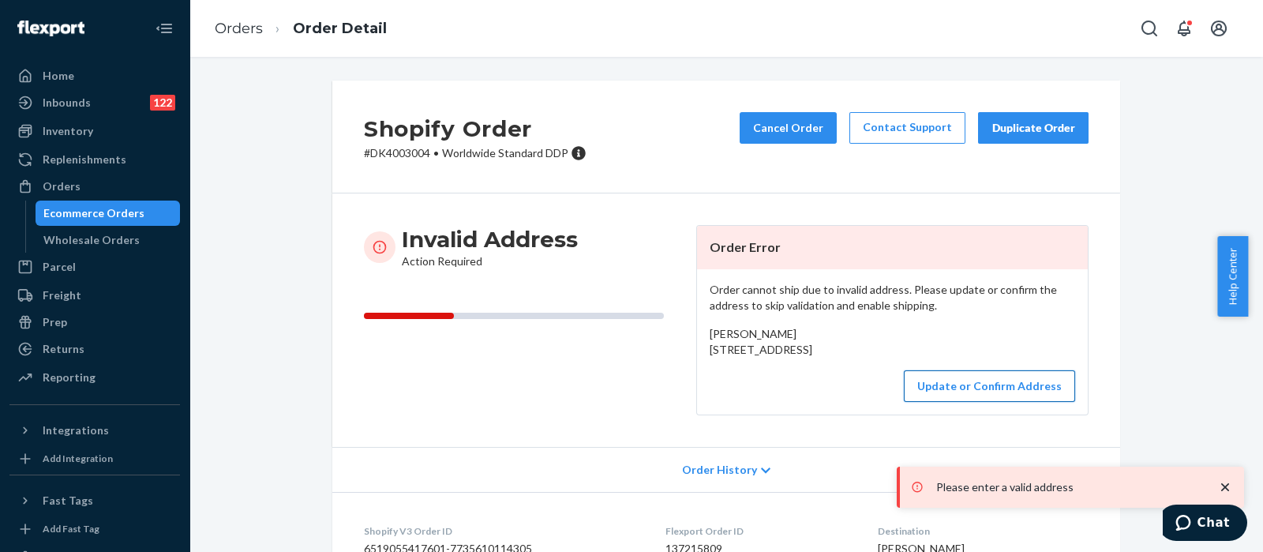
click at [1018, 402] on button "Update or Confirm Address" at bounding box center [989, 386] width 171 height 32
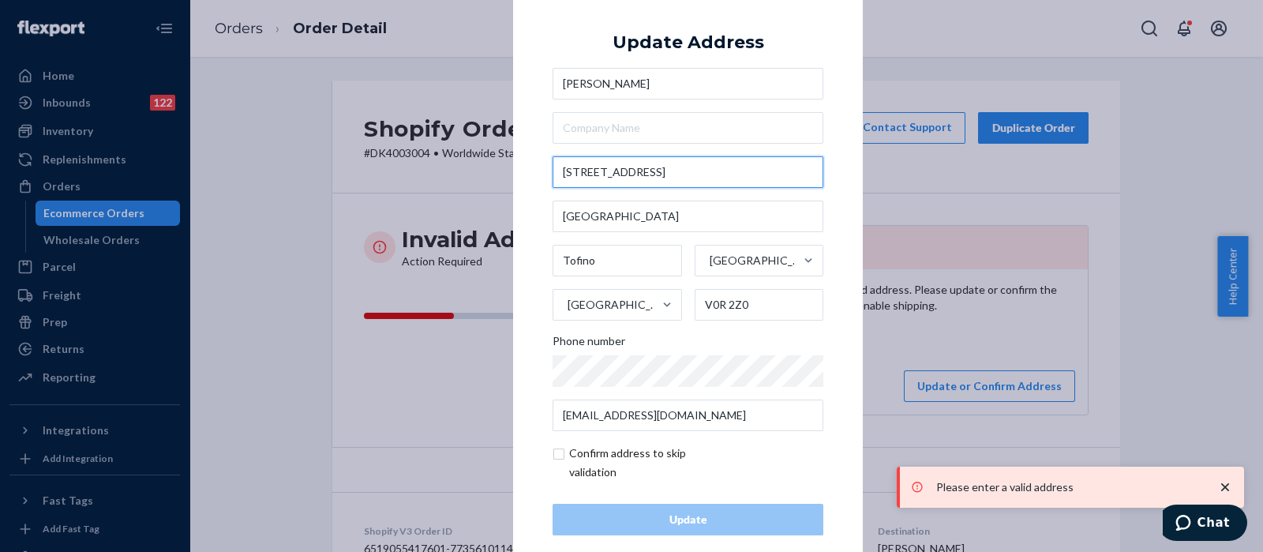
click at [722, 175] on input "1850 Pacific Rim Hwy" at bounding box center [688, 172] width 271 height 32
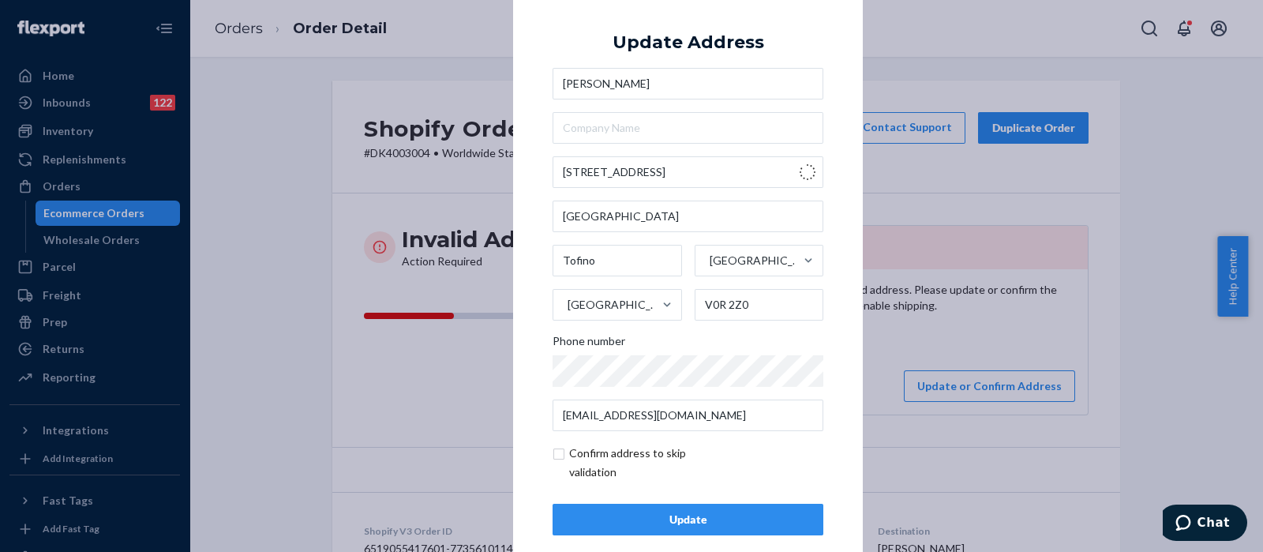
type input "1850 Pacific Rim Hwy"
type input "V0R 3A0"
click at [554, 452] on input "checkbox" at bounding box center [644, 463] width 183 height 38
checkbox input "true"
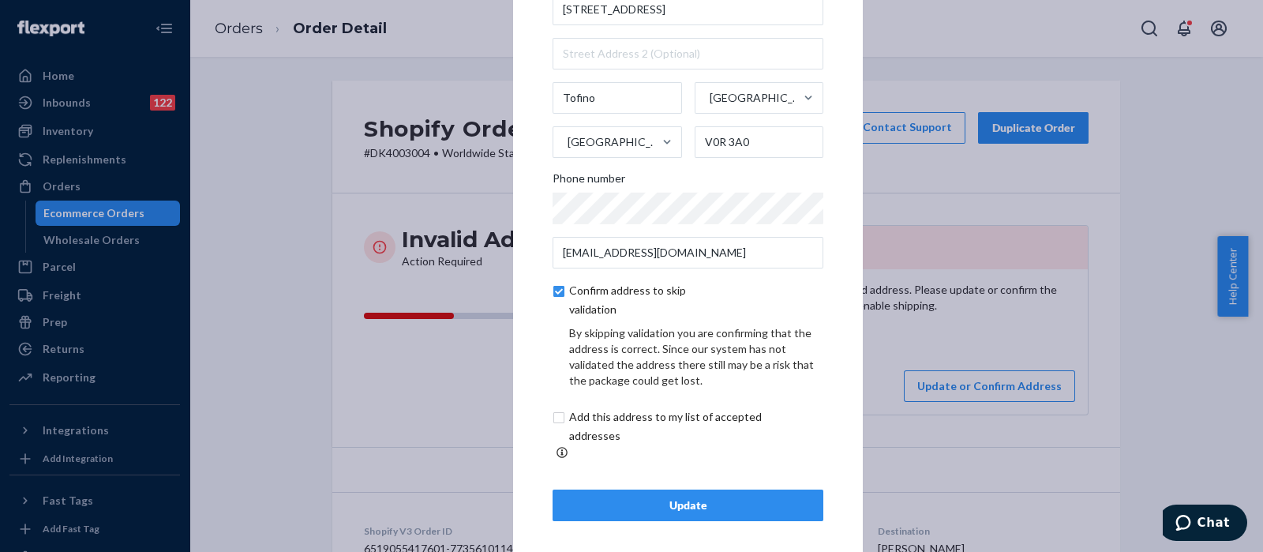
click at [662, 497] on div "Update" at bounding box center [688, 505] width 244 height 16
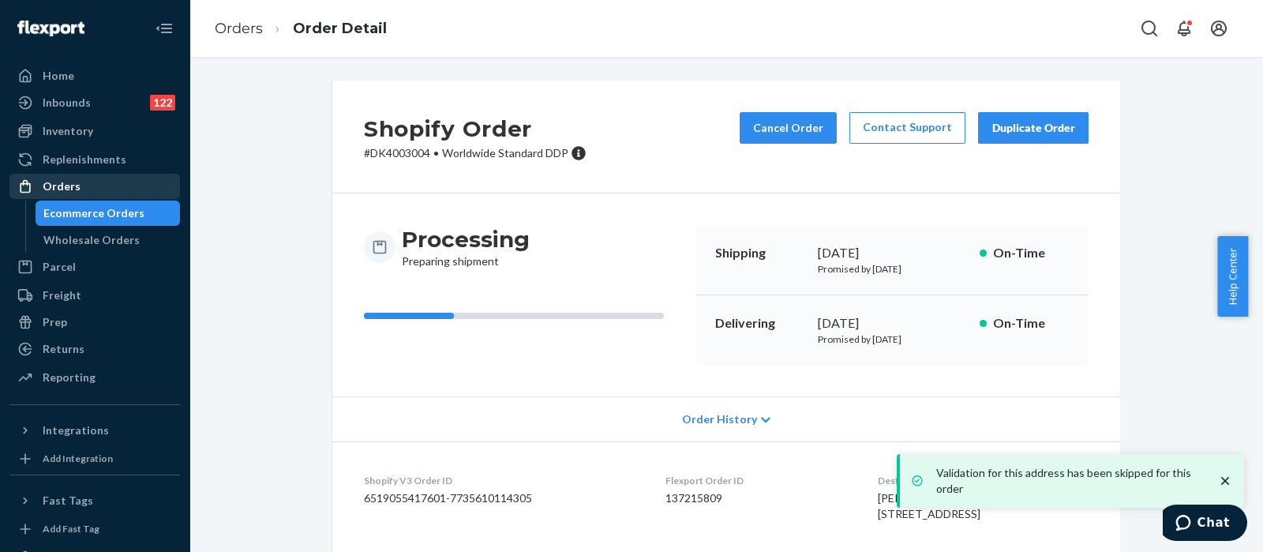
click at [86, 186] on div "Orders" at bounding box center [94, 186] width 167 height 22
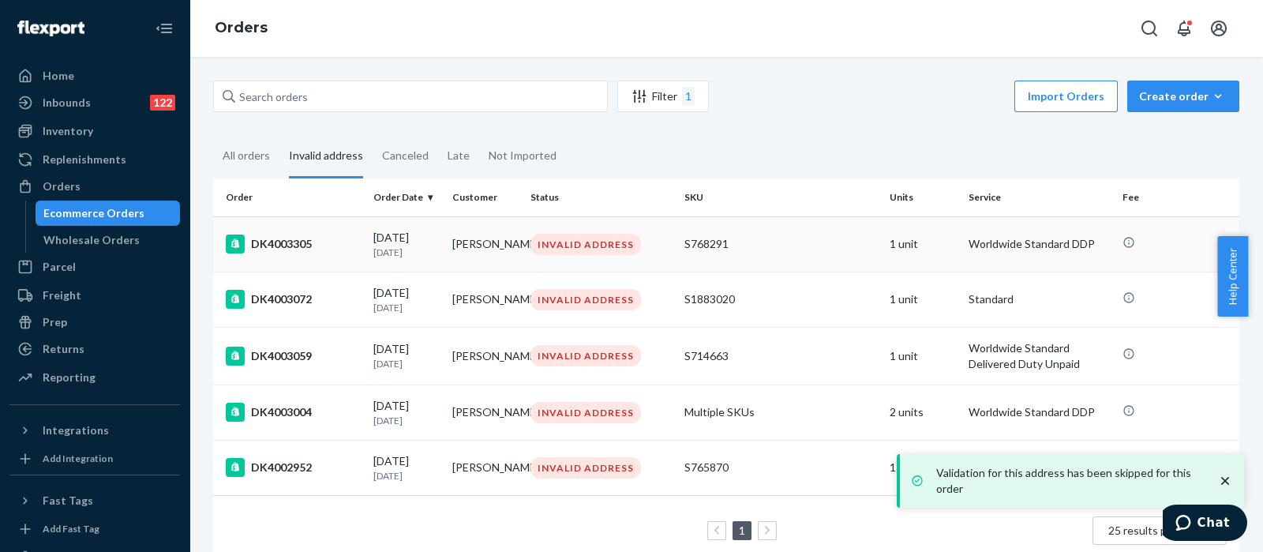
click at [764, 258] on td "S768291" at bounding box center [780, 243] width 205 height 55
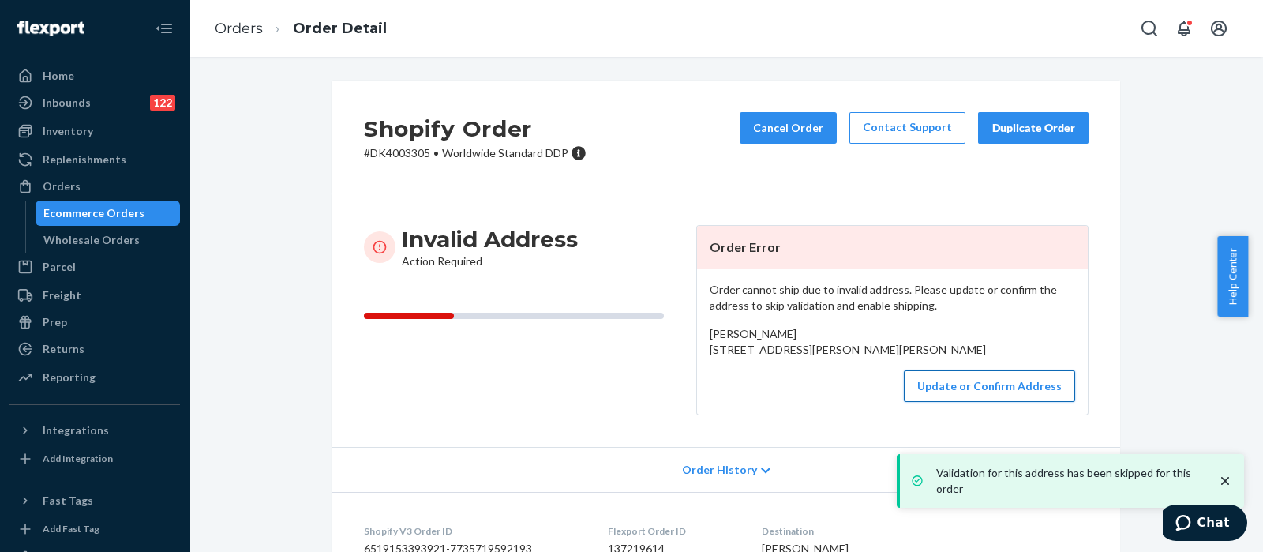
click at [977, 402] on button "Update or Confirm Address" at bounding box center [989, 386] width 171 height 32
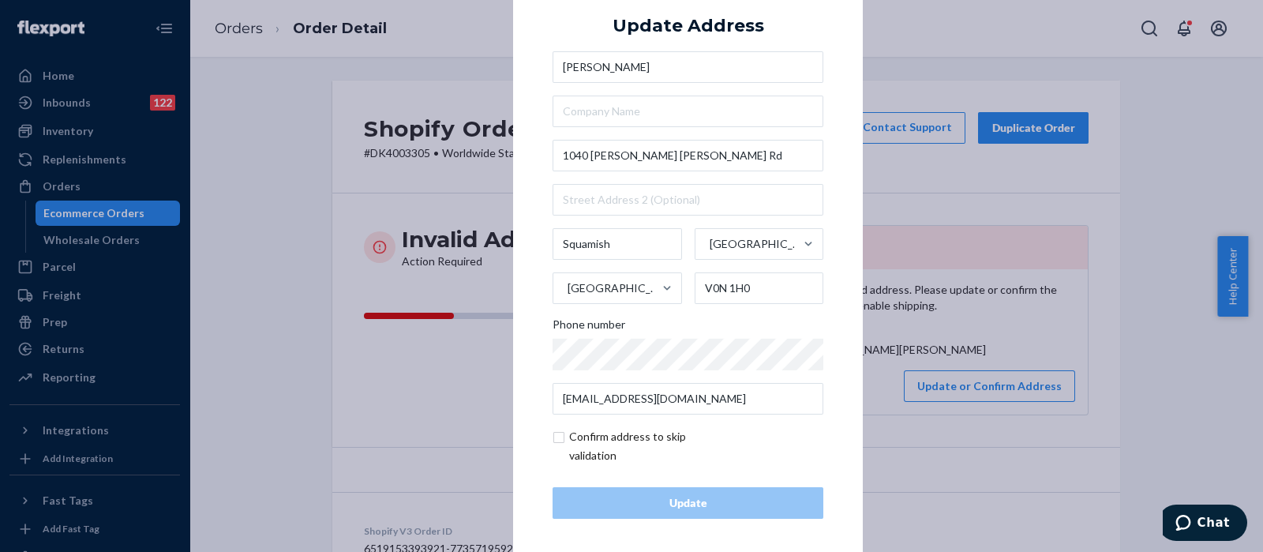
scroll to position [22, 0]
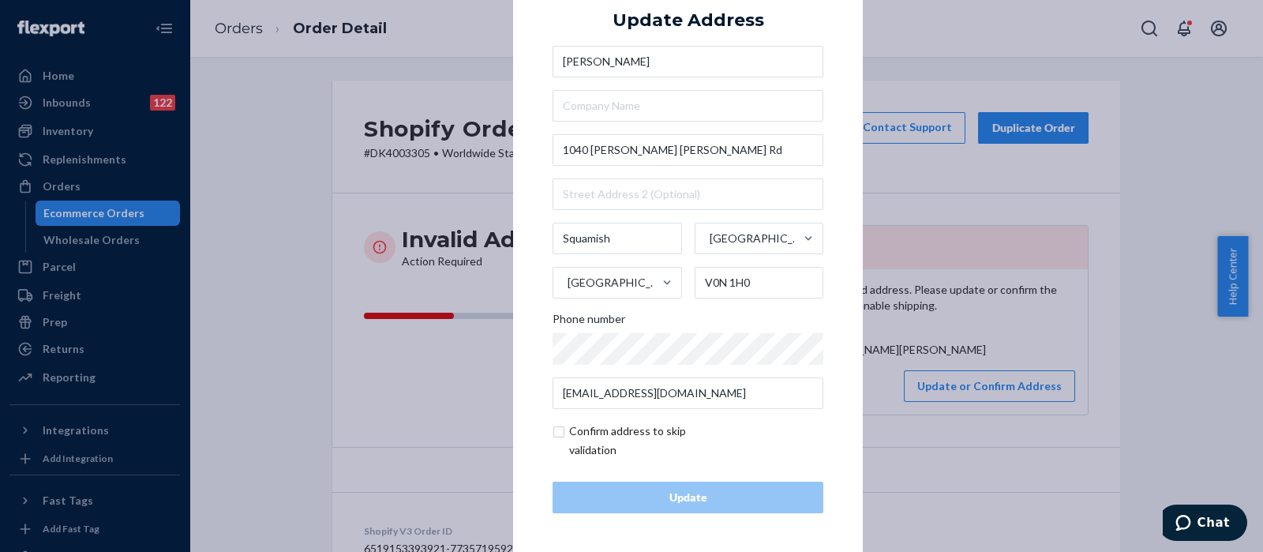
click at [556, 435] on input "checkbox" at bounding box center [644, 441] width 183 height 38
checkbox input "true"
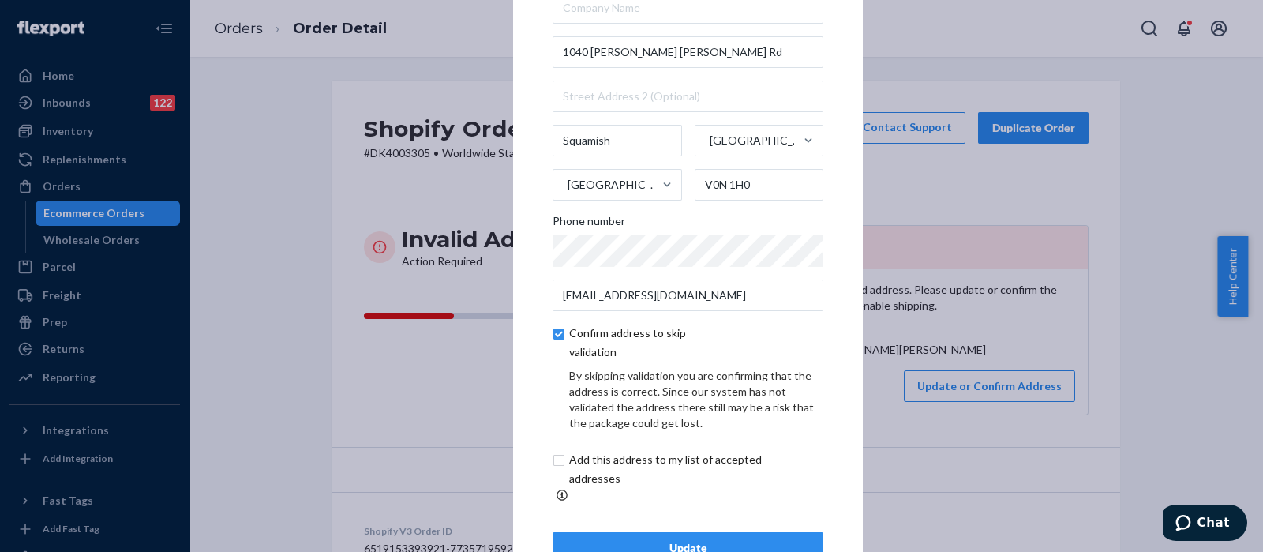
scroll to position [88, 0]
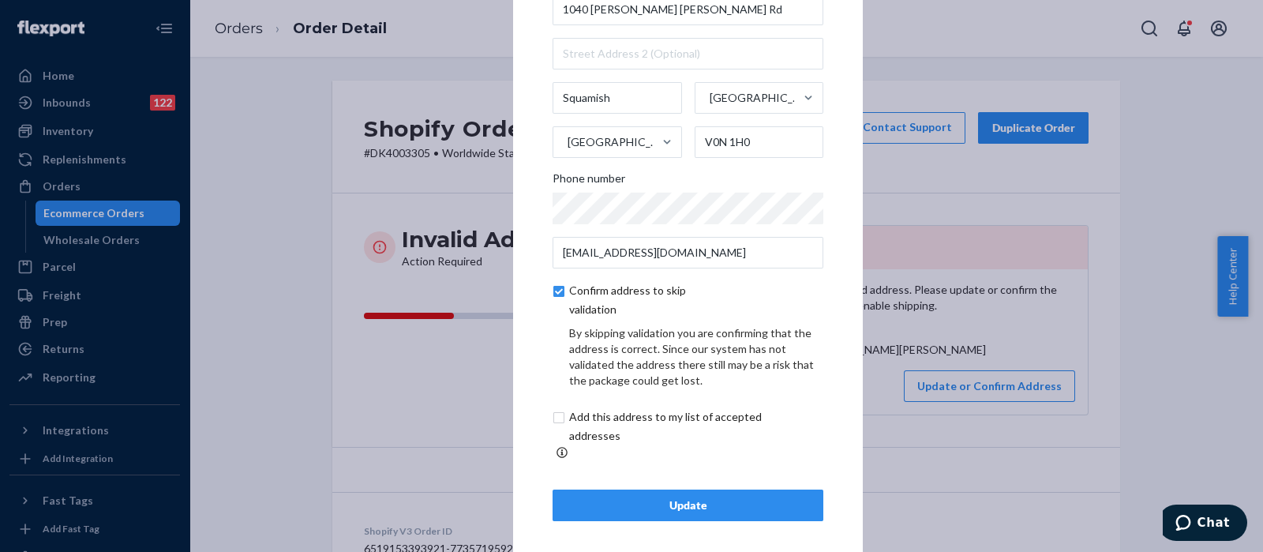
click at [647, 489] on button "Update" at bounding box center [688, 505] width 271 height 32
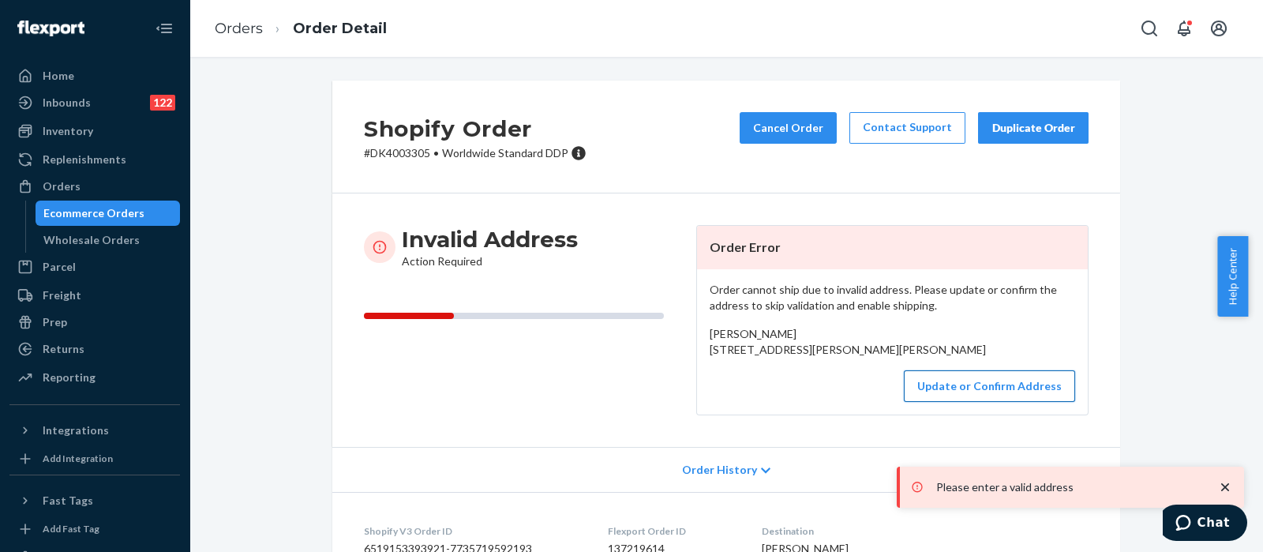
click at [985, 402] on button "Update or Confirm Address" at bounding box center [989, 386] width 171 height 32
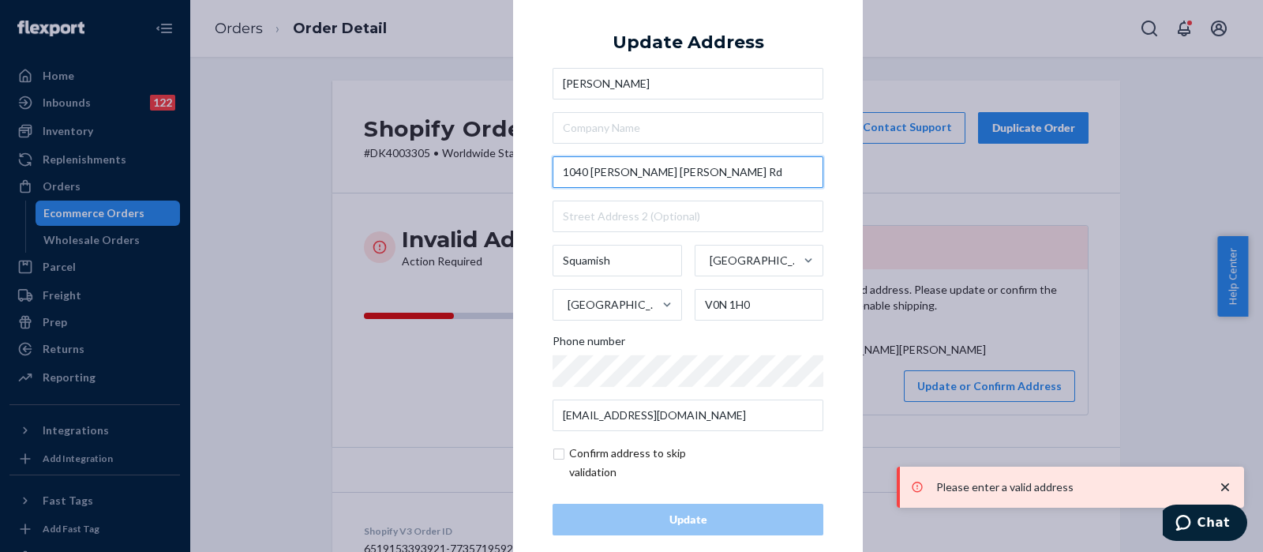
click at [733, 174] on input "1040 Jimmy Jimmy Rd" at bounding box center [688, 172] width 271 height 32
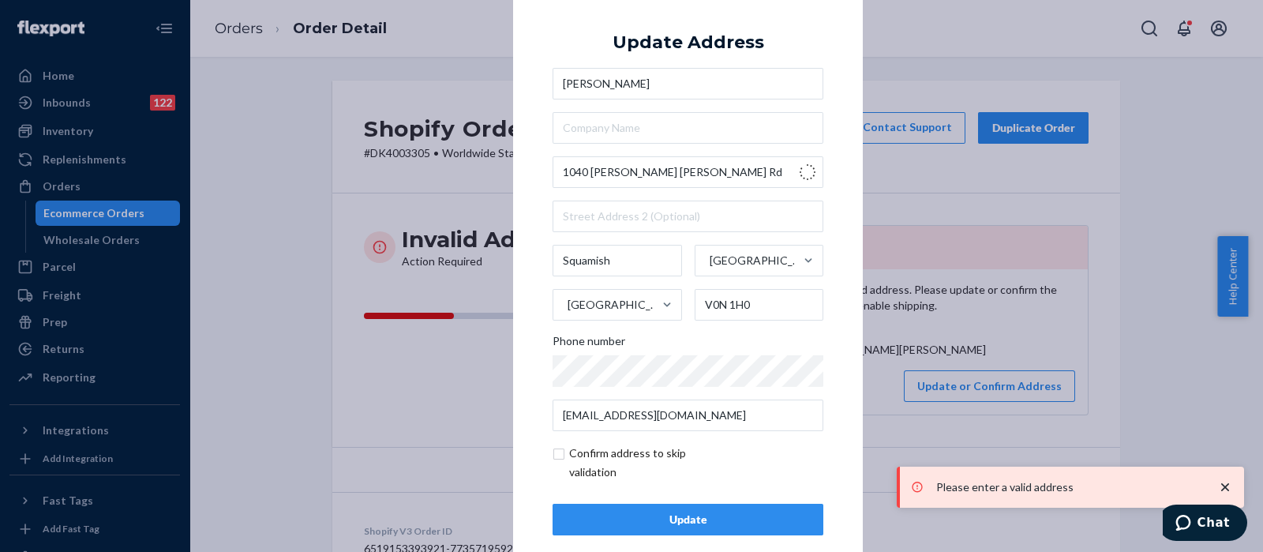
type input "1040 Jimmy Jimmy Rd"
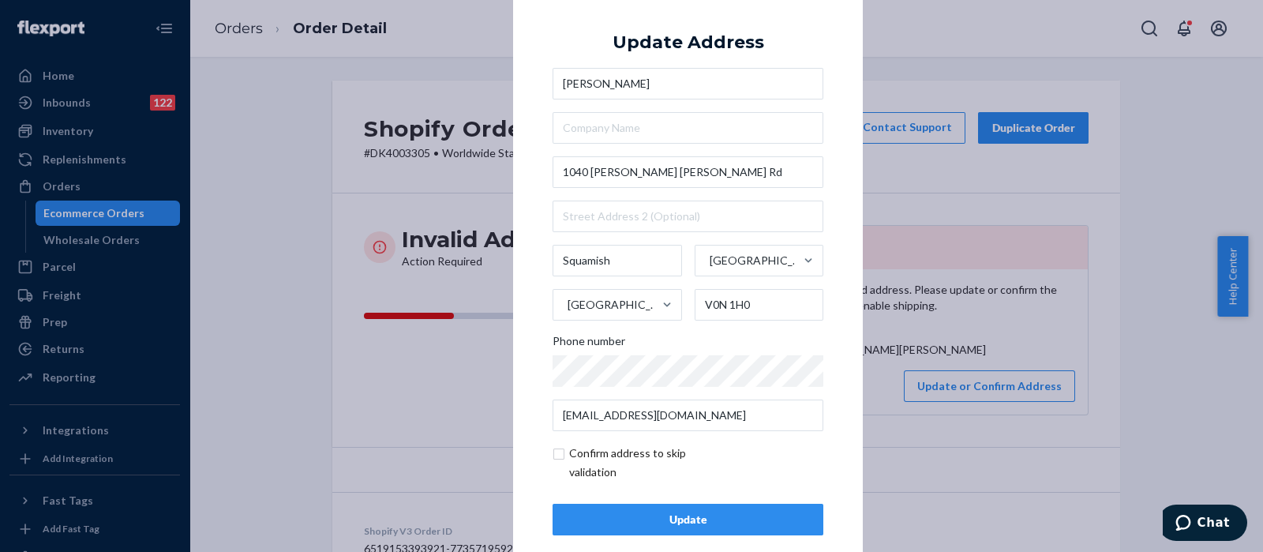
click at [553, 453] on input "checkbox" at bounding box center [644, 463] width 183 height 38
checkbox input "true"
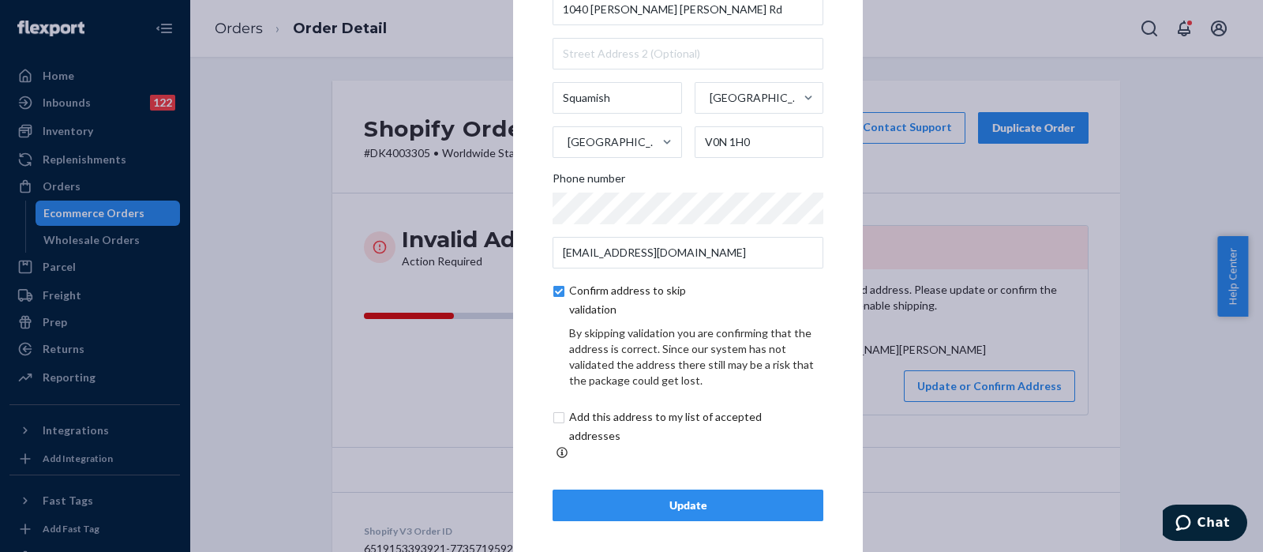
click at [684, 500] on div "Update" at bounding box center [688, 505] width 244 height 16
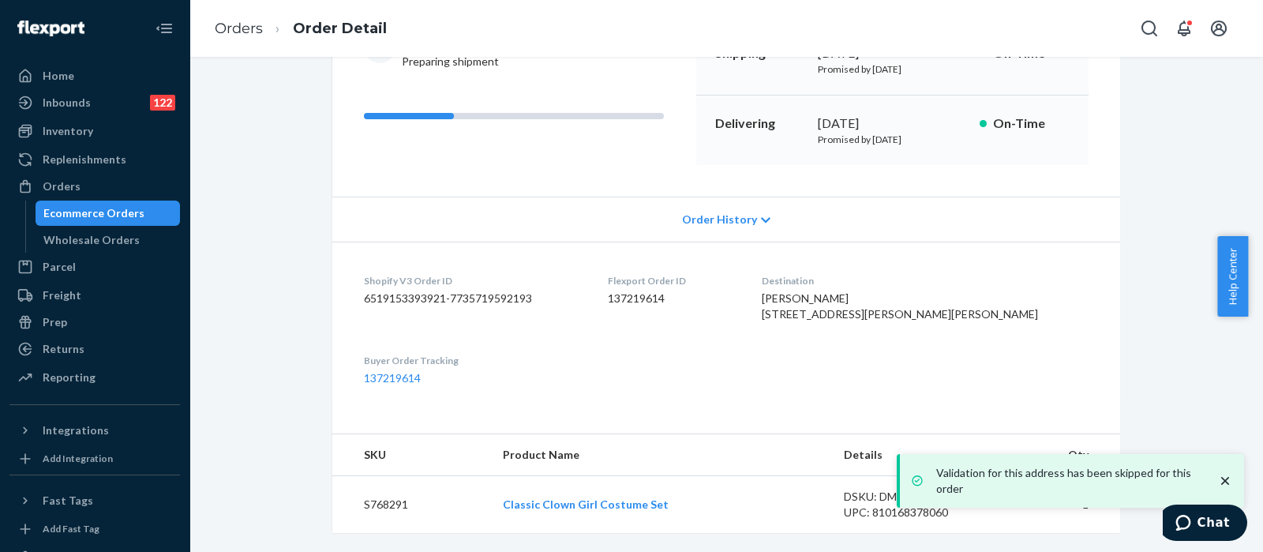
scroll to position [230, 0]
click at [103, 185] on div "Orders" at bounding box center [94, 186] width 167 height 22
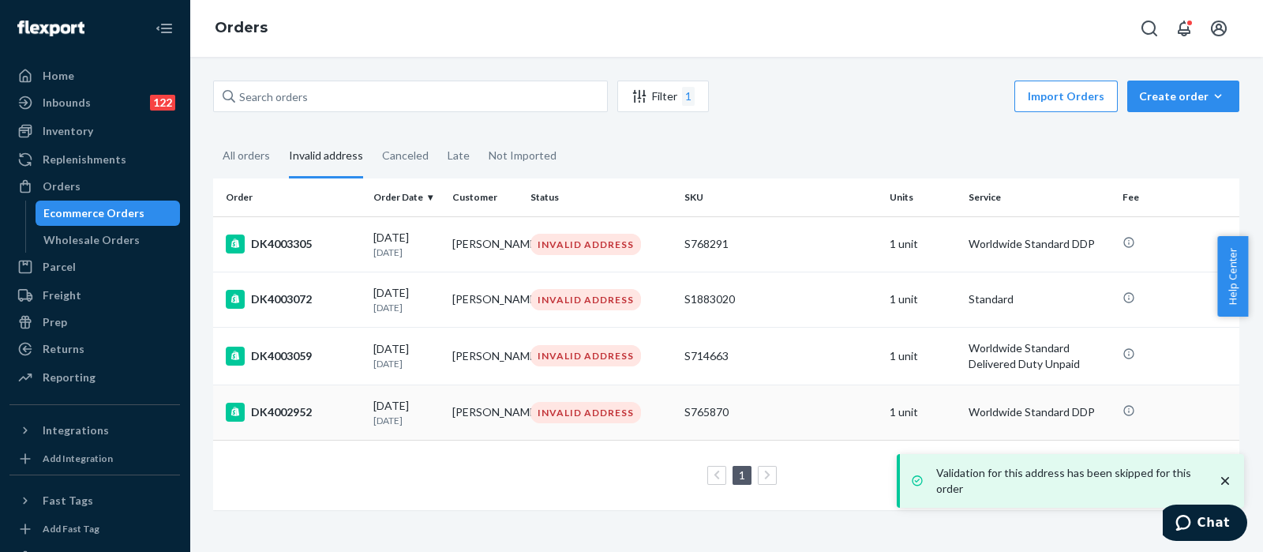
click at [750, 420] on div "S765870" at bounding box center [780, 412] width 193 height 16
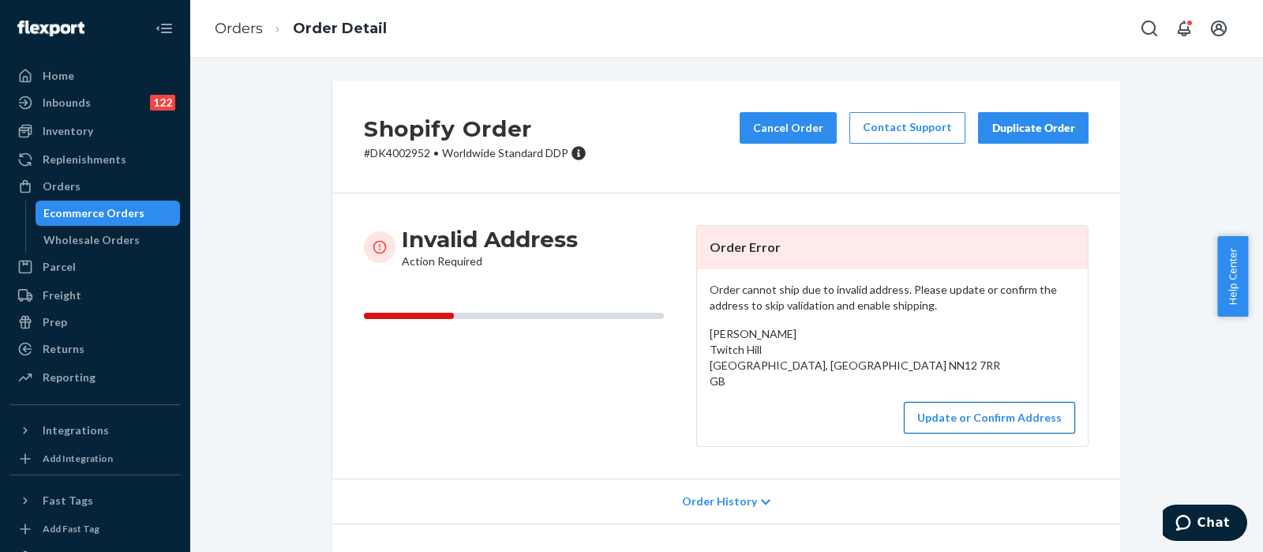
click at [1018, 414] on button "Update or Confirm Address" at bounding box center [989, 418] width 171 height 32
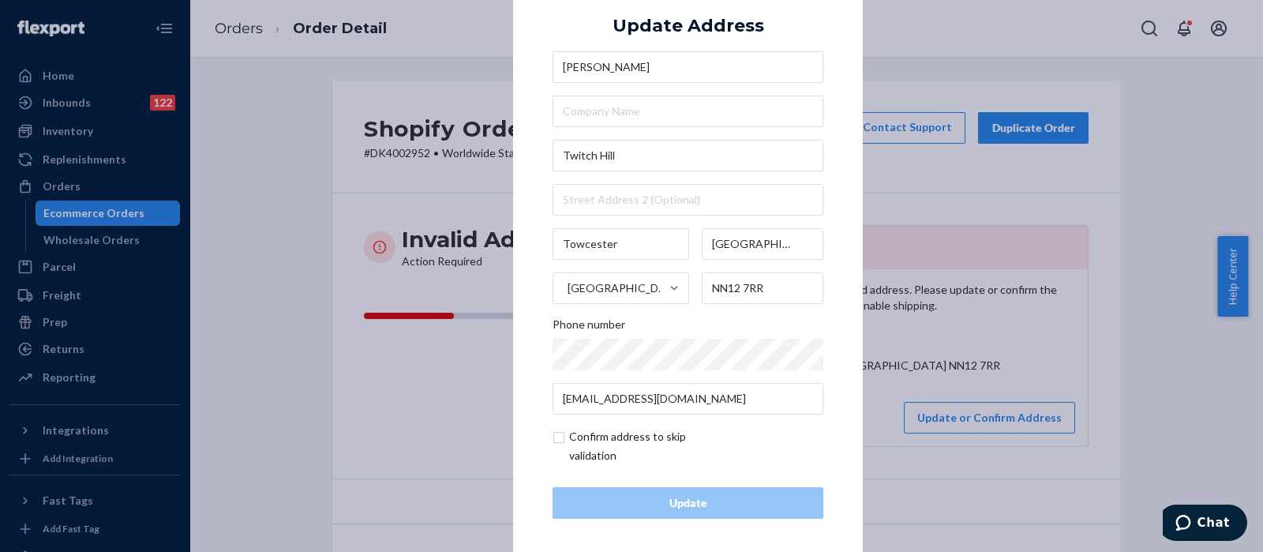
scroll to position [22, 0]
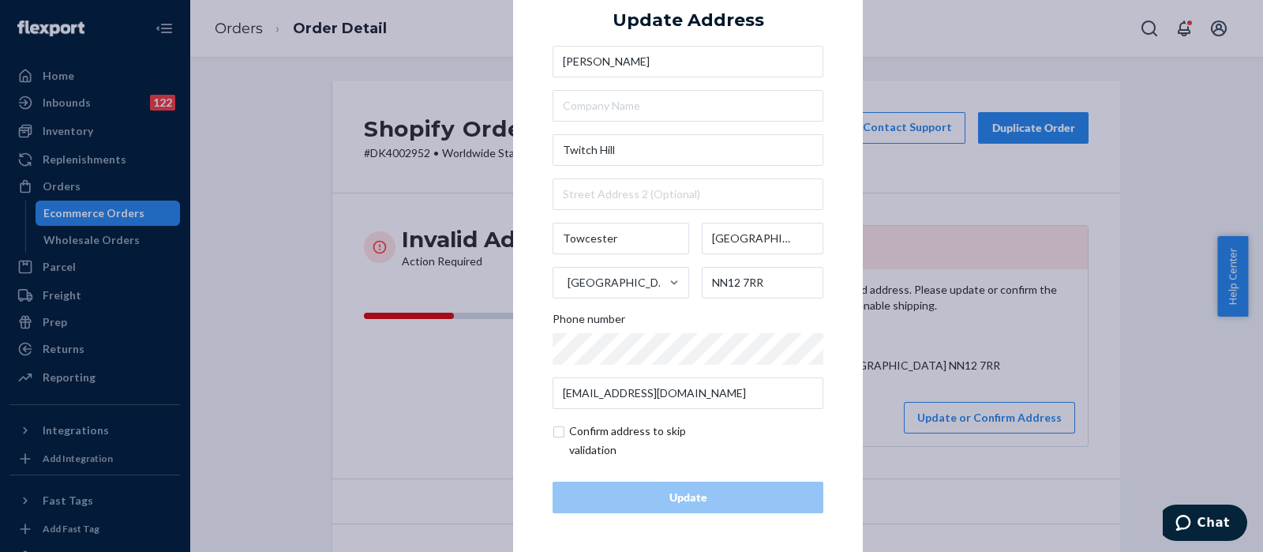
click at [557, 428] on input "checkbox" at bounding box center [644, 441] width 183 height 38
checkbox input "true"
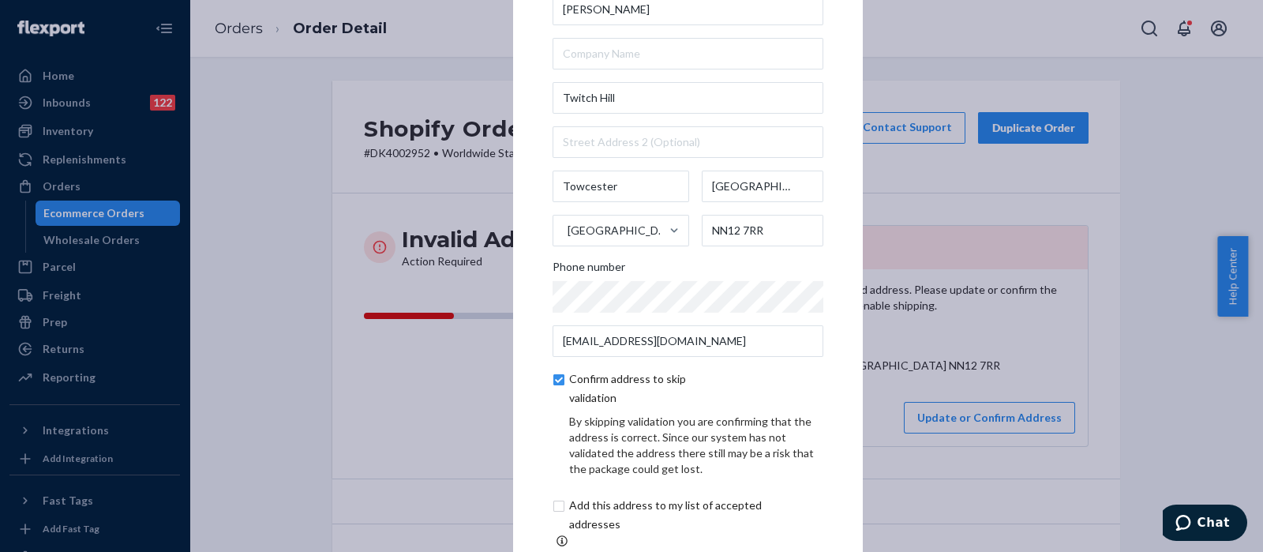
scroll to position [88, 0]
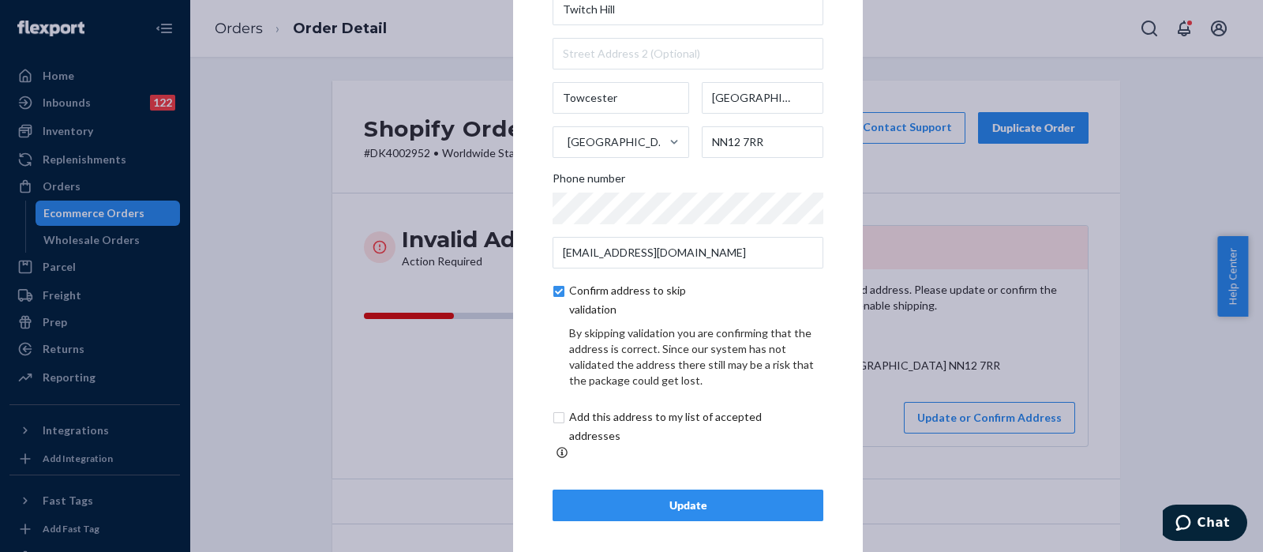
click at [637, 497] on div "Update" at bounding box center [688, 505] width 244 height 16
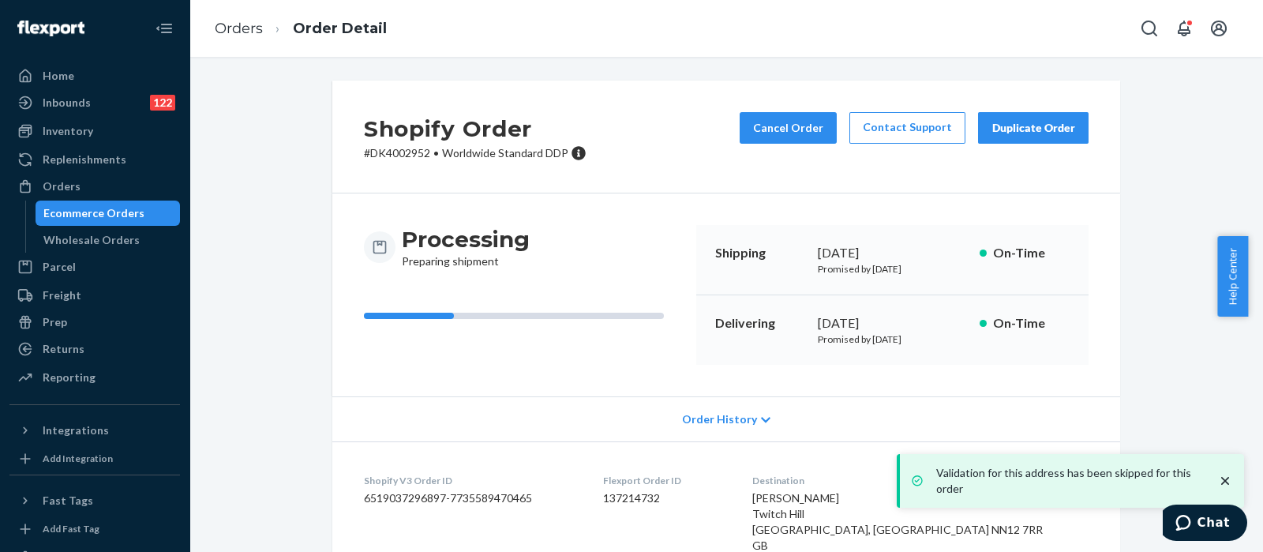
scroll to position [230, 0]
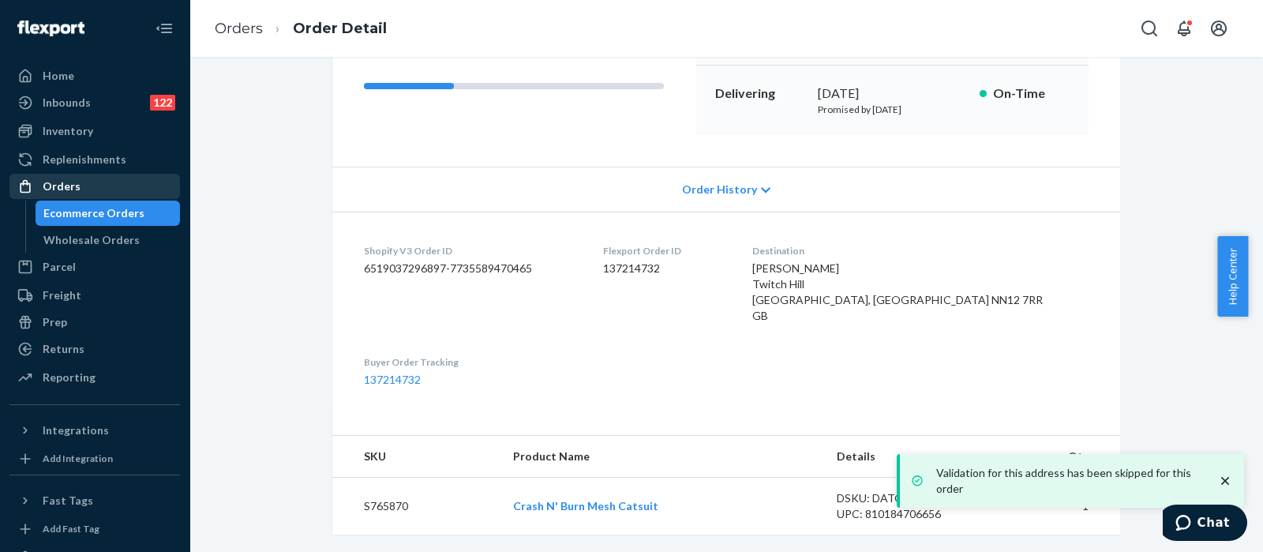
click at [82, 195] on div "Orders" at bounding box center [94, 186] width 167 height 22
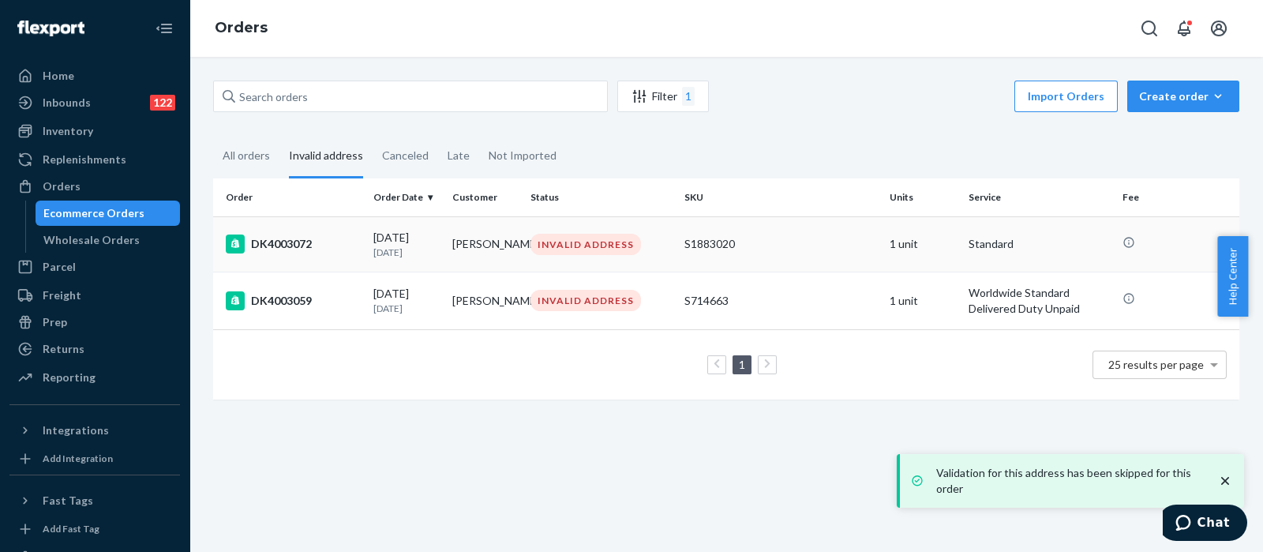
click at [766, 245] on div "S1883020" at bounding box center [780, 244] width 193 height 16
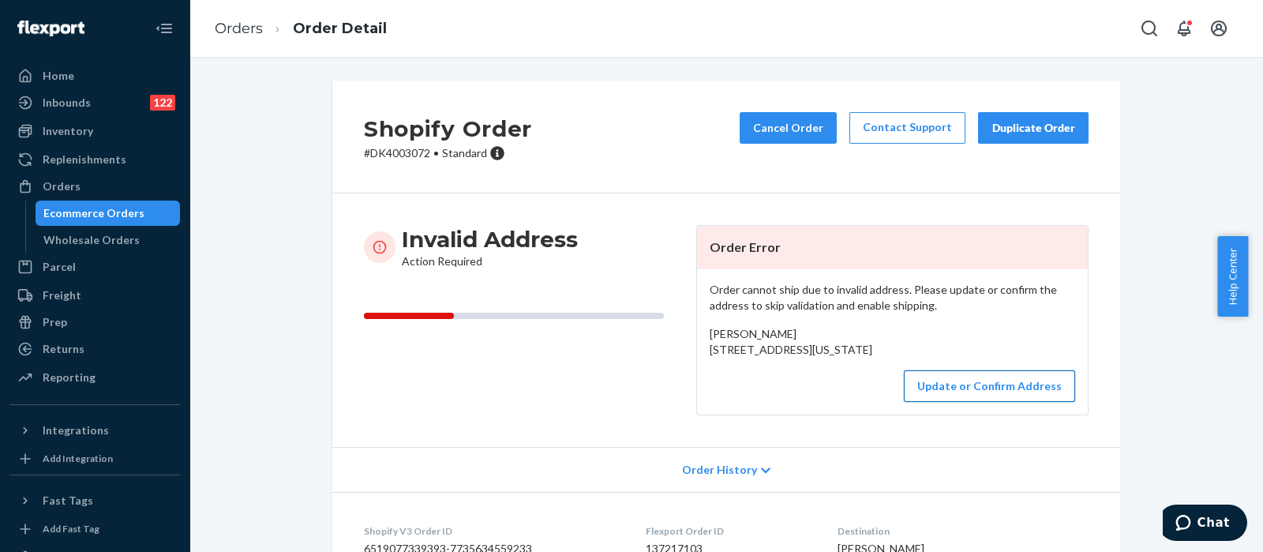
click at [980, 402] on button "Update or Confirm Address" at bounding box center [989, 386] width 171 height 32
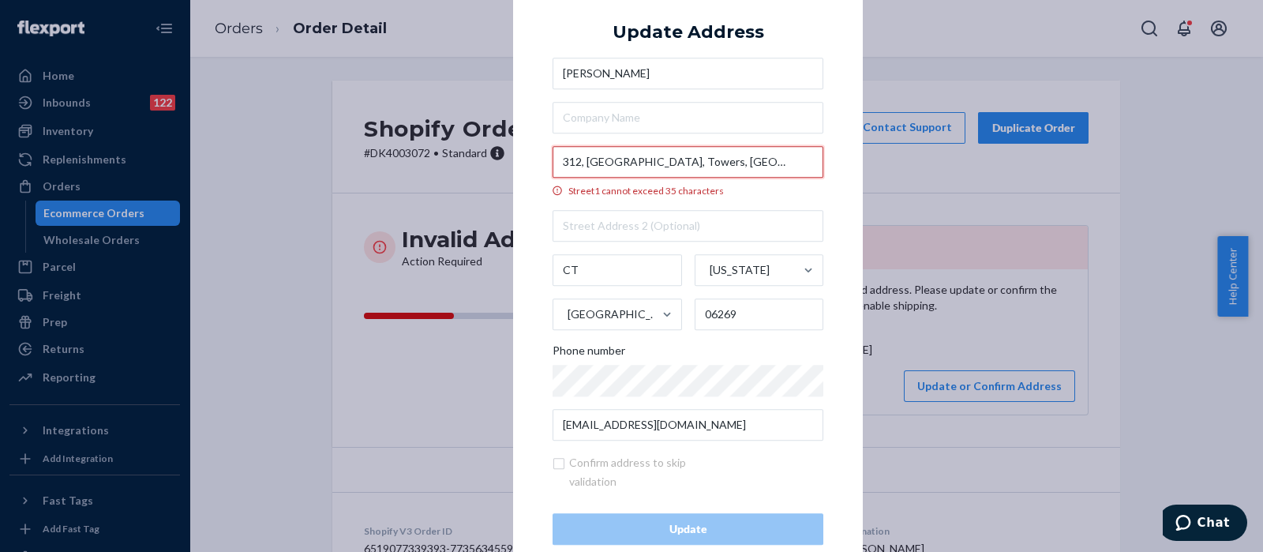
drag, startPoint x: 785, startPoint y: 161, endPoint x: 732, endPoint y: 167, distance: 53.3
click at [732, 167] on input "312, Clot hall, Towers, UConn, Storrs, 06269" at bounding box center [688, 162] width 271 height 32
drag, startPoint x: 753, startPoint y: 167, endPoint x: 664, endPoint y: 167, distance: 89.2
click at [664, 167] on input "312, Clot hall, Towers, UConn, Storrs" at bounding box center [688, 162] width 271 height 32
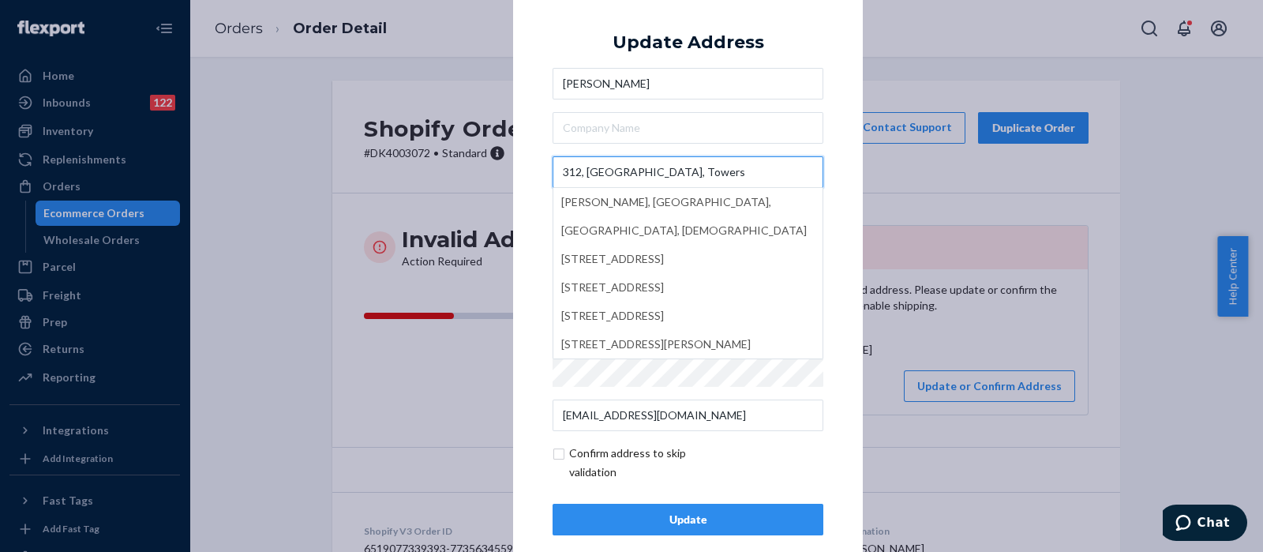
type input "312, Clot hall, Towers"
click at [824, 96] on div "× Update Address Zixuan Zhao 312, Clot hall, Towers Keller Hall, Towers Residen…" at bounding box center [688, 275] width 350 height 597
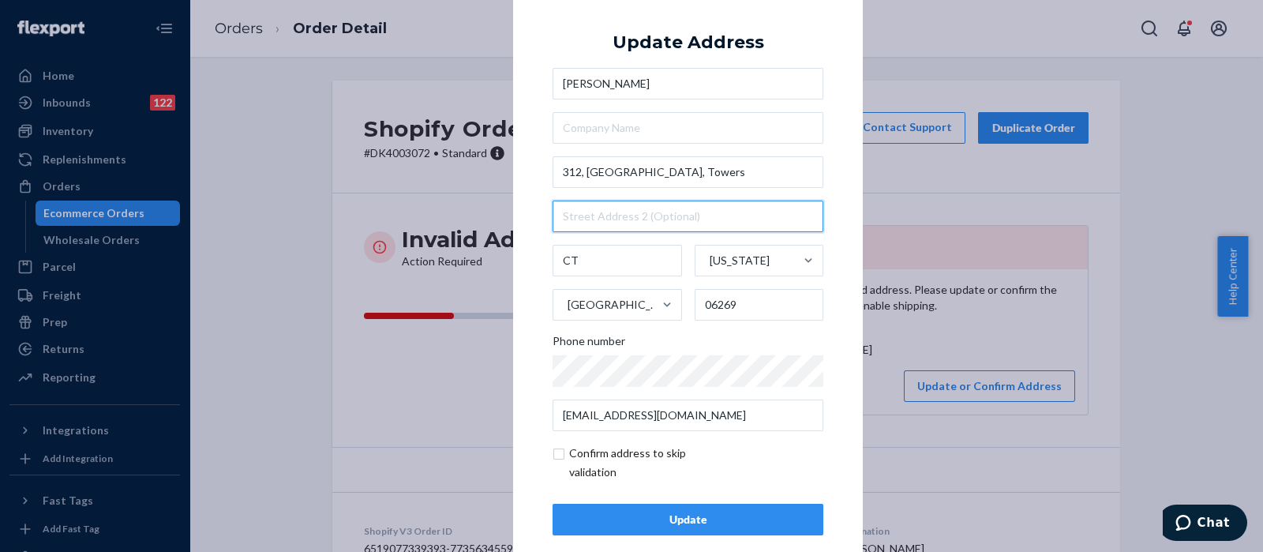
click at [659, 219] on input "text" at bounding box center [688, 217] width 271 height 32
paste input "UConn, Storrs"
type input "UConn, Storrs"
click at [557, 457] on input "checkbox" at bounding box center [644, 463] width 183 height 38
checkbox input "true"
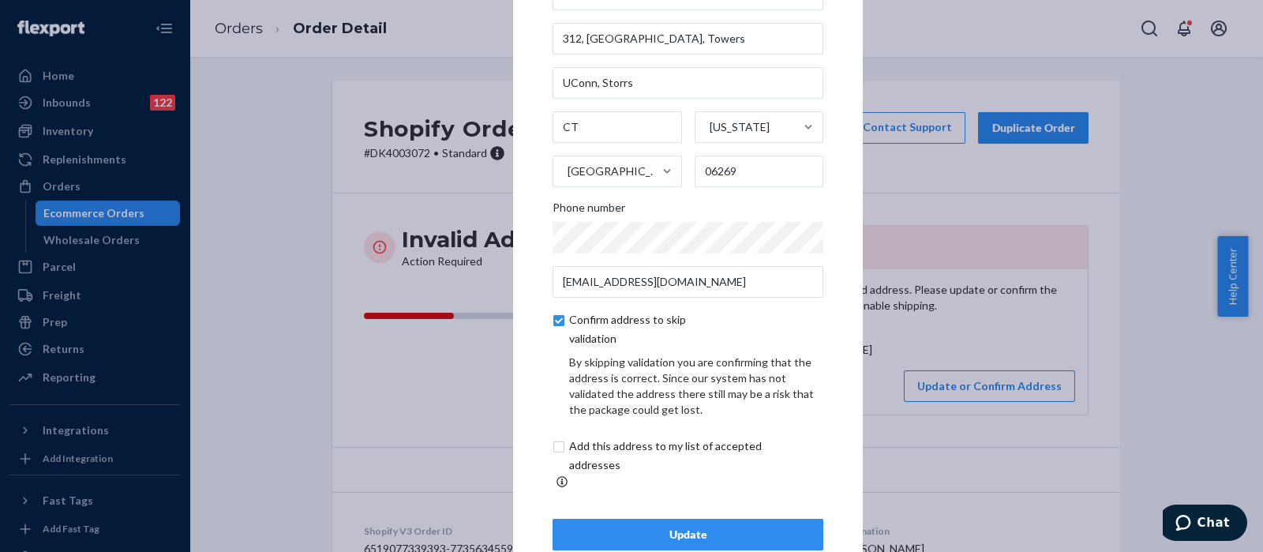
scroll to position [88, 0]
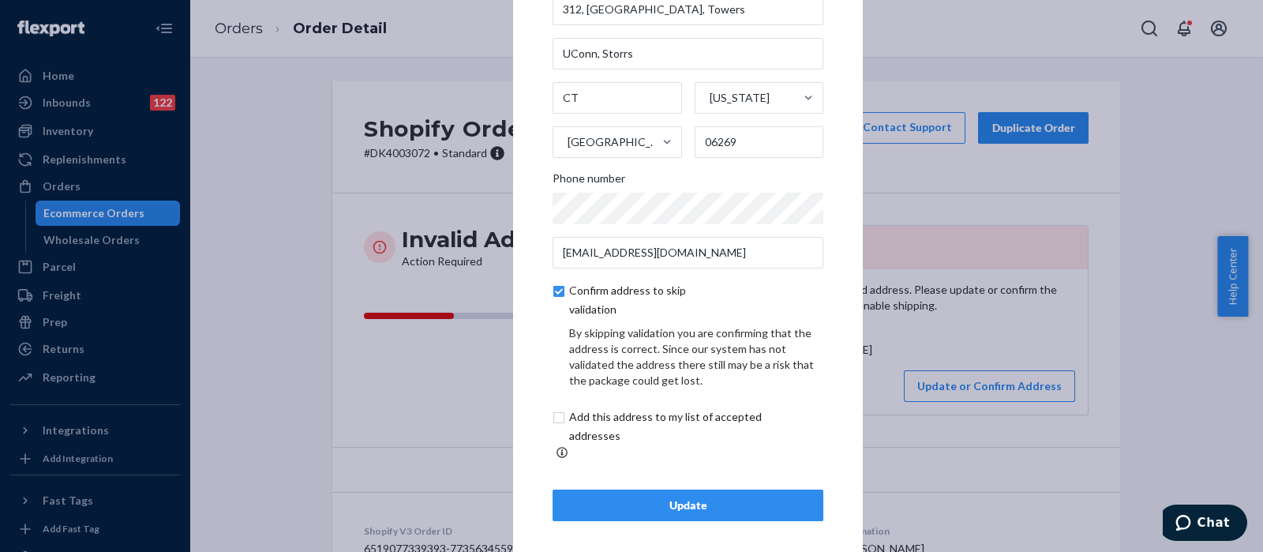
click at [622, 503] on div "Update" at bounding box center [688, 505] width 244 height 16
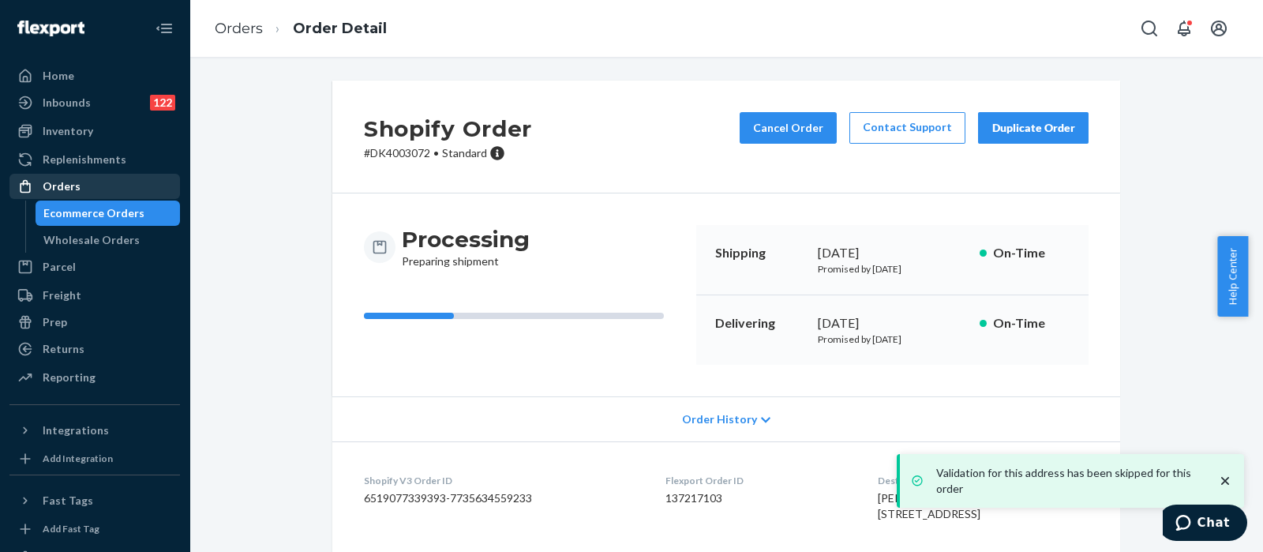
click at [77, 187] on div "Orders" at bounding box center [62, 186] width 38 height 16
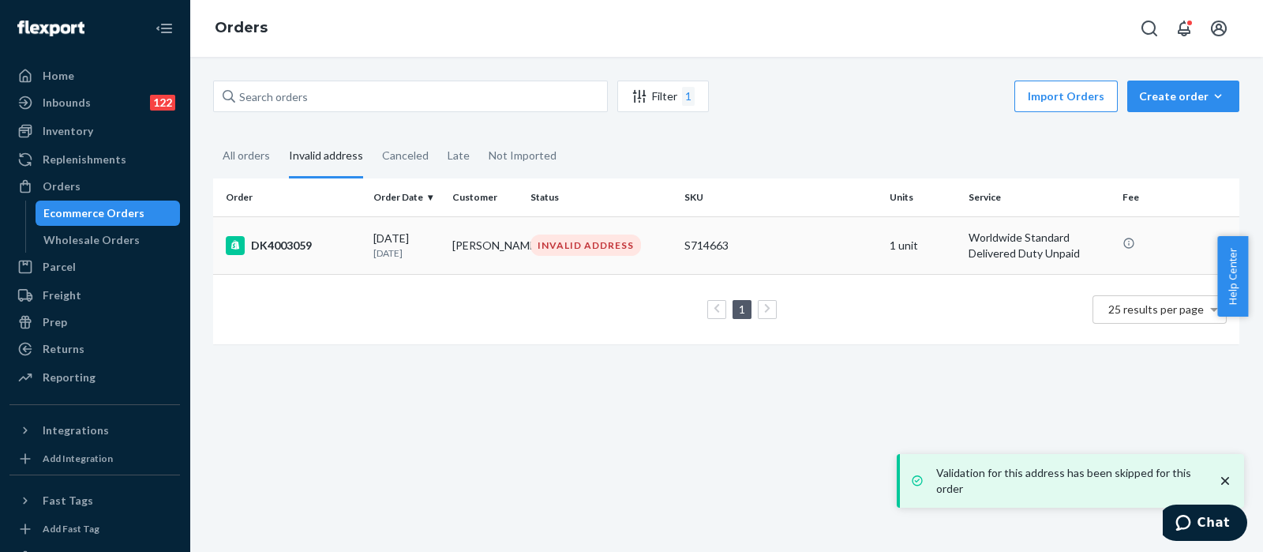
click at [789, 249] on div "S714663" at bounding box center [780, 246] width 193 height 16
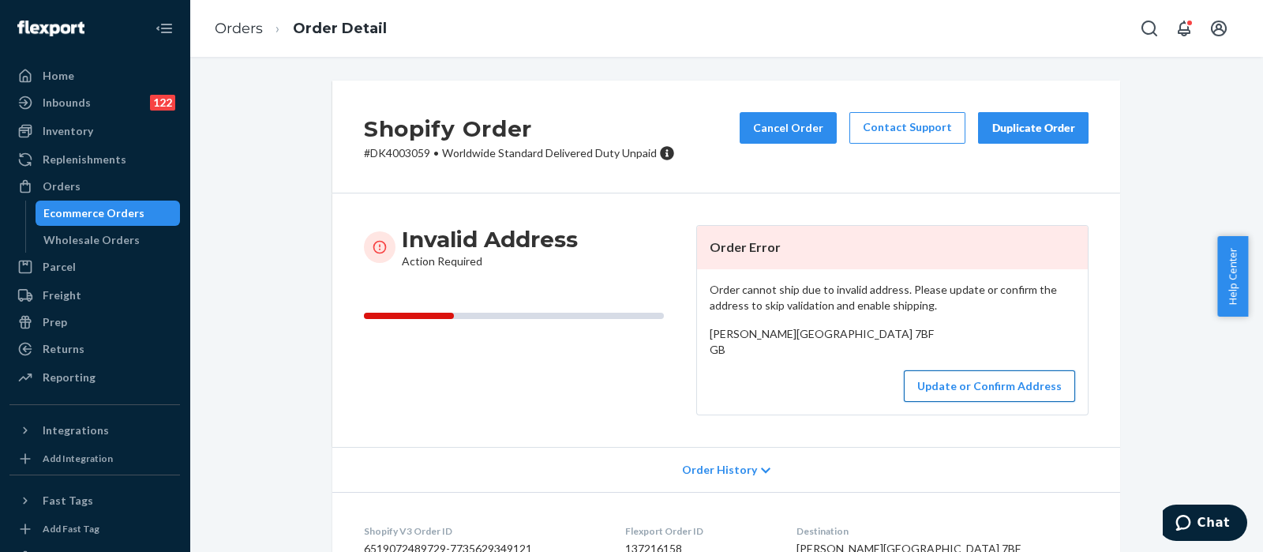
click at [1005, 402] on button "Update or Confirm Address" at bounding box center [989, 386] width 171 height 32
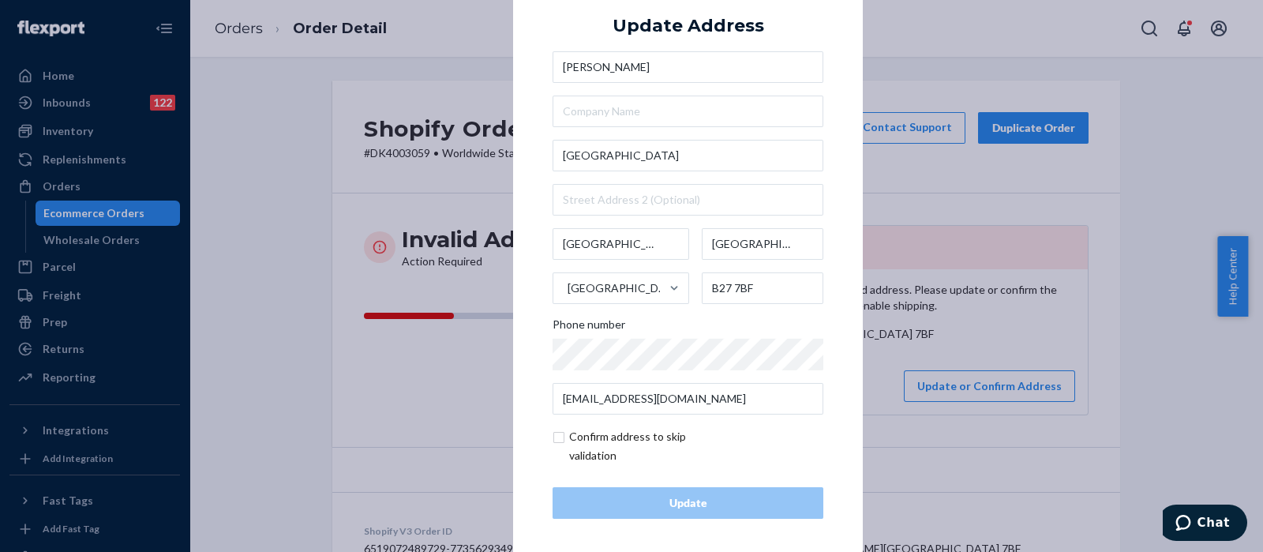
scroll to position [22, 0]
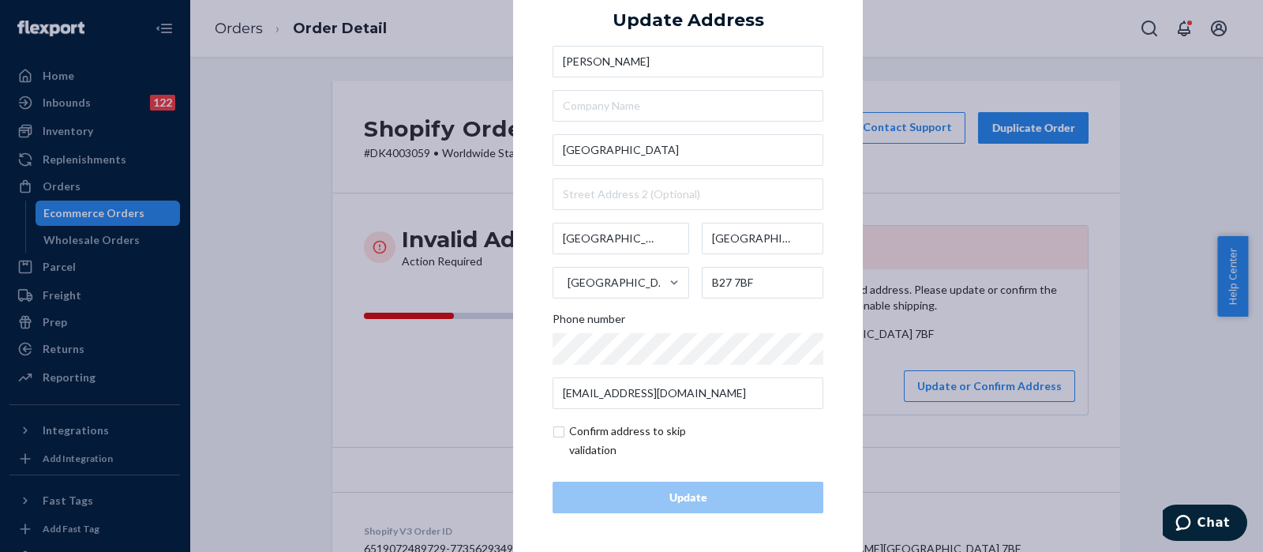
click at [555, 431] on input "checkbox" at bounding box center [644, 441] width 183 height 38
checkbox input "true"
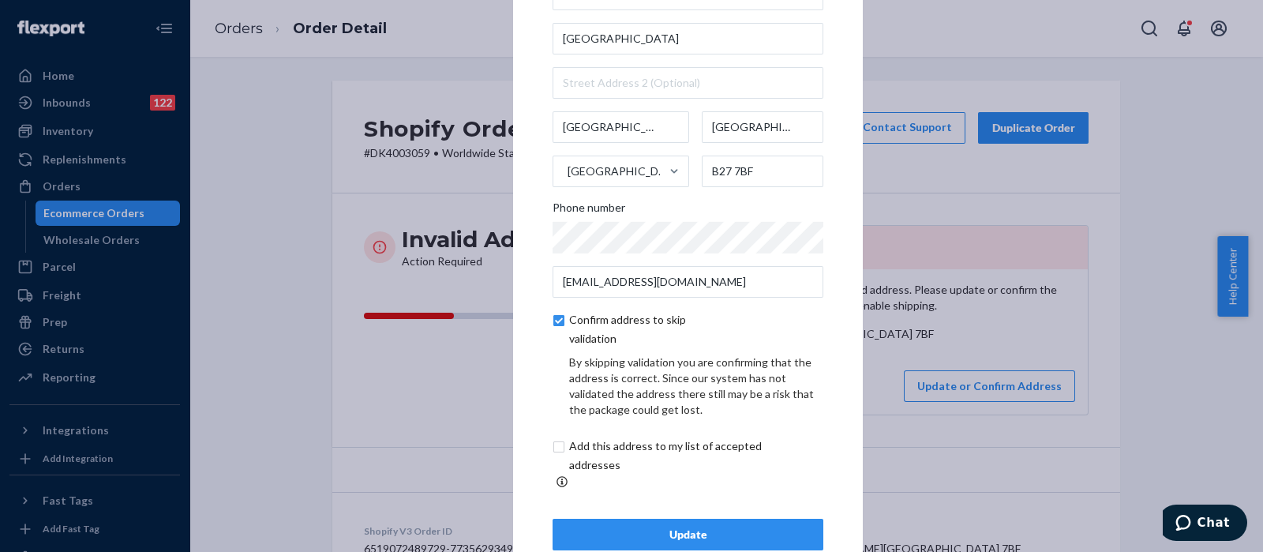
scroll to position [88, 0]
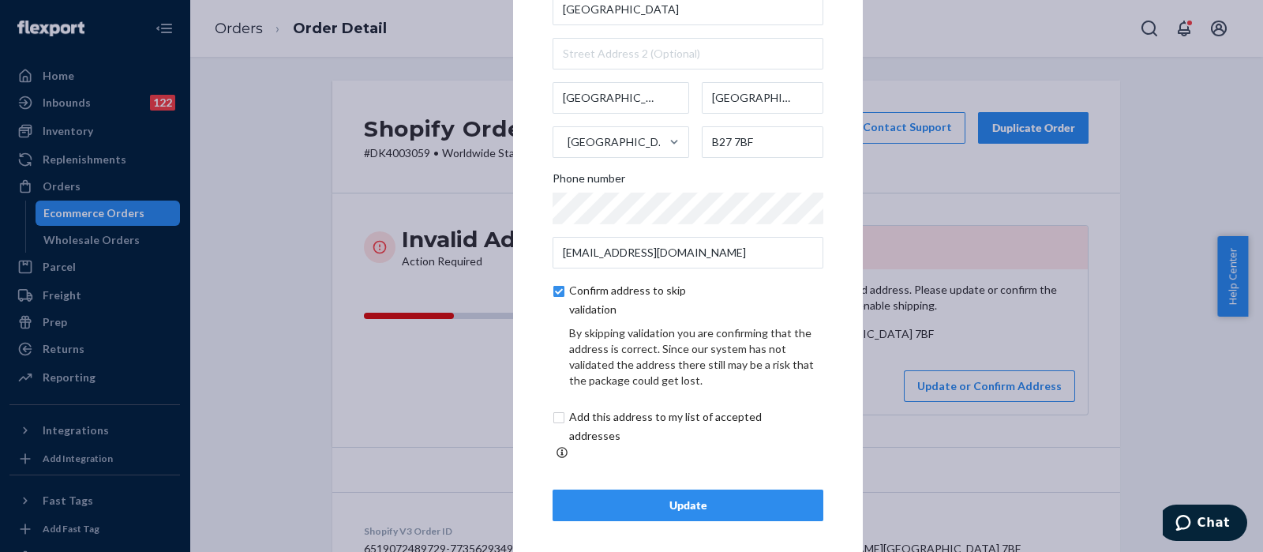
click at [626, 505] on button "Update" at bounding box center [688, 505] width 271 height 32
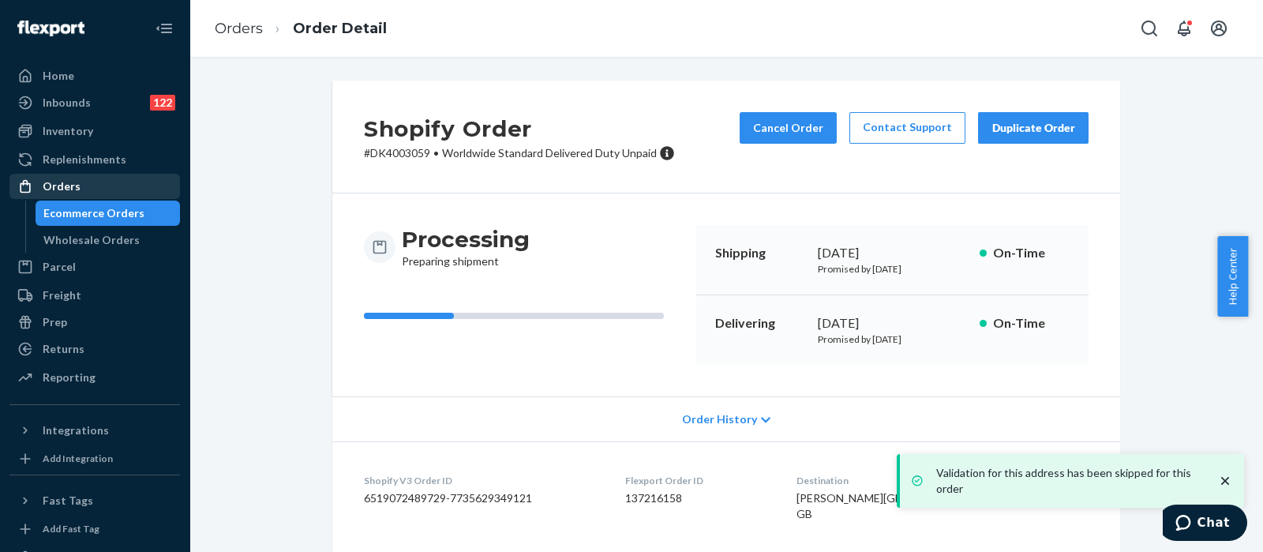
click at [105, 183] on div "Orders" at bounding box center [94, 186] width 167 height 22
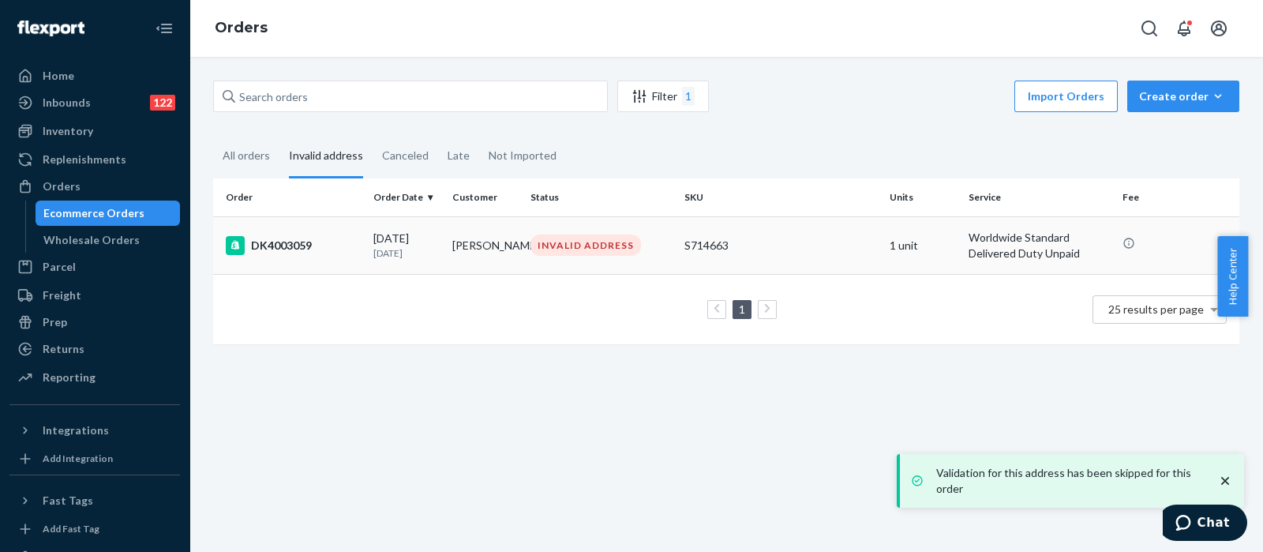
click at [773, 238] on div "S714663" at bounding box center [780, 246] width 193 height 16
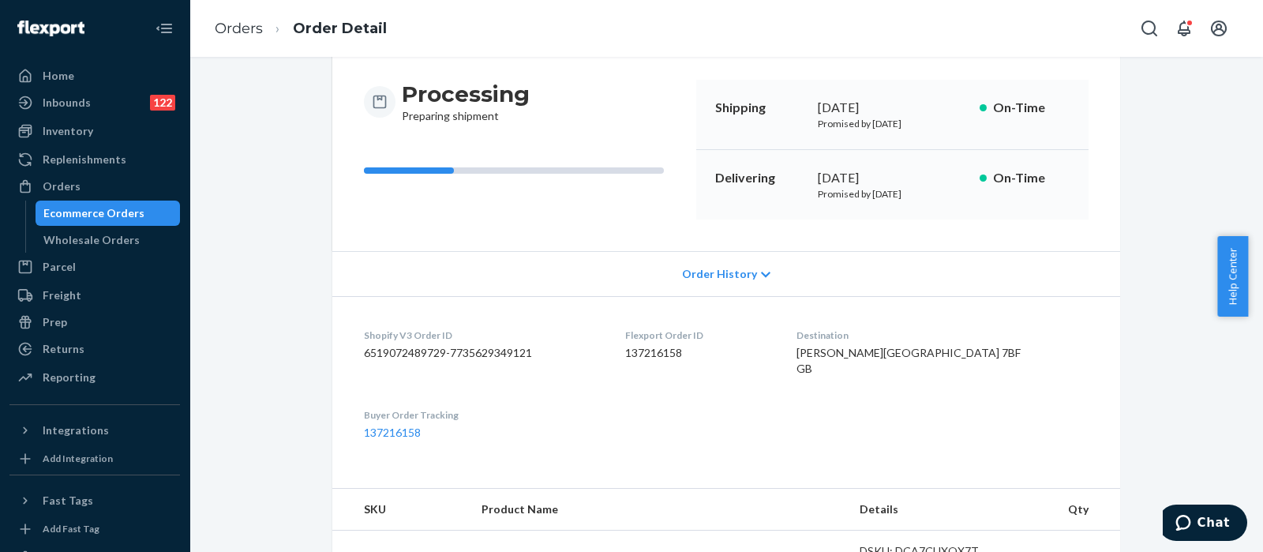
scroll to position [230, 0]
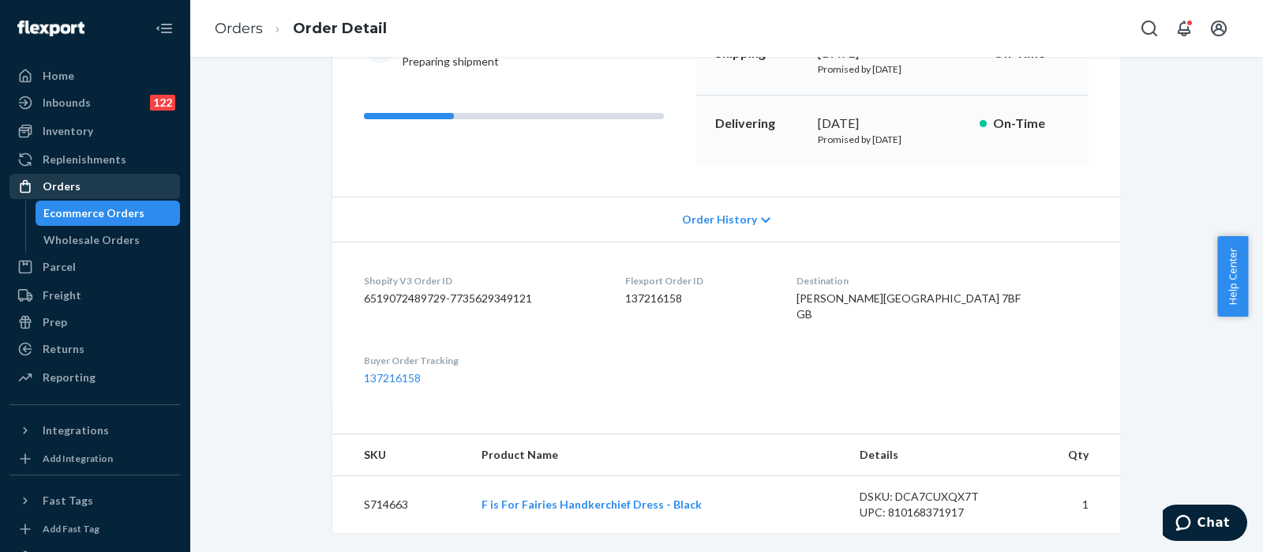
click at [74, 187] on div "Orders" at bounding box center [62, 186] width 38 height 16
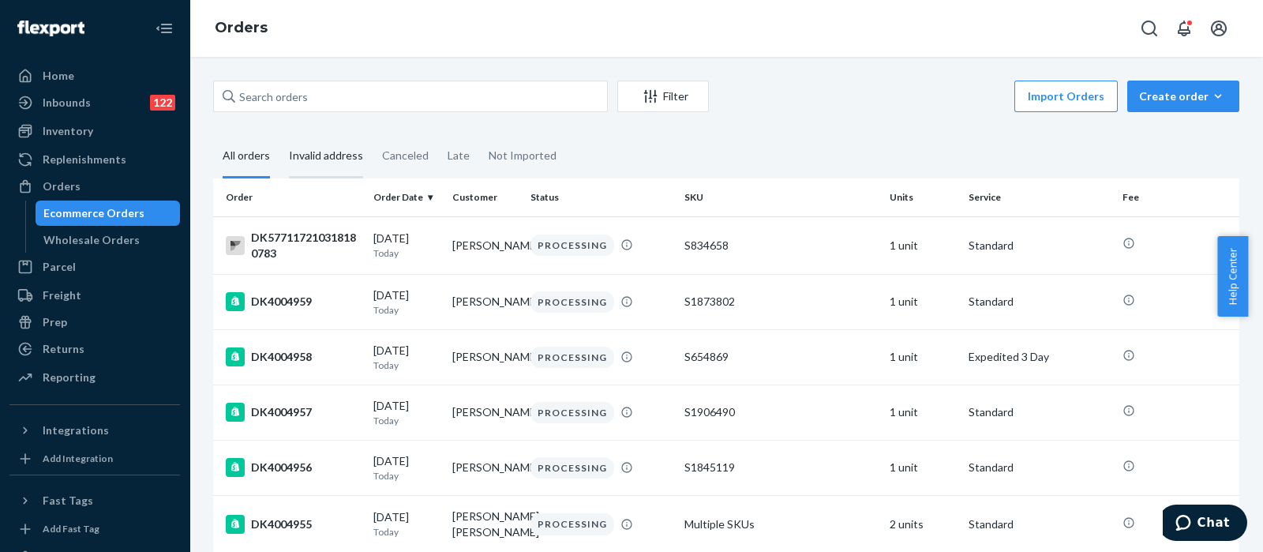
click at [313, 145] on div "Invalid address" at bounding box center [326, 156] width 74 height 43
click at [279, 135] on input "Invalid address" at bounding box center [279, 135] width 0 height 0
